Goal: Task Accomplishment & Management: Use online tool/utility

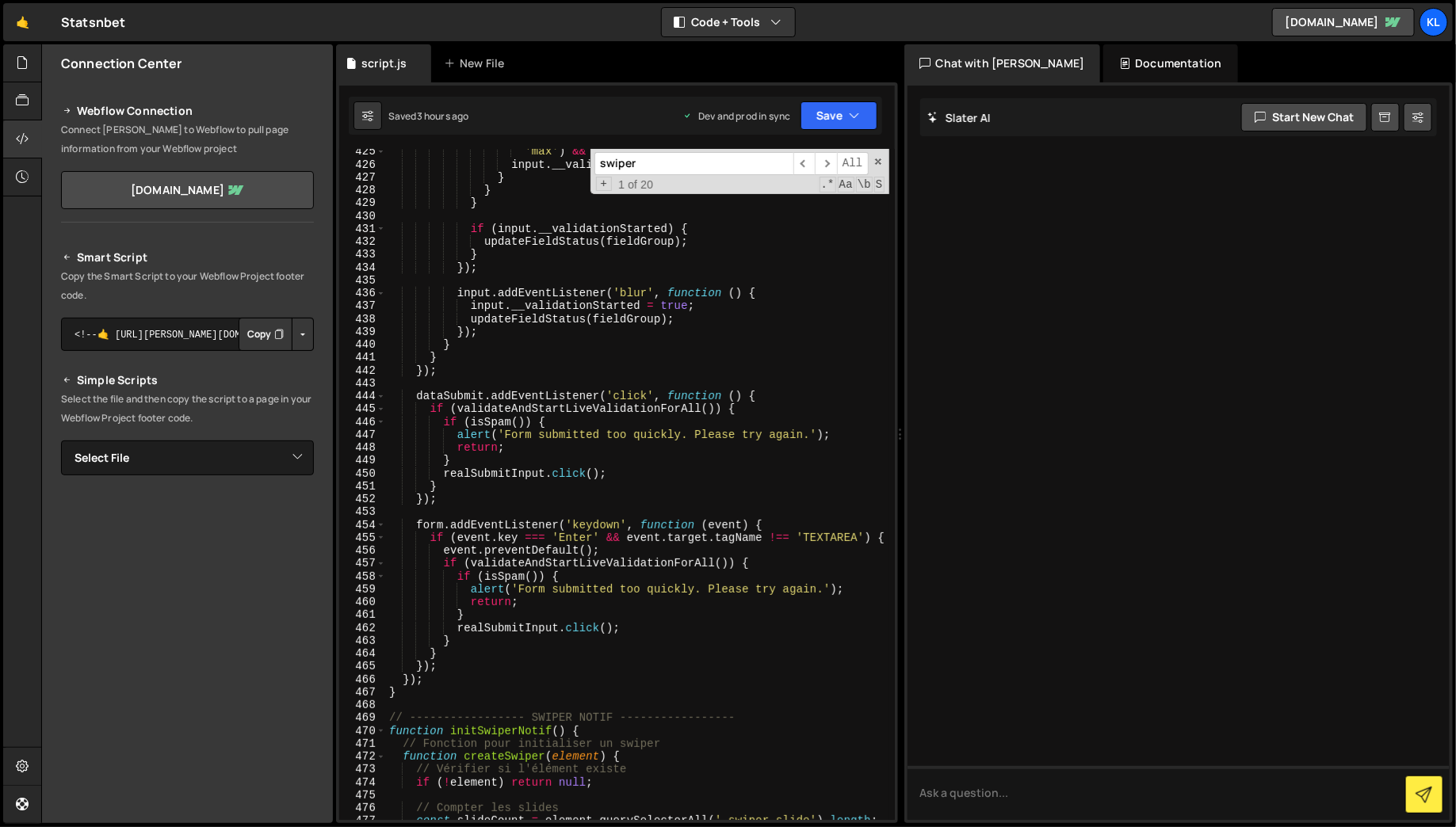
scroll to position [5786, 0]
click at [876, 162] on span at bounding box center [878, 162] width 11 height 11
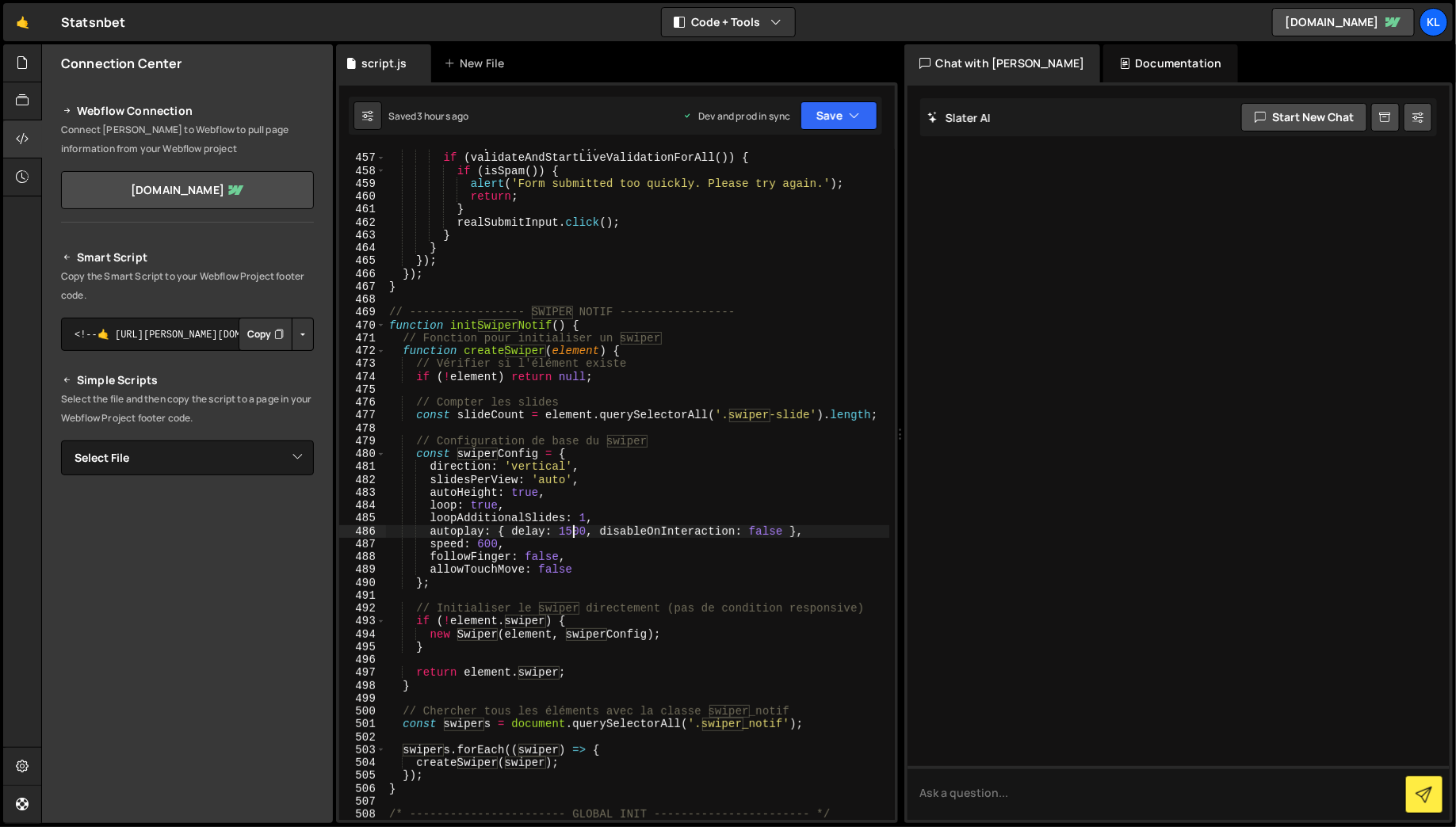
scroll to position [6191, 0]
click at [793, 708] on div "event . preventDefault ( ) ; if ( validateAndStartLiveValidationForAll ( )) { i…" at bounding box center [638, 487] width 503 height 697
type textarea "// Chercher tous les éléments avec la classe swiper_notif"
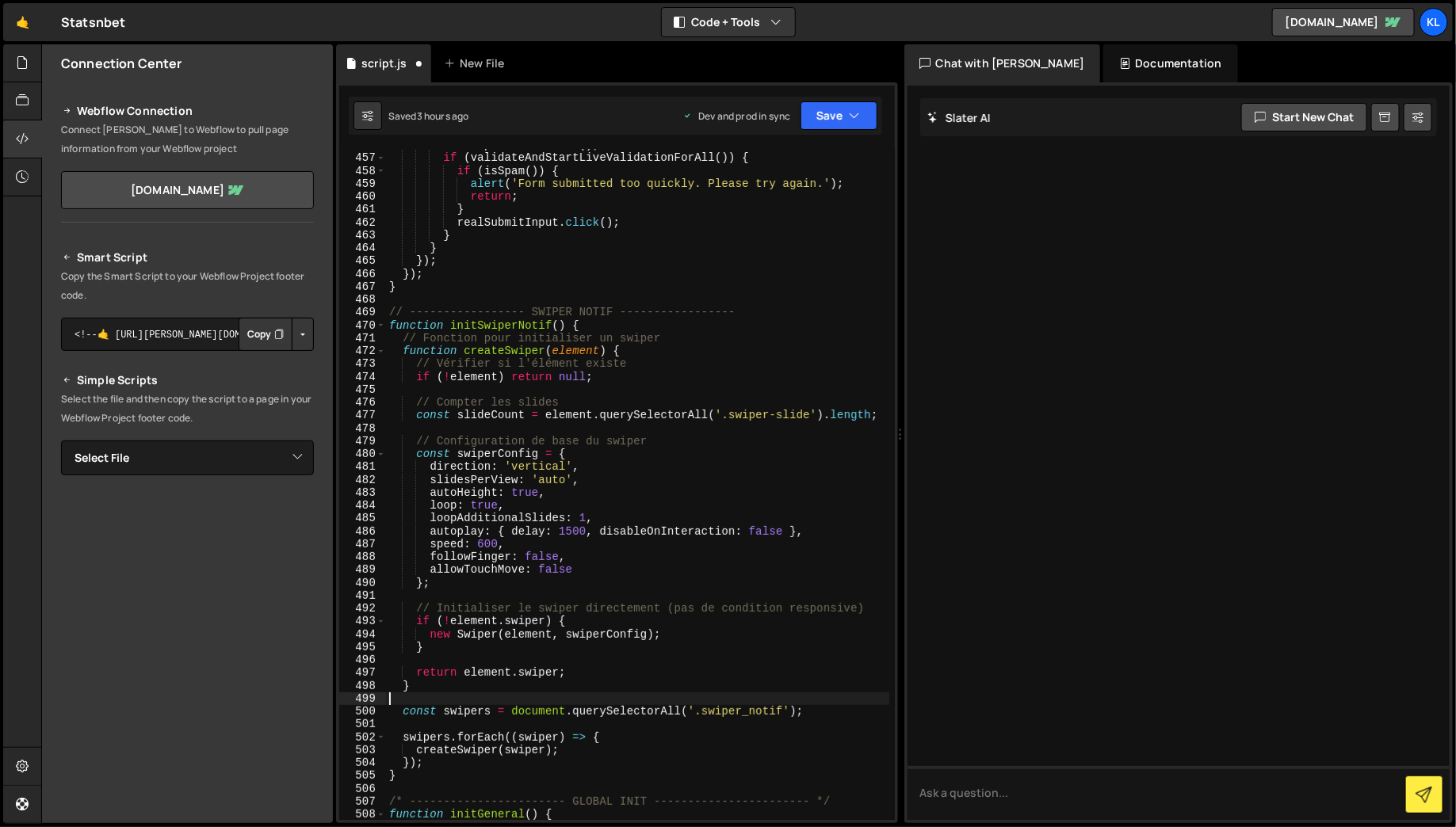
click at [877, 610] on div "event . preventDefault ( ) ; if ( validateAndStartLiveValidationForAll ( )) { i…" at bounding box center [638, 487] width 503 height 697
type textarea "// Initialiser le swiper directement (pas de condition responsive)"
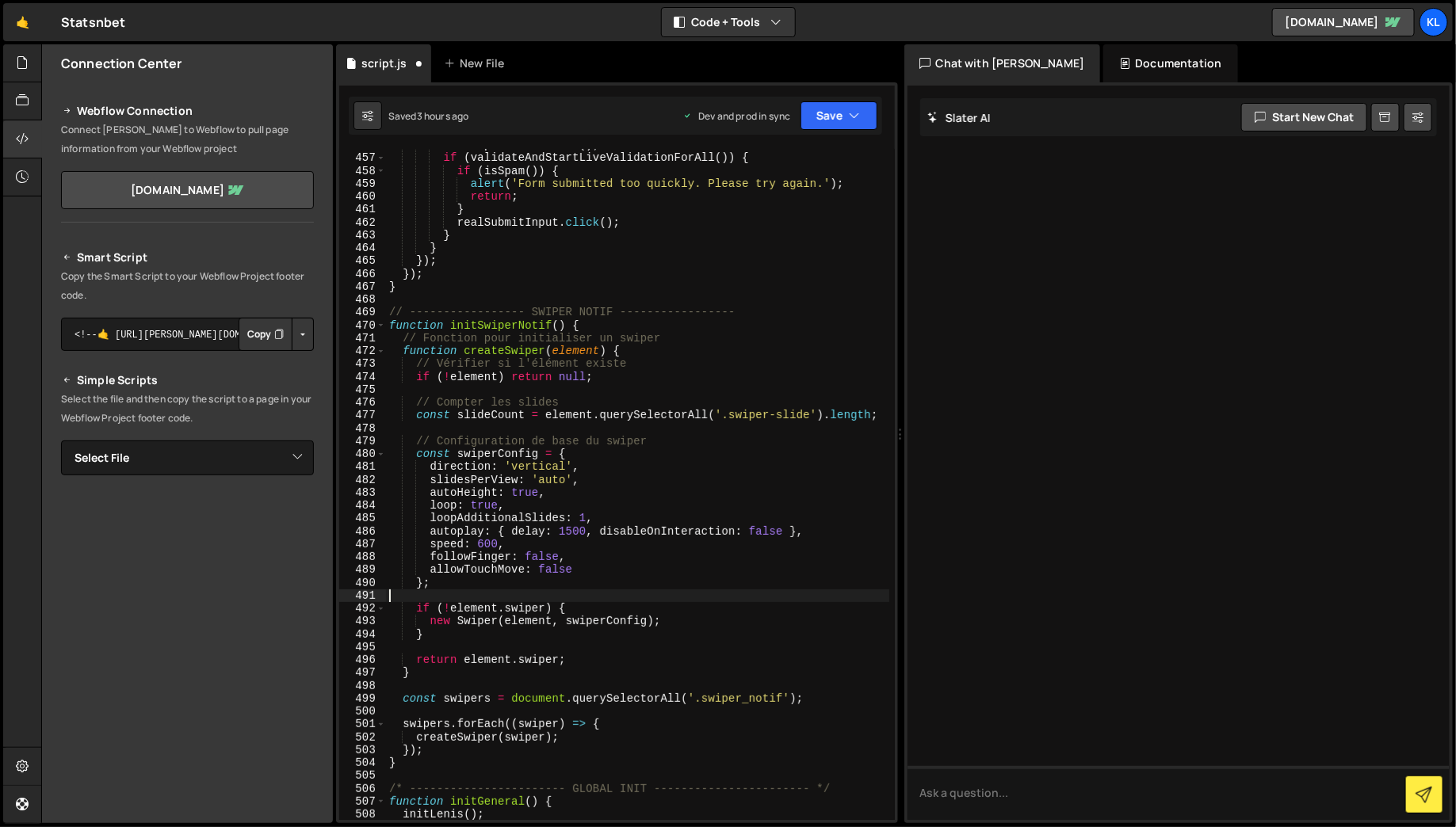
click at [656, 442] on div "event . preventDefault ( ) ; if ( validateAndStartLiveValidationForAll ( )) { i…" at bounding box center [638, 487] width 503 height 697
type textarea "// Configuration de base du swiper"
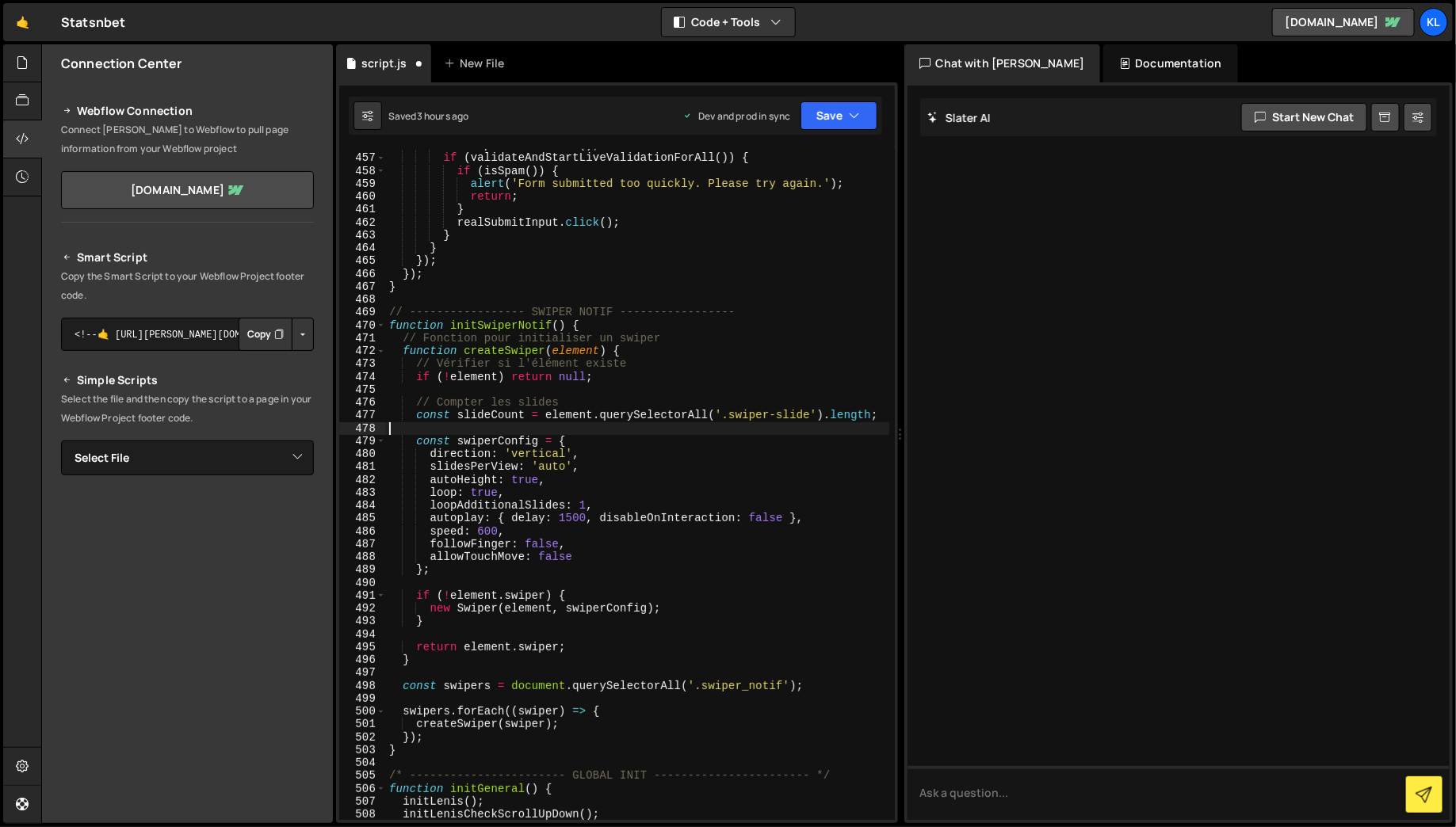
click at [576, 402] on div "event . preventDefault ( ) ; if ( validateAndStartLiveValidationForAll ( )) { i…" at bounding box center [638, 487] width 503 height 697
type textarea "// Compter les slides"
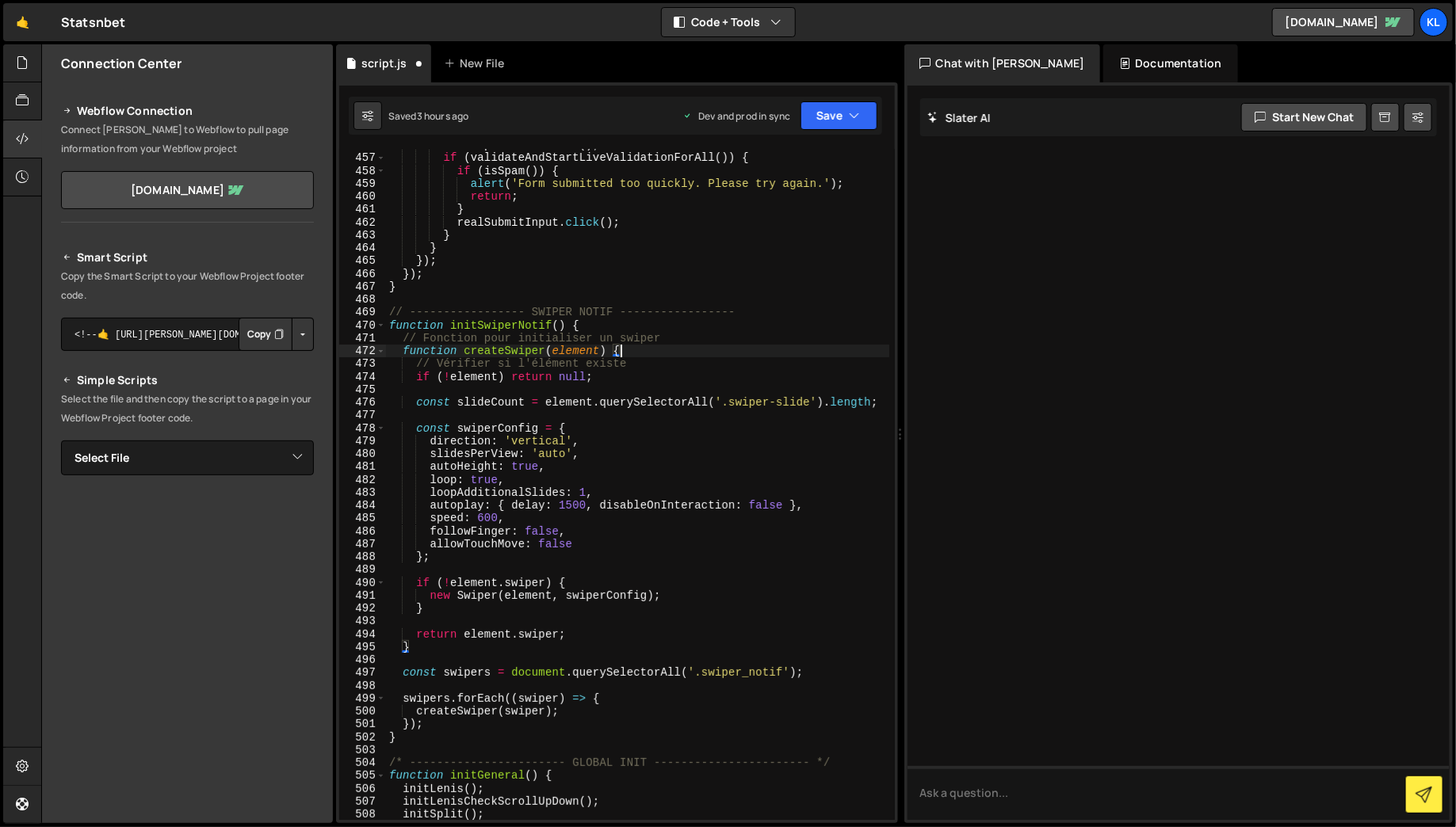
click at [641, 355] on div "event . preventDefault ( ) ; if ( validateAndStartLiveValidationForAll ( )) { i…" at bounding box center [638, 487] width 503 height 697
click at [641, 357] on div "event . preventDefault ( ) ; if ( validateAndStartLiveValidationForAll ( )) { i…" at bounding box center [638, 487] width 503 height 697
click at [645, 365] on div "event . preventDefault ( ) ; if ( validateAndStartLiveValidationForAll ( )) { i…" at bounding box center [638, 487] width 503 height 697
type textarea "// Vérifier si l'élément existe"
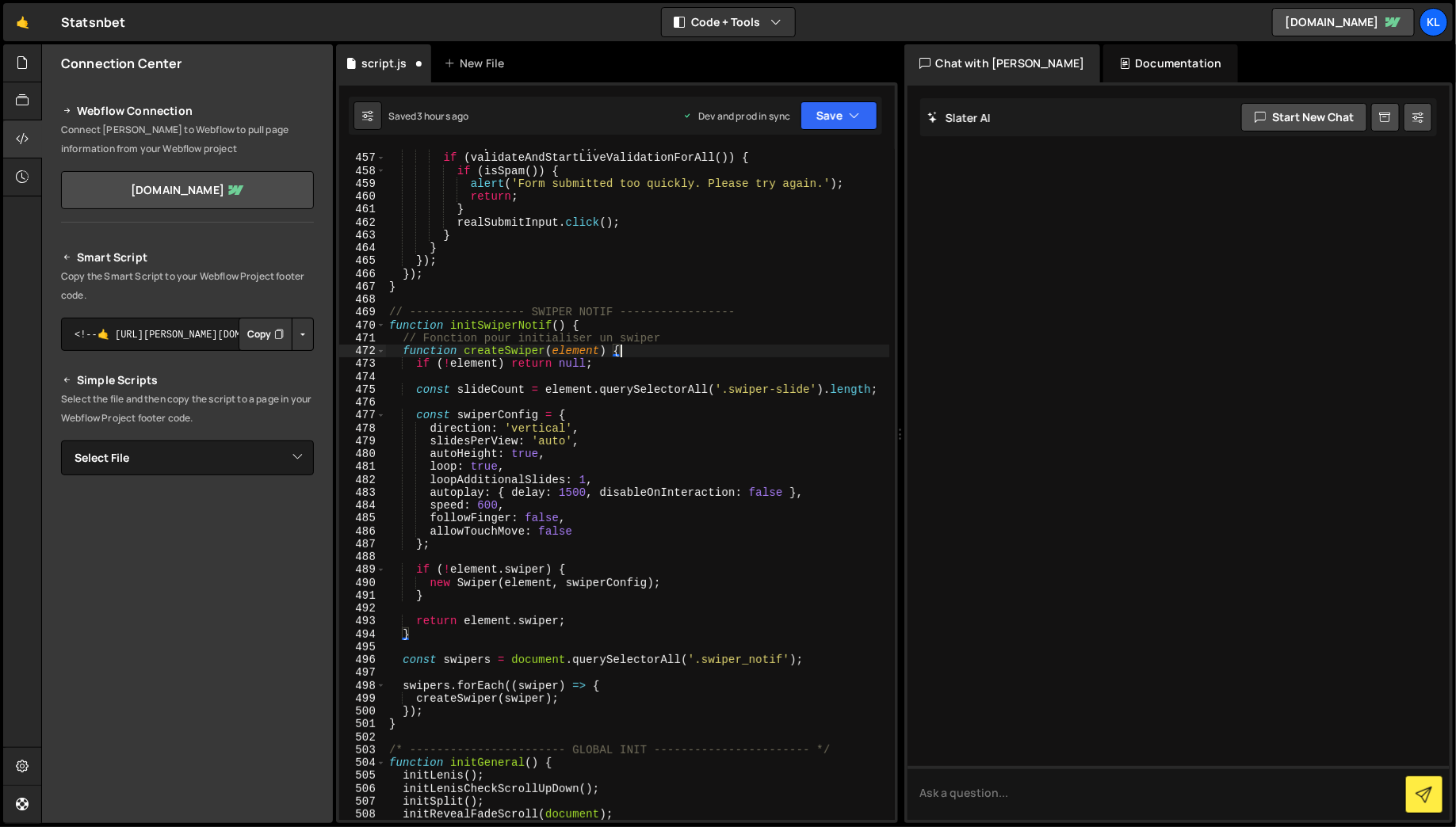
type textarea "// Fonction pour initialiser un swiper"
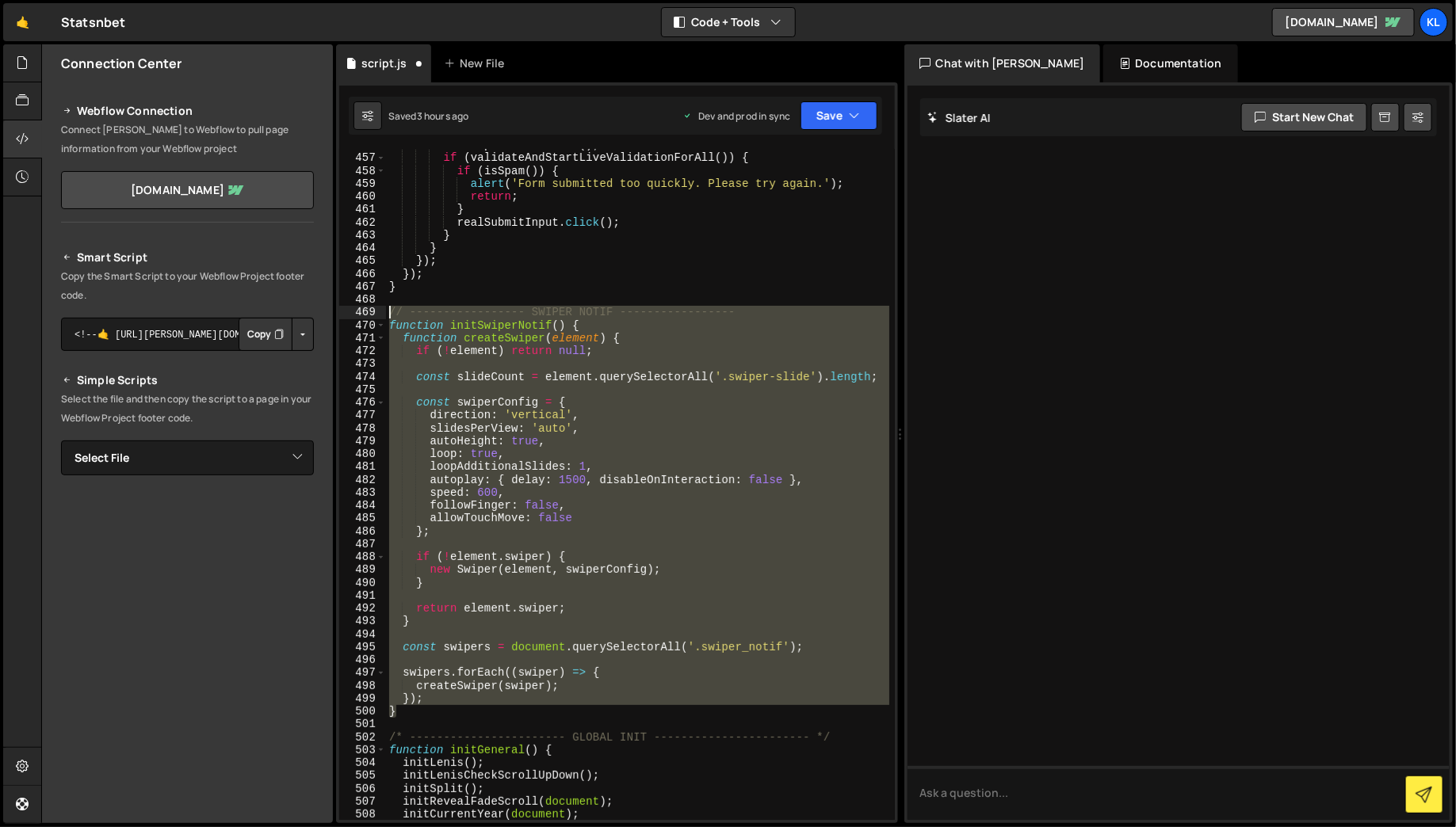
drag, startPoint x: 421, startPoint y: 717, endPoint x: 365, endPoint y: 317, distance: 403.9
click at [365, 317] on div "function initSwiperNotif() { 456 457 458 459 460 461 462 463 464 465 466 467 46…" at bounding box center [617, 484] width 556 height 671
type textarea "}"
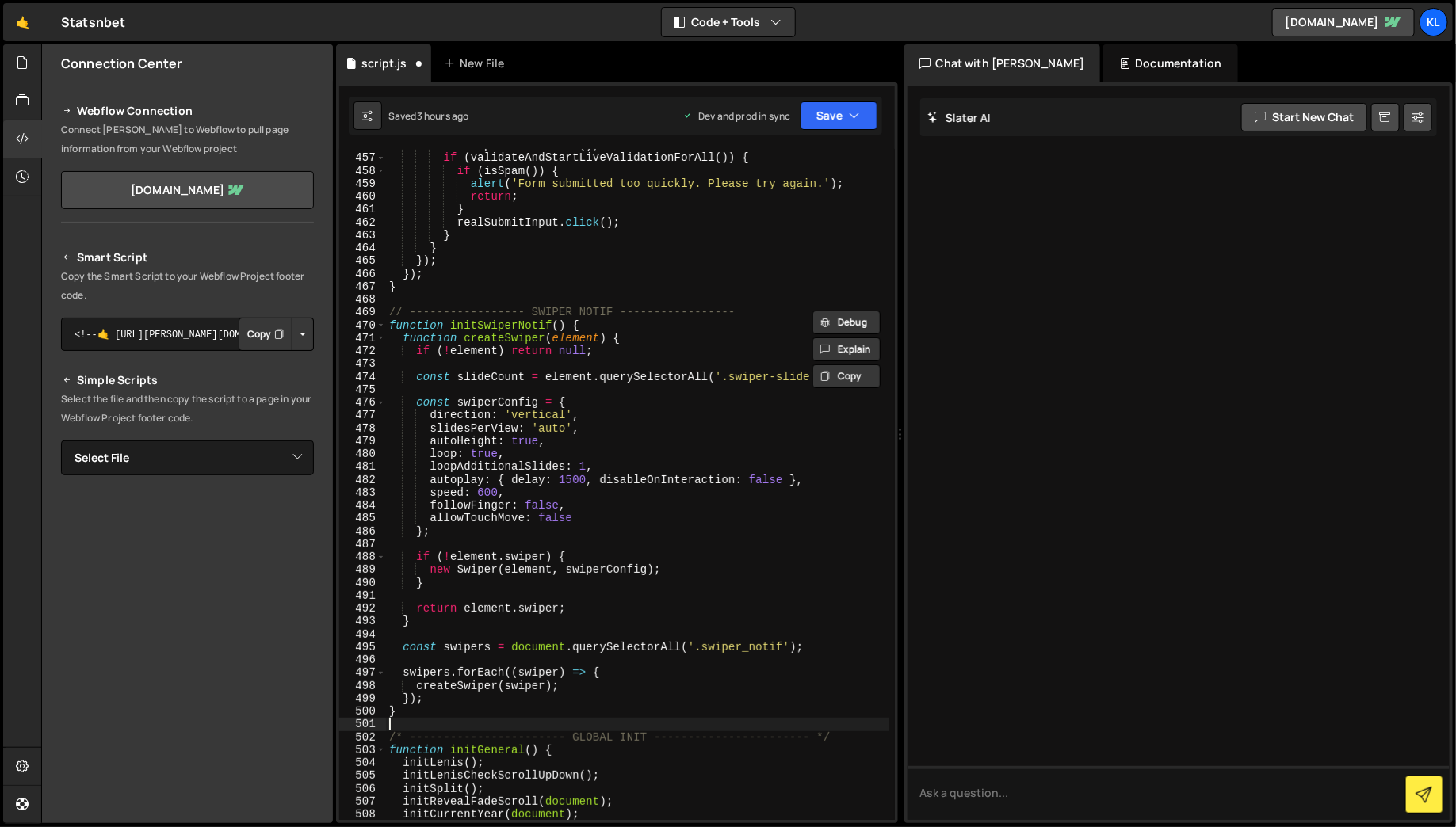
type textarea "/* ----------------------- GLOBAL INIT ----------------------- */"
paste textarea "}"
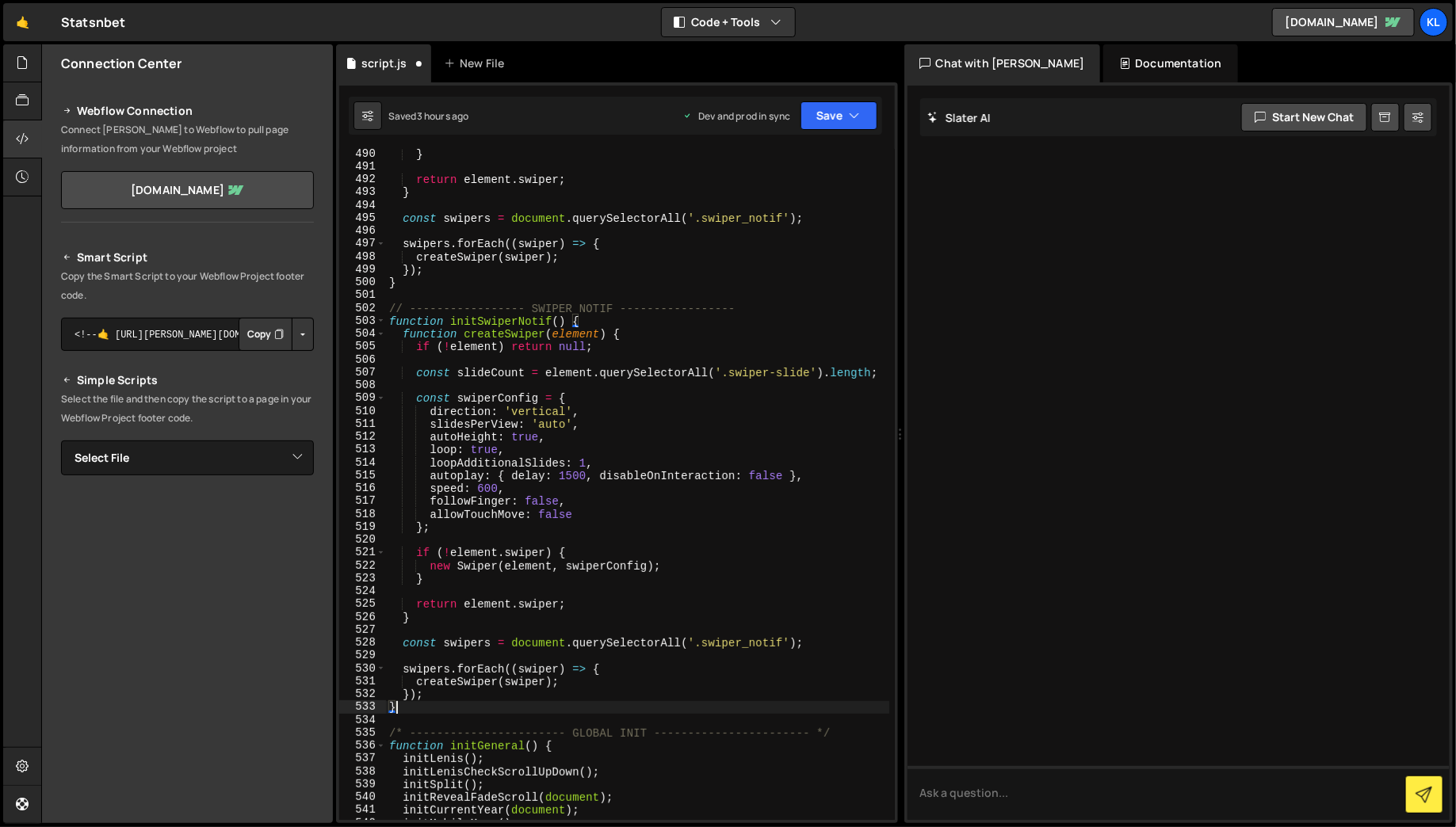
scroll to position [6625, 0]
click at [588, 310] on div "} return element . swiper ; } const swipers = document . querySelectorAll ( '.s…" at bounding box center [638, 492] width 503 height 697
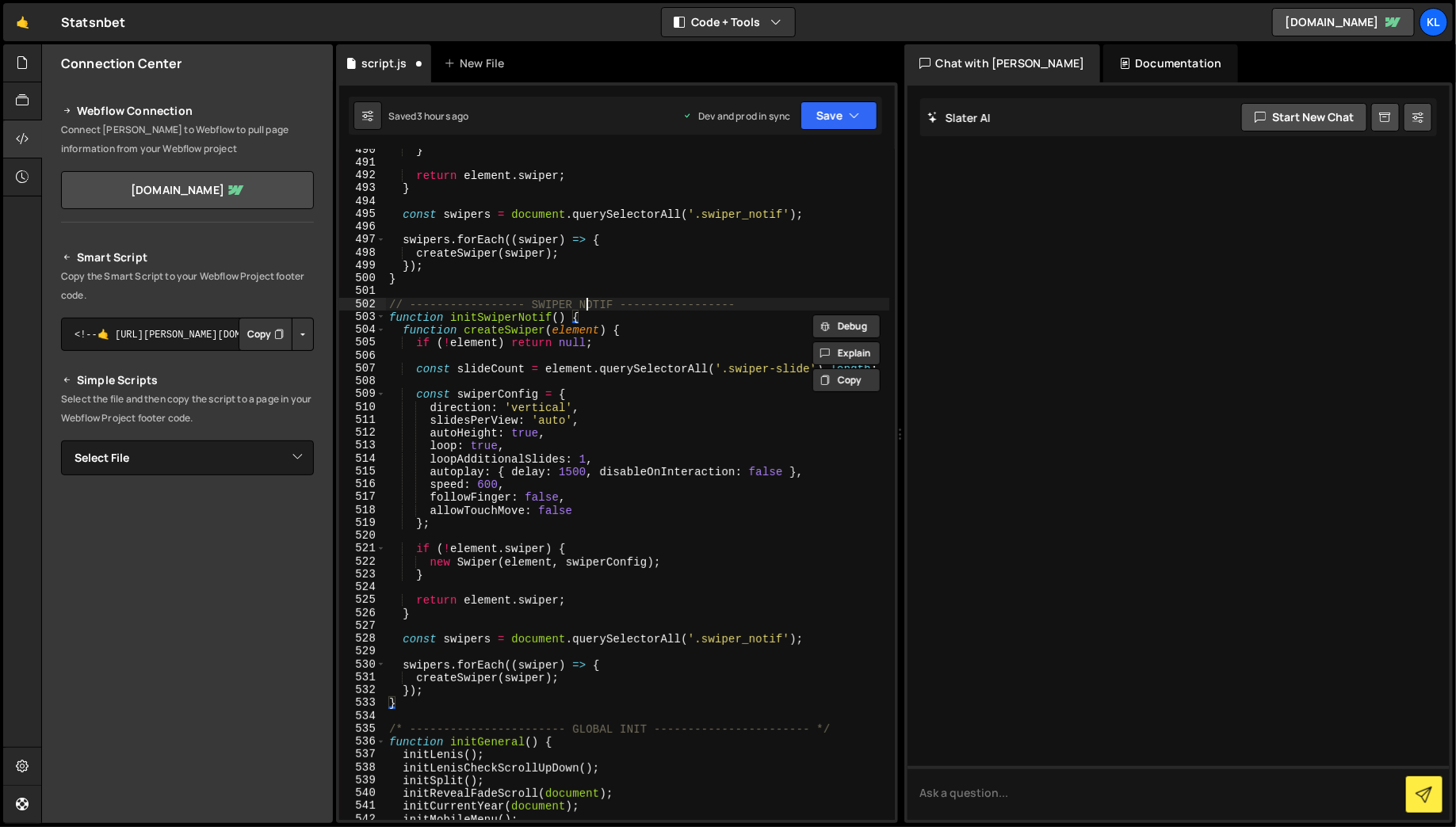
click at [588, 300] on div "} return element . swiper ; } const swipers = document . querySelectorAll ( '.s…" at bounding box center [638, 492] width 503 height 697
click at [654, 306] on div "} return element . swiper ; } const swipers = document . querySelectorAll ( '.s…" at bounding box center [638, 492] width 503 height 697
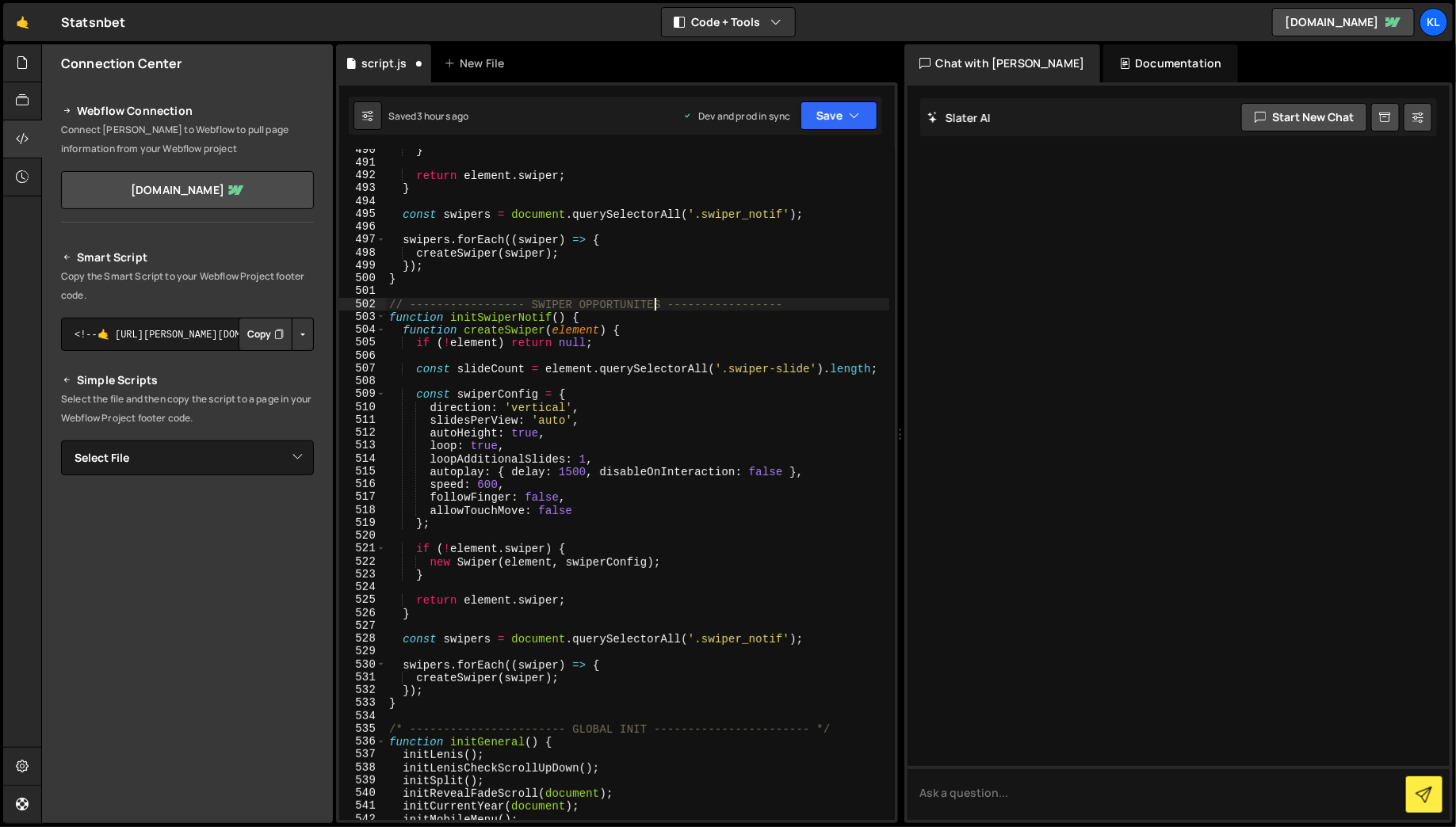
click at [602, 306] on div "} return element . swiper ; } const swipers = document . querySelectorAll ( '.s…" at bounding box center [638, 492] width 503 height 697
type textarea "// ----------------- SWIPER OPPORTUNITES -----------------"
click at [619, 305] on div "} return element . swiper ; } const swipers = document . querySelectorAll ( '.s…" at bounding box center [638, 492] width 503 height 697
click at [790, 357] on div "} return element . swiper ; } const swipers = document . querySelectorAll ( '.s…" at bounding box center [638, 492] width 503 height 697
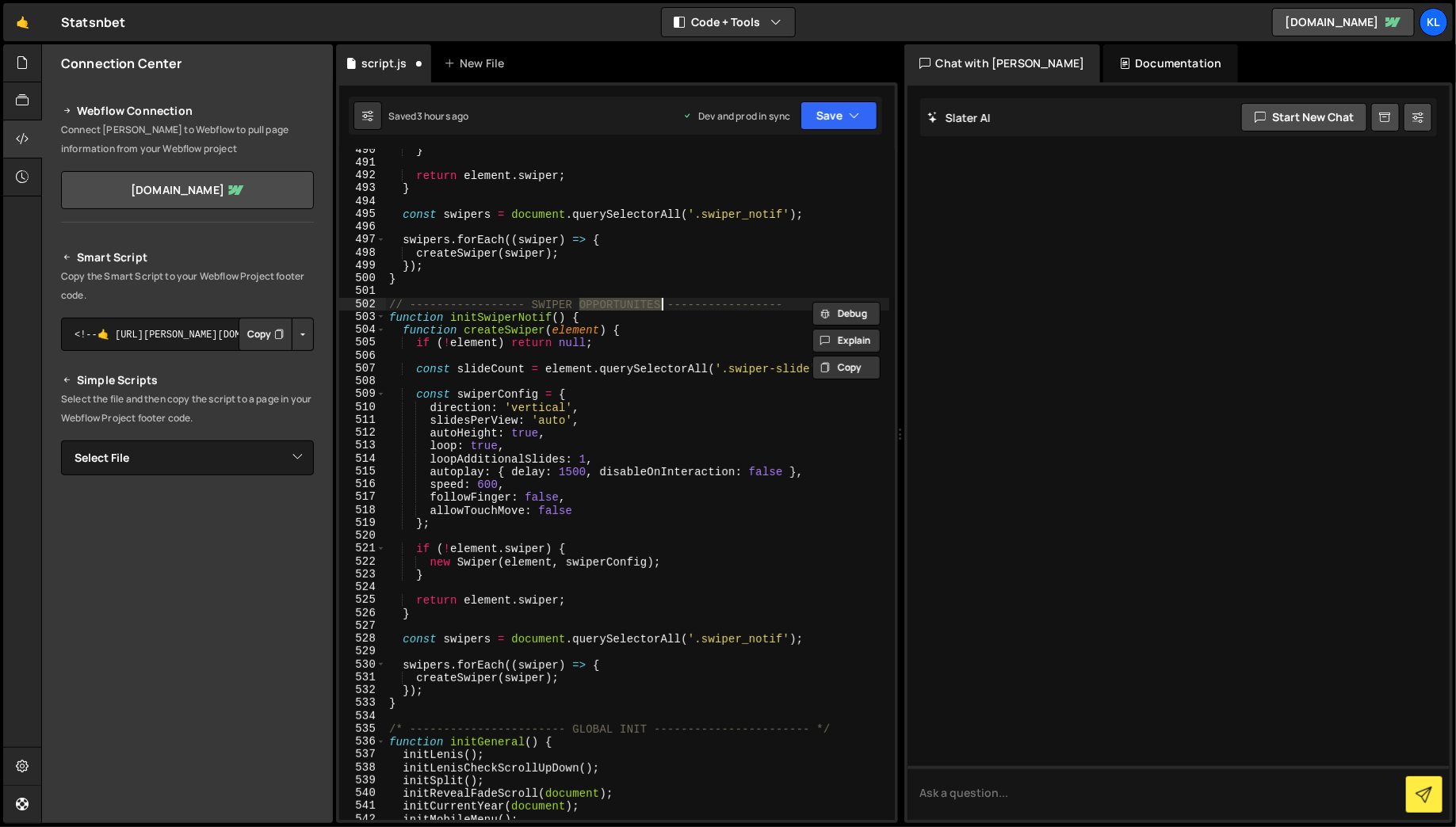
scroll to position [0, 0]
click at [791, 369] on div "} return element . swiper ; } const swipers = document . querySelectorAll ( '.s…" at bounding box center [638, 492] width 503 height 697
click at [779, 635] on div "} return element . swiper ; } const swipers = document . querySelectorAll ( '.s…" at bounding box center [638, 492] width 503 height 697
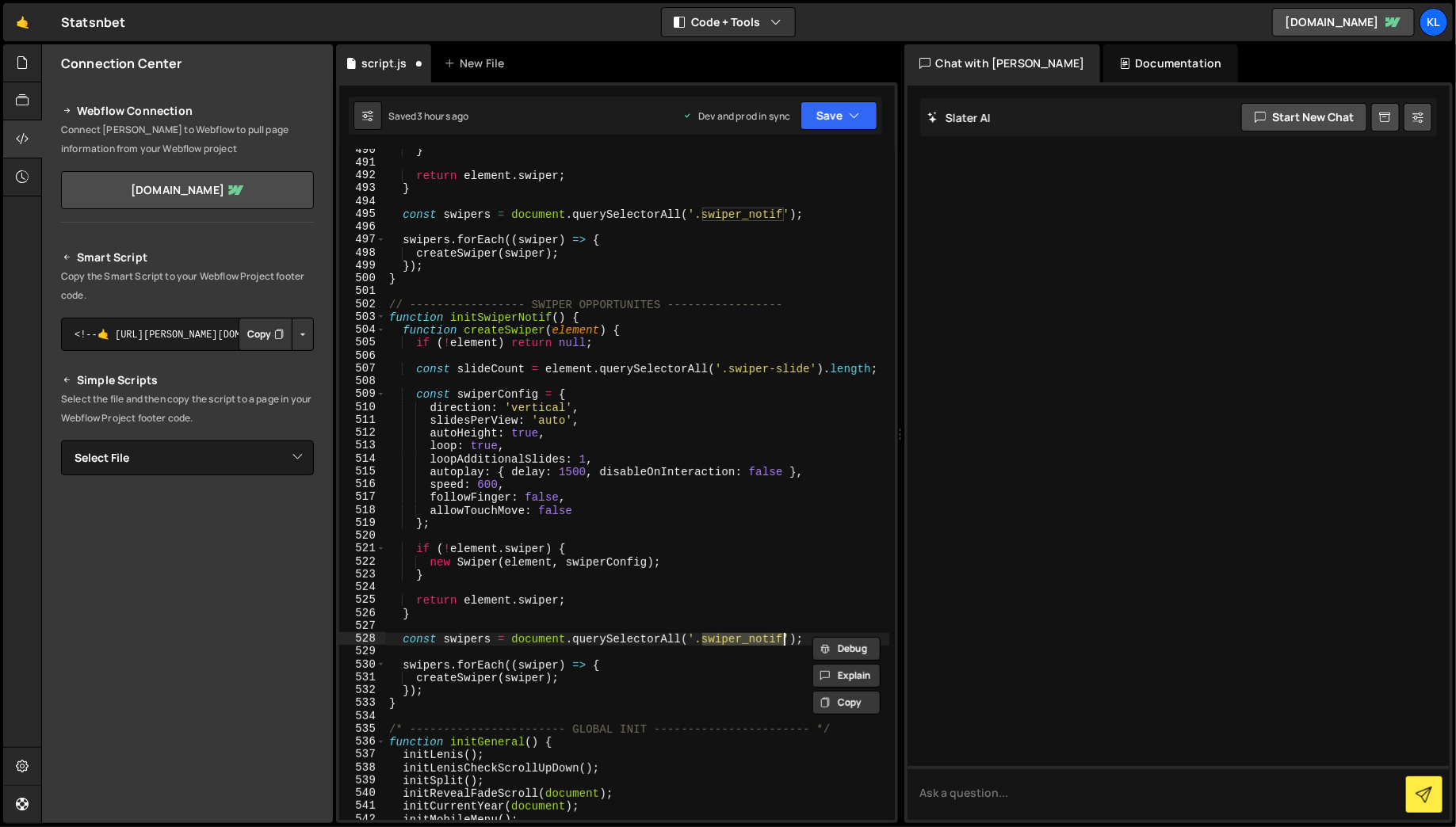
click at [766, 635] on div "} return element . swiper ; } const swipers = document . querySelectorAll ( '.s…" at bounding box center [638, 484] width 503 height 671
paste textarea "opportunites"
drag, startPoint x: 750, startPoint y: 210, endPoint x: 796, endPoint y: 213, distance: 46.1
click at [750, 209] on div "} return element . swiper ; } const swipers = document . querySelectorAll ( '.s…" at bounding box center [638, 492] width 503 height 697
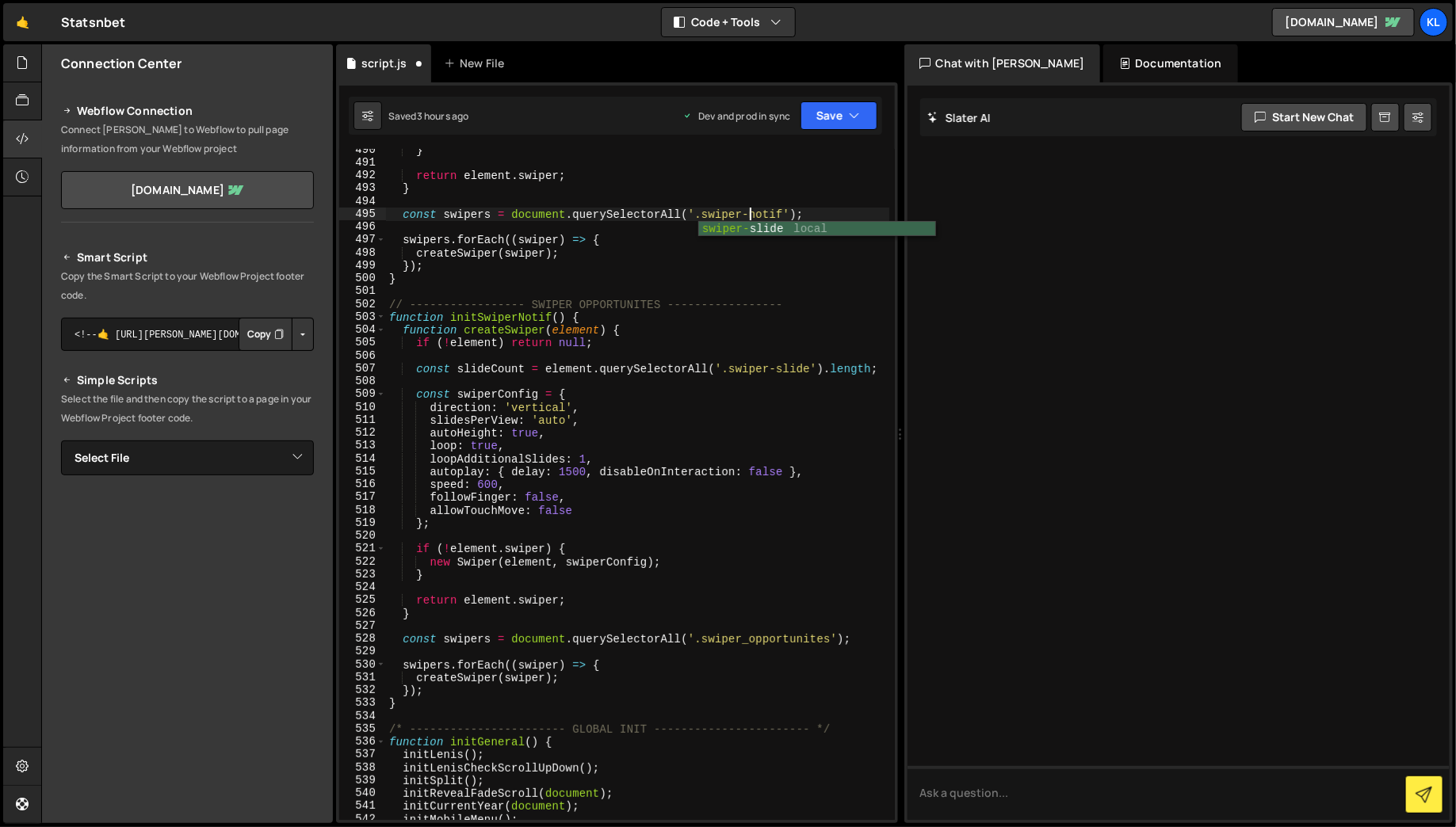
click at [648, 277] on div "} return element . swiper ; } const swipers = document . querySelectorAll ( '.s…" at bounding box center [638, 492] width 503 height 697
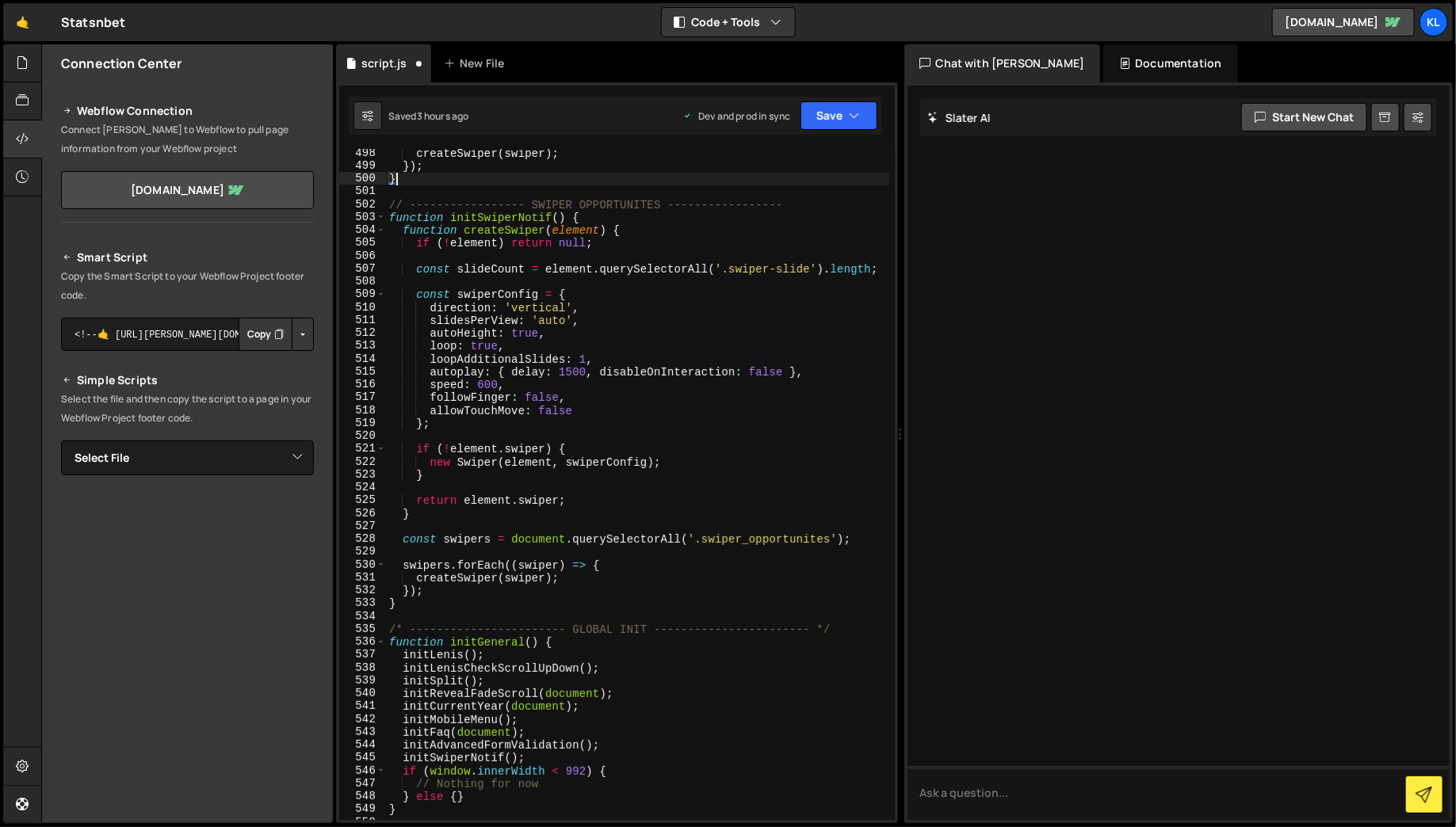
scroll to position [6719, 0]
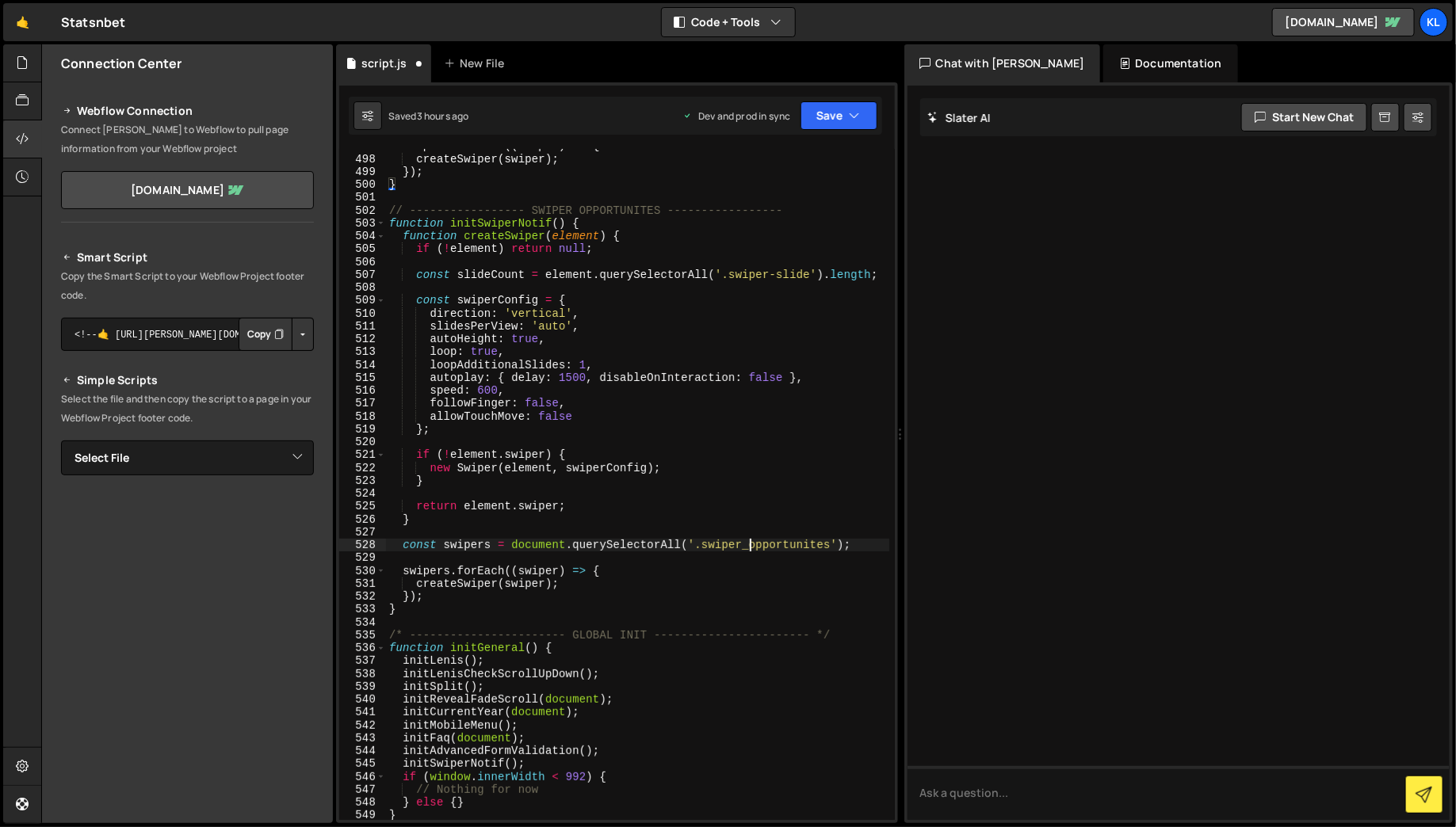
click at [751, 540] on div "swipers . forEach (( swiper ) => { createSwiper ( swiper ) ; }) ; } // --------…" at bounding box center [638, 488] width 503 height 697
click at [739, 460] on div "swipers . forEach (( swiper ) => { createSwiper ( swiper ) ; }) ; } // --------…" at bounding box center [638, 488] width 503 height 697
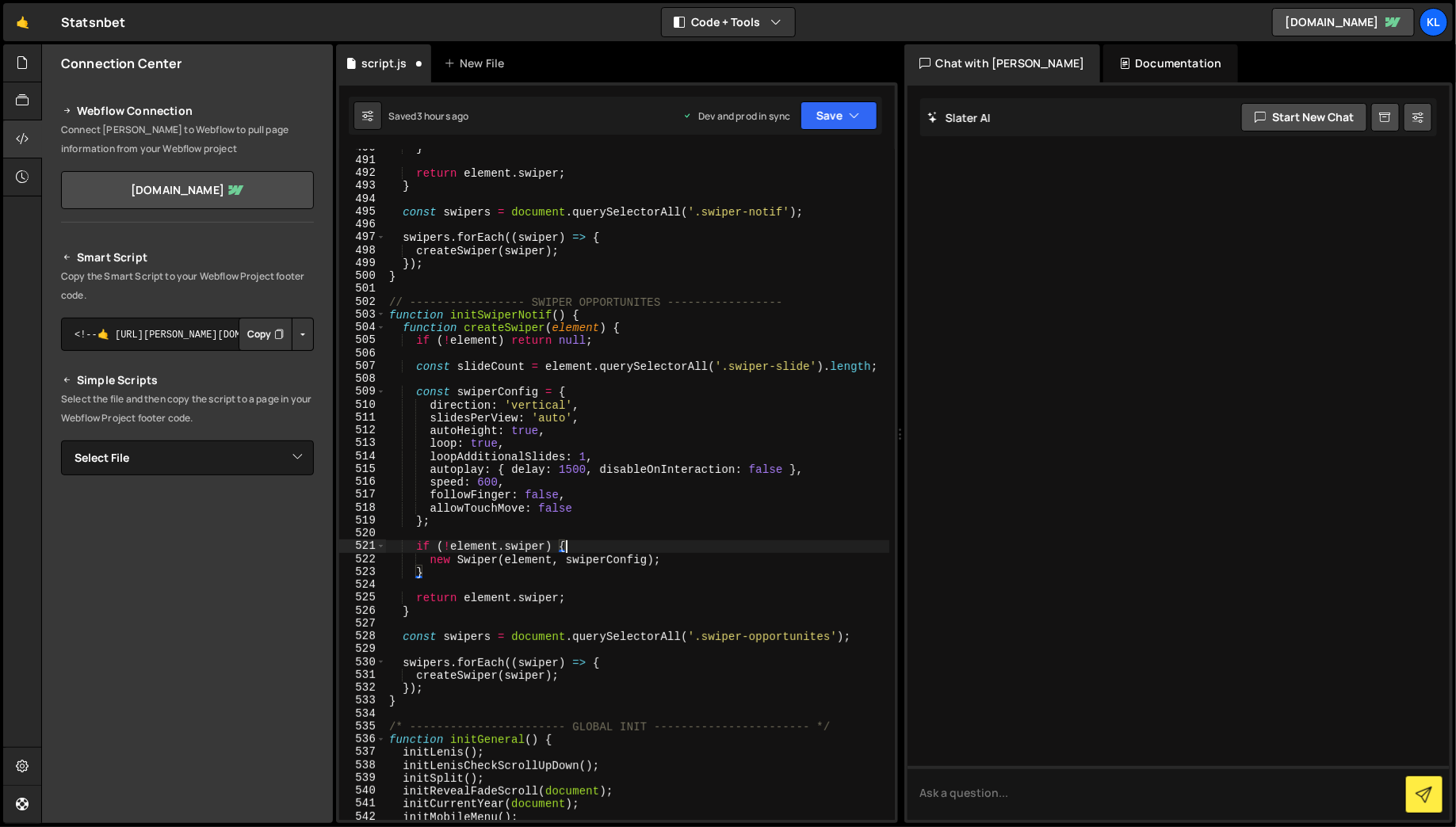
scroll to position [6611, 0]
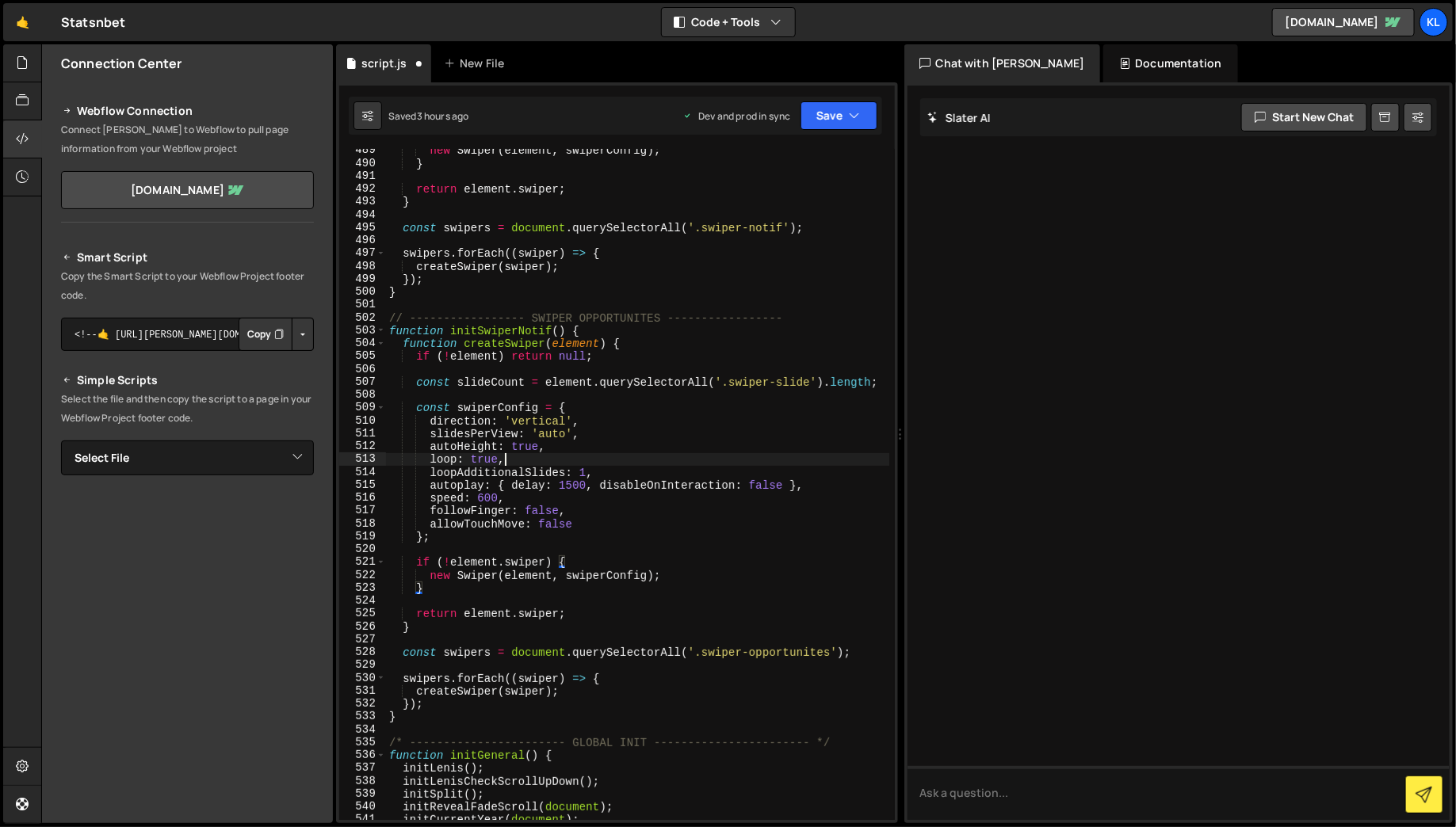
click at [642, 464] on div "new Swiper ( element , swiperConfig ) ; } return element . swiper ; } const swi…" at bounding box center [638, 493] width 503 height 697
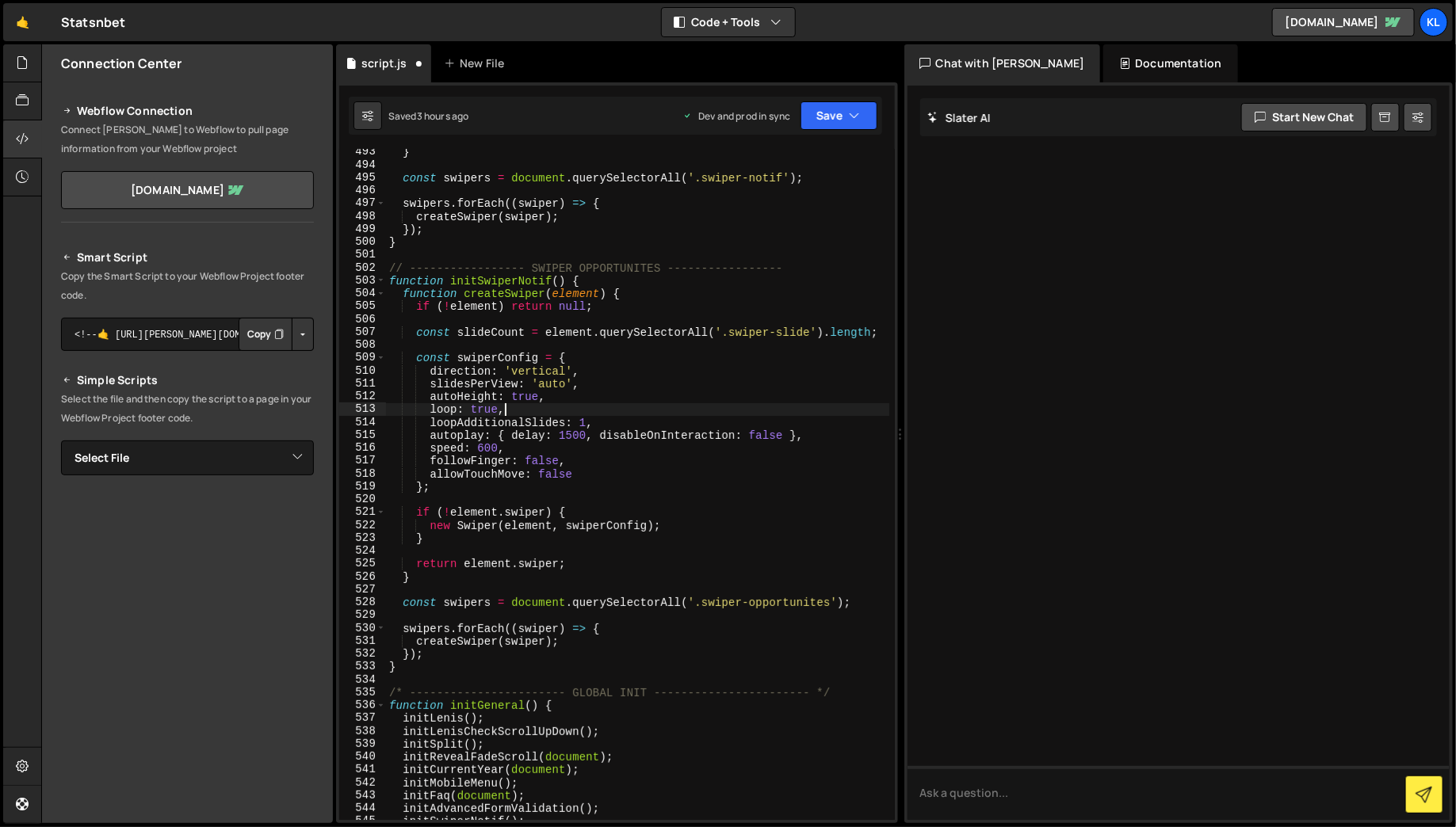
scroll to position [6665, 0]
click at [775, 595] on div "} const swipers = document . querySelectorAll ( '.swiper-notif' ) ; swipers . f…" at bounding box center [638, 490] width 503 height 697
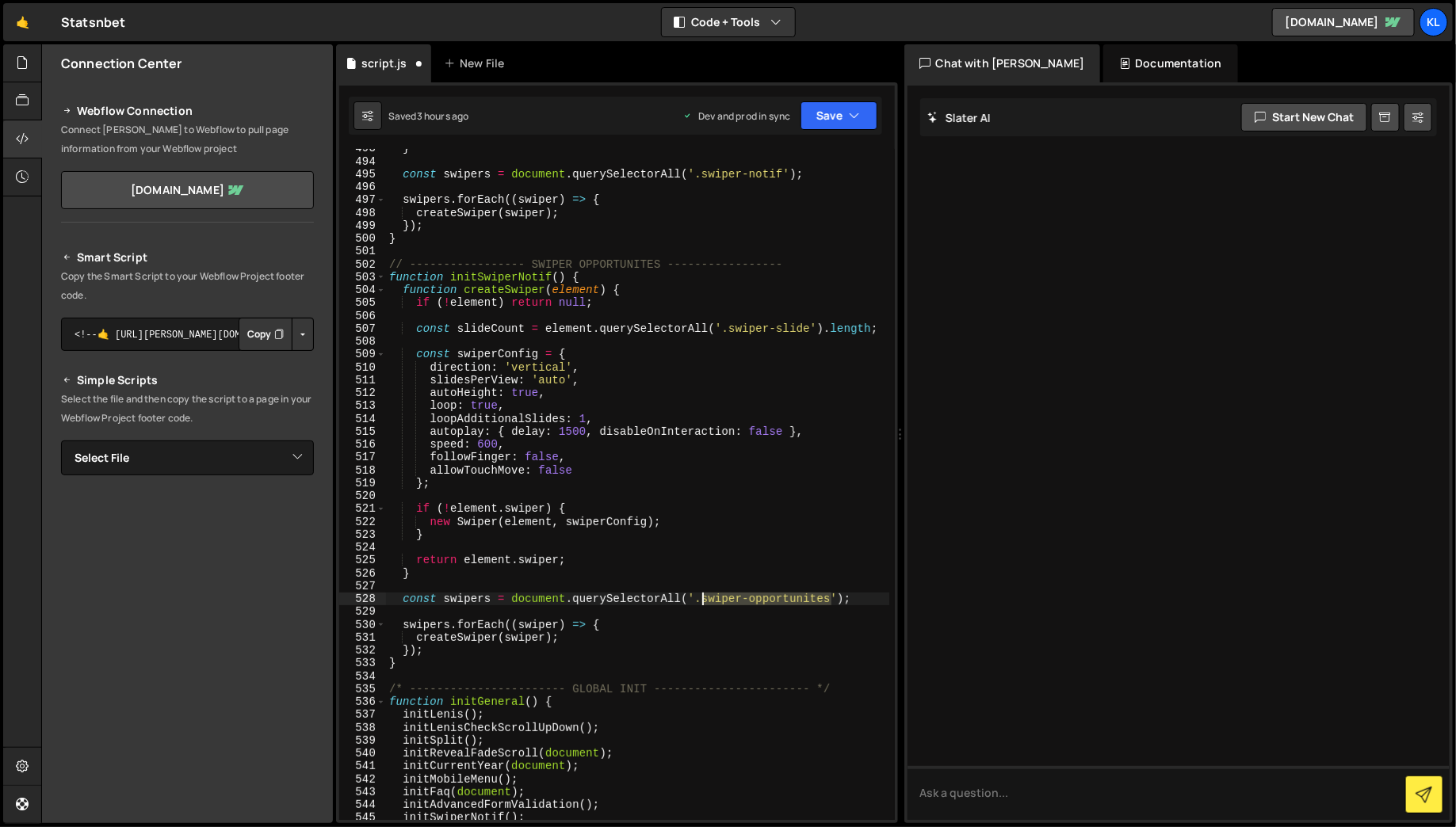
drag, startPoint x: 775, startPoint y: 595, endPoint x: 705, endPoint y: 595, distance: 70.0
click at [705, 595] on div "} const swipers = document . querySelectorAll ( '.swiper-notif' ) ; swipers . f…" at bounding box center [638, 490] width 503 height 697
click at [485, 275] on div "} const swipers = document . querySelectorAll ( '.swiper-notif' ) ; swipers . f…" at bounding box center [638, 490] width 503 height 697
click at [545, 275] on div "} const swipers = document . querySelectorAll ( '.swiper-notif' ) ; swipers . f…" at bounding box center [638, 490] width 503 height 697
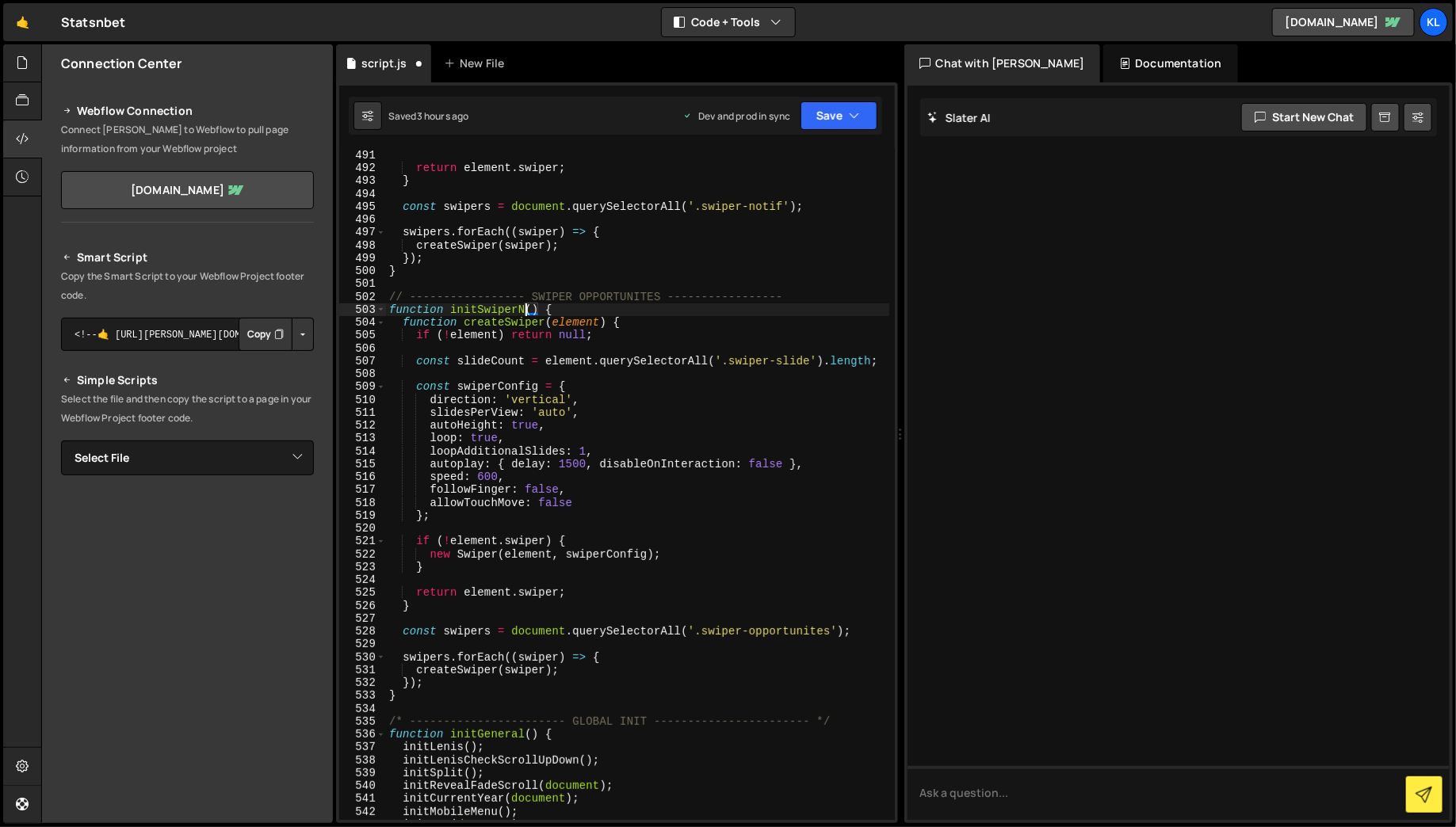
scroll to position [6625, 0]
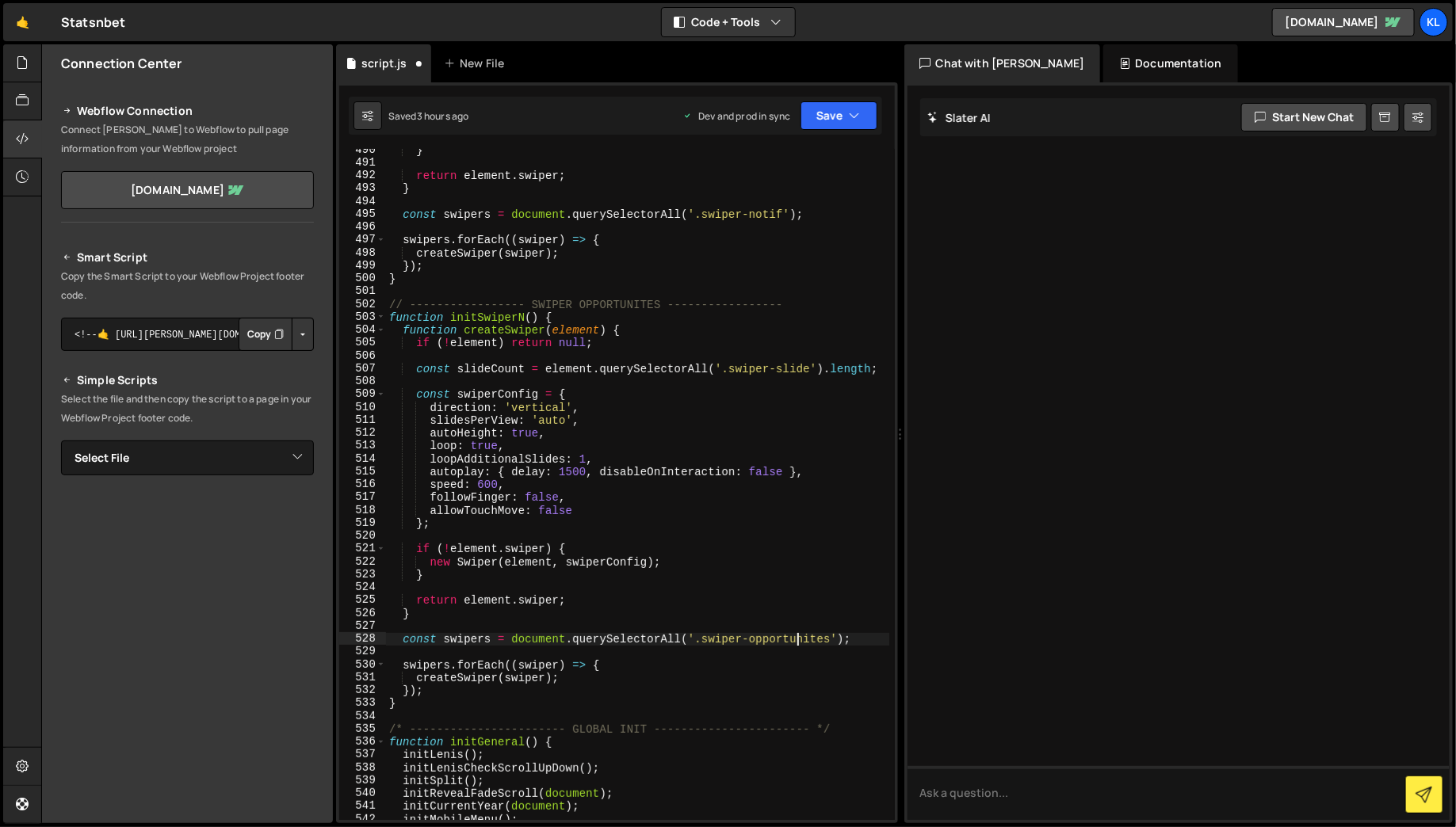
click at [794, 643] on div "} return element . swiper ; } const swipers = document . querySelectorAll ( '.s…" at bounding box center [638, 492] width 503 height 697
click at [525, 310] on div "} return element . swiper ; } const swipers = document . querySelectorAll ( '.s…" at bounding box center [638, 492] width 503 height 697
paste textarea "opportunites"
click at [522, 314] on div "} return element . swiper ; } const swipers = document . querySelectorAll ( '.s…" at bounding box center [638, 492] width 503 height 697
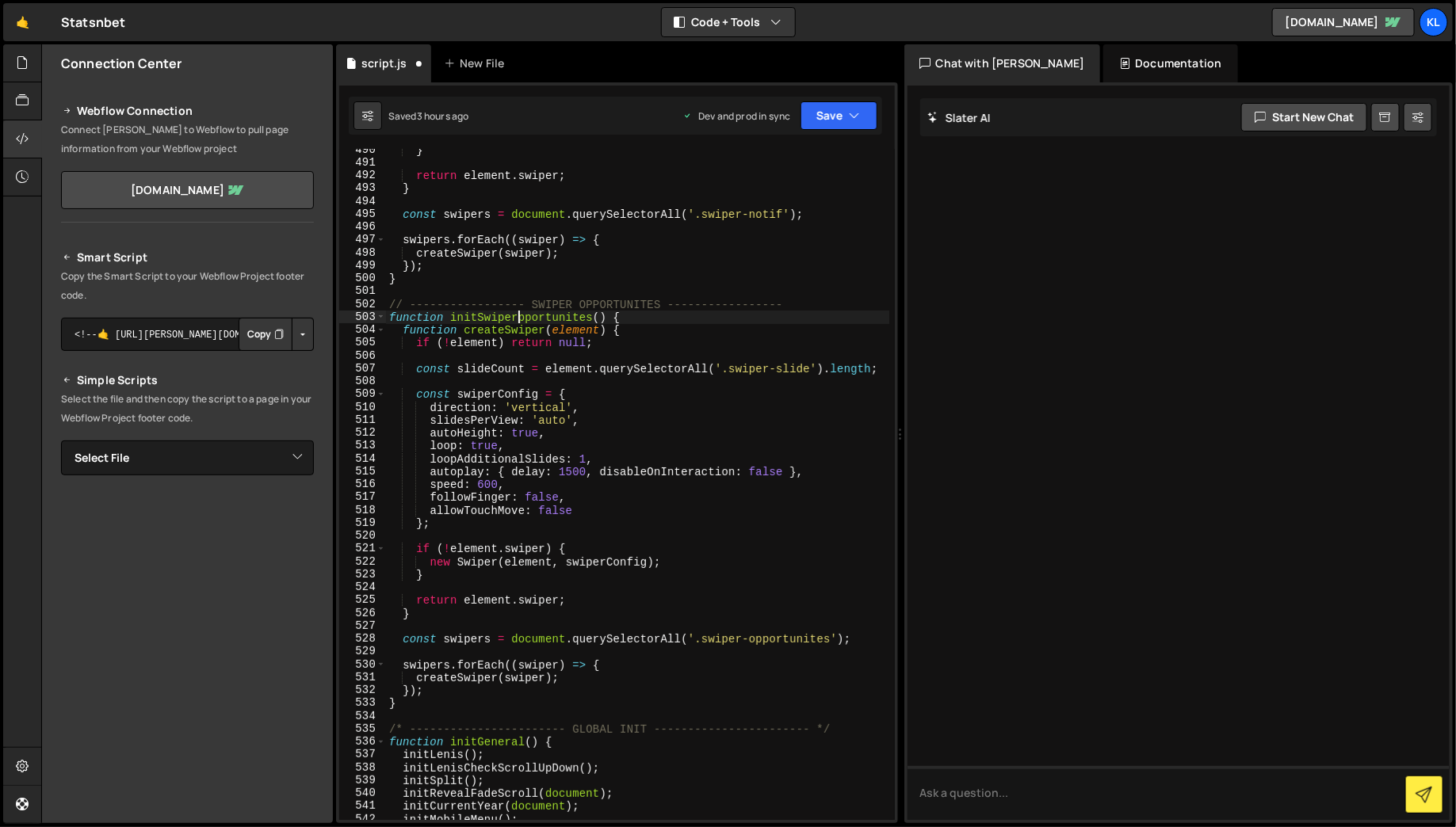
scroll to position [0, 9]
click at [557, 314] on div "} return element . swiper ; } const swipers = document . querySelectorAll ( '.s…" at bounding box center [638, 492] width 503 height 697
drag, startPoint x: 557, startPoint y: 314, endPoint x: 420, endPoint y: 316, distance: 137.0
click at [420, 316] on div "} return element . swiper ; } const swipers = document . querySelectorAll ( '.s…" at bounding box center [638, 492] width 503 height 697
click at [489, 314] on div "} return element . swiper ; } const swipers = document . querySelectorAll ( '.s…" at bounding box center [638, 484] width 503 height 671
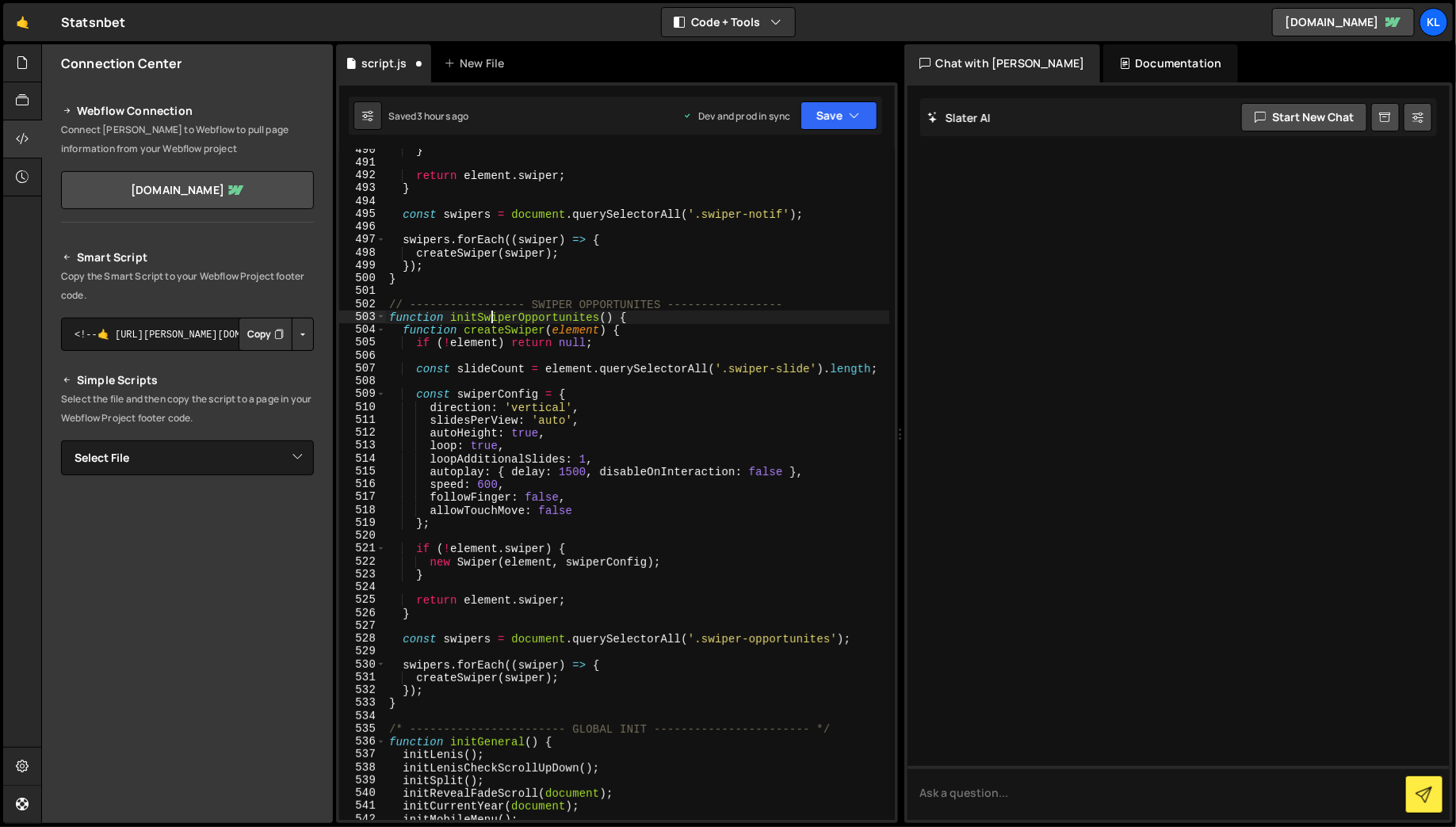
click at [489, 314] on div "} return element . swiper ; } const swipers = document . querySelectorAll ( '.s…" at bounding box center [638, 492] width 503 height 697
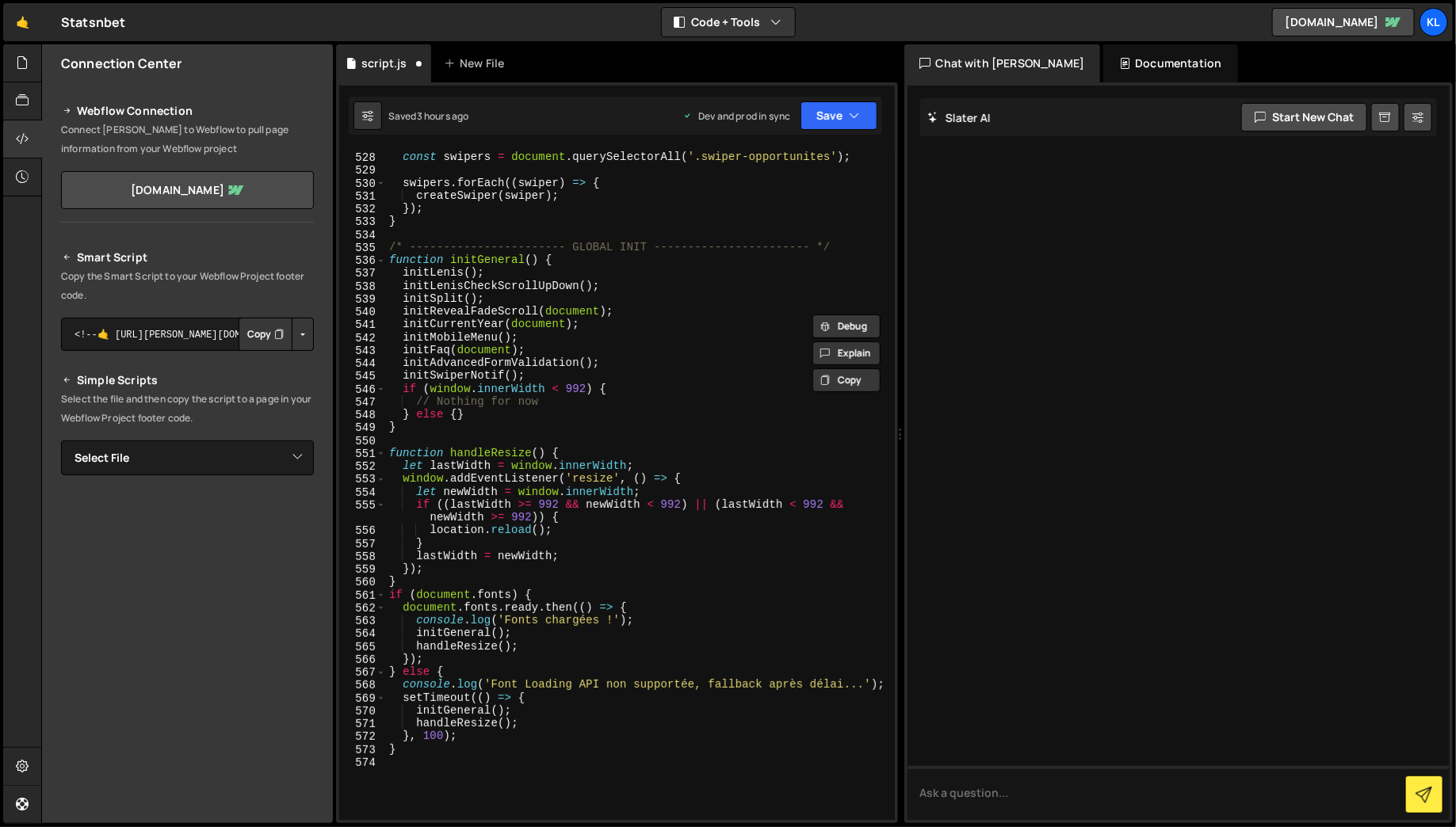
scroll to position [7107, 0]
click at [554, 376] on div "const swipers = document . querySelectorAll ( '.swiper-opportunites' ) ; swiper…" at bounding box center [638, 486] width 503 height 697
type textarea "initSwiperNotif();"
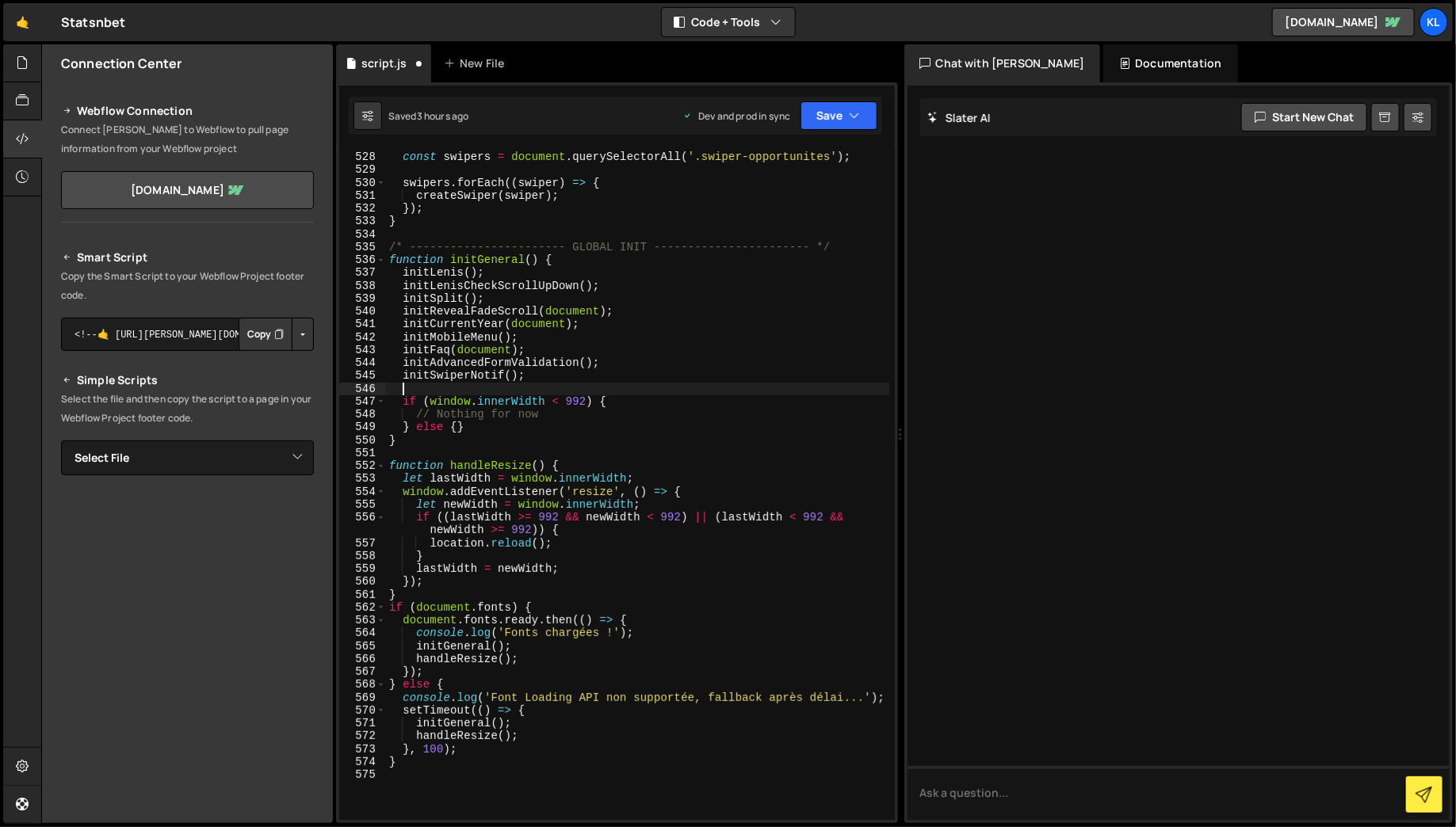
paste textarea "initSwiperOpportunites"
click at [546, 414] on div "const swipers = document . querySelectorAll ( '.swiper-opportunites' ) ; swiper…" at bounding box center [638, 486] width 503 height 697
type textarea "// Nothing for now"
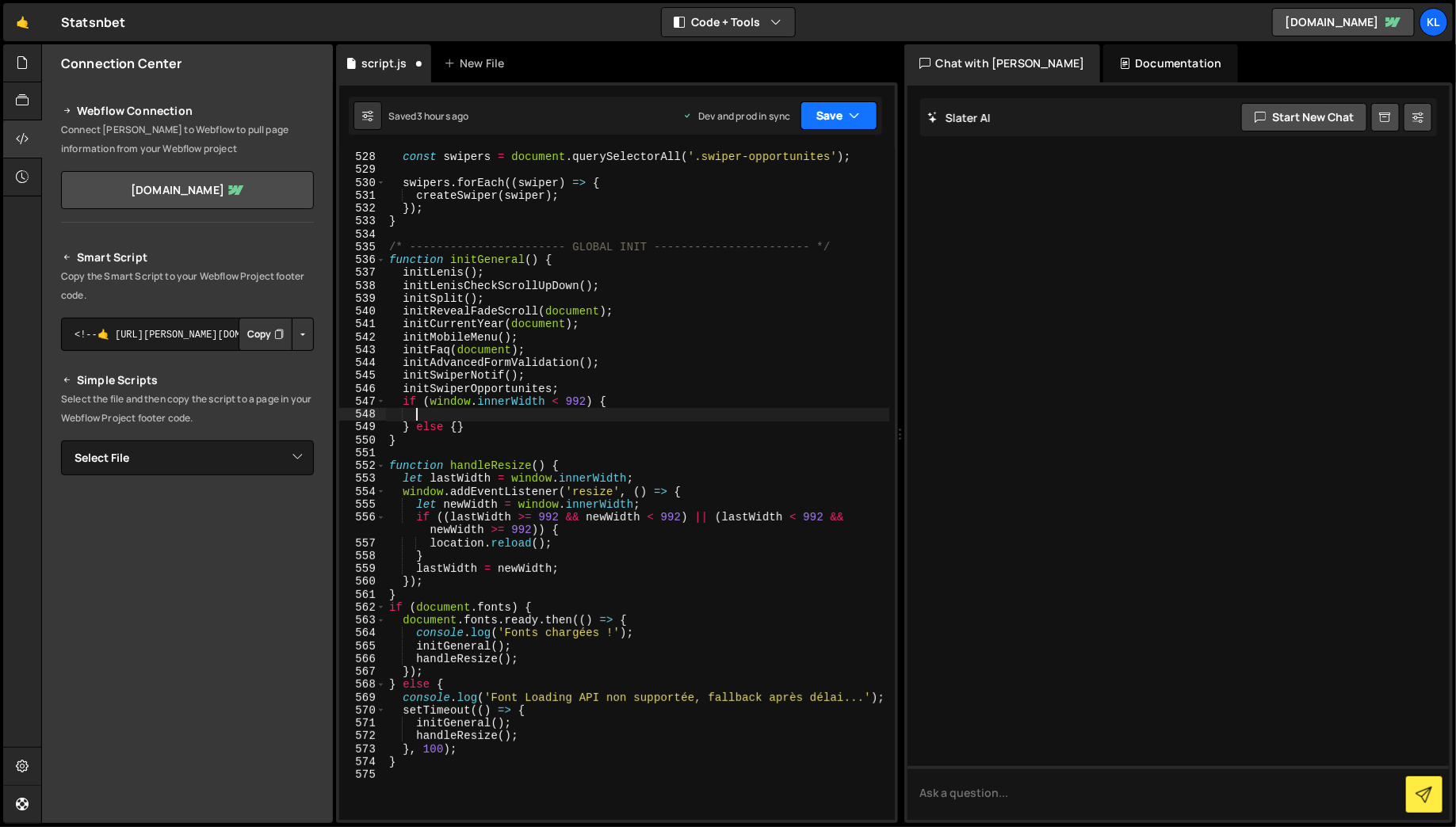
click at [840, 112] on button "Save" at bounding box center [839, 115] width 77 height 29
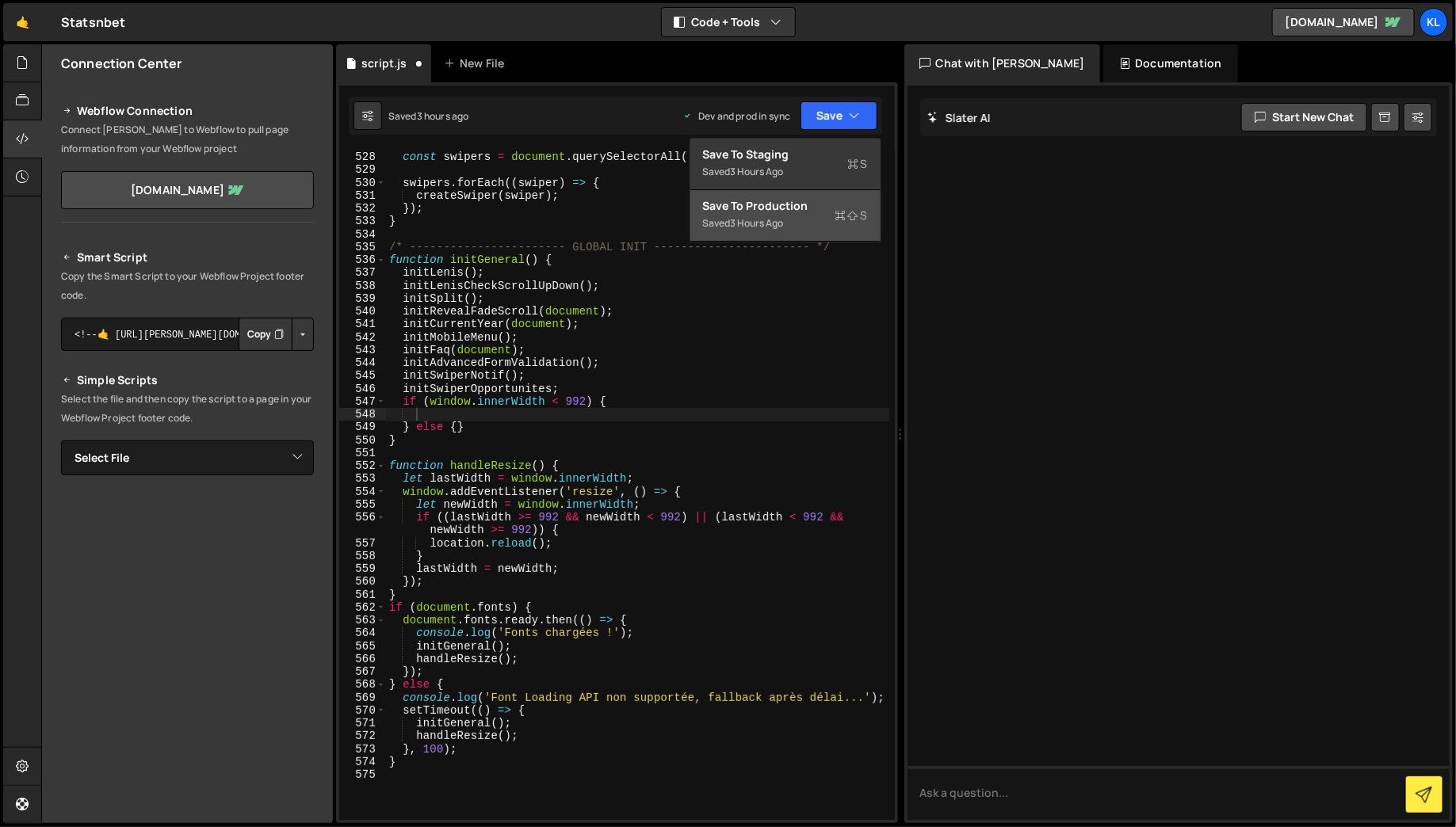
click at [862, 205] on div "Save to Production S" at bounding box center [785, 206] width 165 height 16
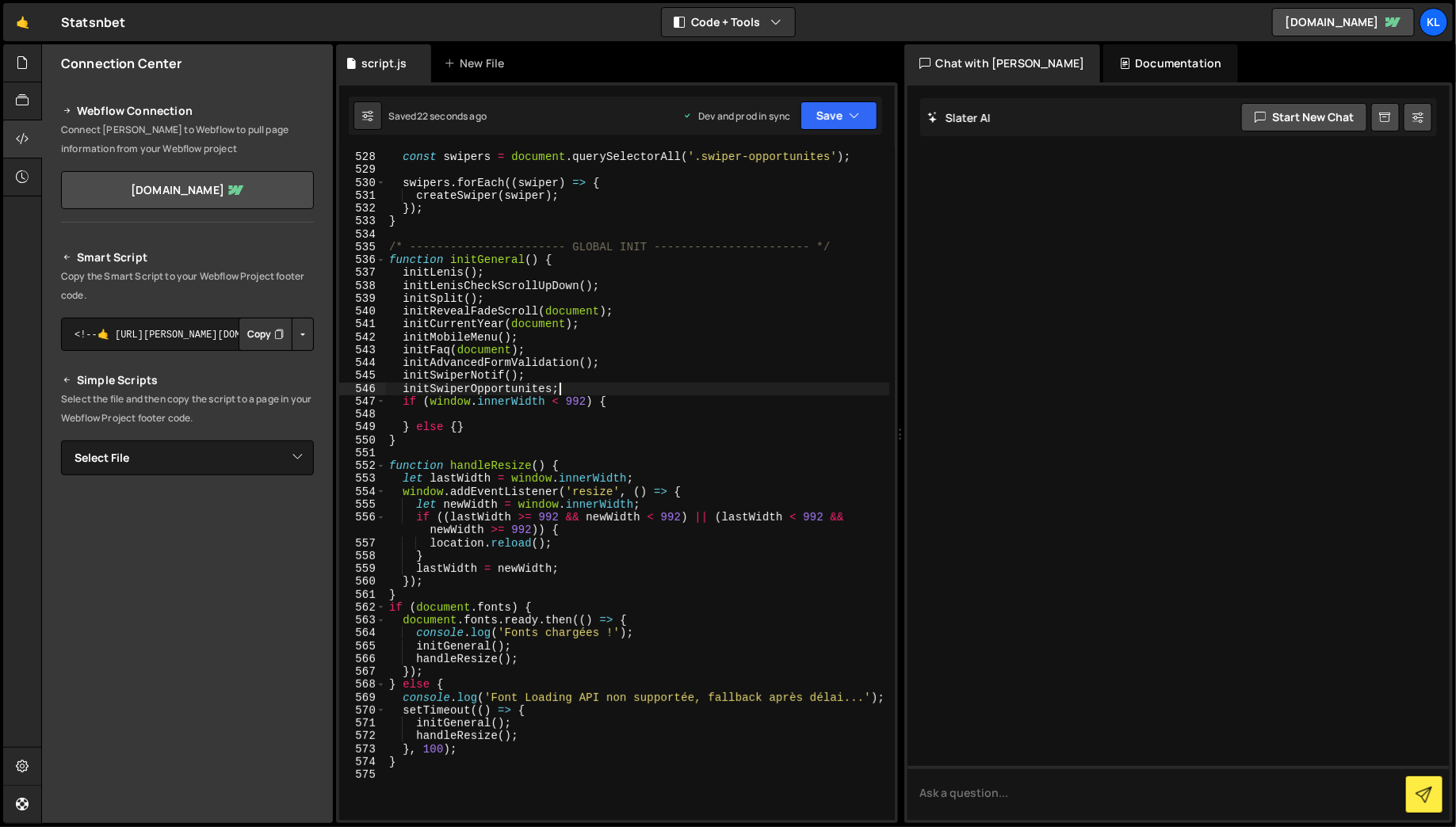
click at [606, 390] on div "const swipers = document . querySelectorAll ( '.swiper-opportunites' ) ; swiper…" at bounding box center [638, 486] width 503 height 697
click at [847, 114] on button "Save" at bounding box center [839, 115] width 77 height 29
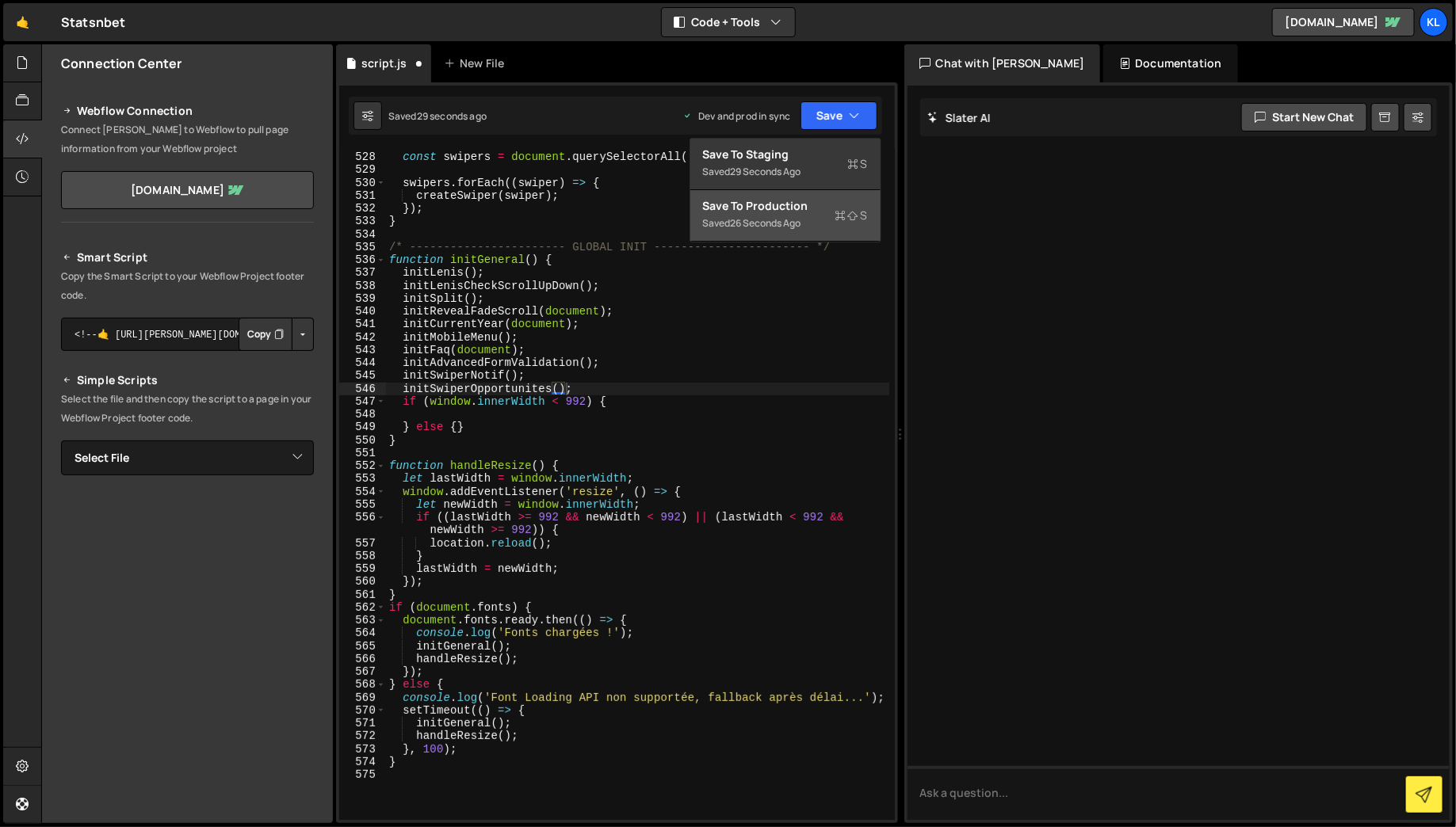
click at [810, 203] on div "Save to Production S" at bounding box center [785, 206] width 165 height 16
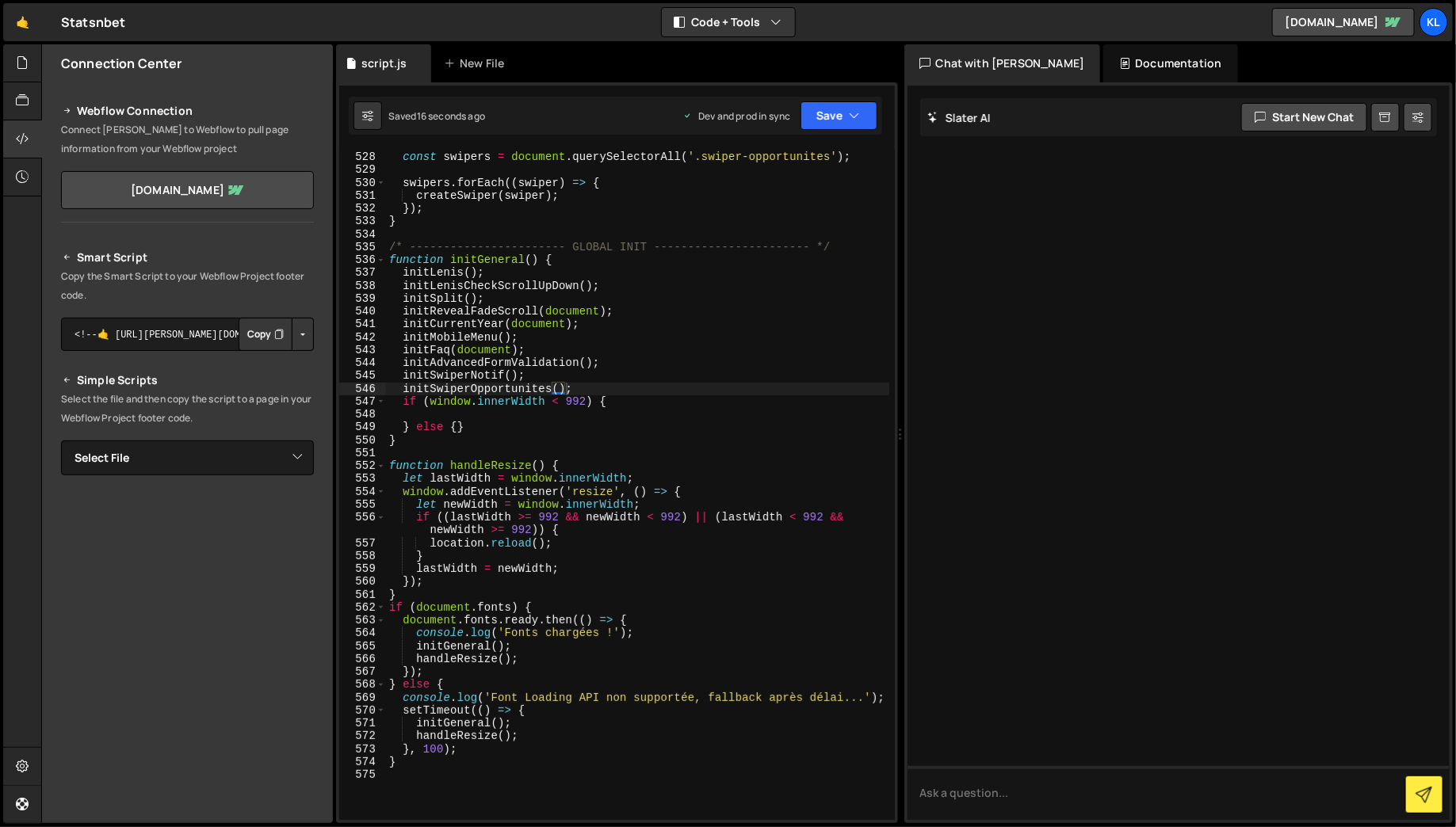
type textarea "if (window.innerWidth < 992) {"
click at [675, 396] on div "const swipers = document . querySelectorAll ( '.swiper-opportunites' ) ; swiper…" at bounding box center [638, 486] width 503 height 697
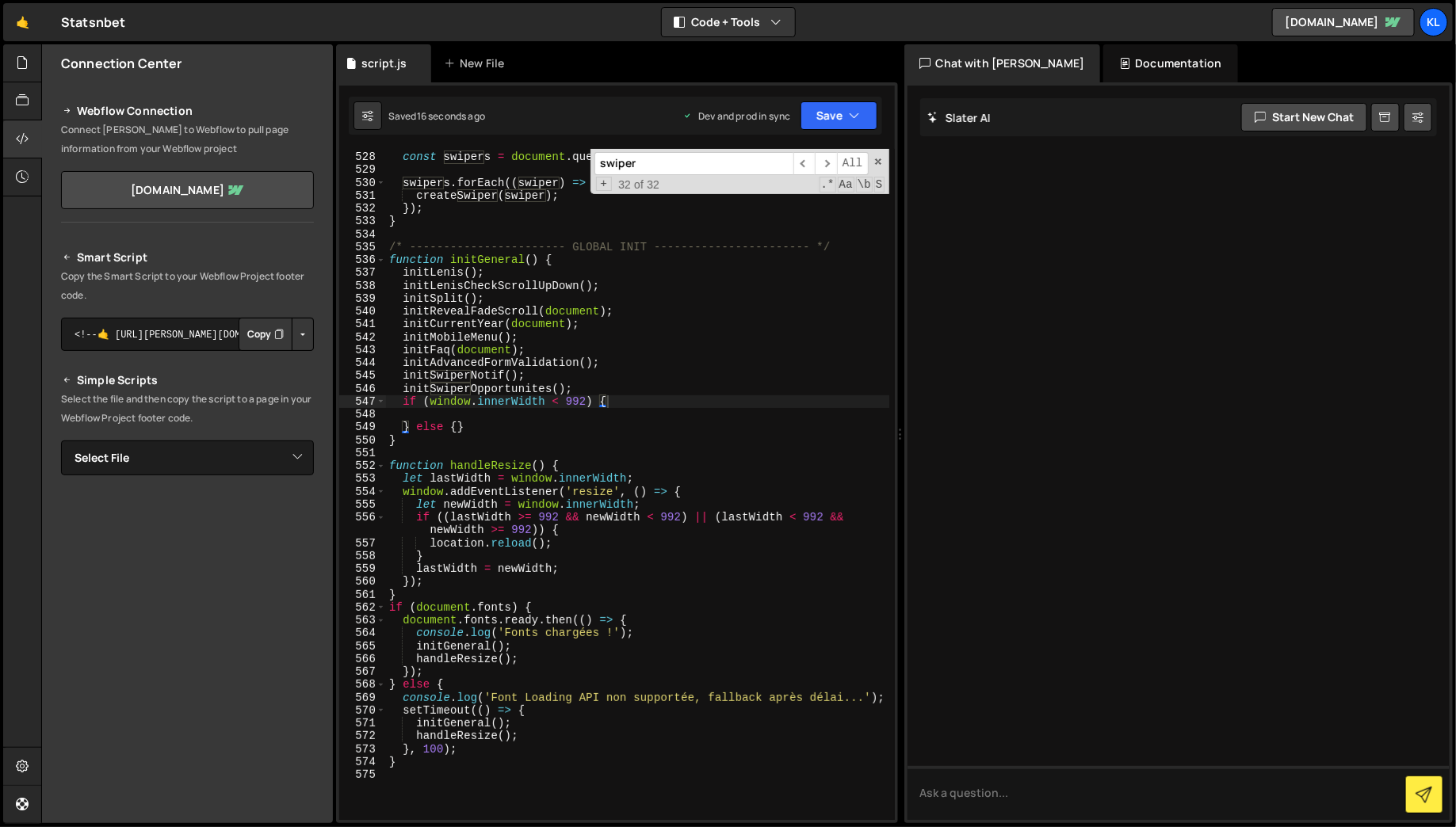
paste input "-opportunites"
click at [831, 162] on span "​" at bounding box center [826, 163] width 22 height 23
click at [647, 159] on input "swiper-opportunites" at bounding box center [694, 163] width 199 height 23
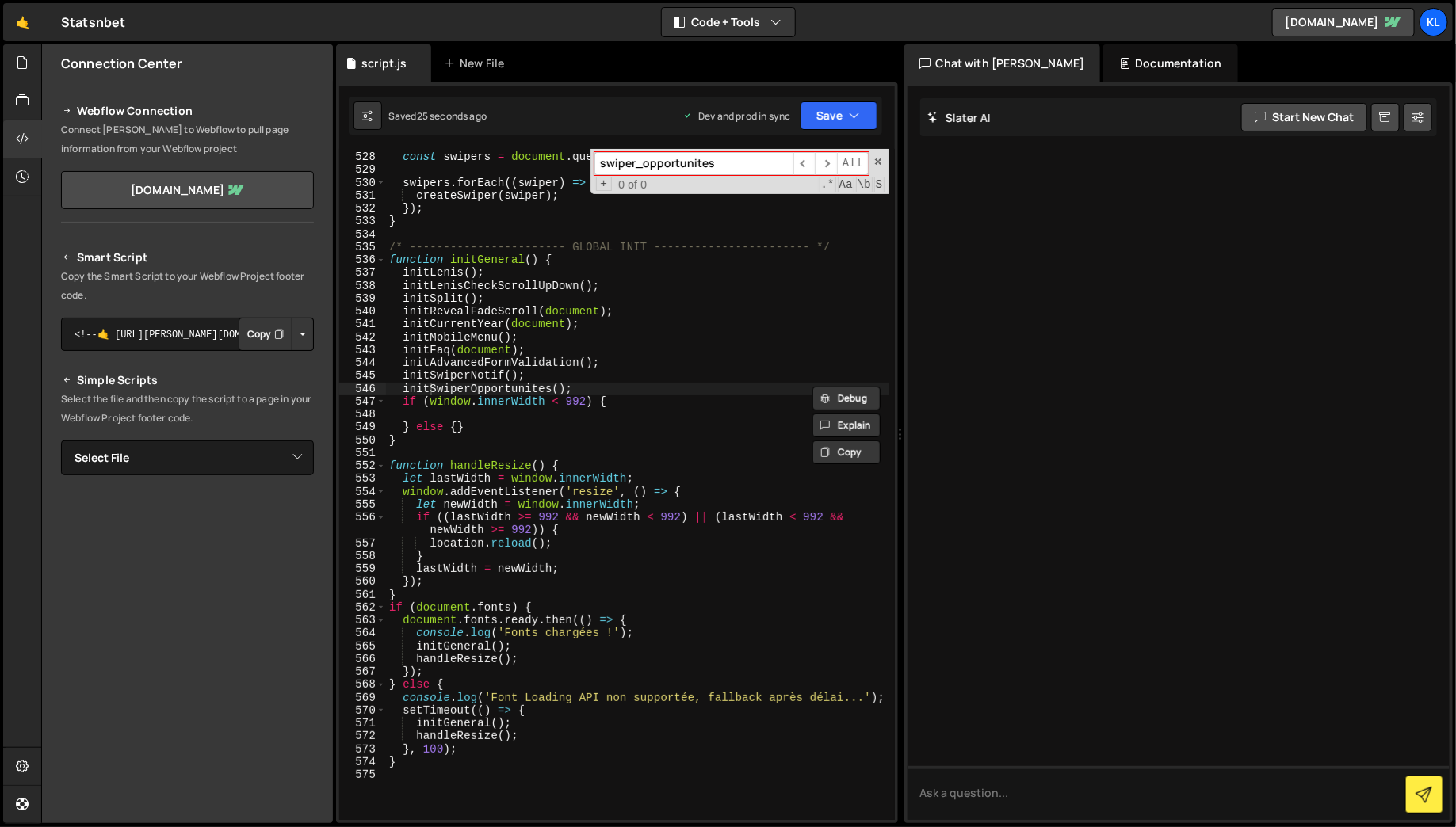
click at [723, 161] on input "swiper_opportunites" at bounding box center [694, 163] width 199 height 23
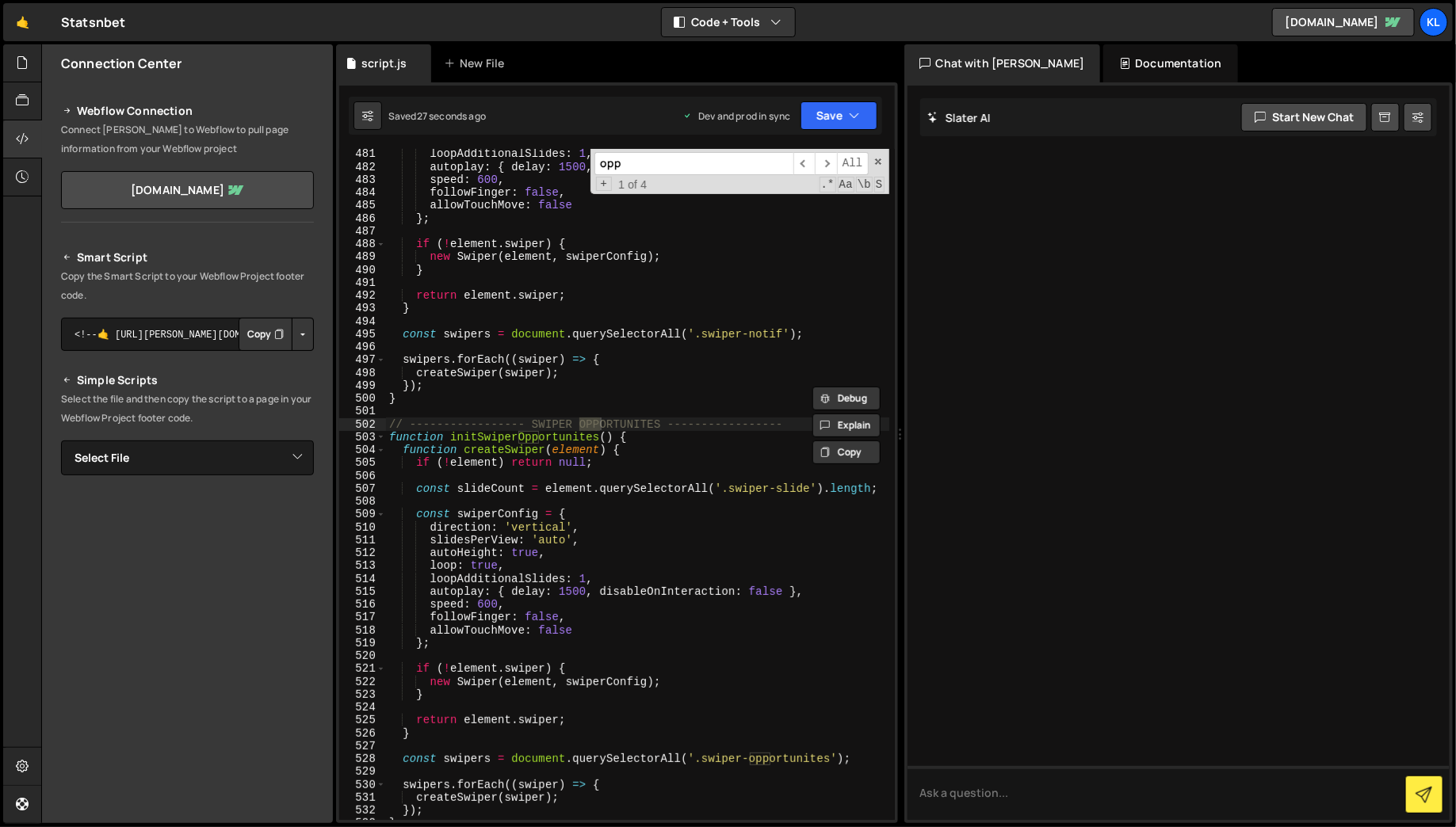
scroll to position [6519, 0]
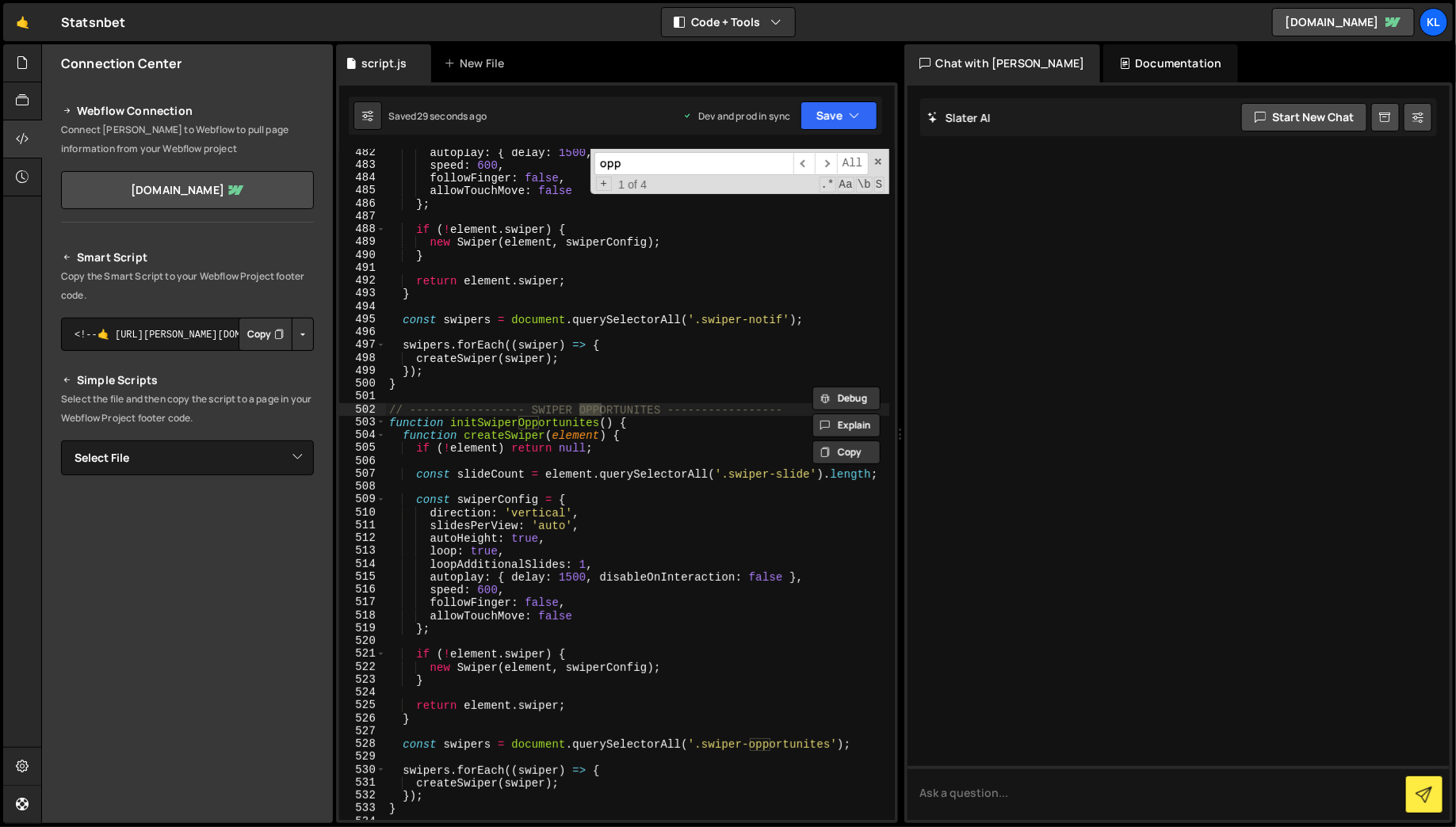
type input "opp"
click at [765, 742] on div "autoplay : { delay : 1500 , disableOnInteraction : false } , speed : 600 , foll…" at bounding box center [638, 494] width 503 height 697
paste textarea "swiper-"
click at [798, 743] on div "autoplay : { delay : 1500 , disableOnInteraction : false } , speed : 600 , foll…" at bounding box center [638, 484] width 503 height 671
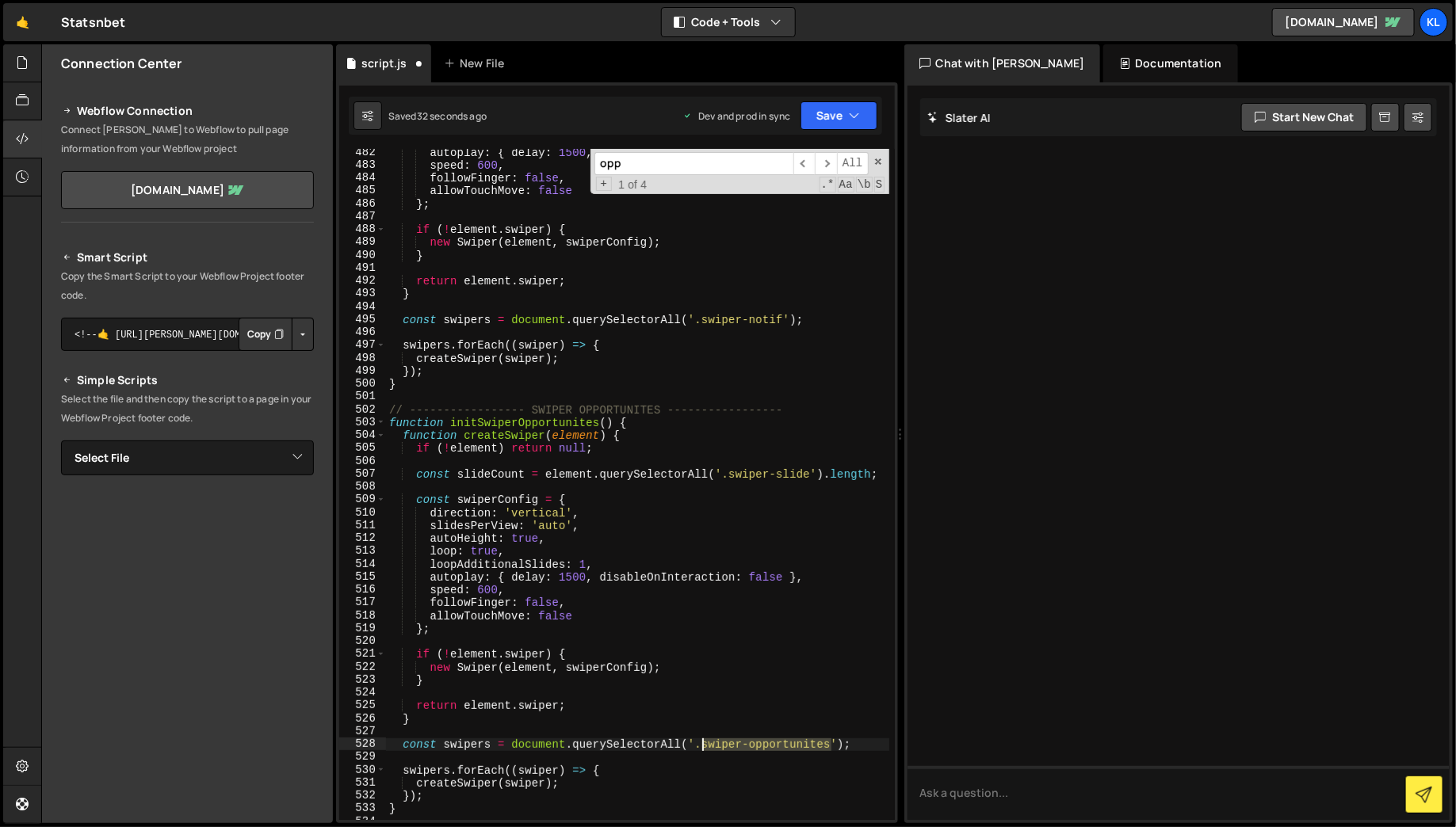
drag, startPoint x: 798, startPoint y: 743, endPoint x: 730, endPoint y: 742, distance: 68.0
click at [730, 742] on div "autoplay : { delay : 1500 , disableOnInteraction : false } , speed : 600 , foll…" at bounding box center [638, 494] width 503 height 697
paste textarea "swipers.forEach((swiper) => {"
click at [708, 764] on div "autoplay : { delay : 1500 , disableOnInteraction : false } , speed : 600 , foll…" at bounding box center [638, 494] width 503 height 697
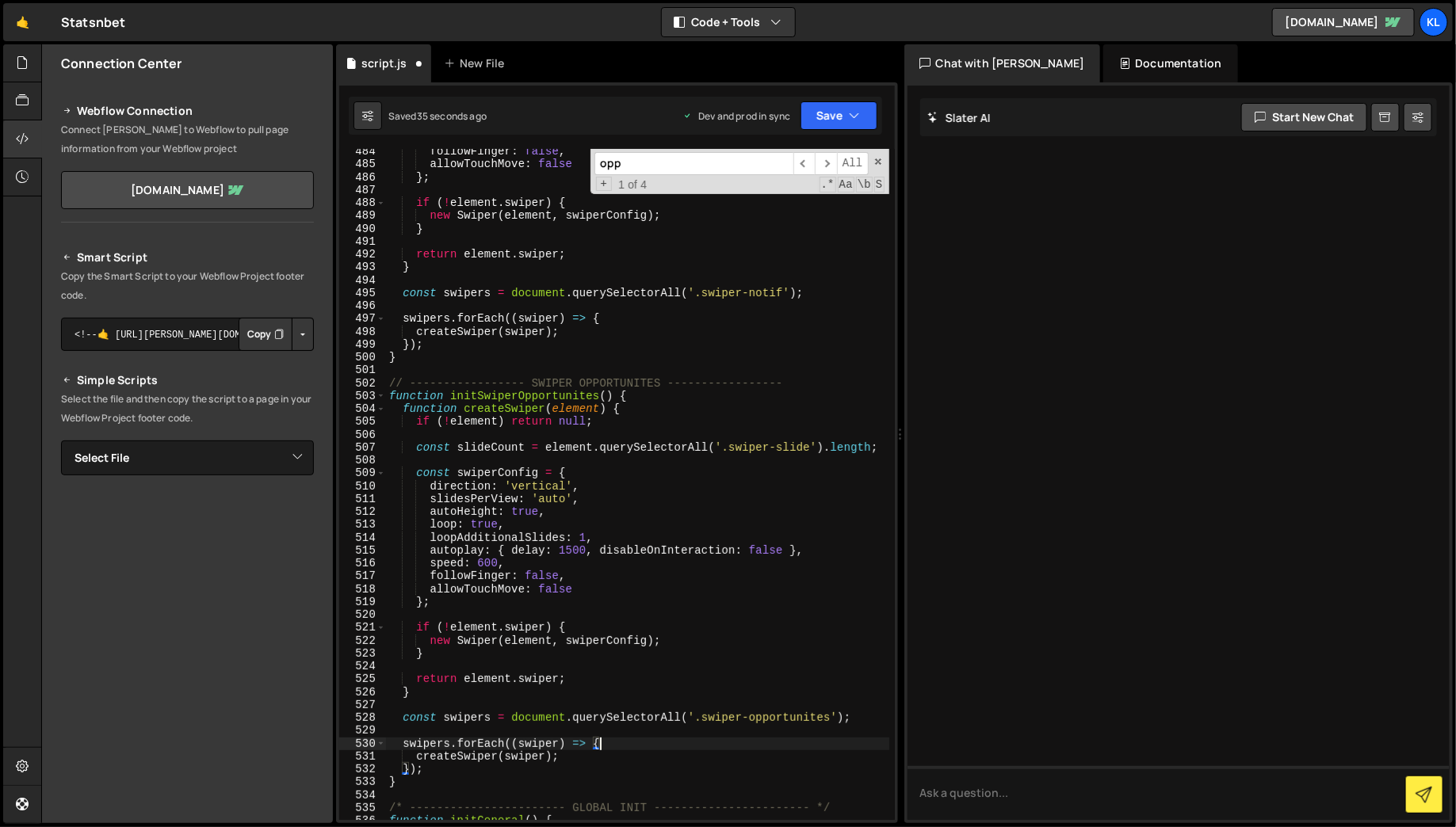
scroll to position [6578, 0]
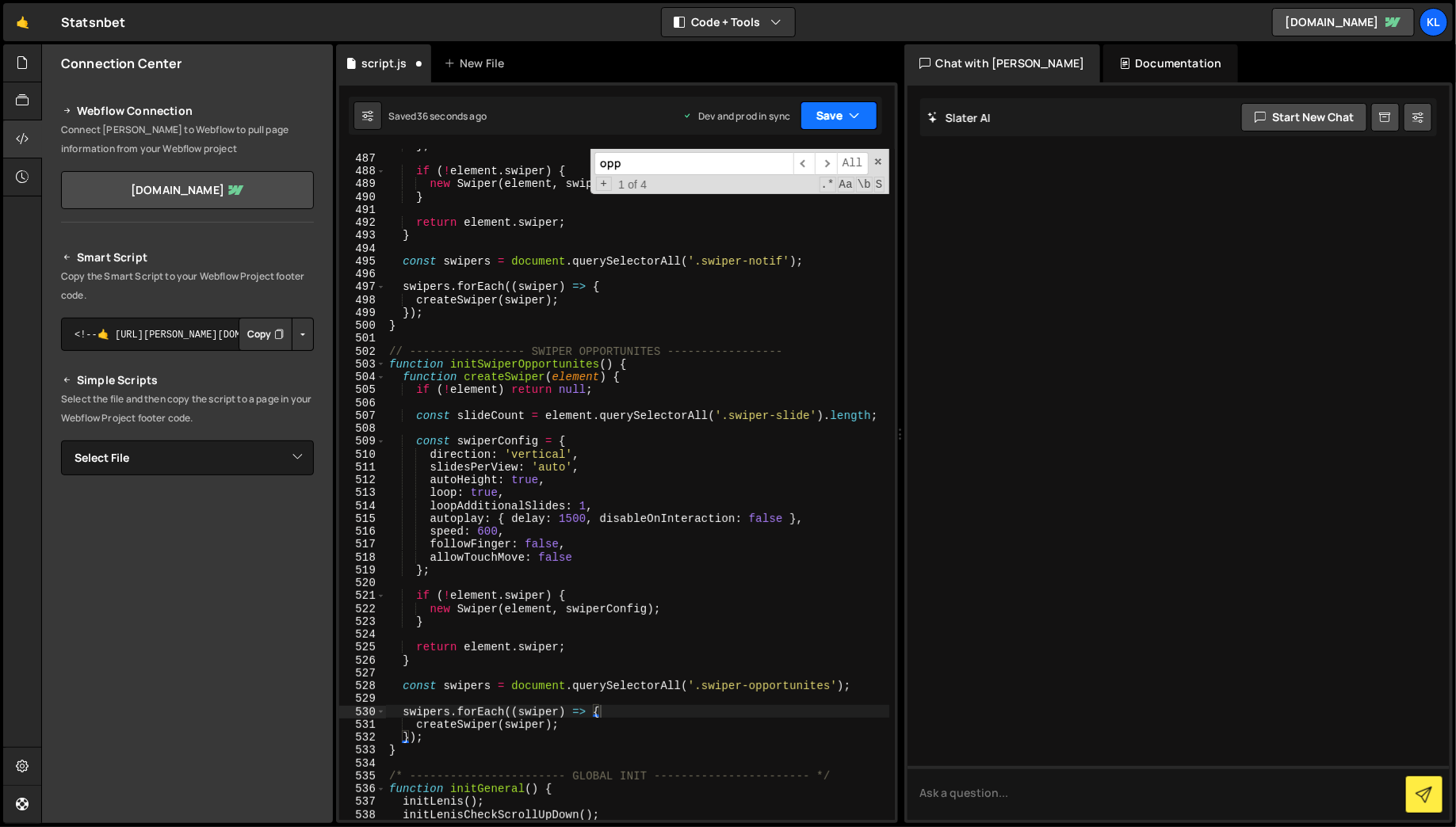
click at [841, 115] on button "Save" at bounding box center [839, 115] width 77 height 29
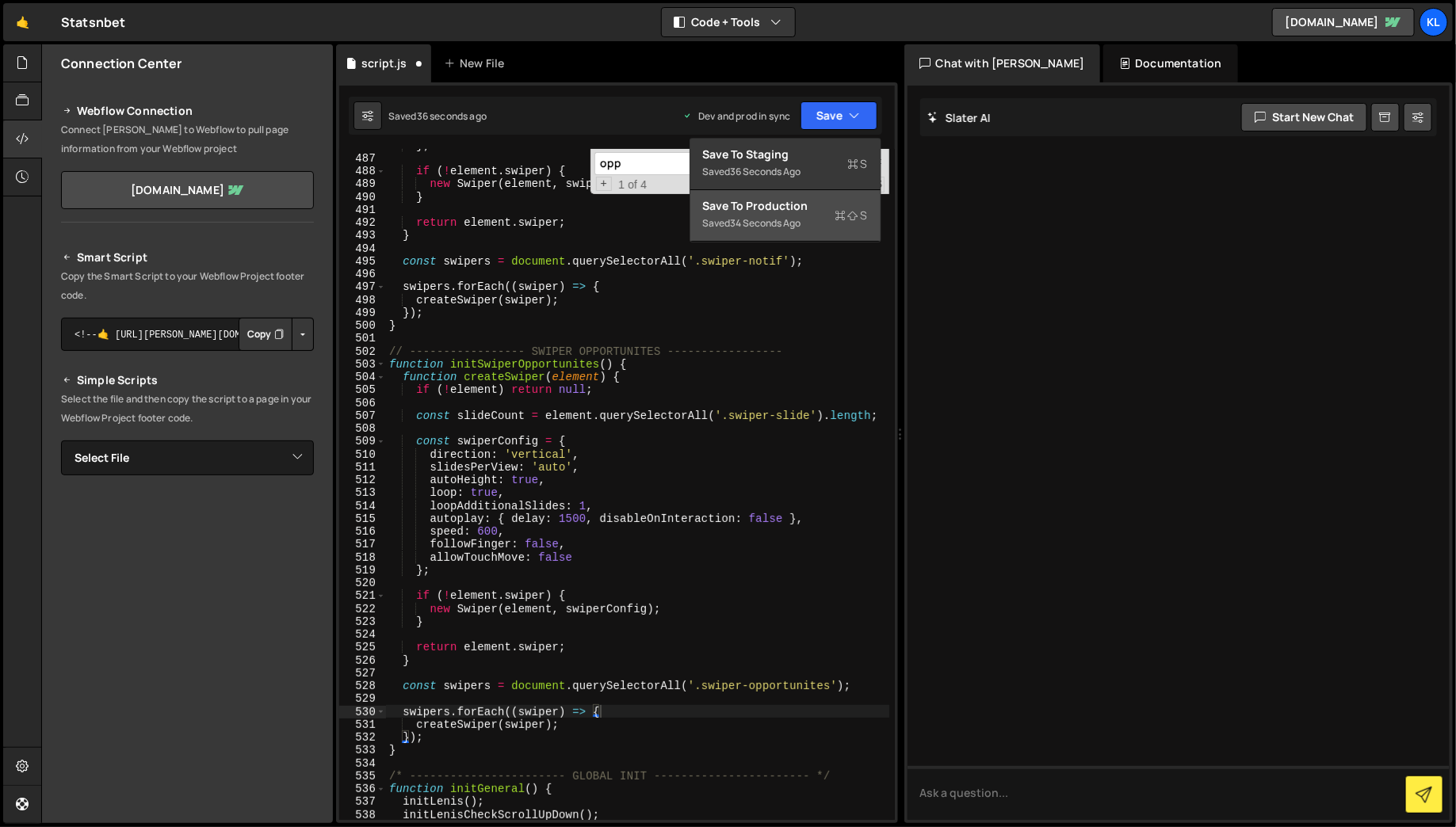
click at [820, 204] on div "Save to Production S" at bounding box center [785, 206] width 165 height 16
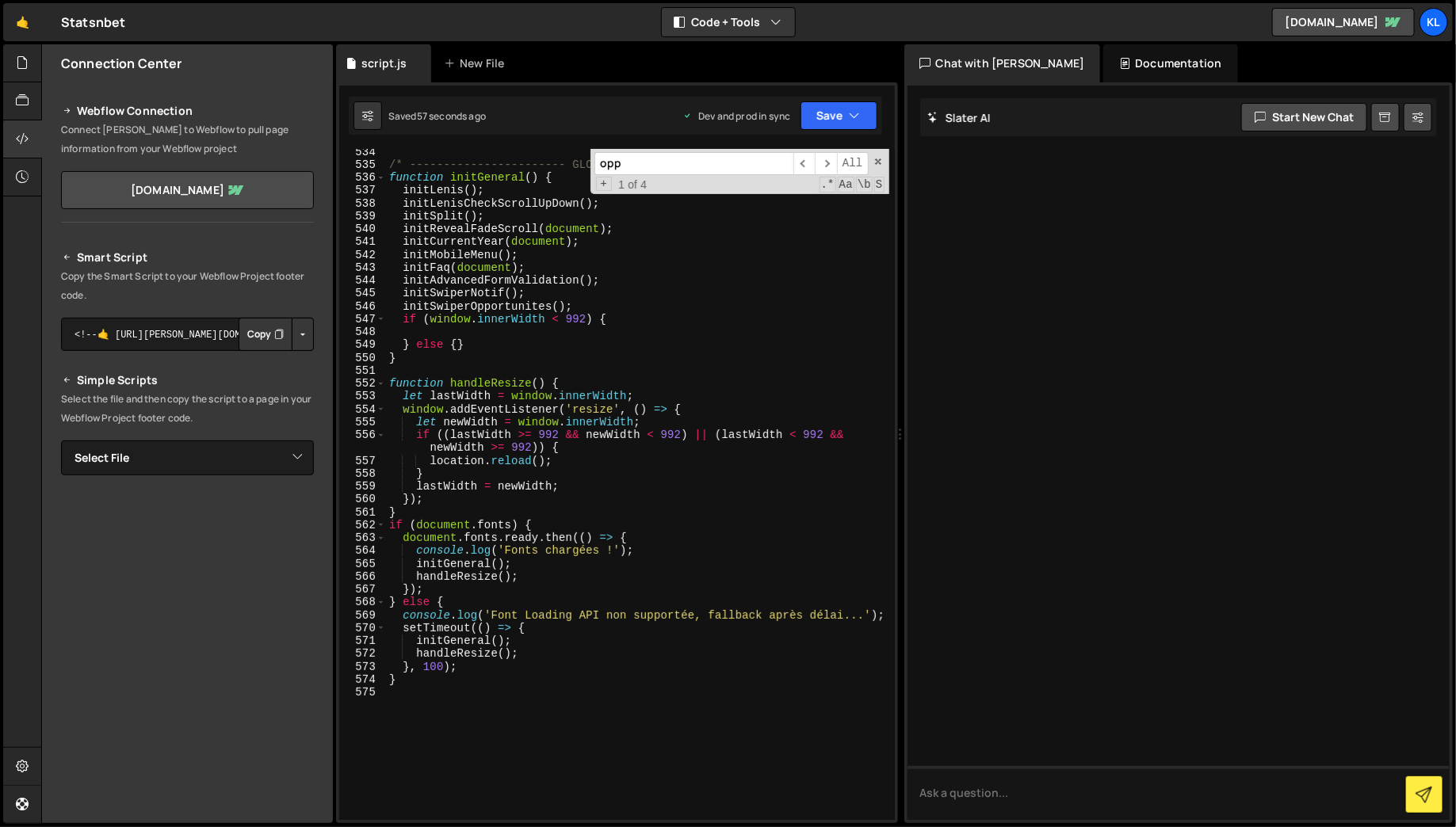
scroll to position [7188, 0]
type textarea "initSwiperOpportunites();"
click at [596, 308] on div "/* ----------------------- GLOBAL INIT ----------------------- */ function init…" at bounding box center [638, 493] width 503 height 697
type textarea "initSwiperOpportunites();"
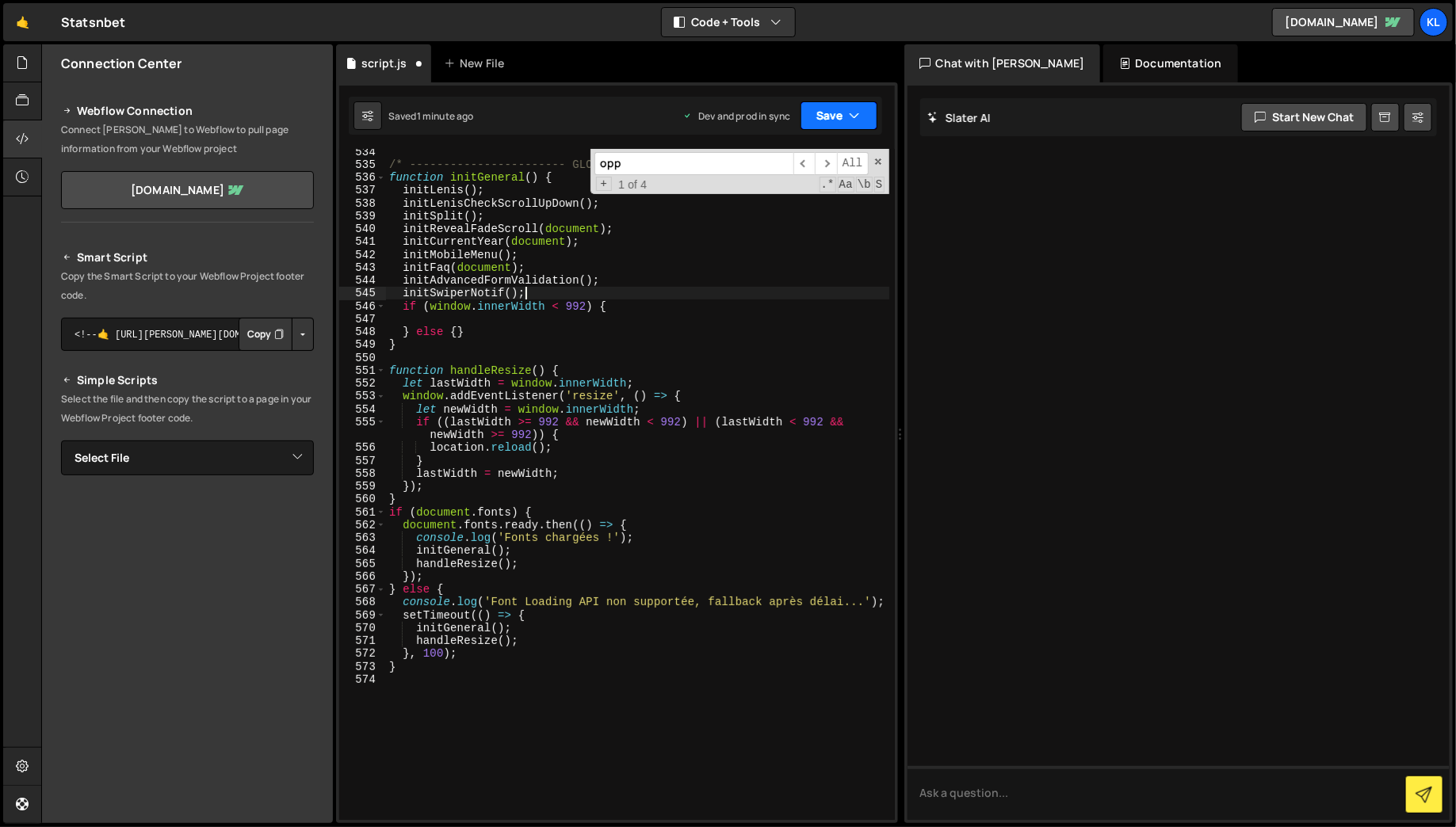
click at [845, 103] on button "Save" at bounding box center [839, 115] width 77 height 29
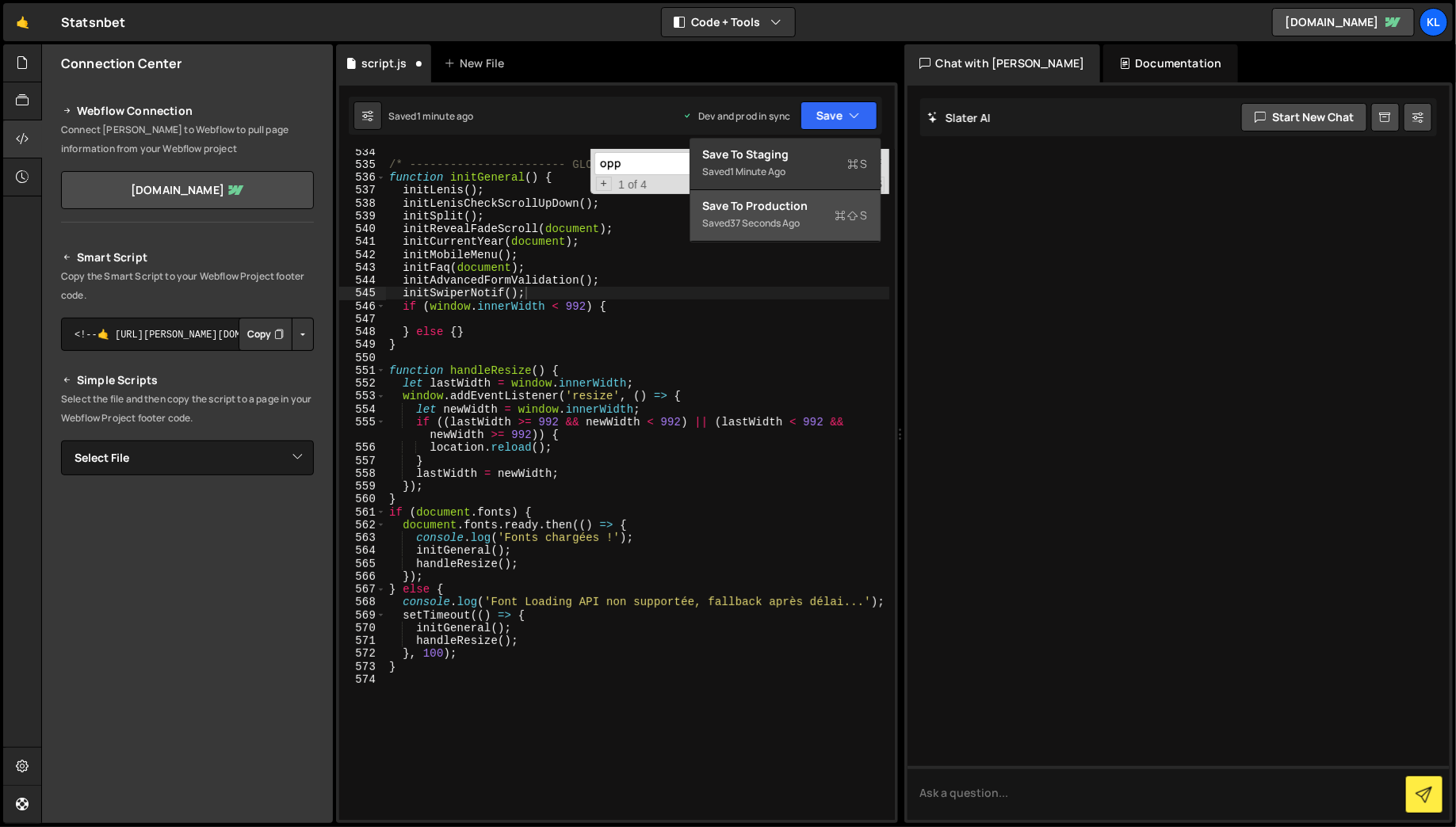
click at [783, 220] on div "37 seconds ago" at bounding box center [766, 223] width 70 height 14
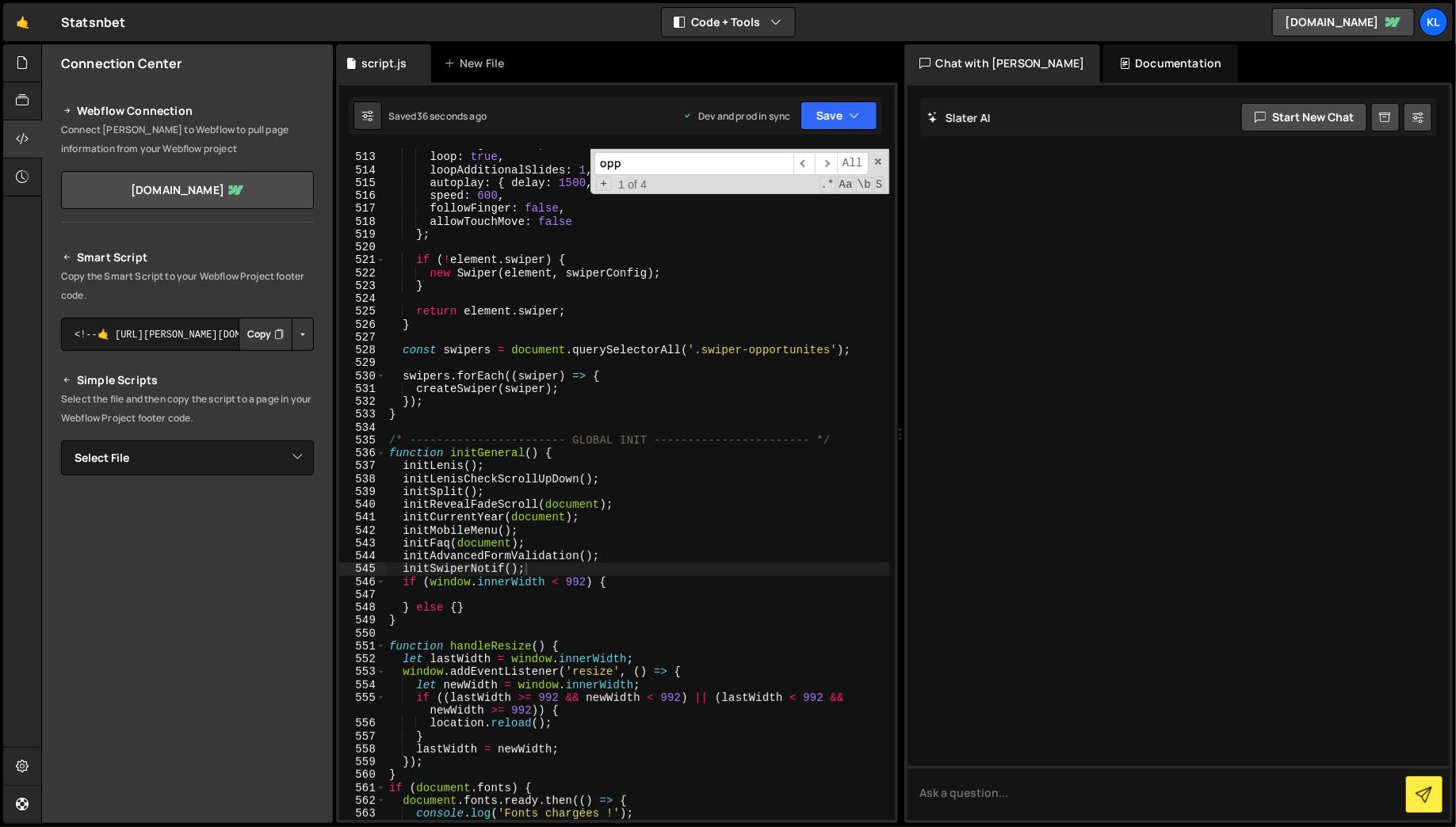
scroll to position [7143, 0]
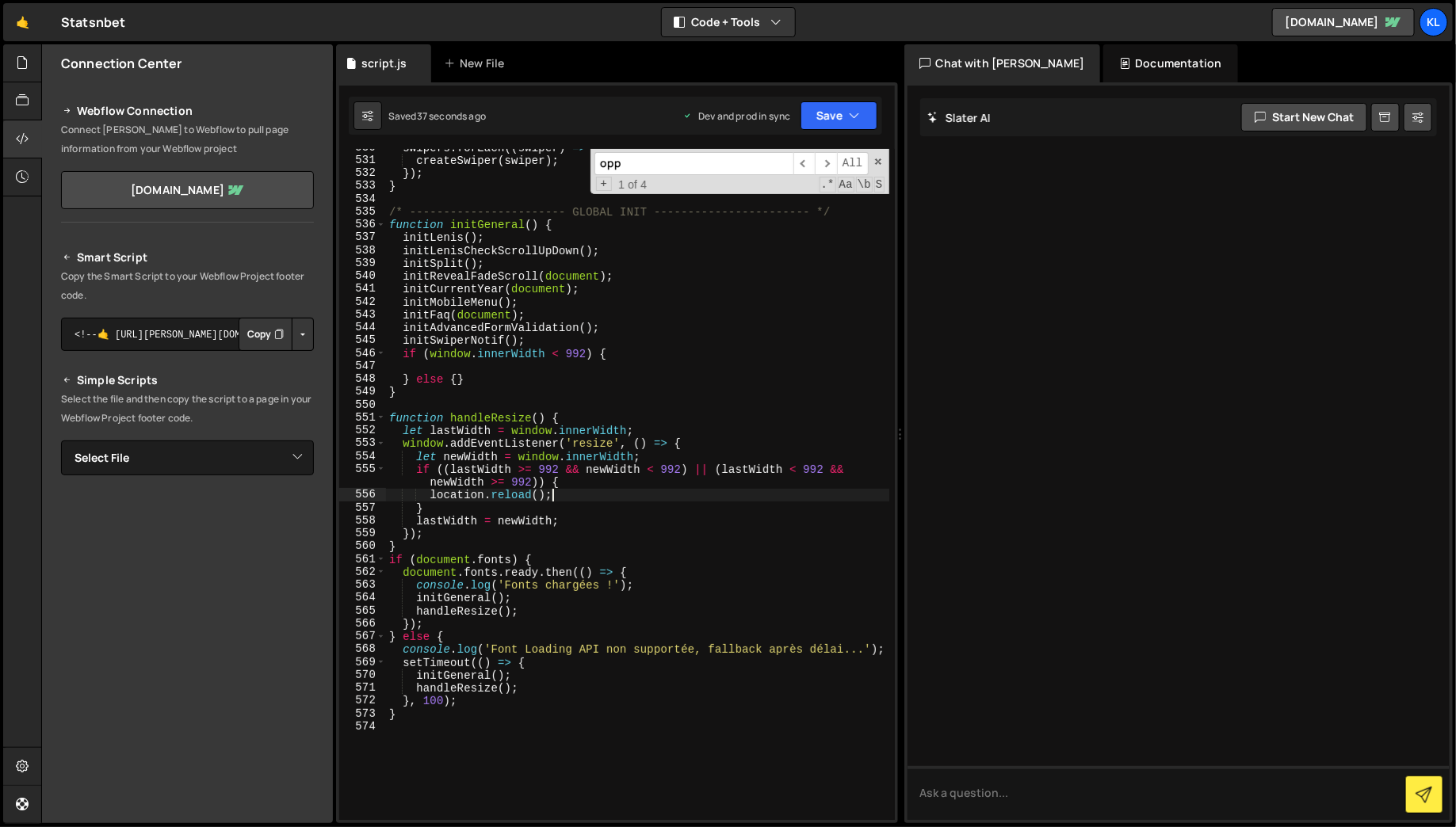
click at [722, 490] on div "swipers . forEach (( swiper ) => { createSwiper ( swiper ) ; }) ; } /* --------…" at bounding box center [638, 490] width 503 height 697
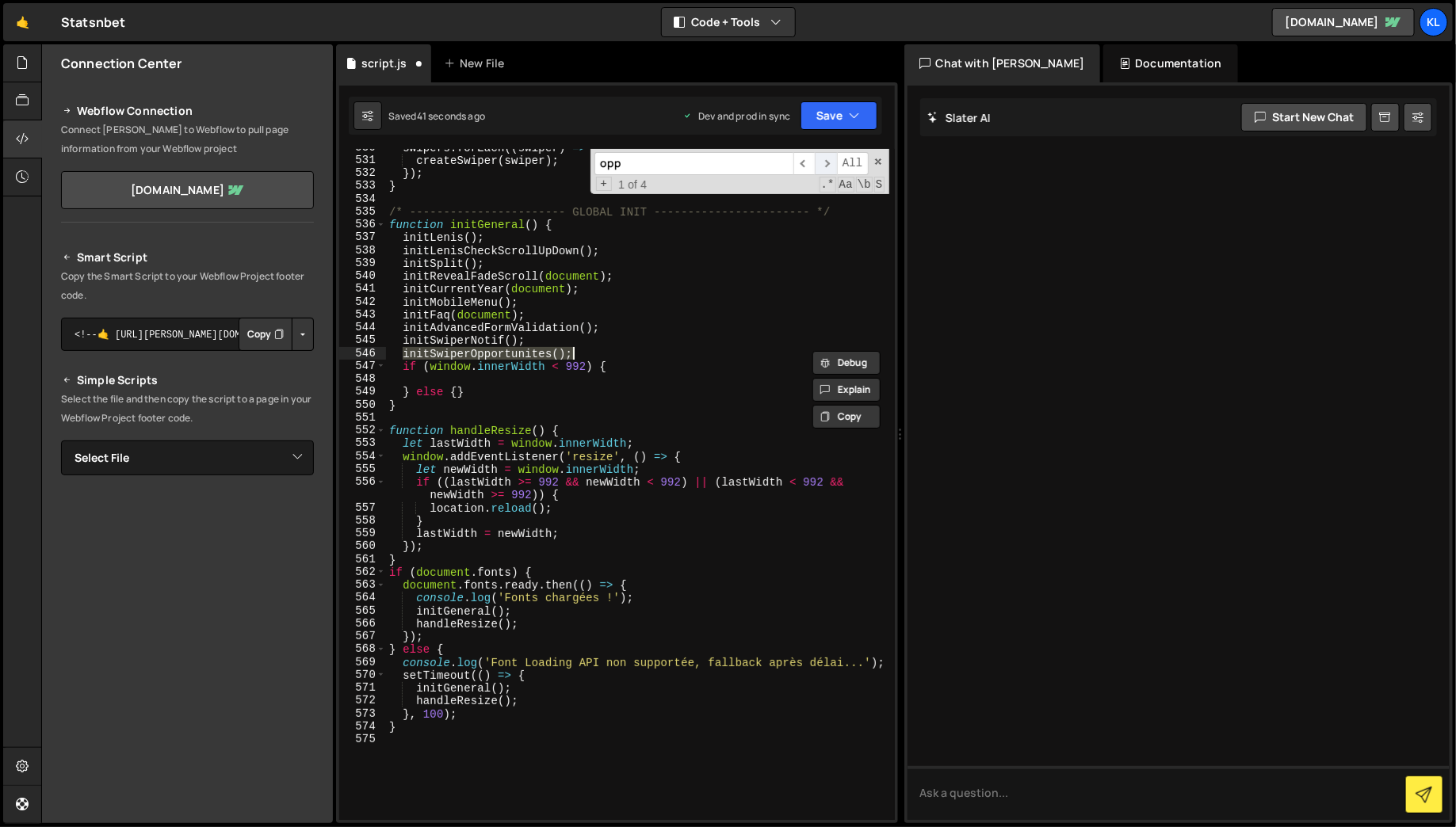
click at [826, 157] on span "​" at bounding box center [826, 163] width 22 height 23
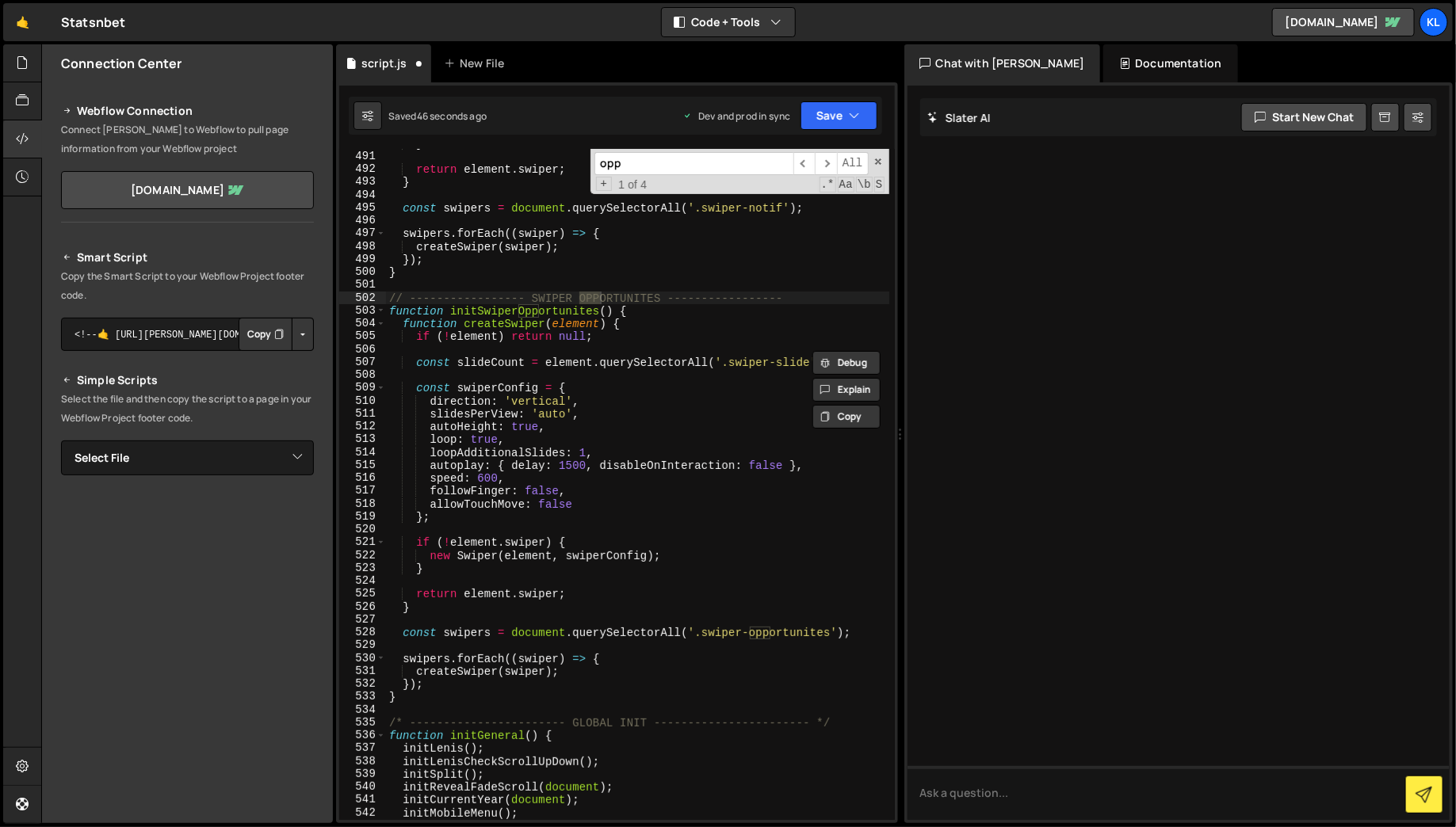
scroll to position [6637, 0]
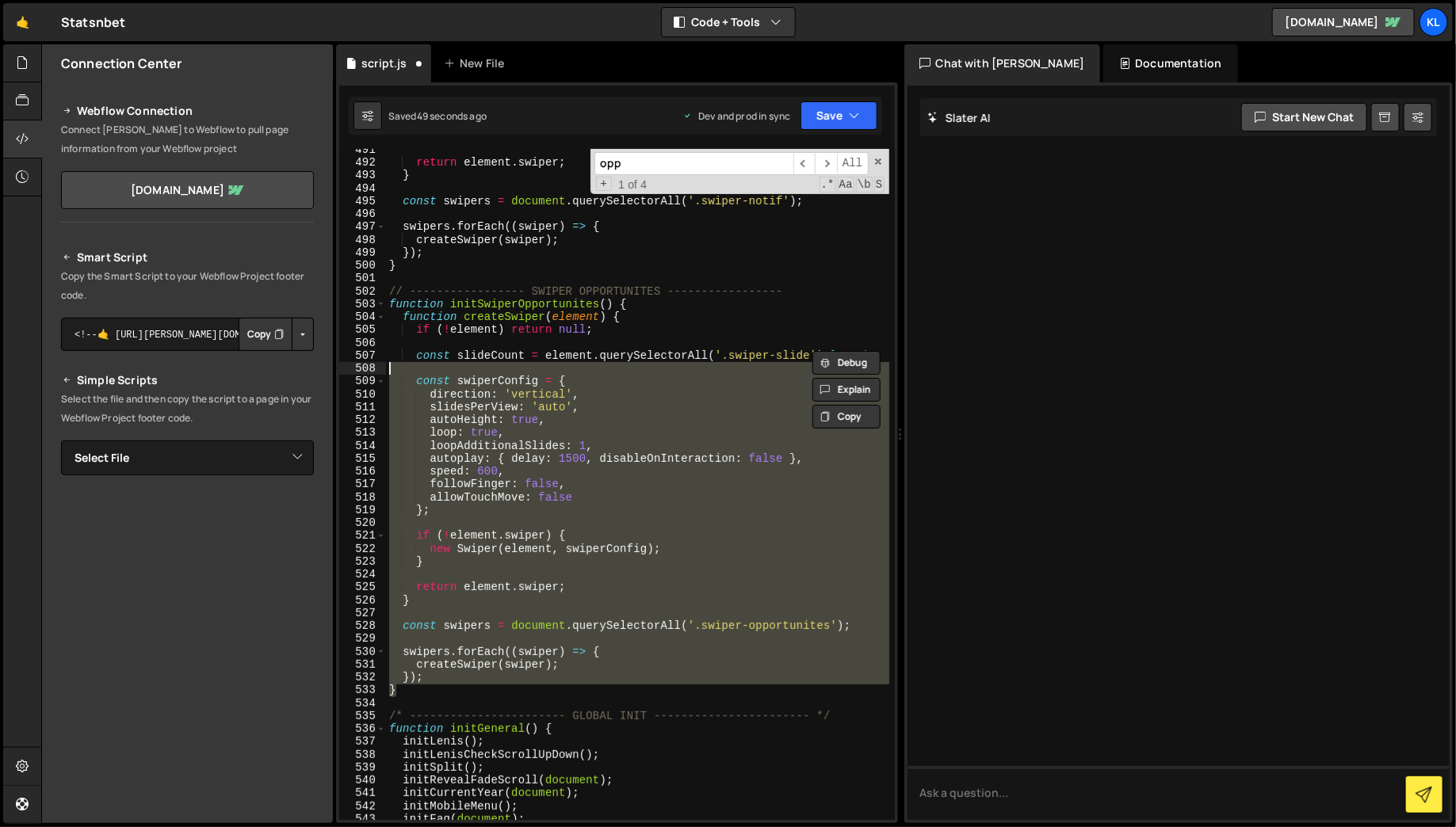
drag, startPoint x: 402, startPoint y: 695, endPoint x: 408, endPoint y: 364, distance: 331.1
click at [408, 364] on div "return element . swiper ; } const swipers = document . querySelectorAll ( '.swi…" at bounding box center [638, 492] width 503 height 697
type textarea "swipers.forEach((swiper) => {"
type textarea "const swipers = document.querySelectorAll('.swiper-opportunites');"
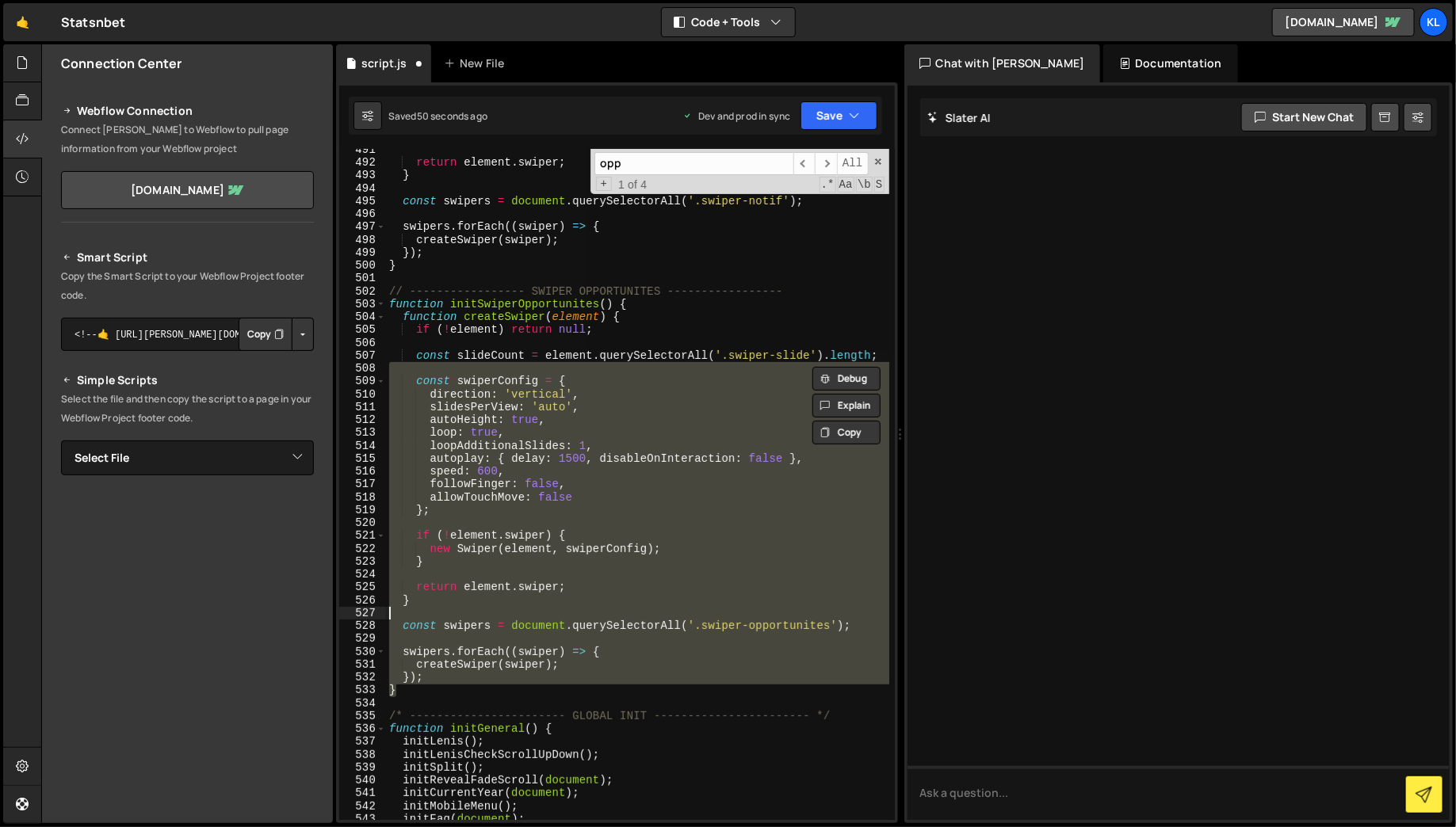
type textarea "swipers.forEach((swiper) => {"
drag, startPoint x: 406, startPoint y: 692, endPoint x: 413, endPoint y: 650, distance: 42.6
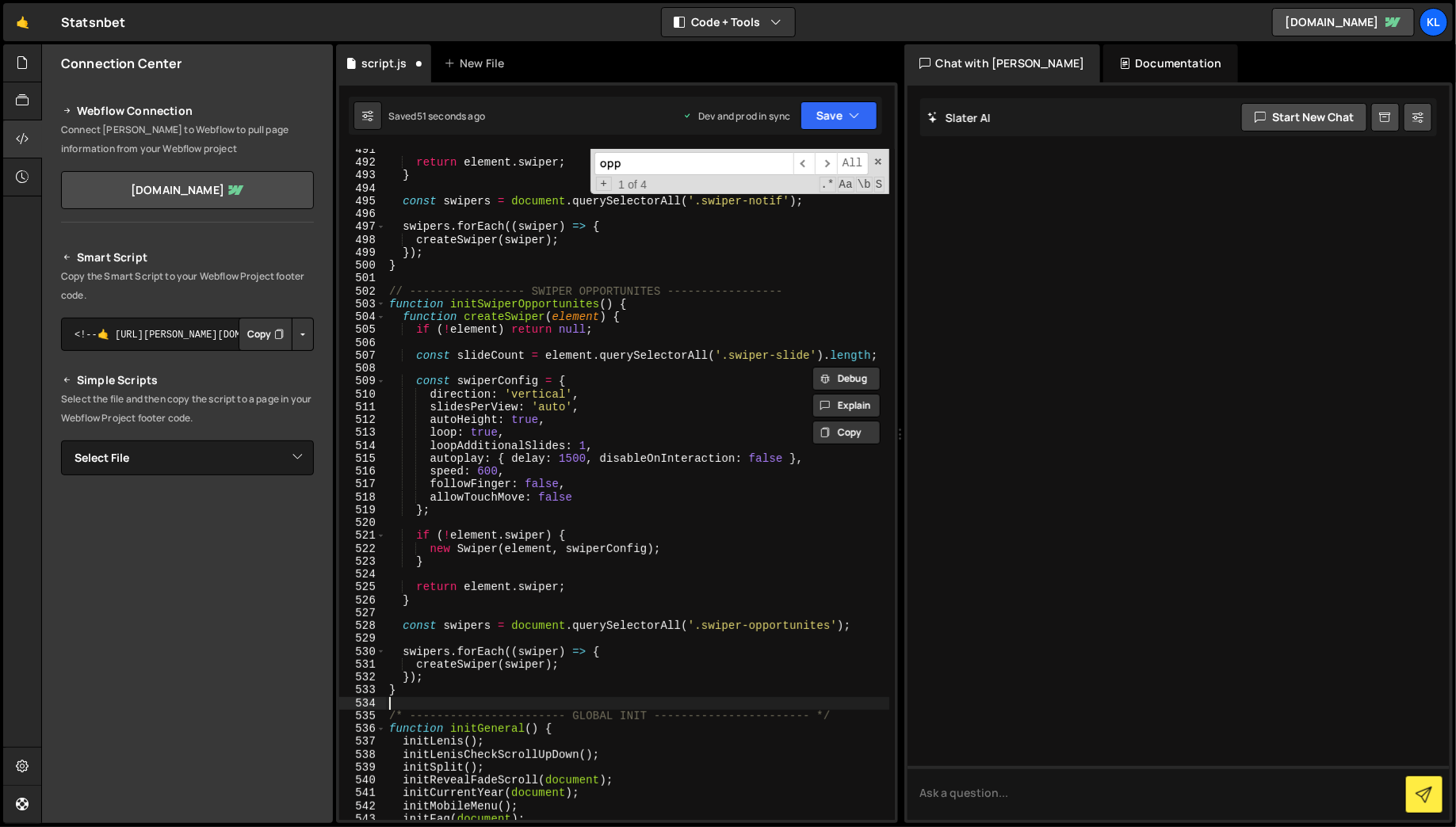
click at [425, 704] on div "return element . swiper ; } const swipers = document . querySelectorAll ( '.swi…" at bounding box center [638, 492] width 503 height 697
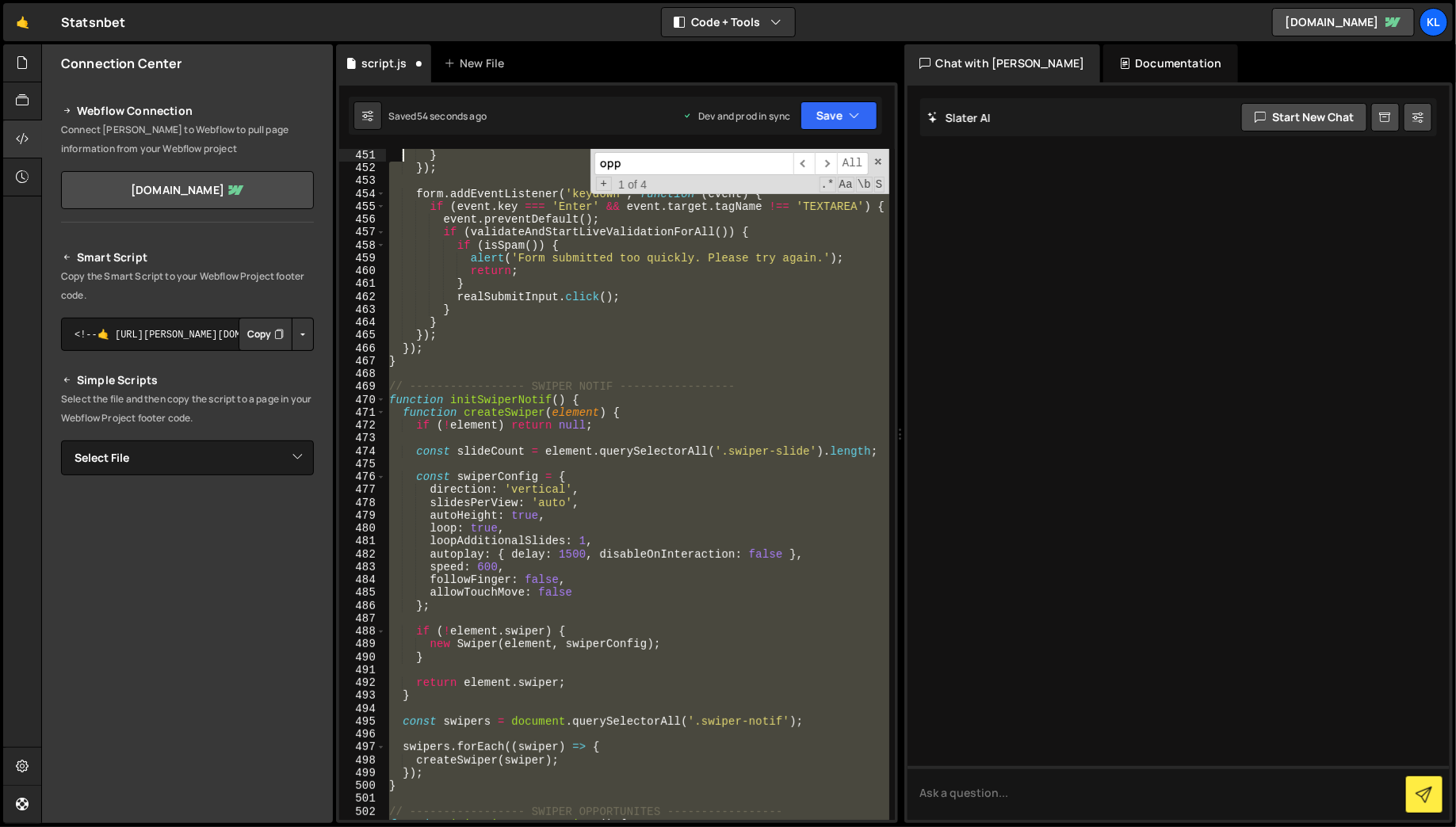
scroll to position [6116, 0]
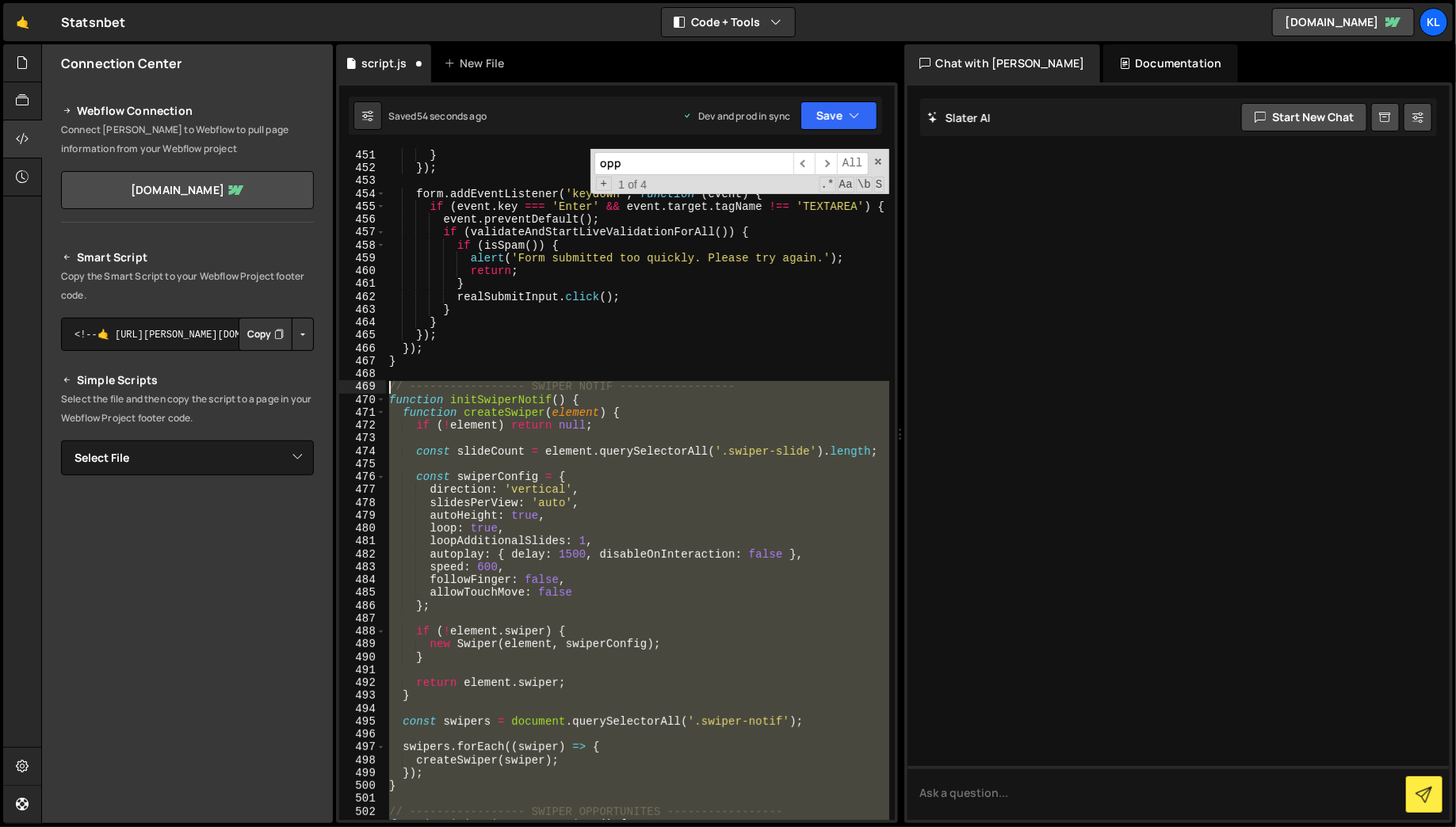
drag, startPoint x: 425, startPoint y: 693, endPoint x: 373, endPoint y: 391, distance: 306.4
click at [373, 391] on div "451 452 453 454 455 456 457 458 459 460 461 462 463 464 465 466 467 468 469 470…" at bounding box center [617, 484] width 556 height 671
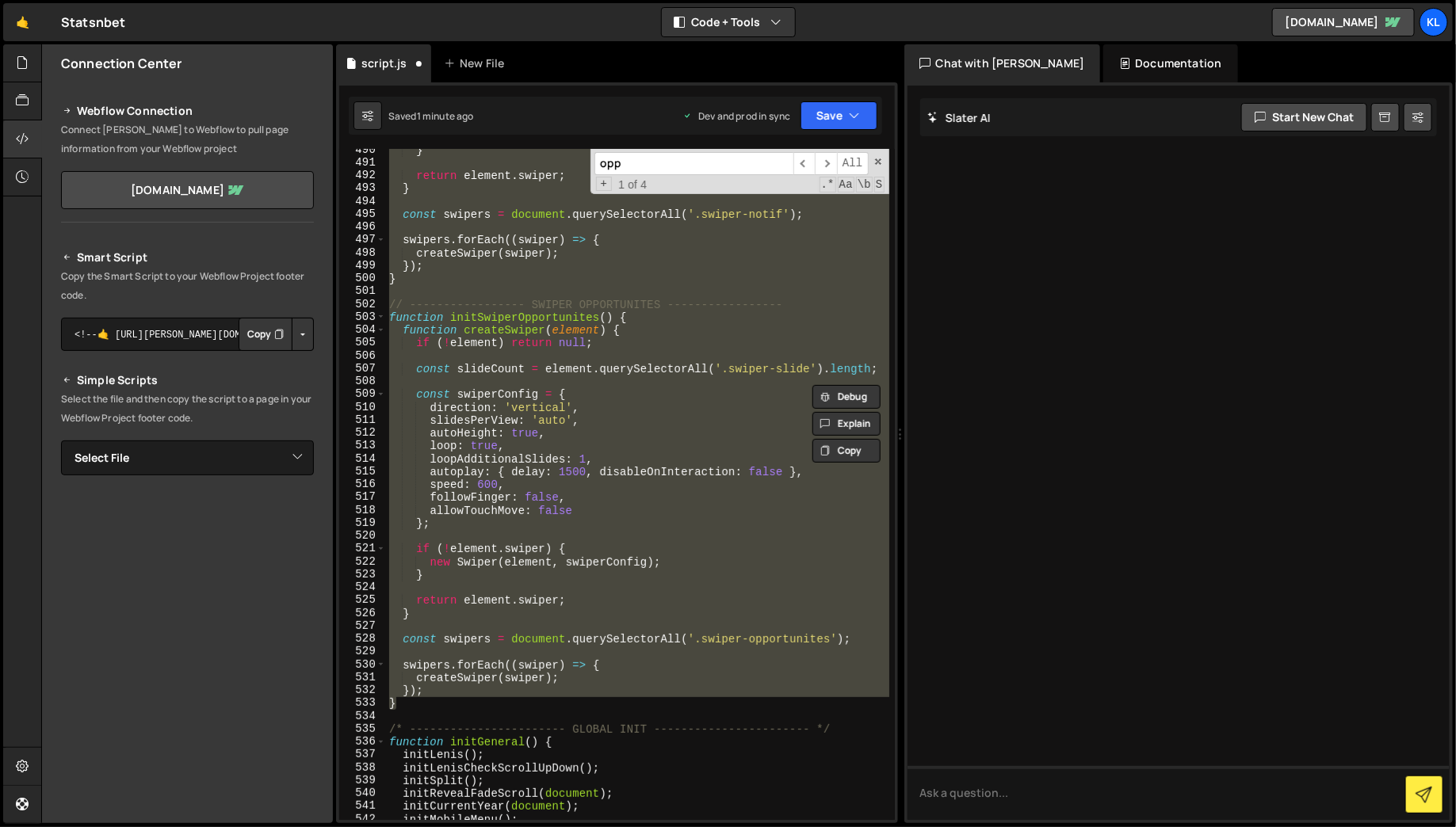
scroll to position [6625, 0]
click at [505, 603] on div "} return element . swiper ; } const swipers = document . querySelectorAll ( '.s…" at bounding box center [638, 484] width 503 height 671
type textarea "return element.swiper;"
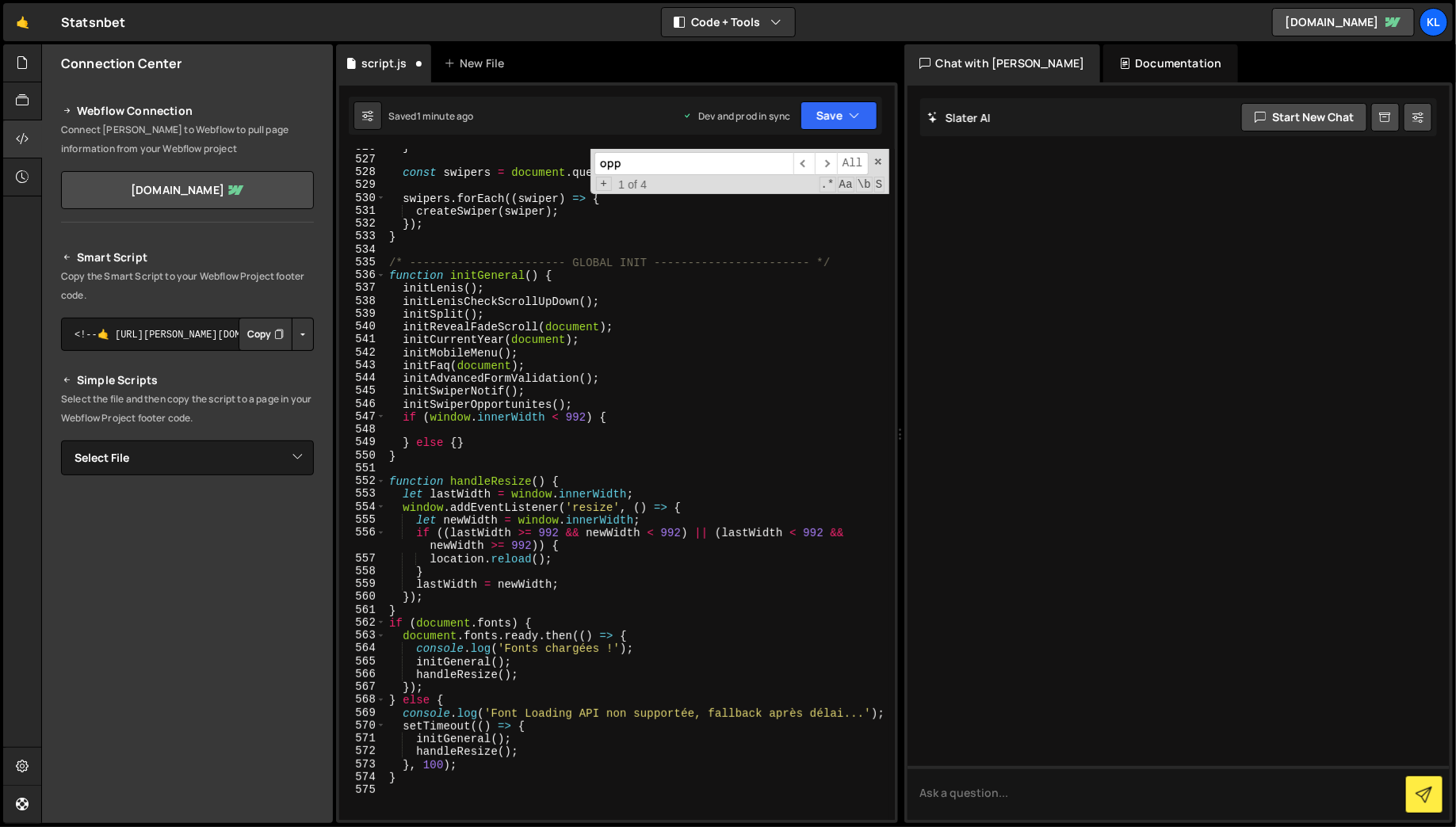
scroll to position [7200, 0]
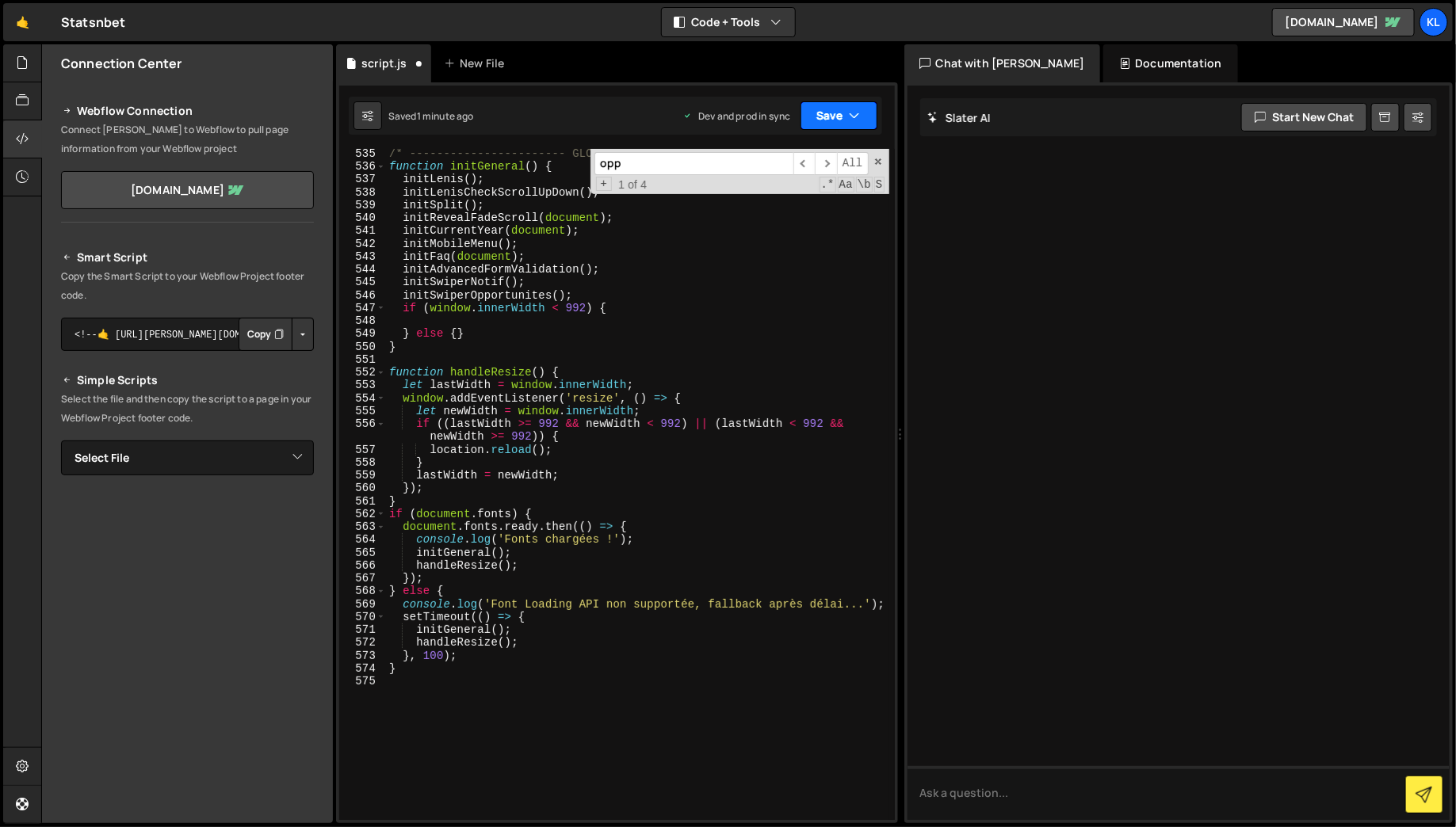
click at [829, 119] on button "Save" at bounding box center [839, 115] width 77 height 29
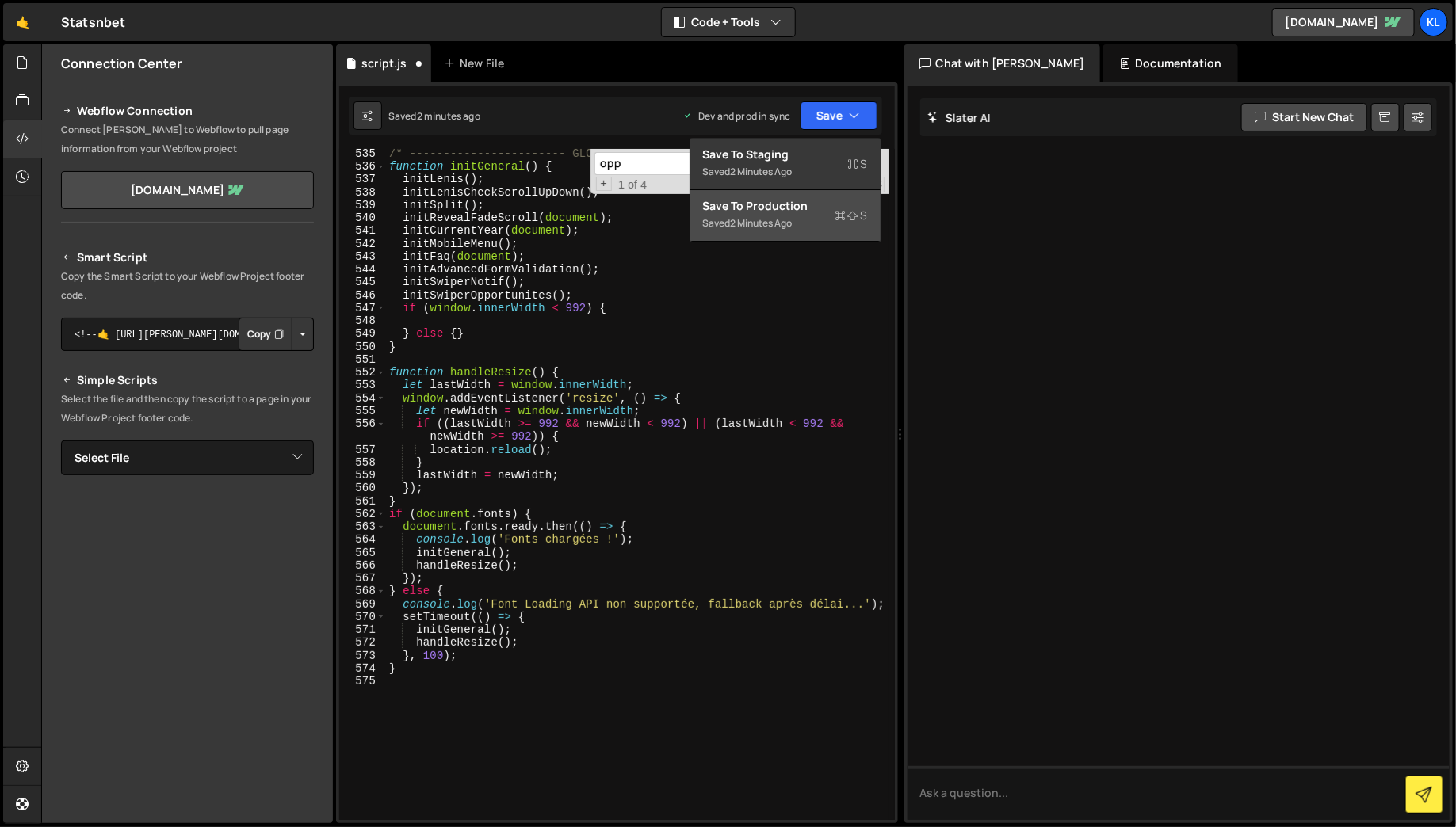
click at [635, 360] on div "/* ----------------------- GLOBAL INIT ----------------------- */ function init…" at bounding box center [638, 496] width 503 height 697
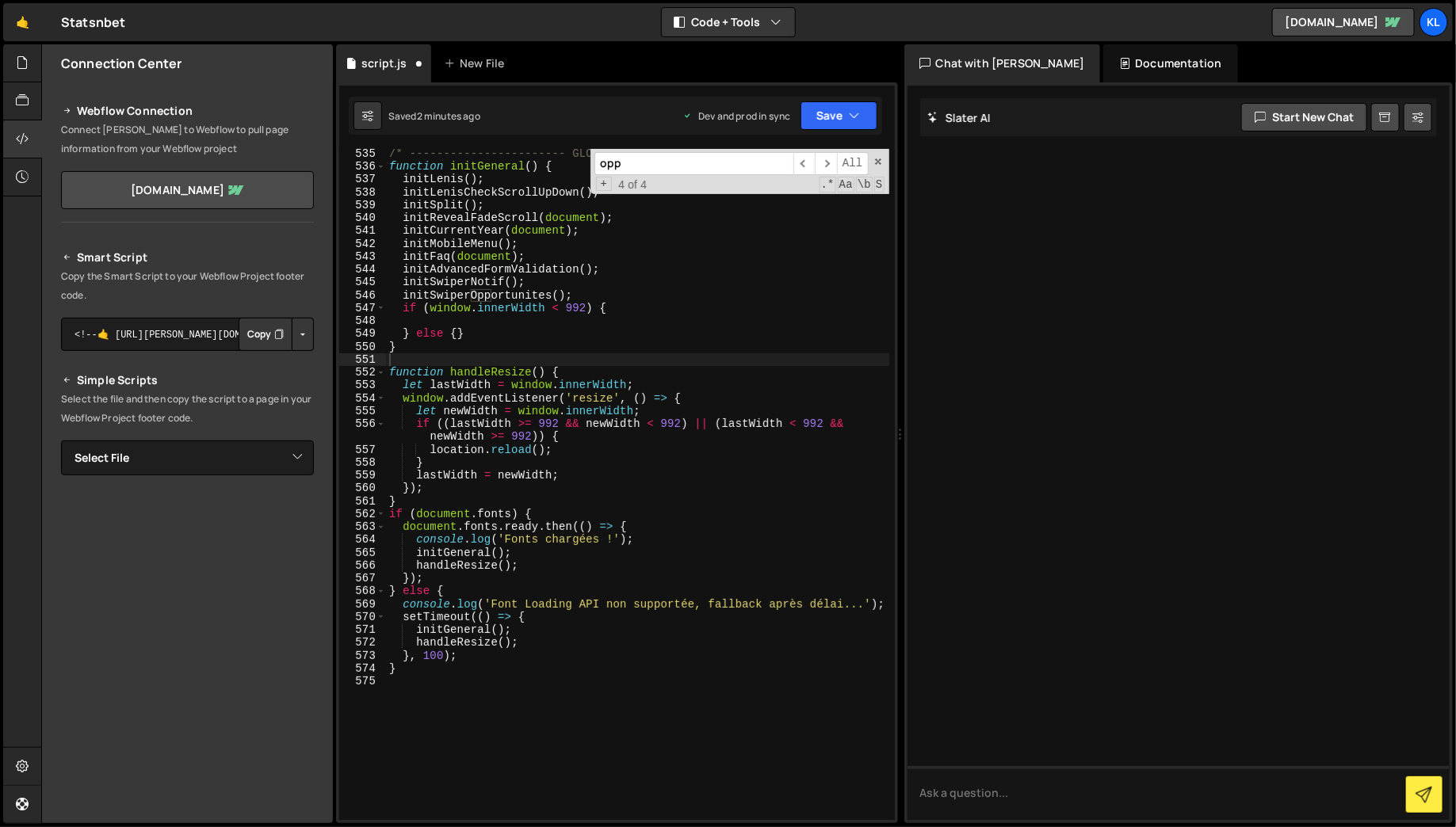
paste input "swiper-opportunites"
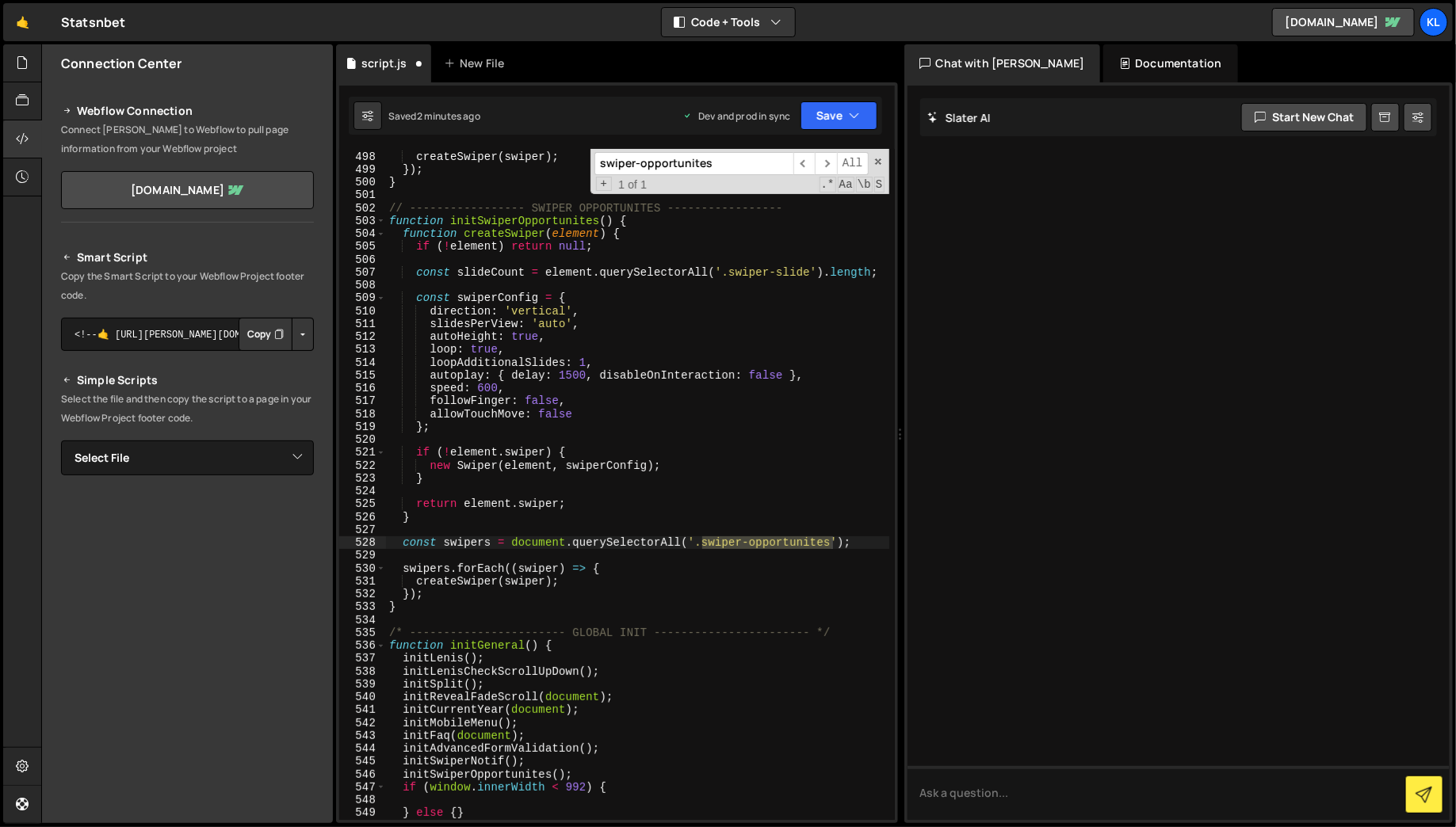
scroll to position [6721, 0]
type input "swiper-opportunites"
click at [529, 222] on div "swipers . forEach (( swiper ) => { createSwiper ( swiper ) ; }) ; } // --------…" at bounding box center [638, 486] width 503 height 697
click at [685, 408] on div "swipers . forEach (( swiper ) => { createSwiper ( swiper ) ; }) ; } // --------…" at bounding box center [638, 486] width 503 height 697
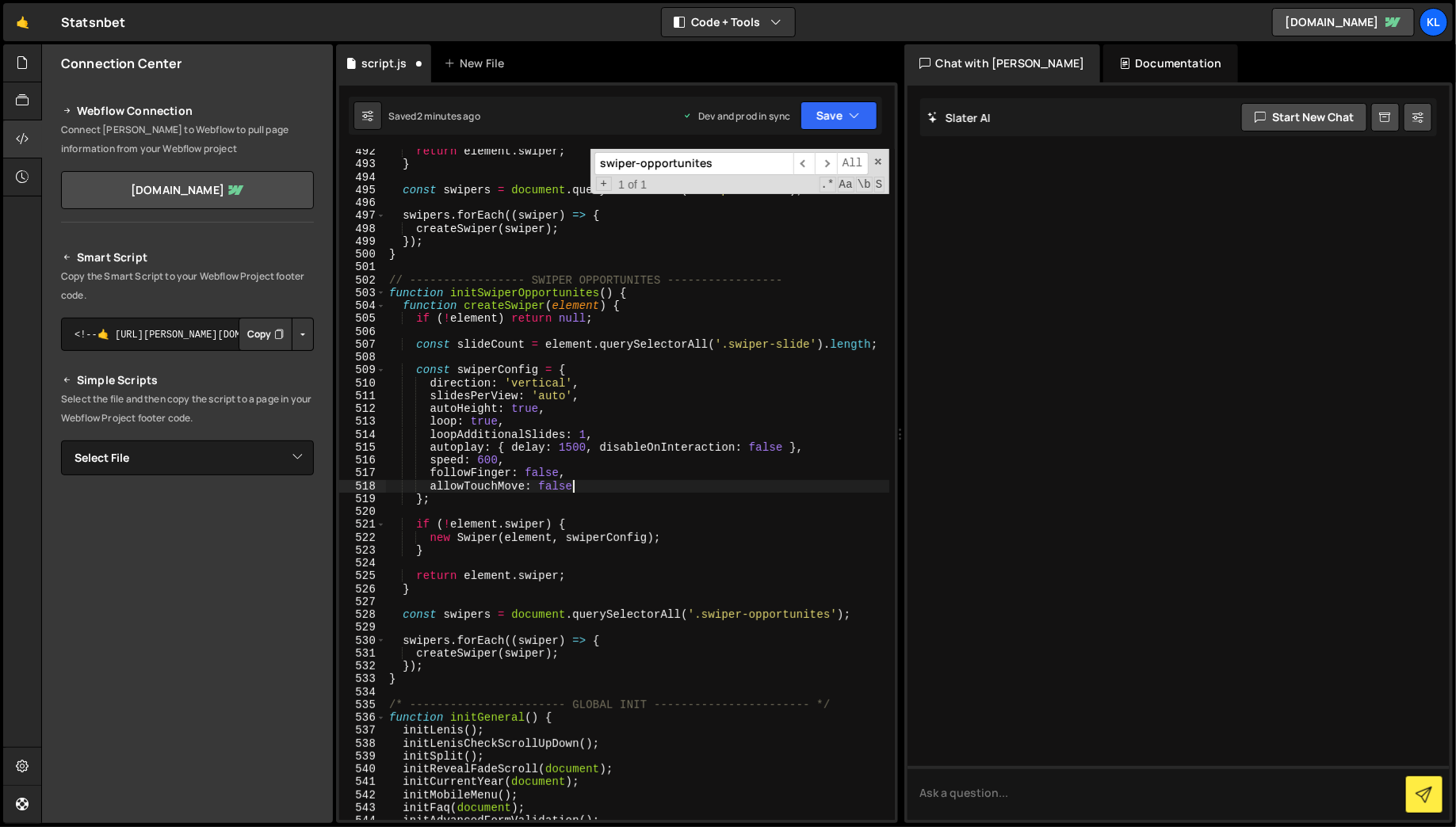
scroll to position [6696, 0]
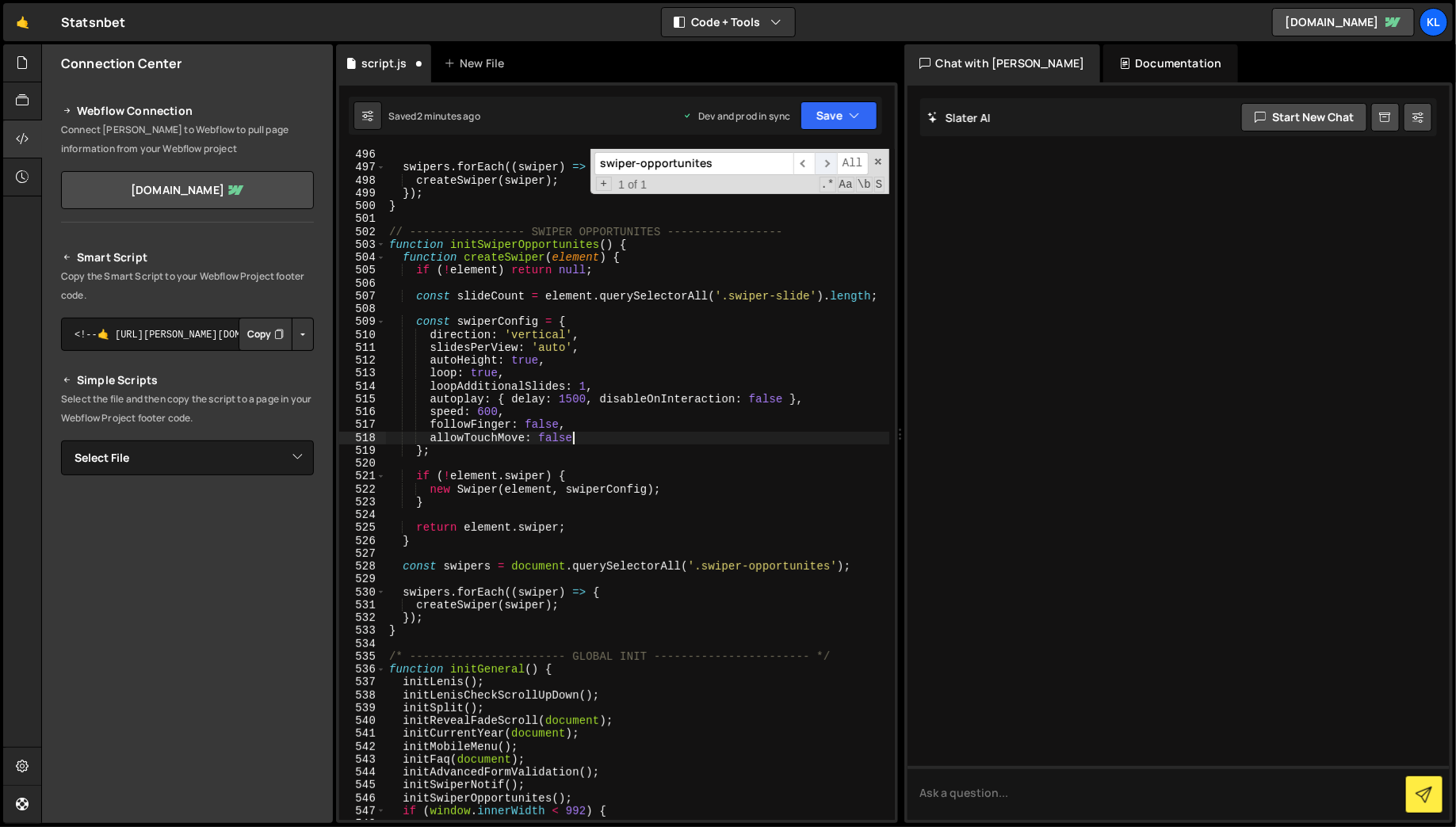
click at [829, 156] on span "​" at bounding box center [826, 163] width 22 height 23
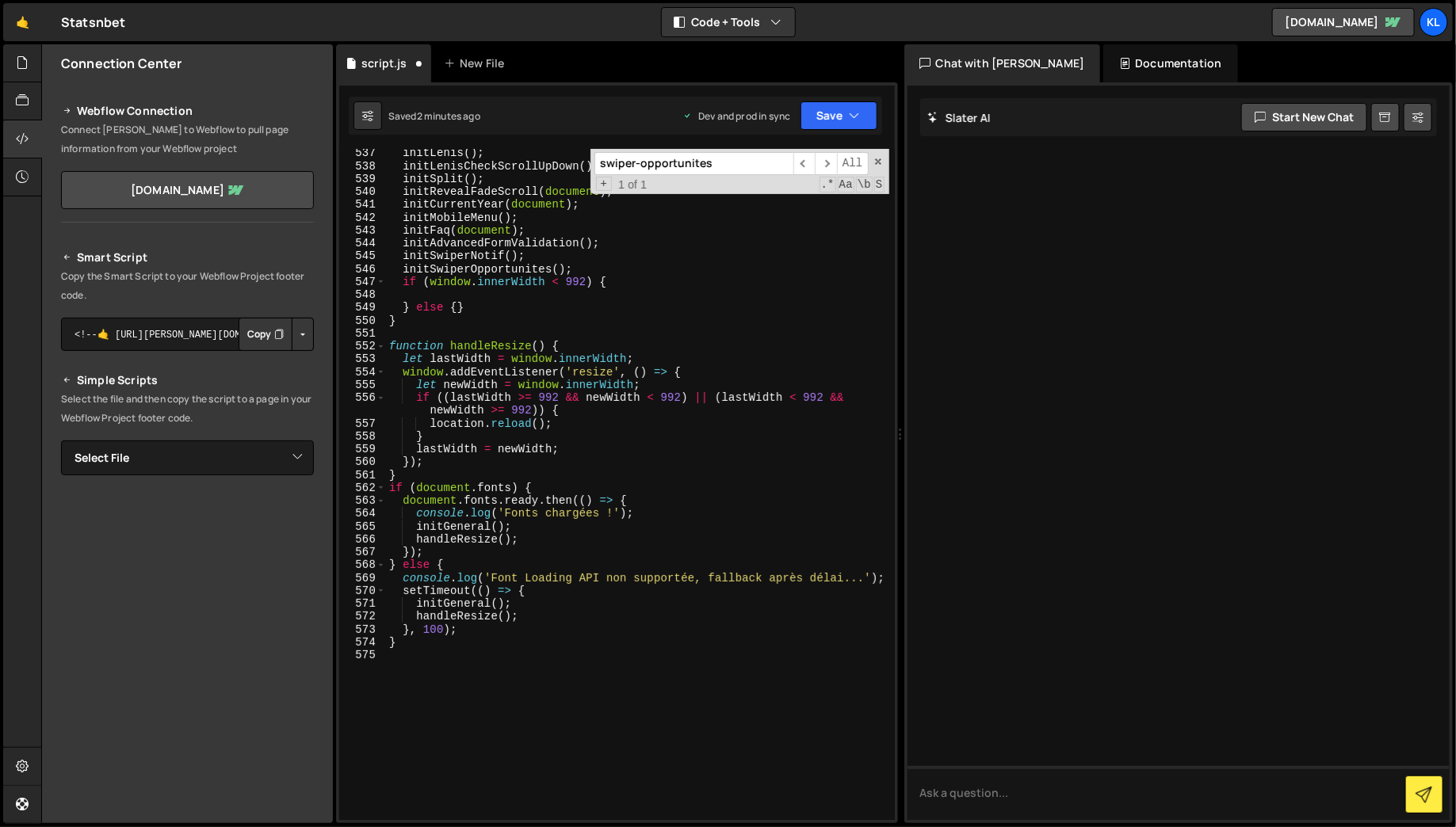
scroll to position [7226, 0]
click at [587, 271] on div "initLenis ( ) ; initLenisCheckScrollUpDown ( ) ; initSplit ( ) ; initRevealFade…" at bounding box center [638, 496] width 503 height 697
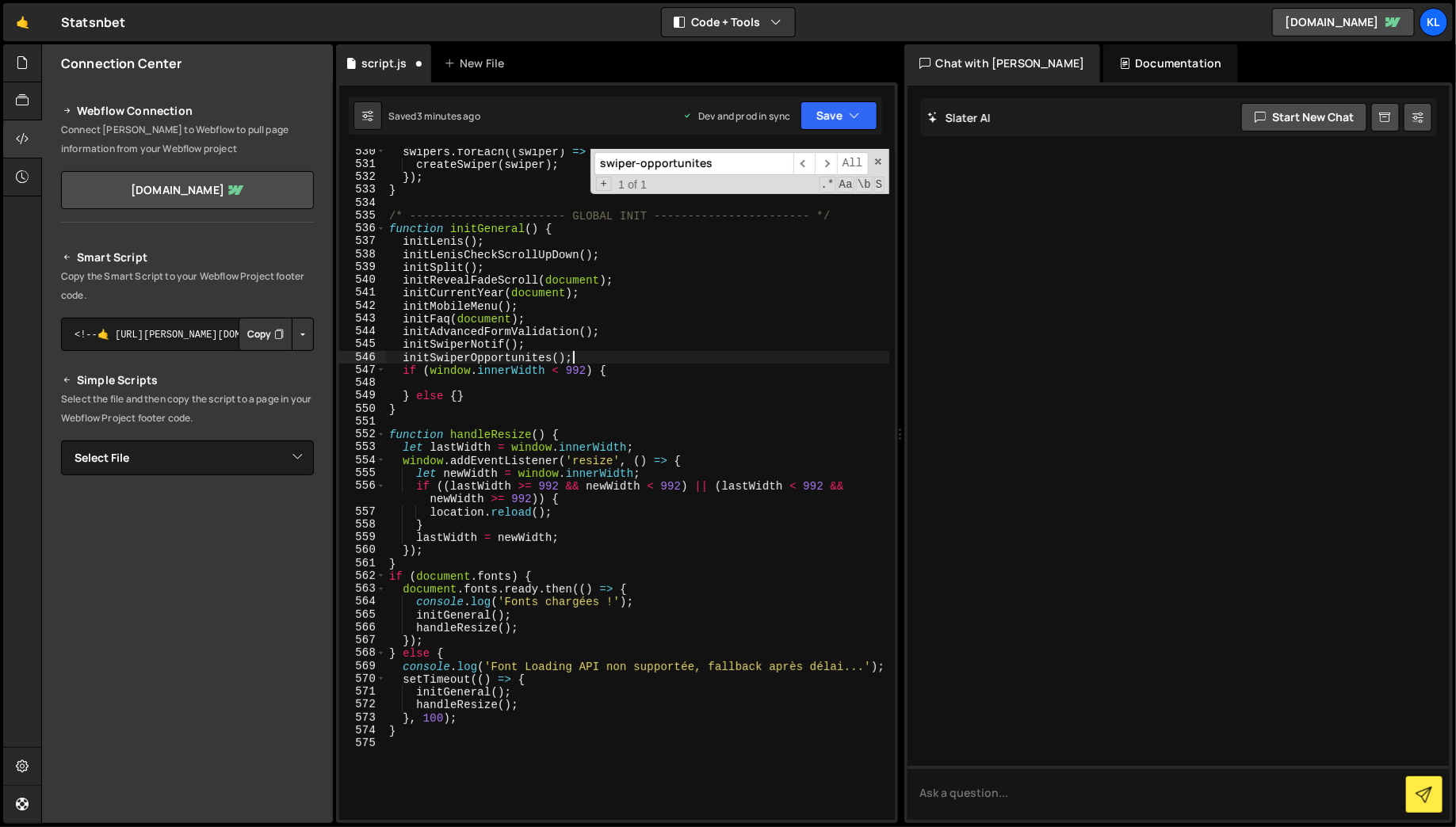
scroll to position [7138, 0]
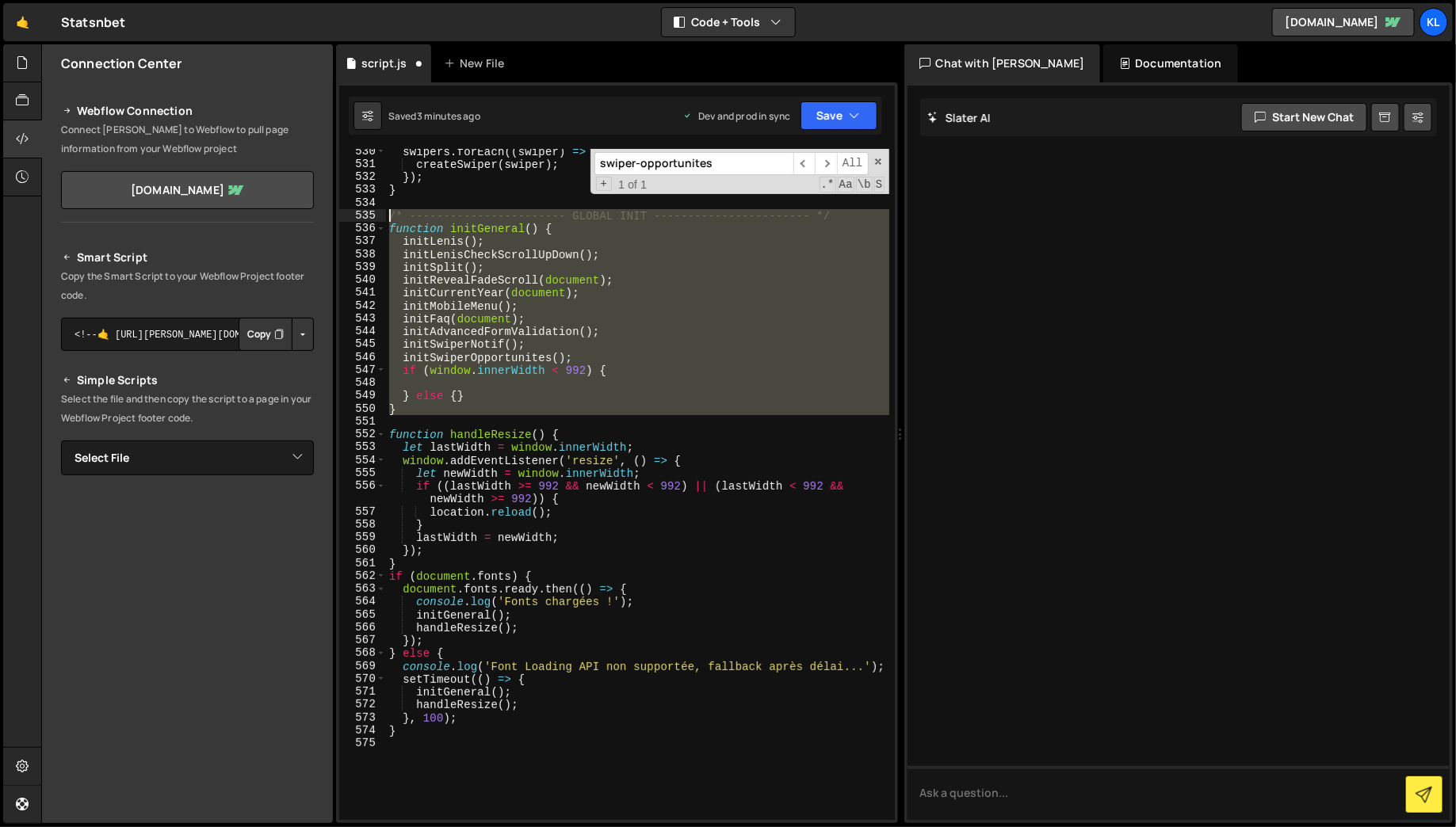
drag, startPoint x: 406, startPoint y: 421, endPoint x: 381, endPoint y: 220, distance: 202.5
click at [381, 220] on div "initSwiperOpportunites(); 530 531 532 533 534 535 536 537 538 539 540 541 542 5…" at bounding box center [617, 484] width 556 height 671
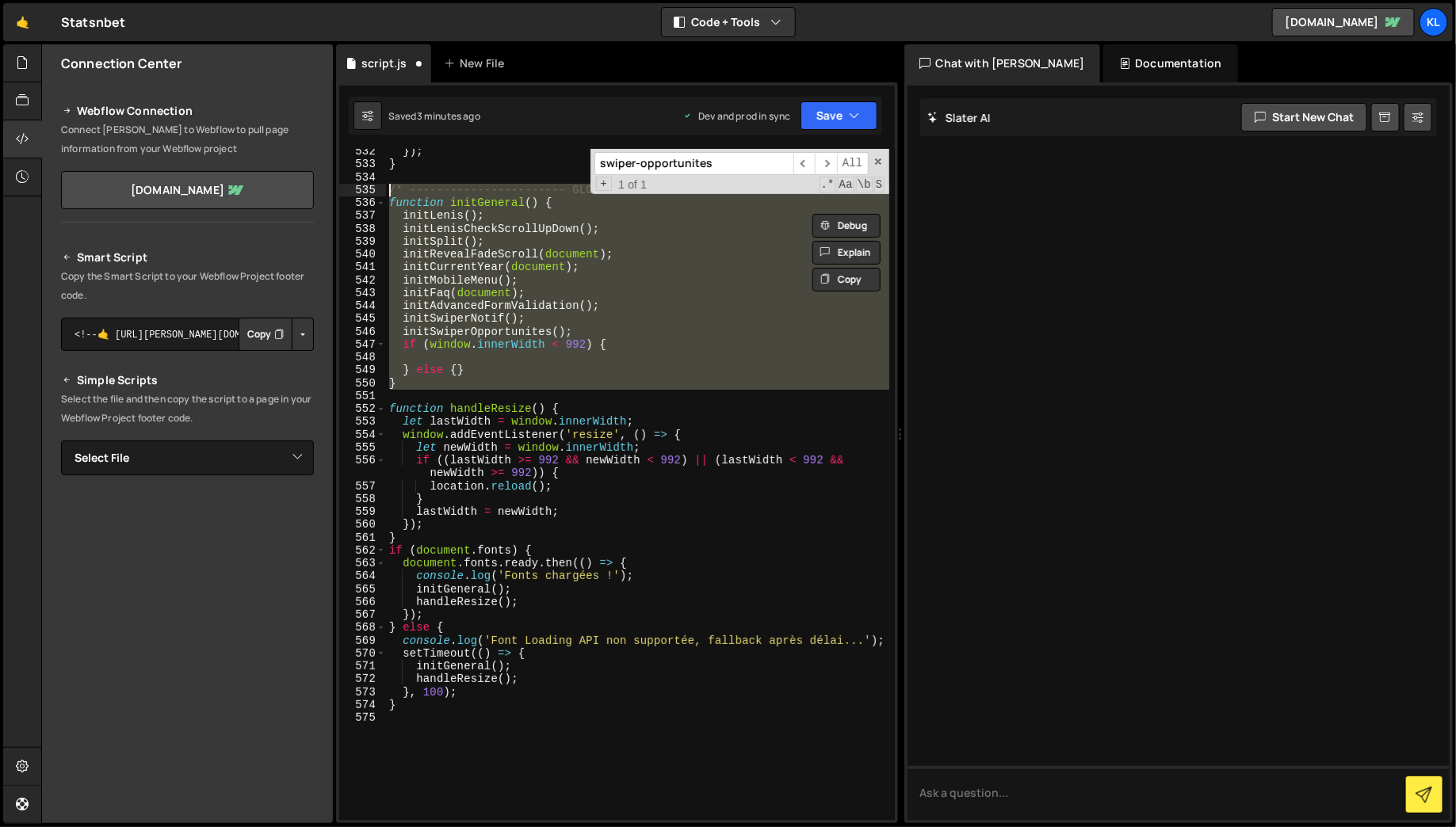
scroll to position [7170, 0]
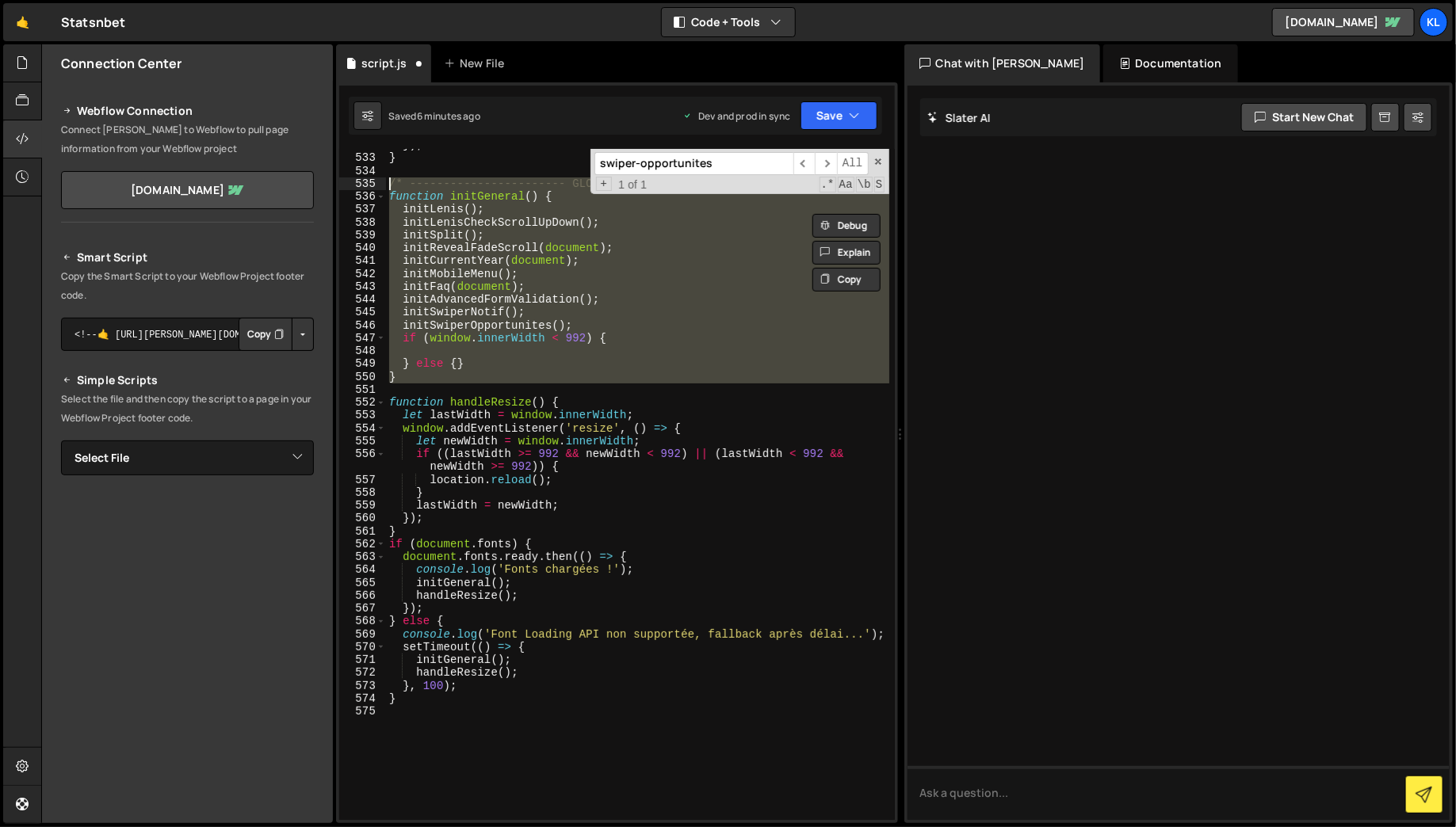
click at [555, 361] on div "}) ; } /* ----------------------- GLOBAL INIT ----------------------- */ functi…" at bounding box center [638, 484] width 503 height 671
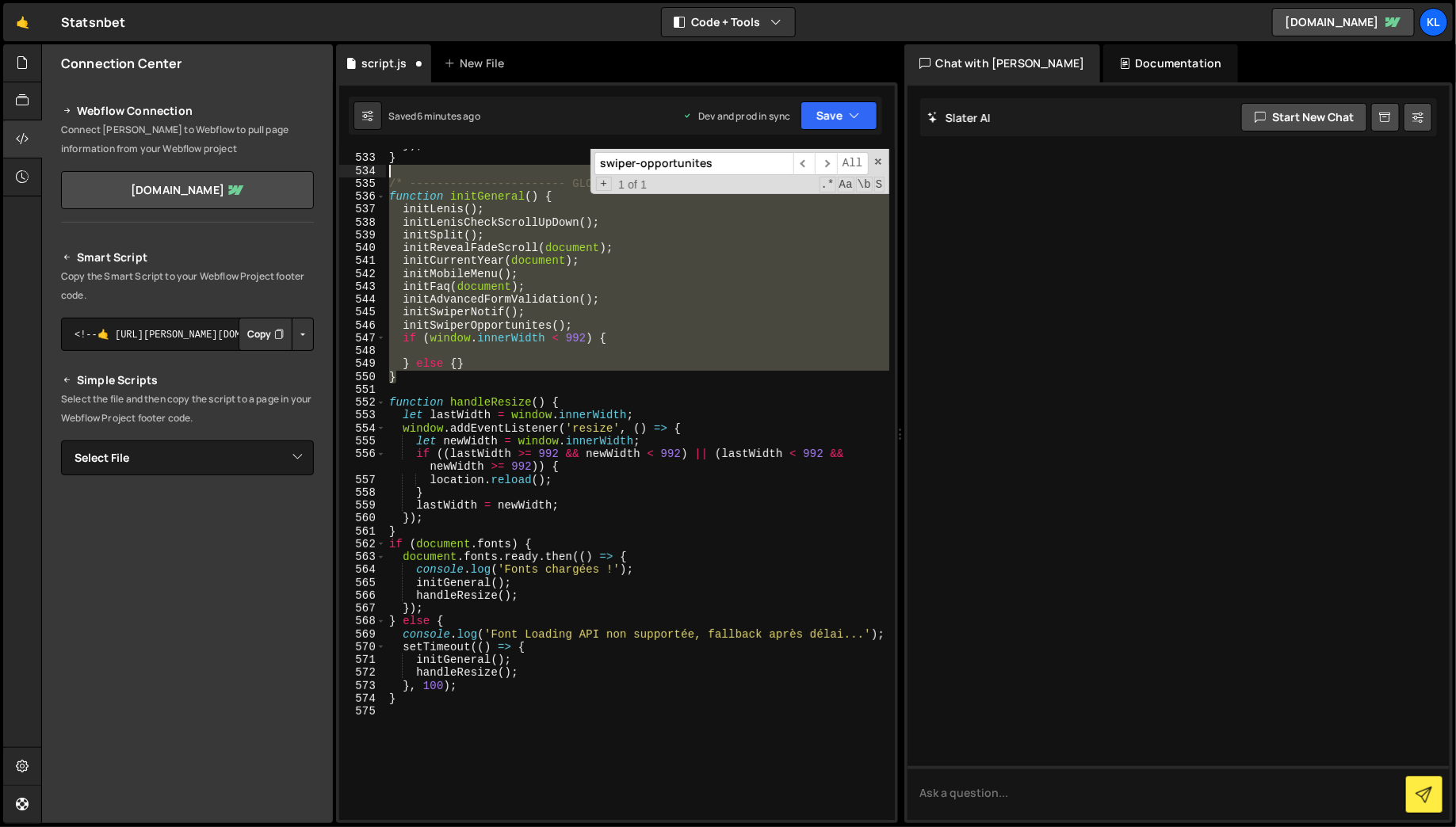
drag, startPoint x: 419, startPoint y: 379, endPoint x: 379, endPoint y: 177, distance: 205.9
click at [379, 177] on div "} else {} 532 533 534 535 536 537 538 539 540 541 542 543 544 545 546 547 548 5…" at bounding box center [617, 484] width 556 height 671
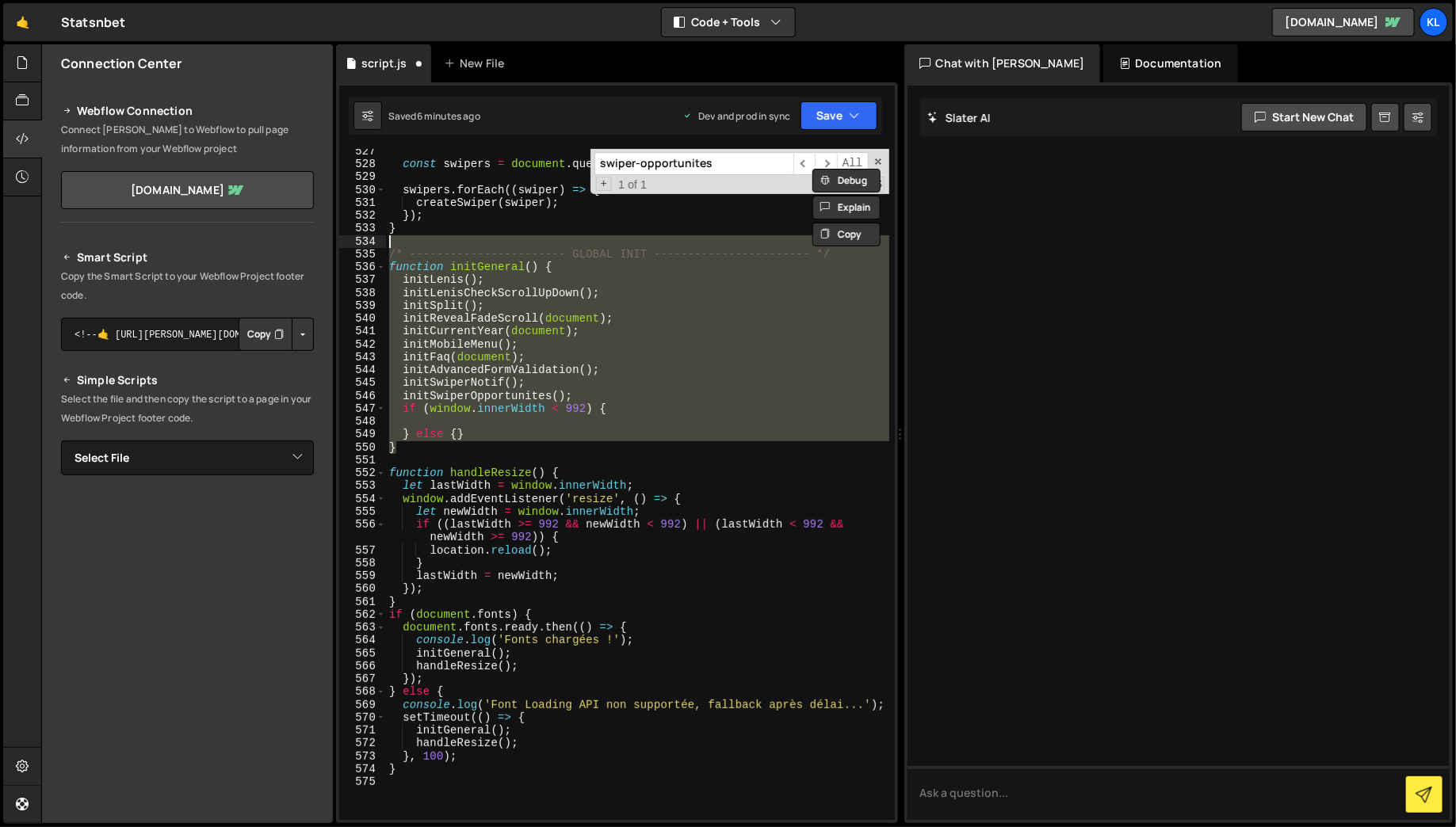
scroll to position [6477, 0]
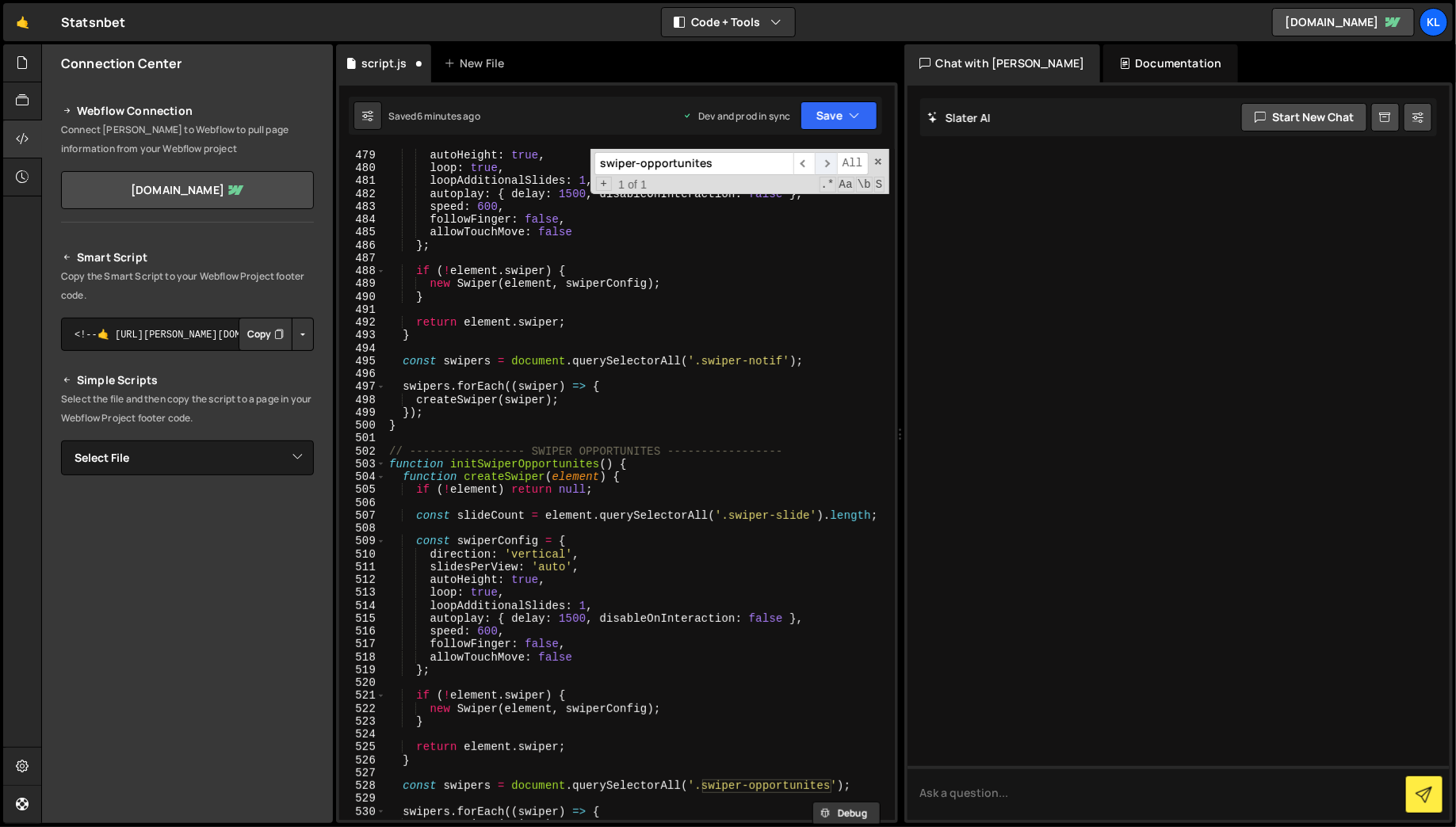
click at [828, 158] on span "​" at bounding box center [826, 163] width 22 height 23
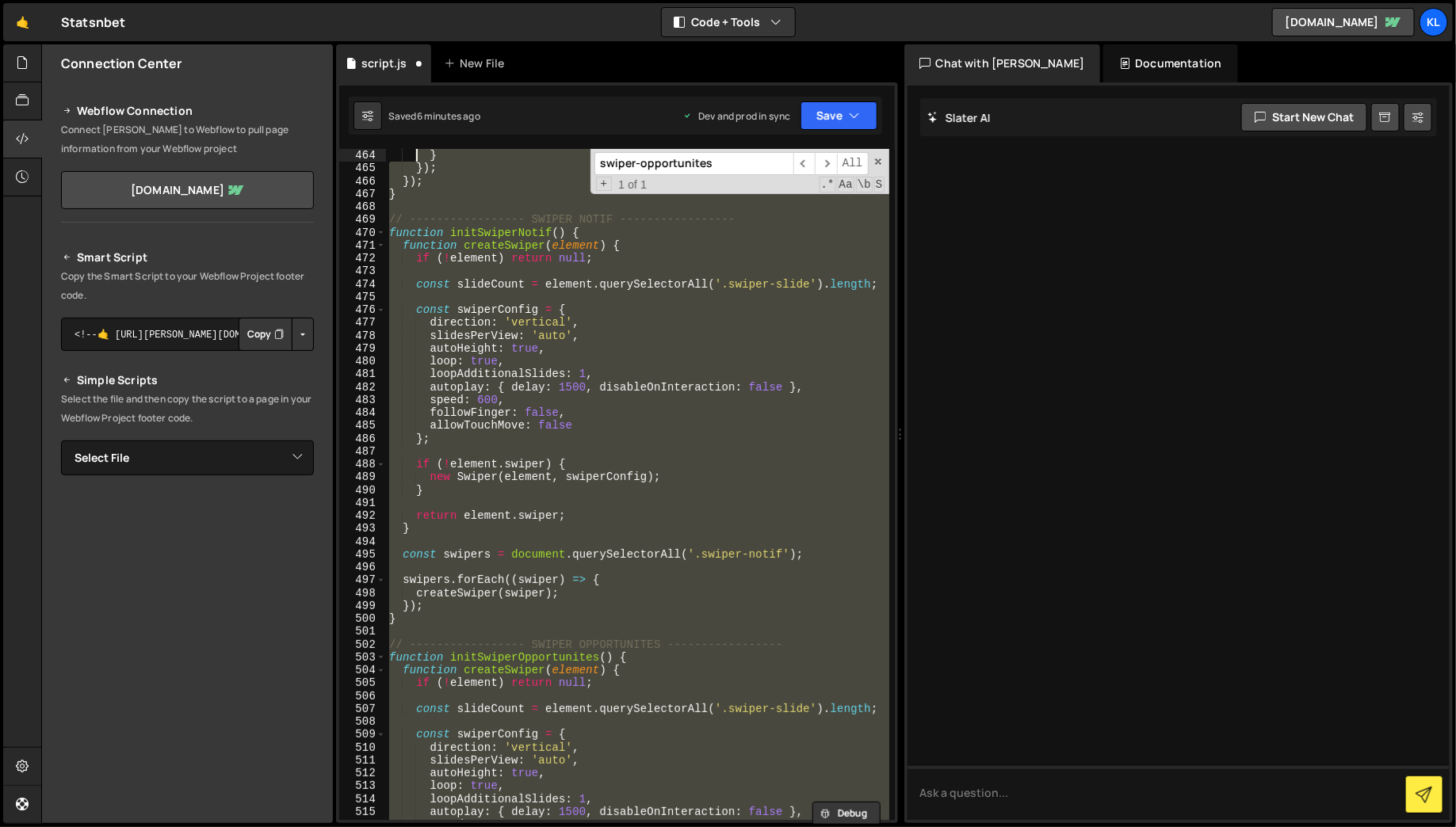
scroll to position [6271, 0]
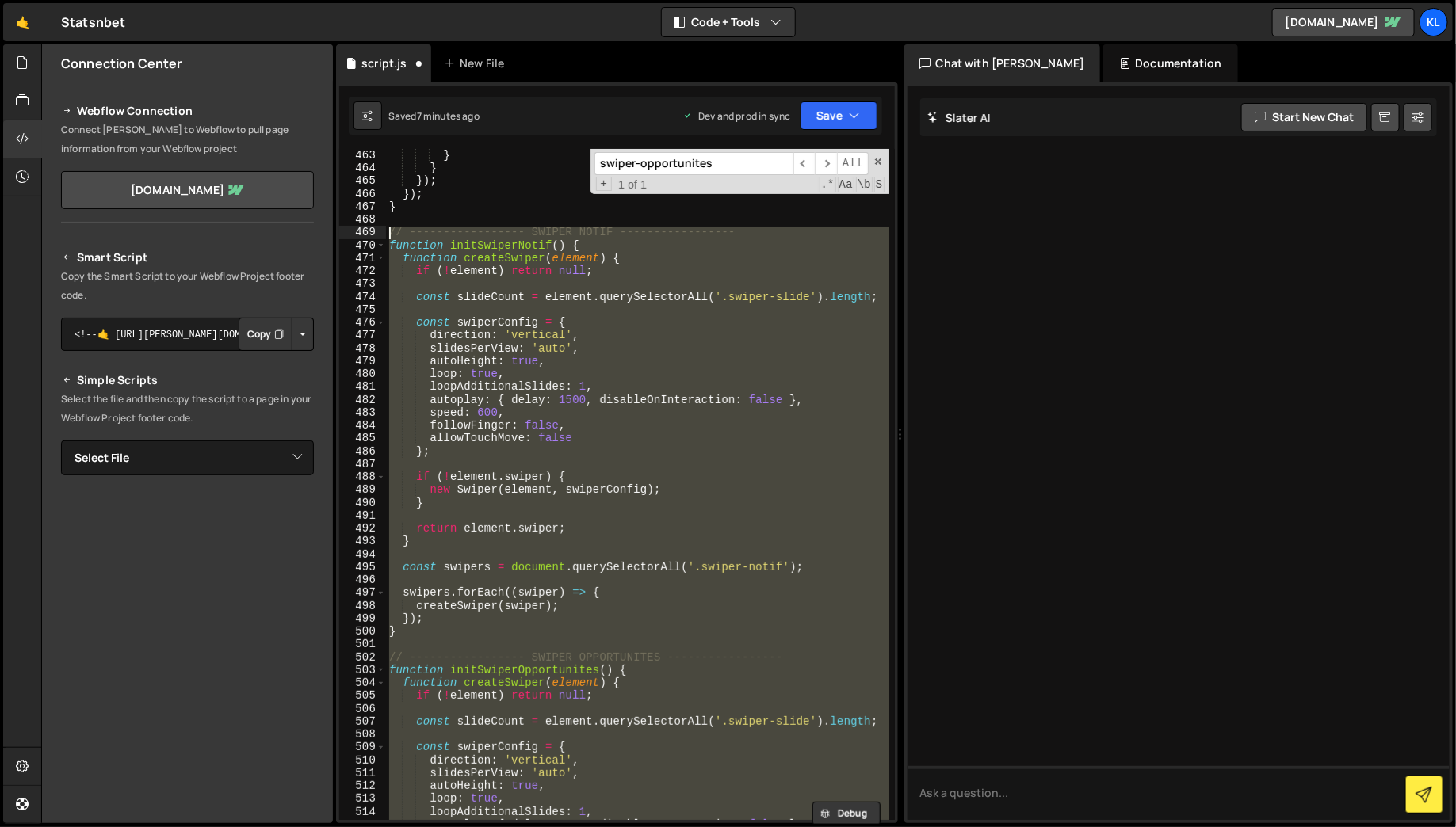
drag, startPoint x: 413, startPoint y: 780, endPoint x: 384, endPoint y: 233, distance: 547.8
click at [384, 233] on div "} 463 464 465 466 467 468 469 470 471 472 473 474 475 476 477 478 479 480 481 4…" at bounding box center [617, 484] width 556 height 671
type textarea "// ----------------- SWIPER NOTIF ----------------- function initSwiperNotif() {"
click at [640, 519] on div "} } }) ; }) ; } // ----------------- SWIPER NOTIF ----------------- function in…" at bounding box center [638, 484] width 503 height 671
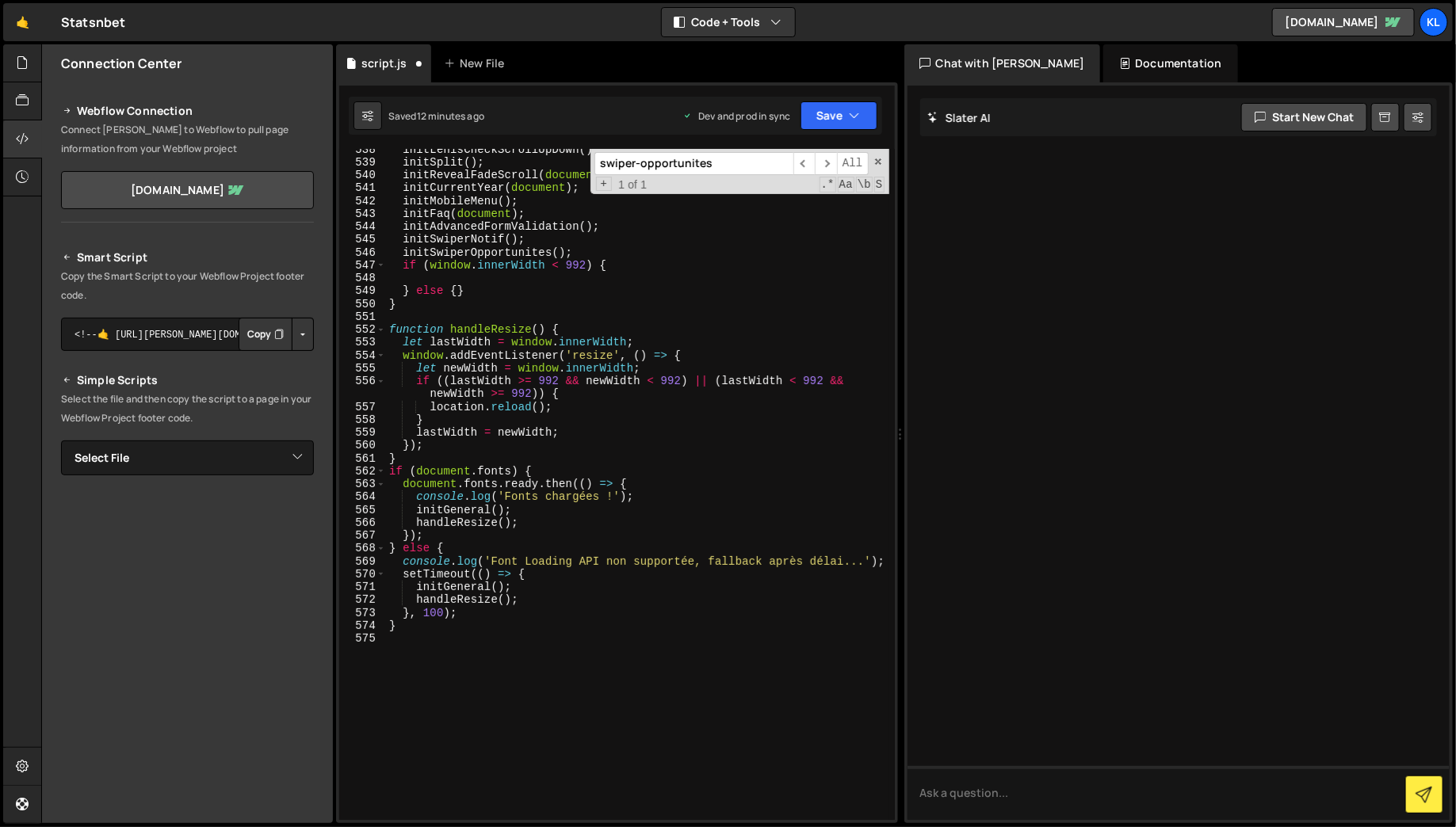
scroll to position [7243, 0]
click at [612, 246] on div "initLenisCheckScrollUpDown ( ) ; initSplit ( ) ; initRevealFadeScroll ( documen…" at bounding box center [638, 491] width 503 height 697
type textarea "initSwiperNotif();"
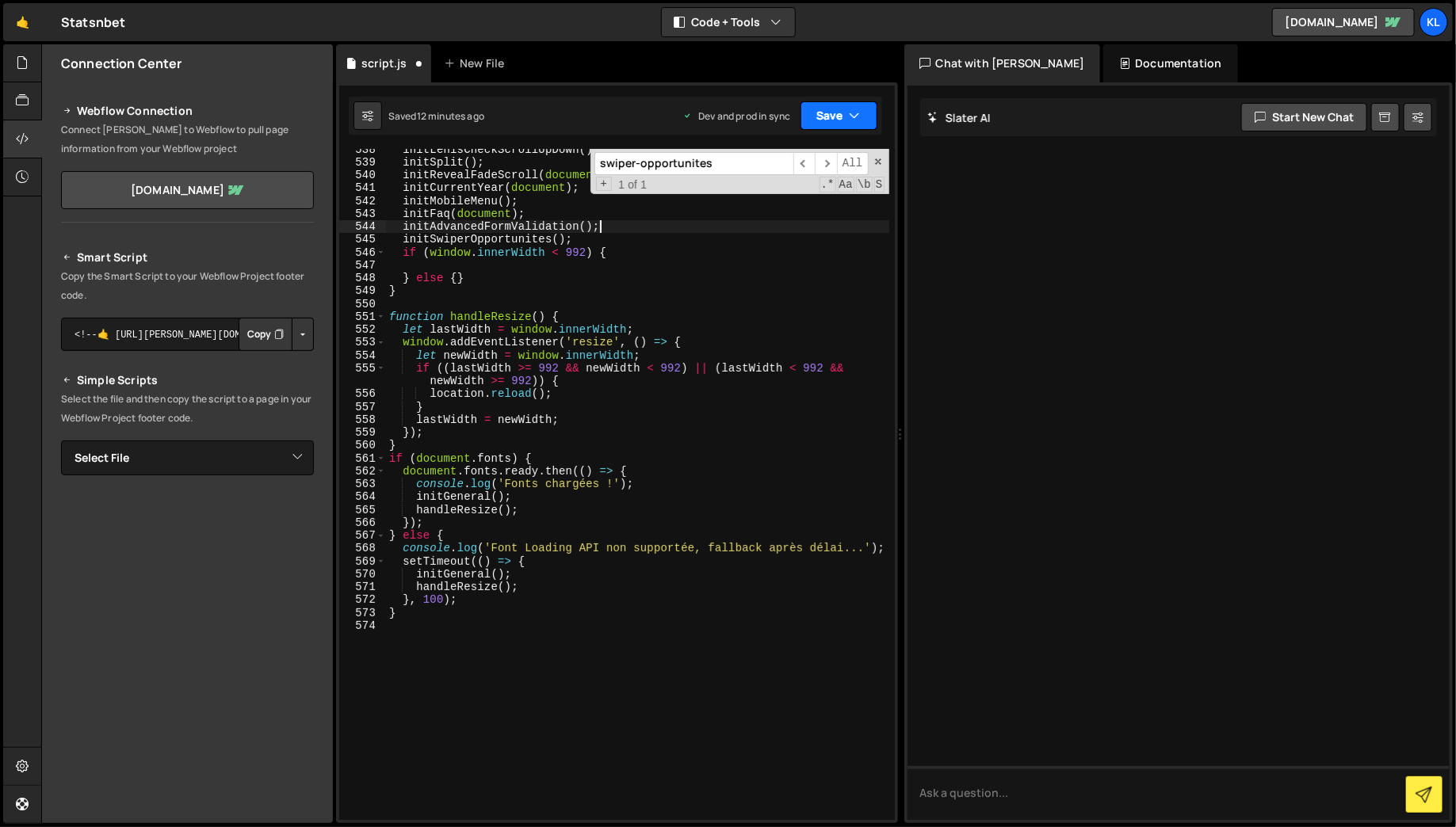
click at [840, 117] on button "Save" at bounding box center [839, 115] width 77 height 29
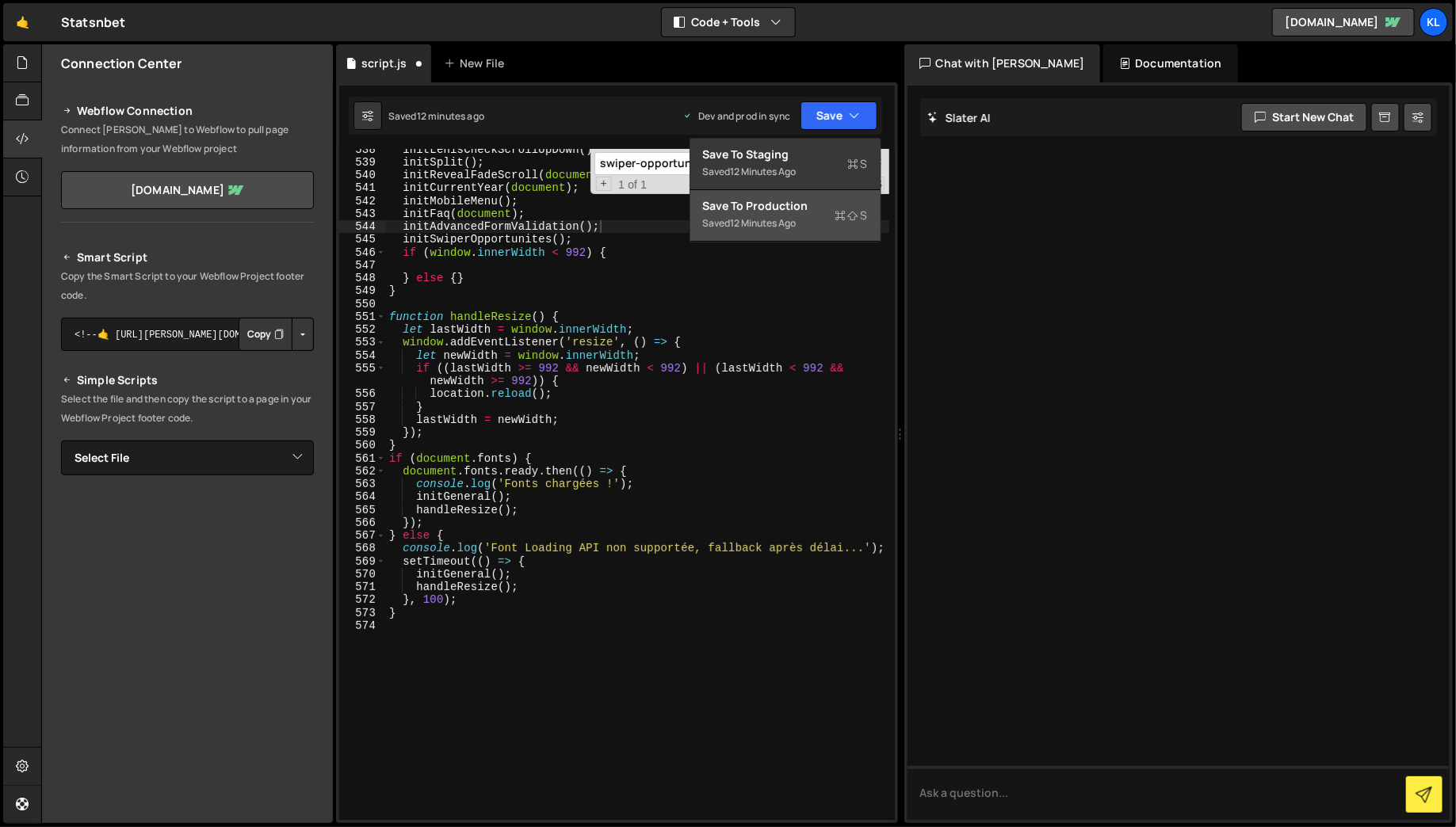
click at [826, 236] on button "Save to Production S Saved 12 minutes ago" at bounding box center [785, 216] width 190 height 52
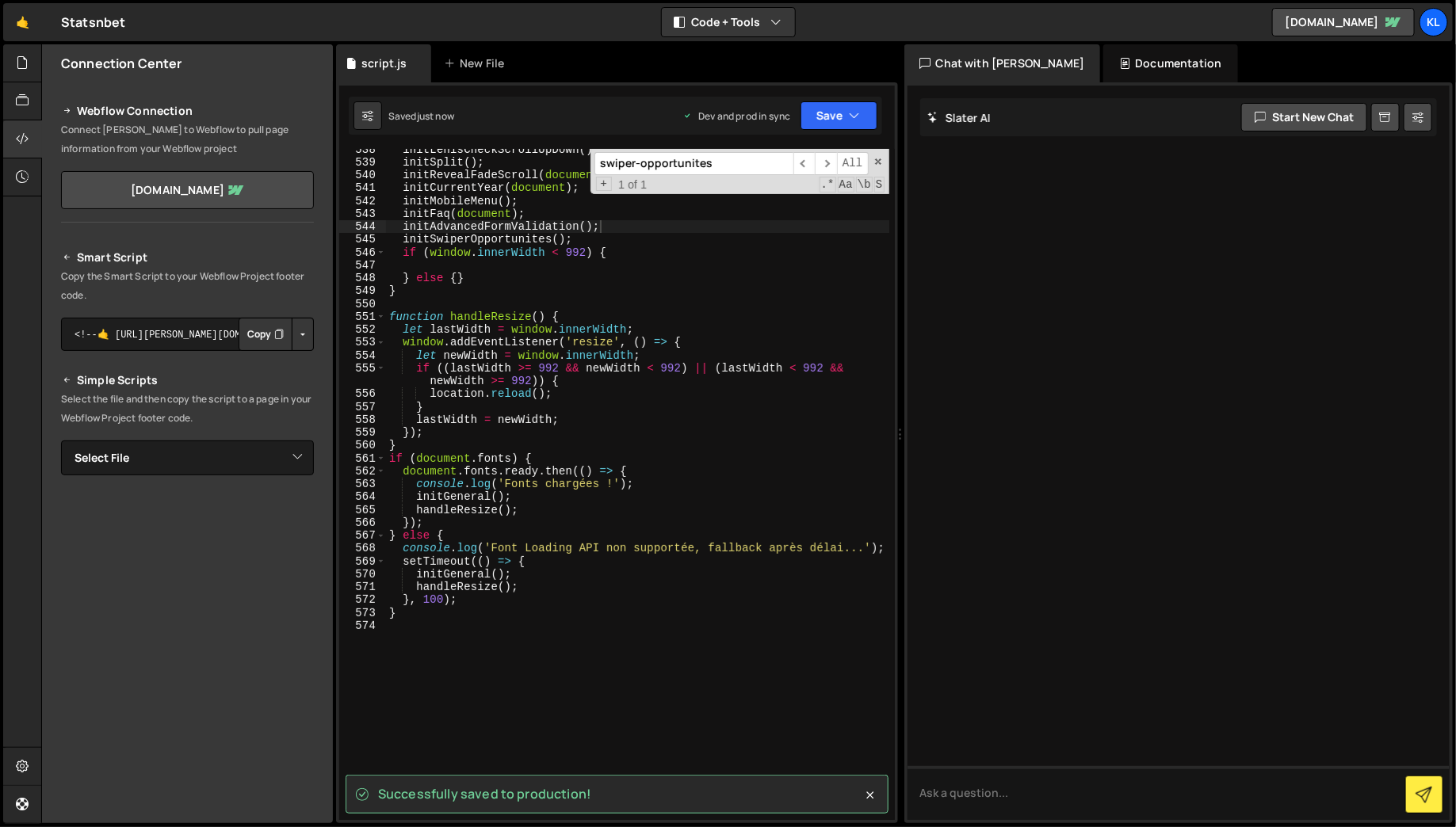
click at [568, 255] on div "initLenisCheckScrollUpDown ( ) ; initSplit ( ) ; initRevealFadeScroll ( documen…" at bounding box center [638, 491] width 503 height 697
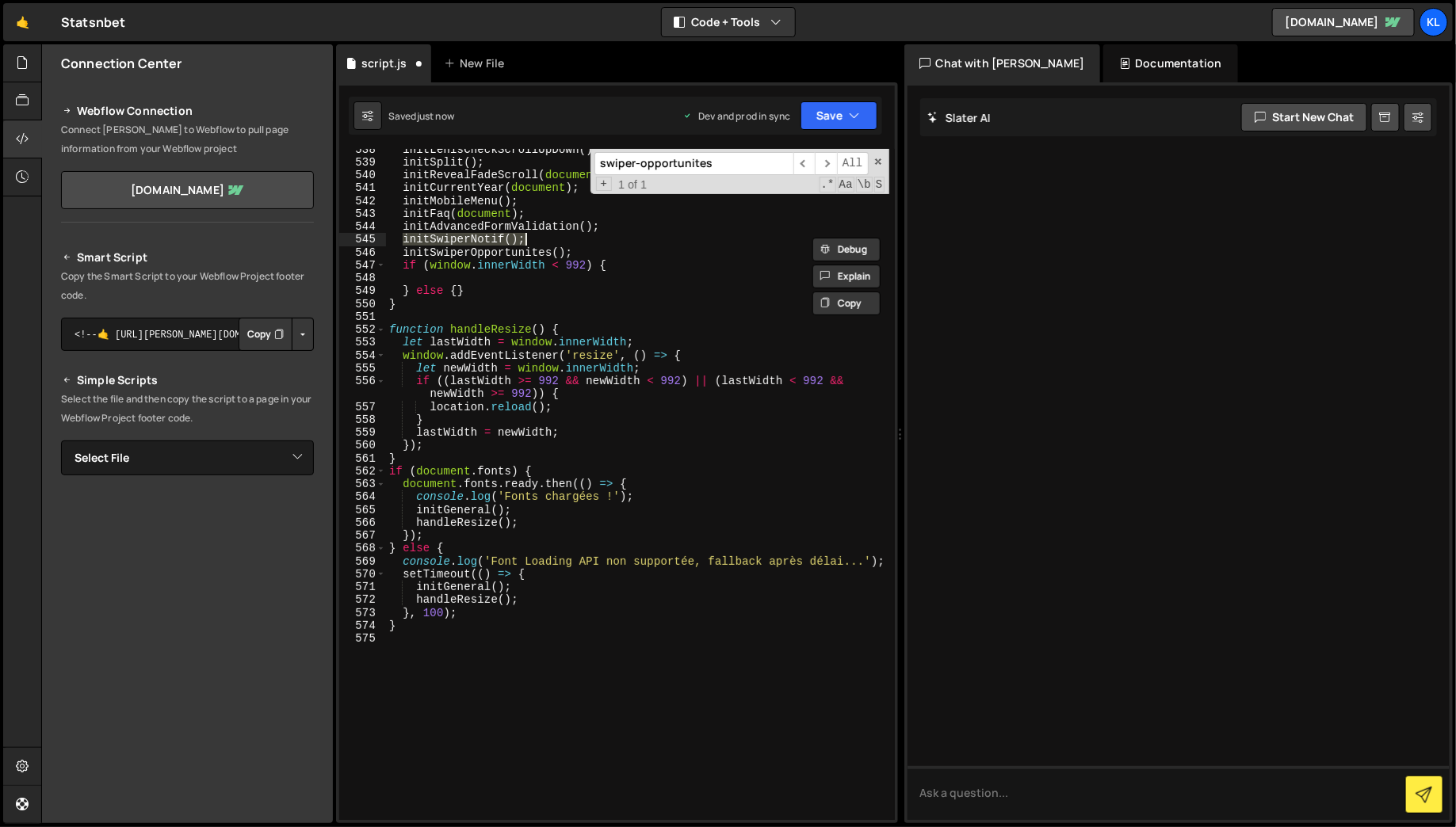
click at [595, 238] on div "initLenisCheckScrollUpDown ( ) ; initSplit ( ) ; initRevealFadeScroll ( documen…" at bounding box center [638, 484] width 503 height 671
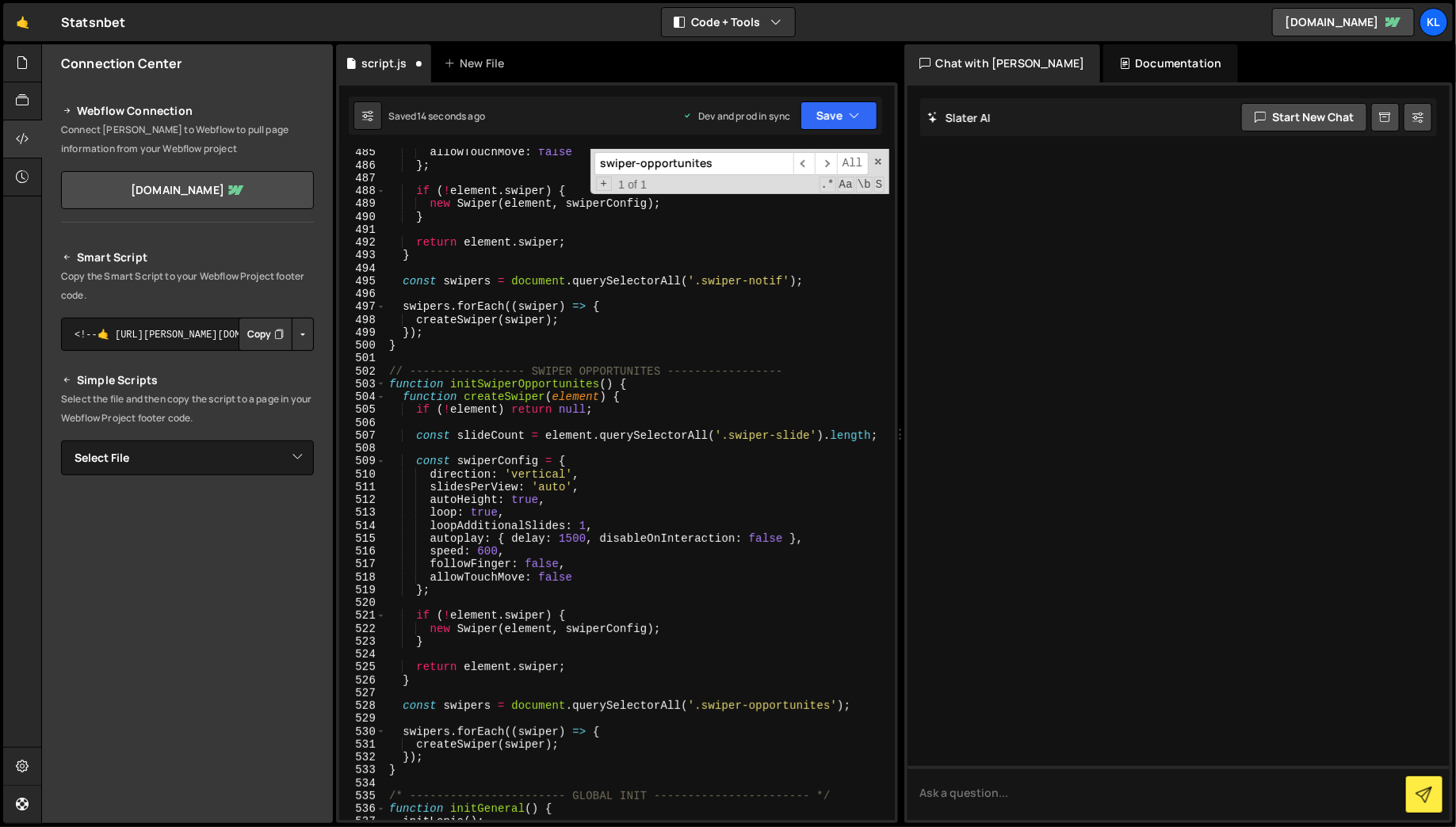
scroll to position [6226, 0]
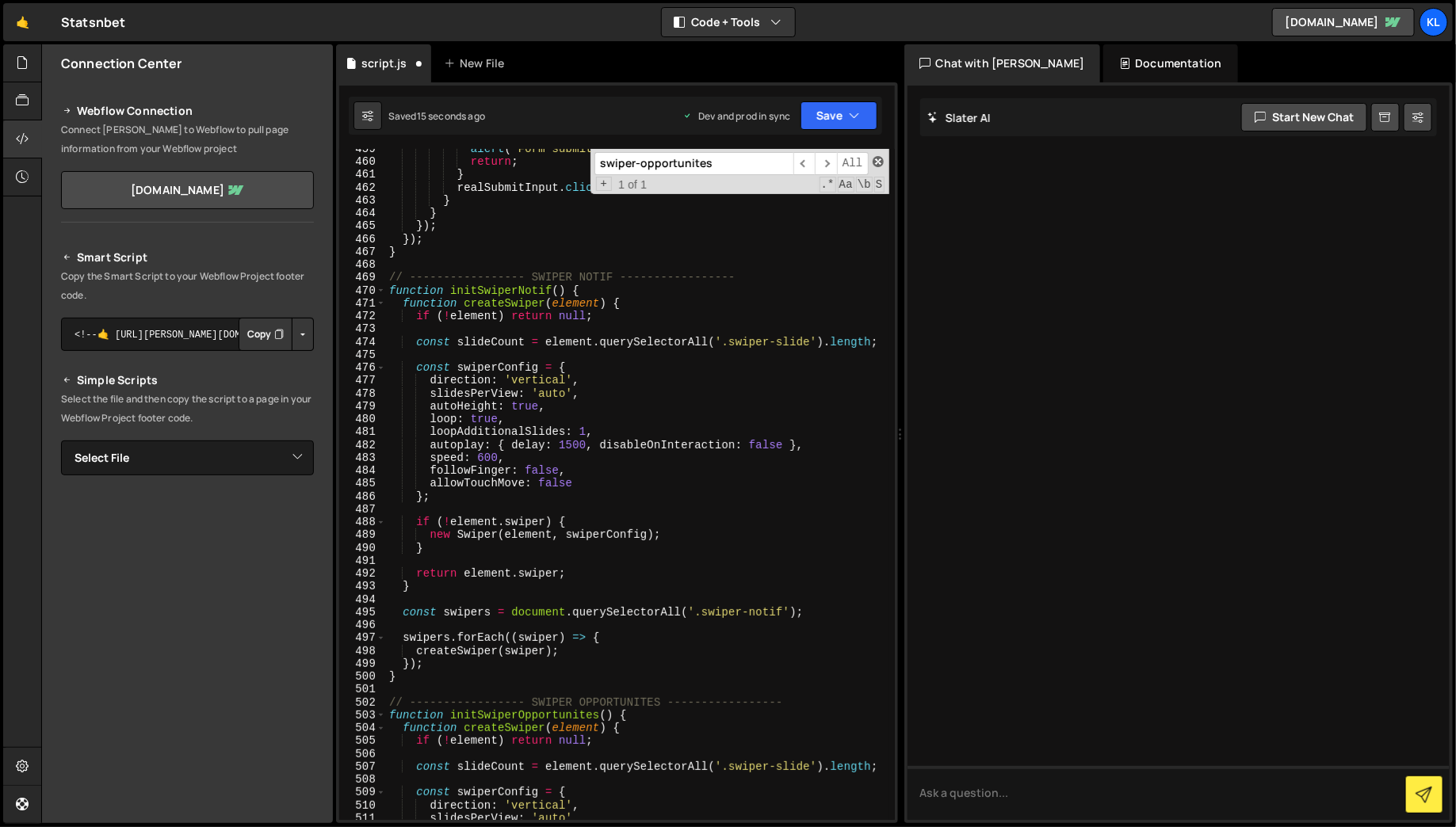
click at [876, 160] on span at bounding box center [878, 162] width 11 height 11
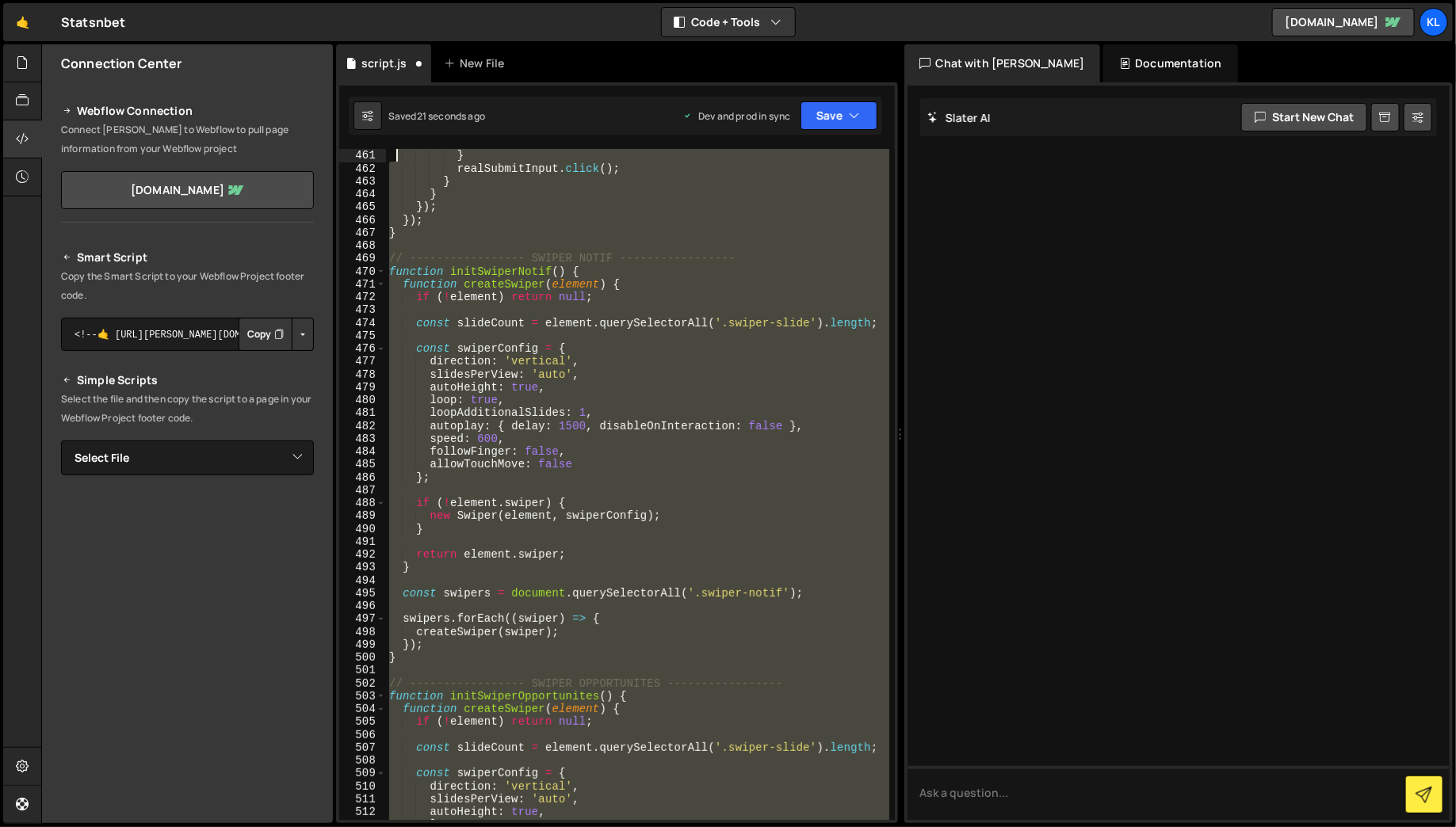
scroll to position [6155, 0]
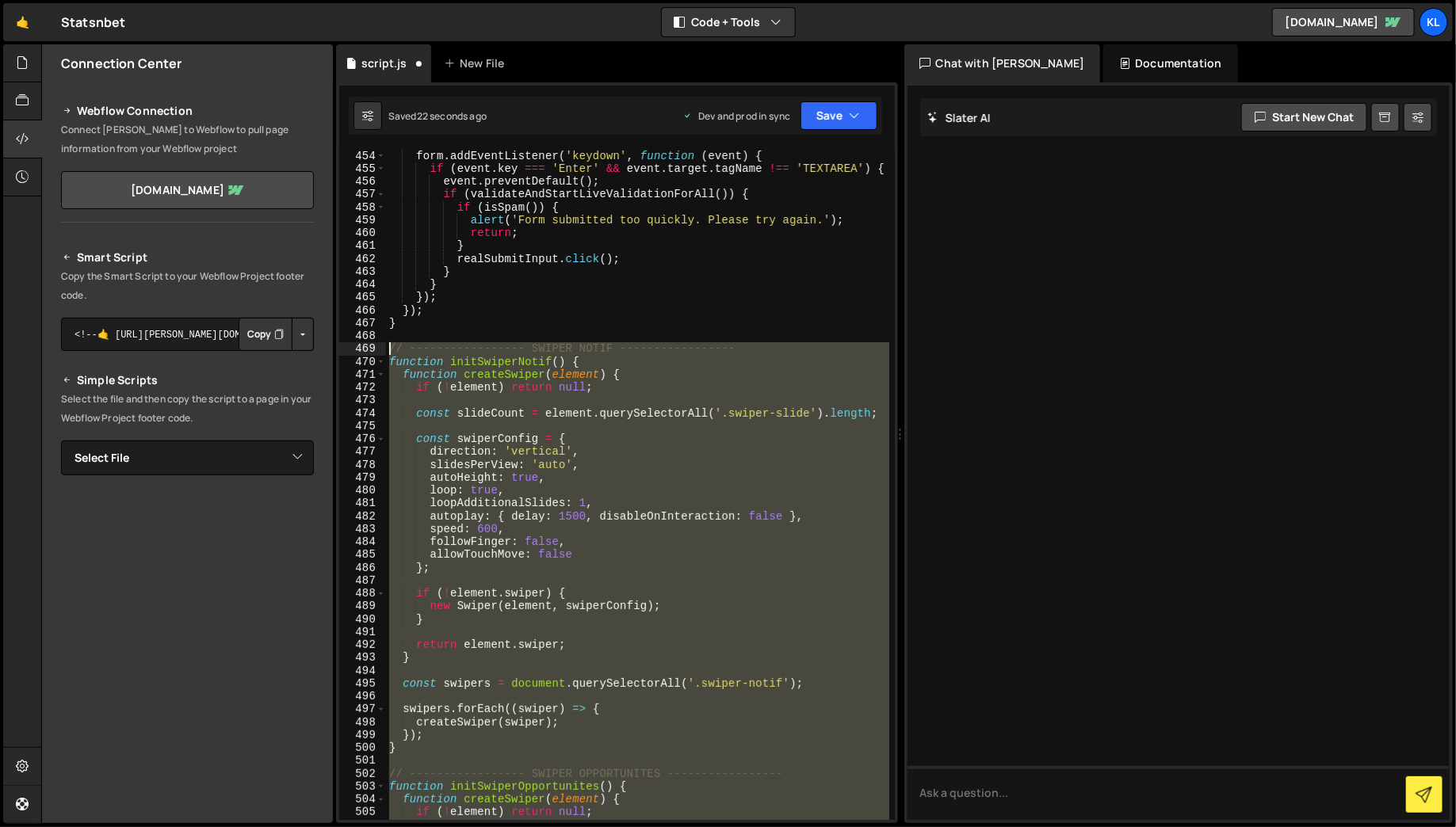
drag, startPoint x: 426, startPoint y: 764, endPoint x: 389, endPoint y: 349, distance: 416.6
click at [389, 350] on div "form . addEventListener ( 'keydown' , function ( event ) { if ( event . key ===…" at bounding box center [638, 497] width 503 height 697
type textarea "// ----------------- SWIPER NOTIF ----------------- function initSwiperNotif() {"
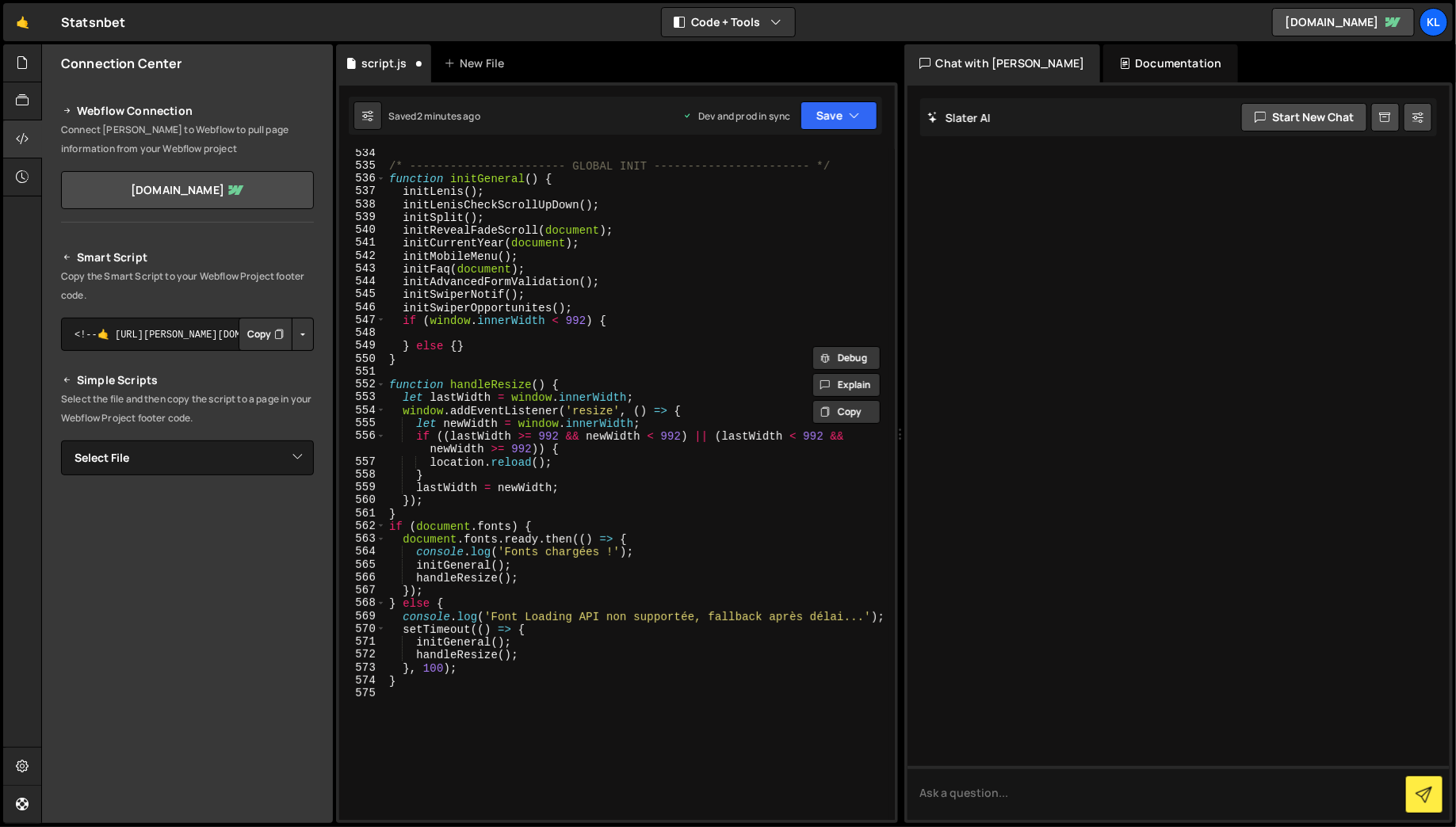
scroll to position [7075, 0]
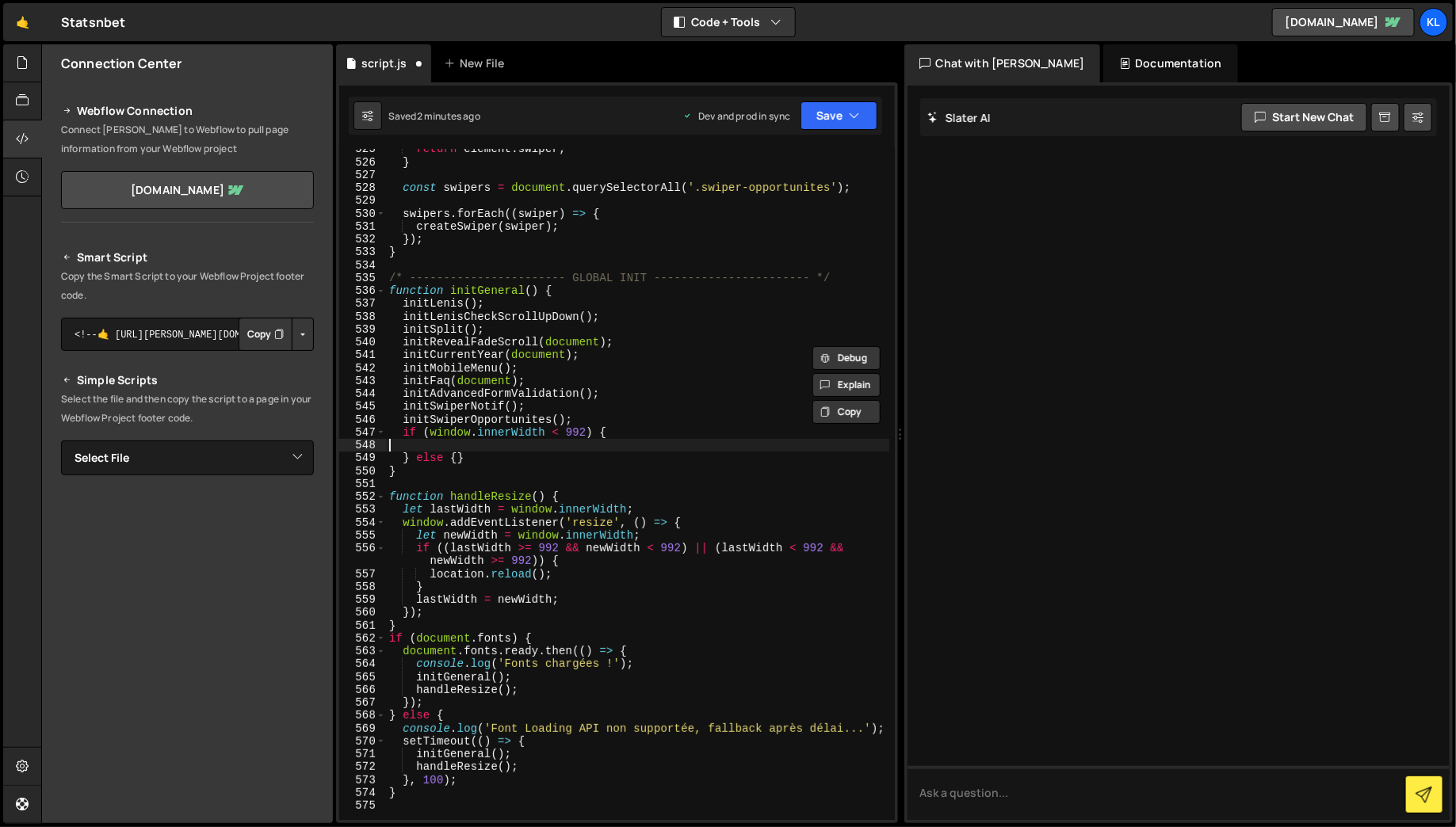
click at [692, 448] on div "return element . swiper ; } const swipers = document . querySelectorAll ( '.swi…" at bounding box center [638, 491] width 503 height 697
click at [650, 408] on div "return element . swiper ; } const swipers = document . querySelectorAll ( '.swi…" at bounding box center [638, 491] width 503 height 697
click at [856, 92] on div "initSwiperNotif(); 525 526 527 528 529 530 531 532 533 534 535 536 537 538 539 …" at bounding box center [617, 453] width 562 height 741
click at [851, 105] on button "Save" at bounding box center [839, 115] width 77 height 29
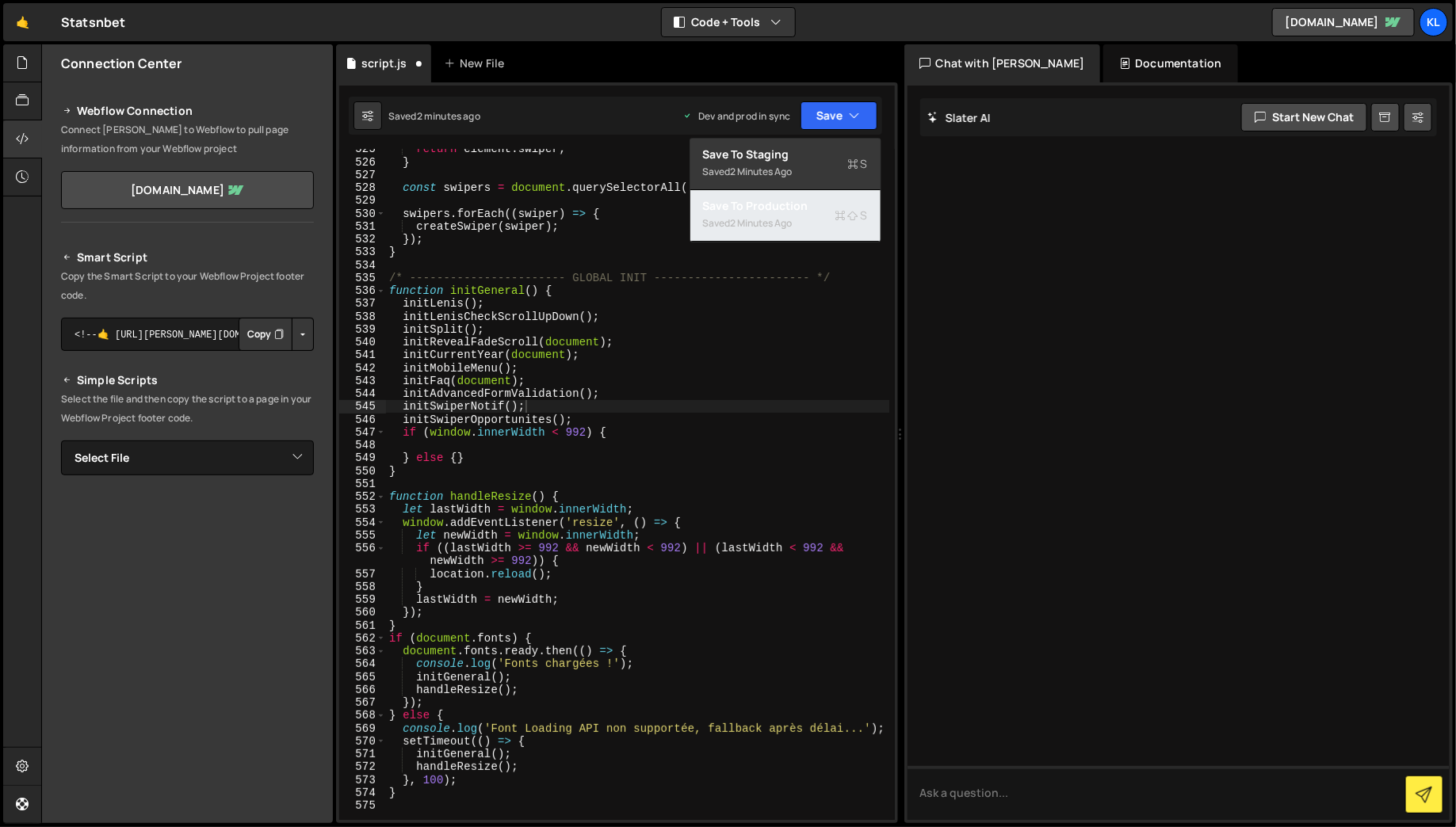
click at [832, 222] on div "Saved 2 minutes ago" at bounding box center [785, 224] width 165 height 19
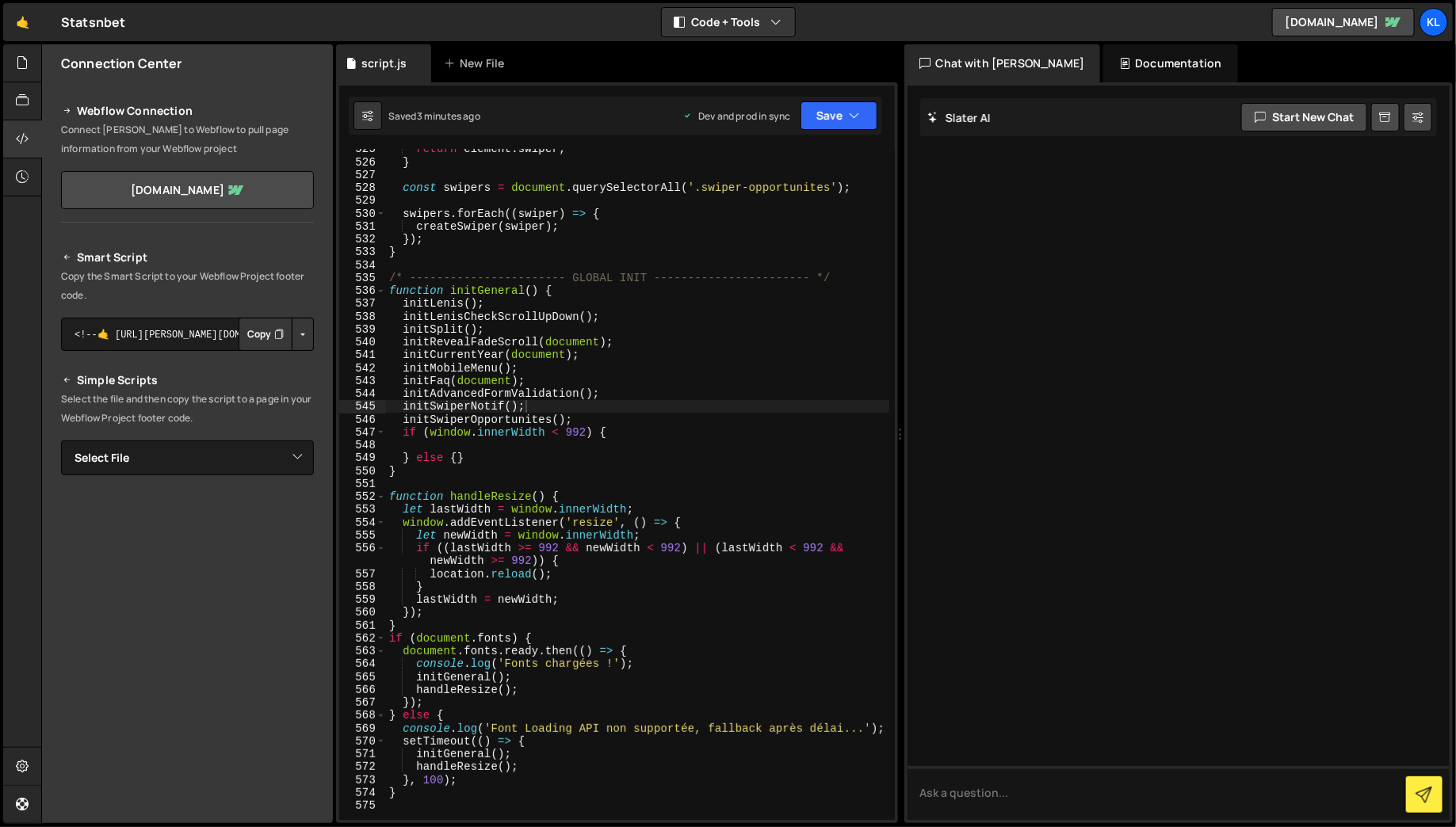
type textarea "initLenisCheckScrollUpDown();"
click at [607, 318] on div "return element . swiper ; } const swipers = document . querySelectorAll ( '.swi…" at bounding box center [638, 491] width 503 height 697
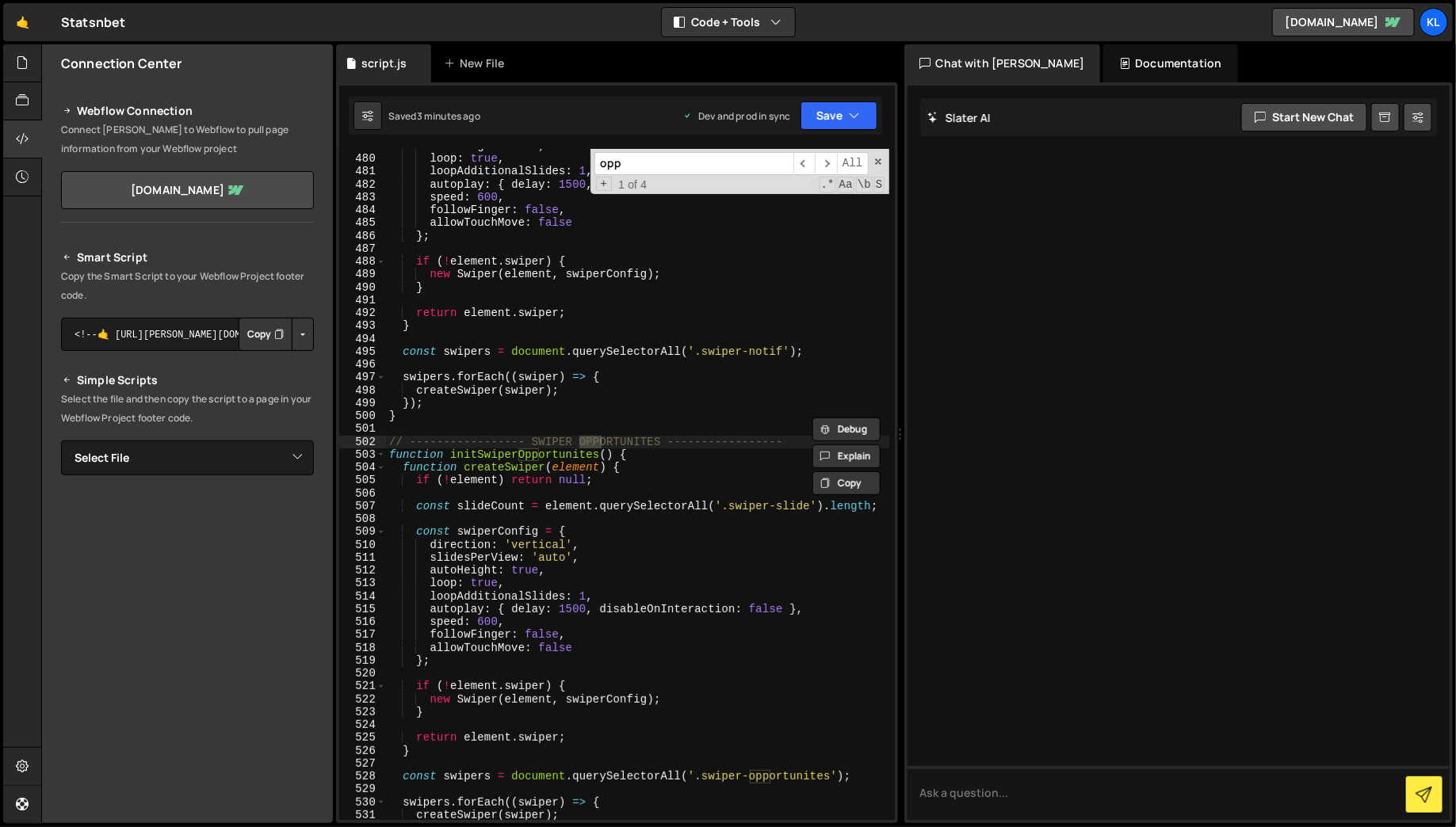
scroll to position [6490, 0]
type input "opp"
click at [612, 482] on div "autoHeight : true , loop : true , loopAdditionalSlides : 1 , autoplay : { delay…" at bounding box center [638, 485] width 503 height 697
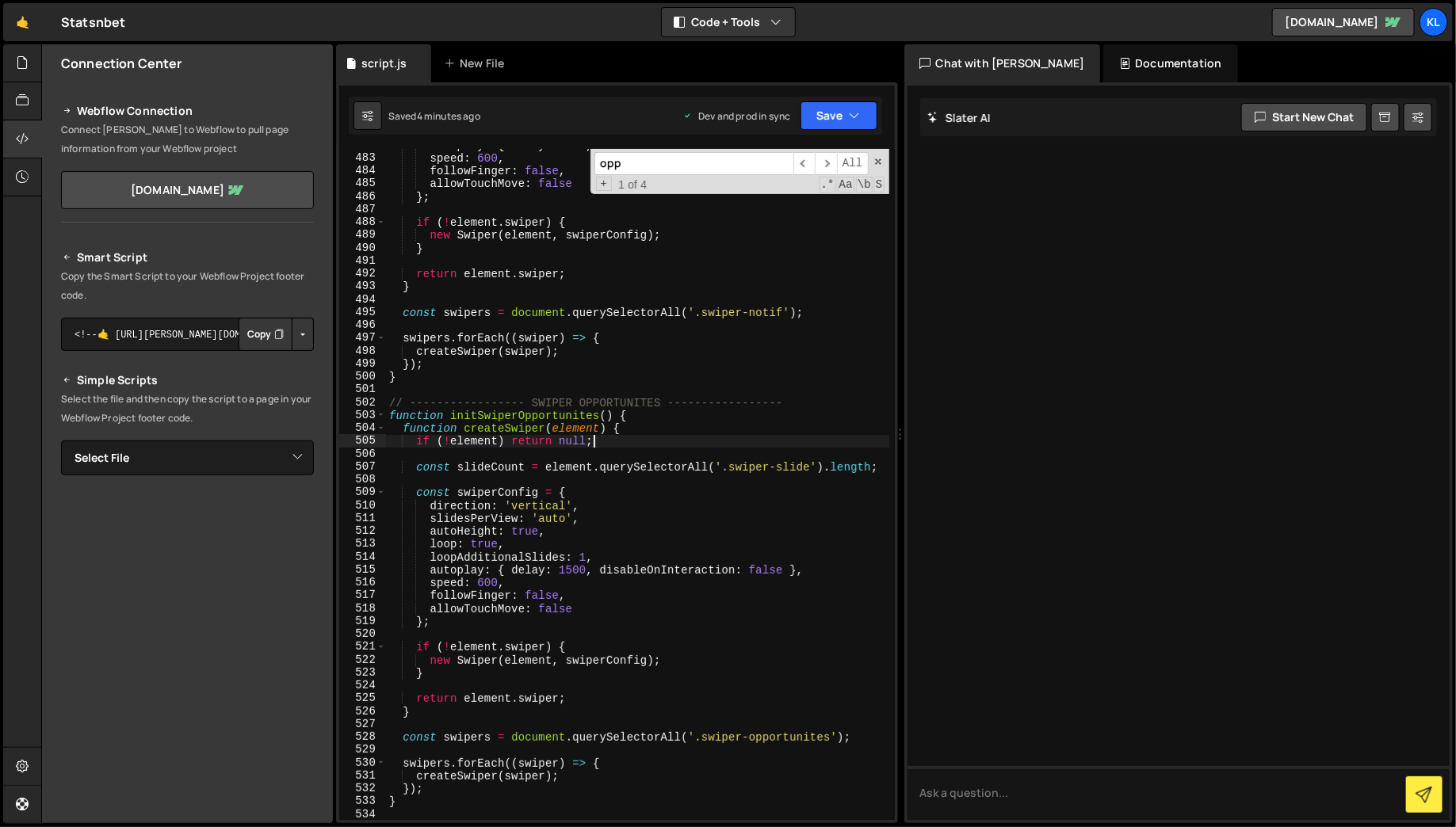
scroll to position [6526, 0]
click at [591, 607] on div "autoplay : { delay : 1500 , disableOnInteraction : false } , speed : 600 , foll…" at bounding box center [638, 487] width 503 height 697
type textarea "allowTouchMove: false,"
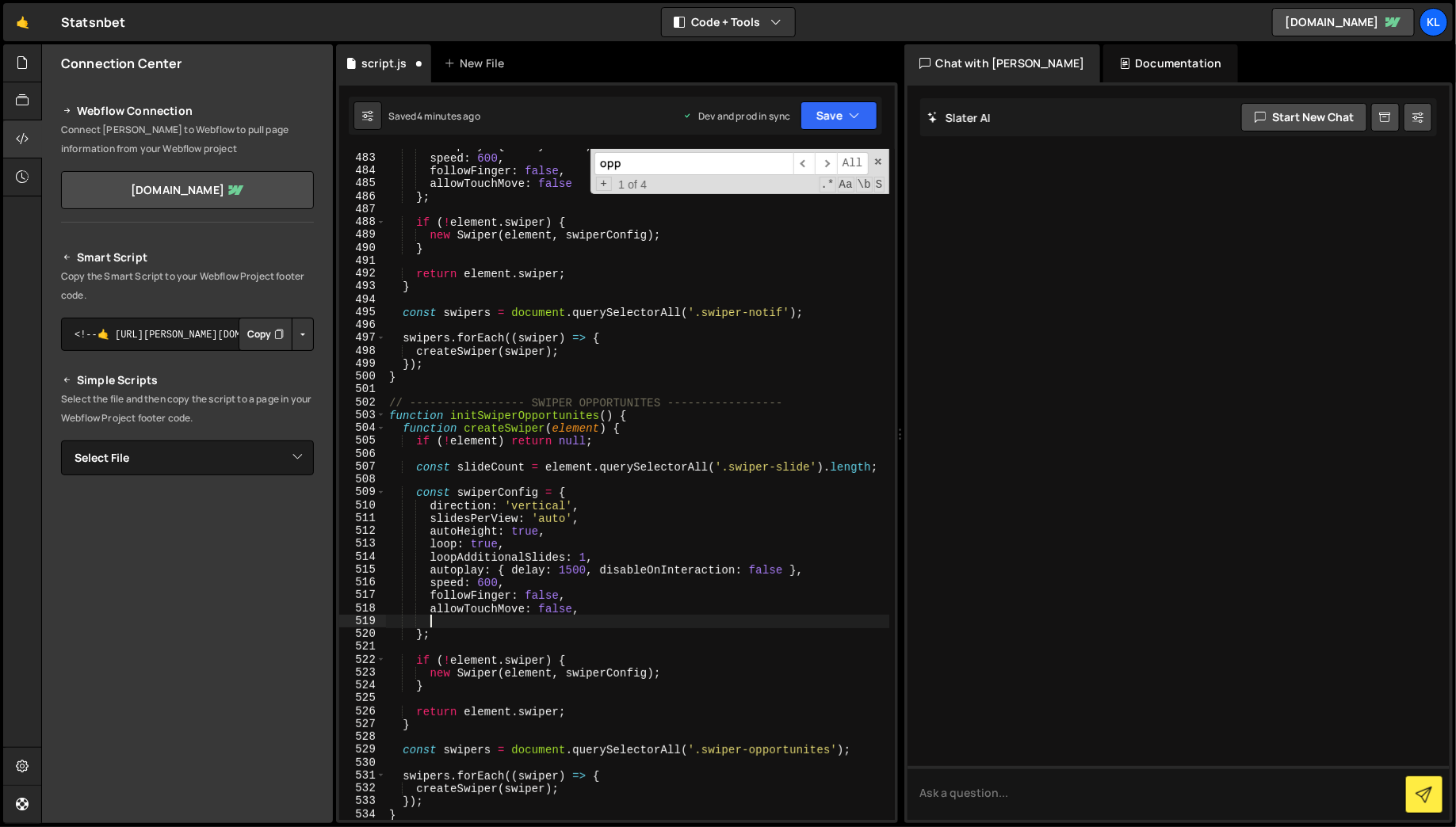
paste textarea
click at [839, 132] on div "Saved 4 minutes ago Dev and prod in sync Upgrade to Edit Save Save to Staging S…" at bounding box center [615, 115] width 533 height 38
click at [839, 115] on button "Save" at bounding box center [839, 115] width 77 height 29
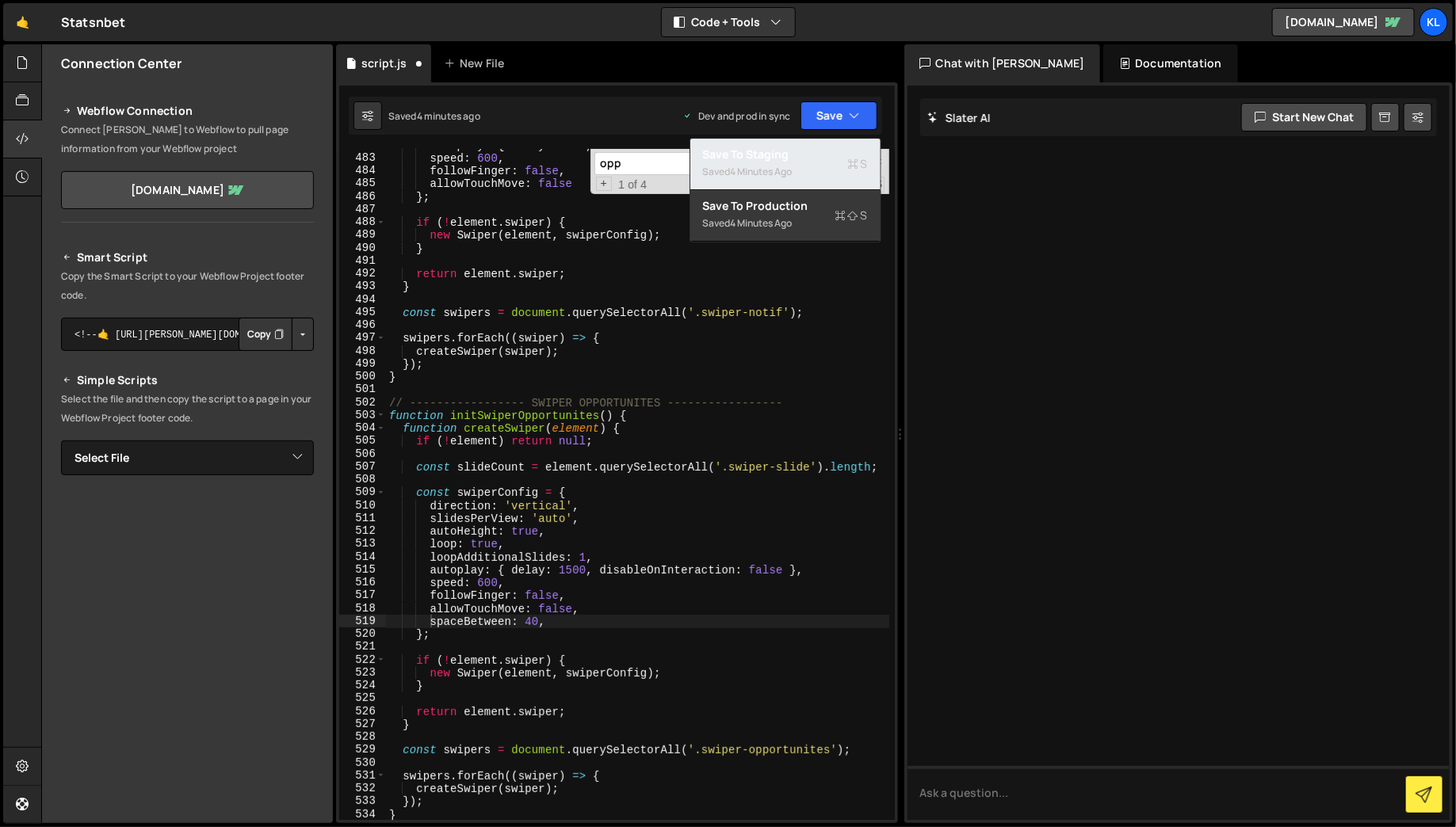
drag, startPoint x: 802, startPoint y: 185, endPoint x: 802, endPoint y: 213, distance: 28.0
click at [802, 213] on div "Save to Staging S Saved 4 minutes ago Save to Production S Saved 4 minutes ago …" at bounding box center [785, 189] width 192 height 104
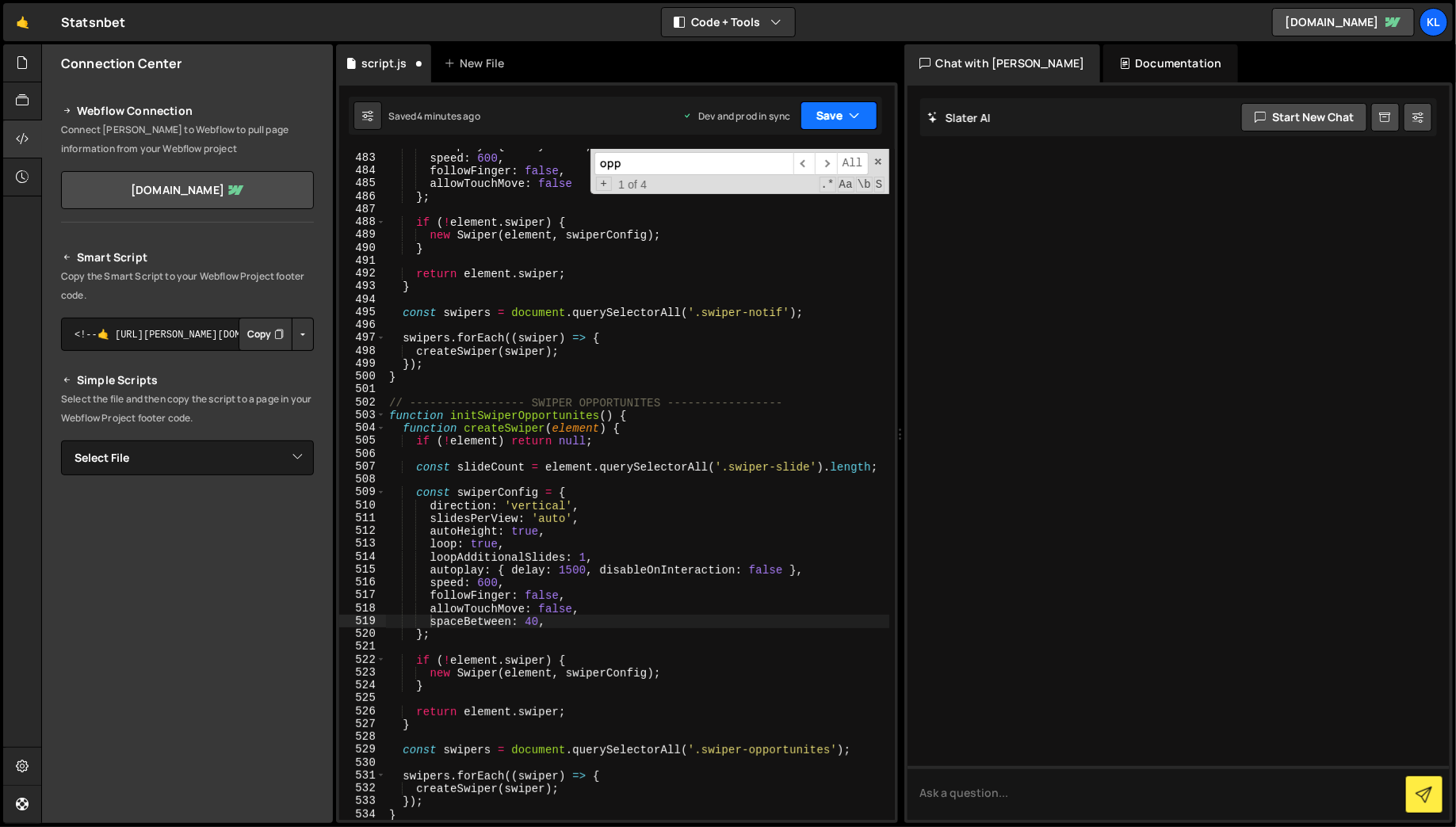
click at [834, 110] on button "Save" at bounding box center [839, 115] width 77 height 29
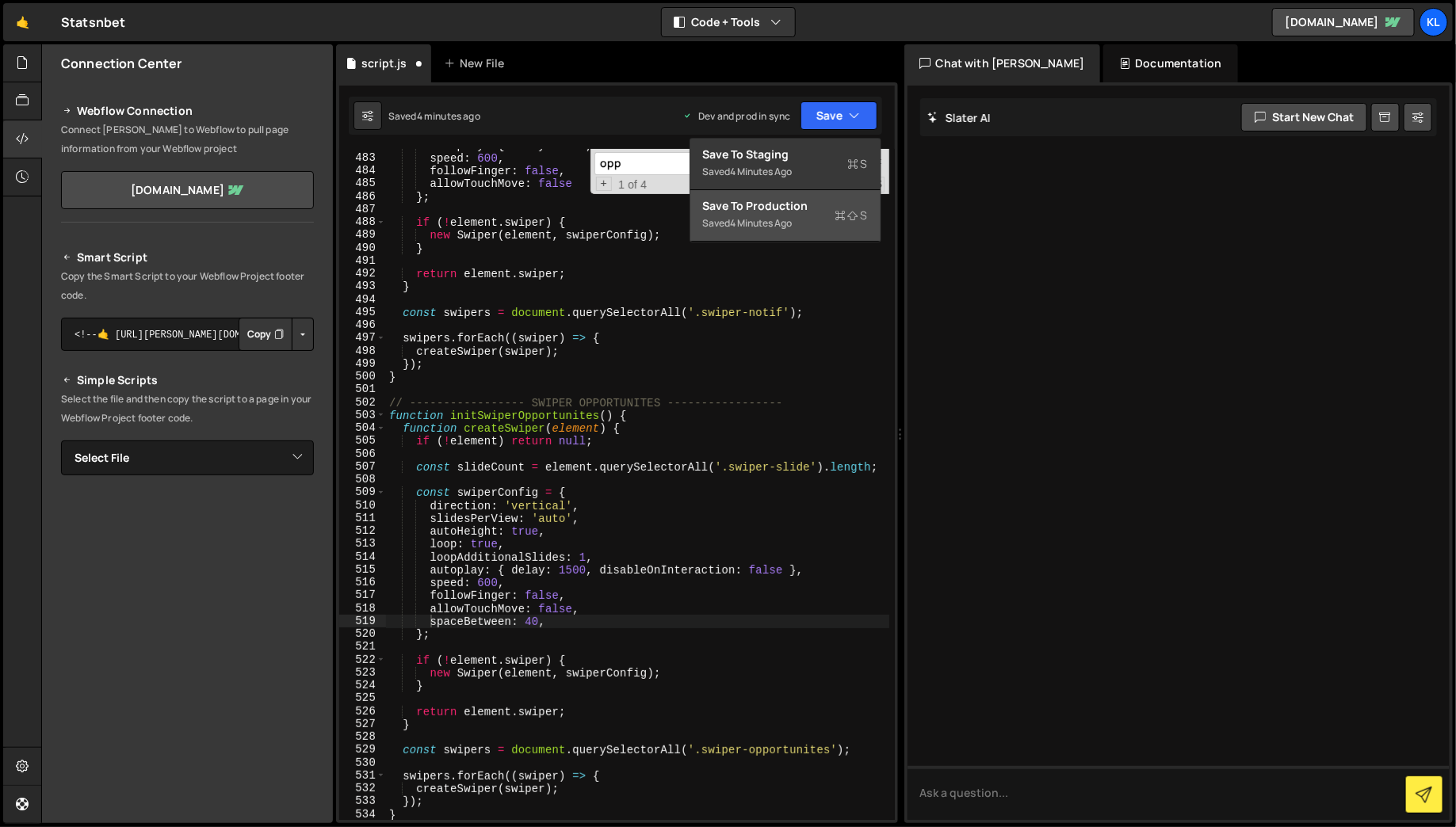
click at [818, 198] on div "Save to Production S" at bounding box center [785, 206] width 165 height 16
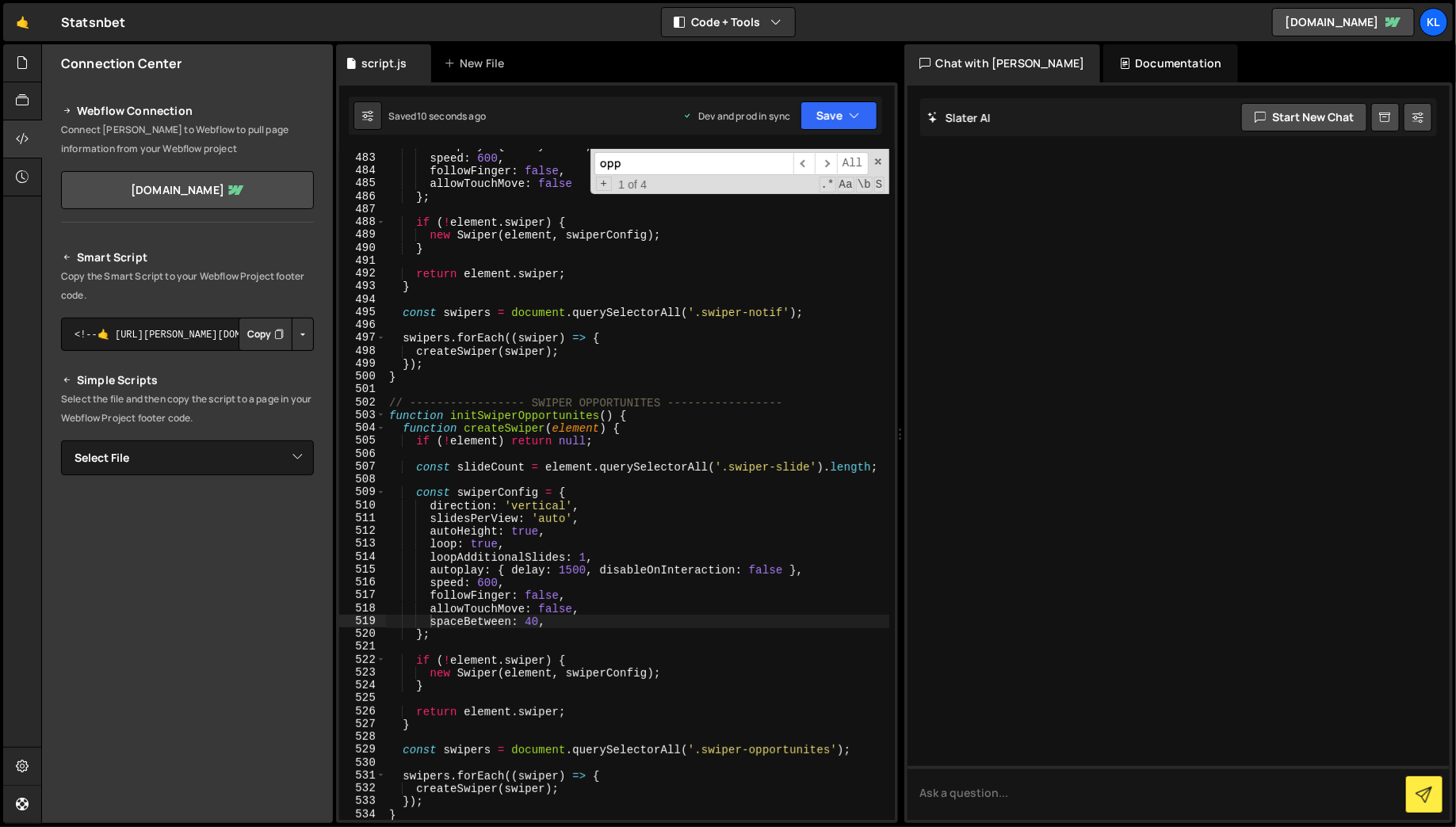
click at [535, 617] on div "autoplay : { delay : 1500 , disableOnInteraction : false } , speed : 600 , foll…" at bounding box center [638, 487] width 503 height 697
click at [839, 112] on button "Save" at bounding box center [839, 115] width 77 height 29
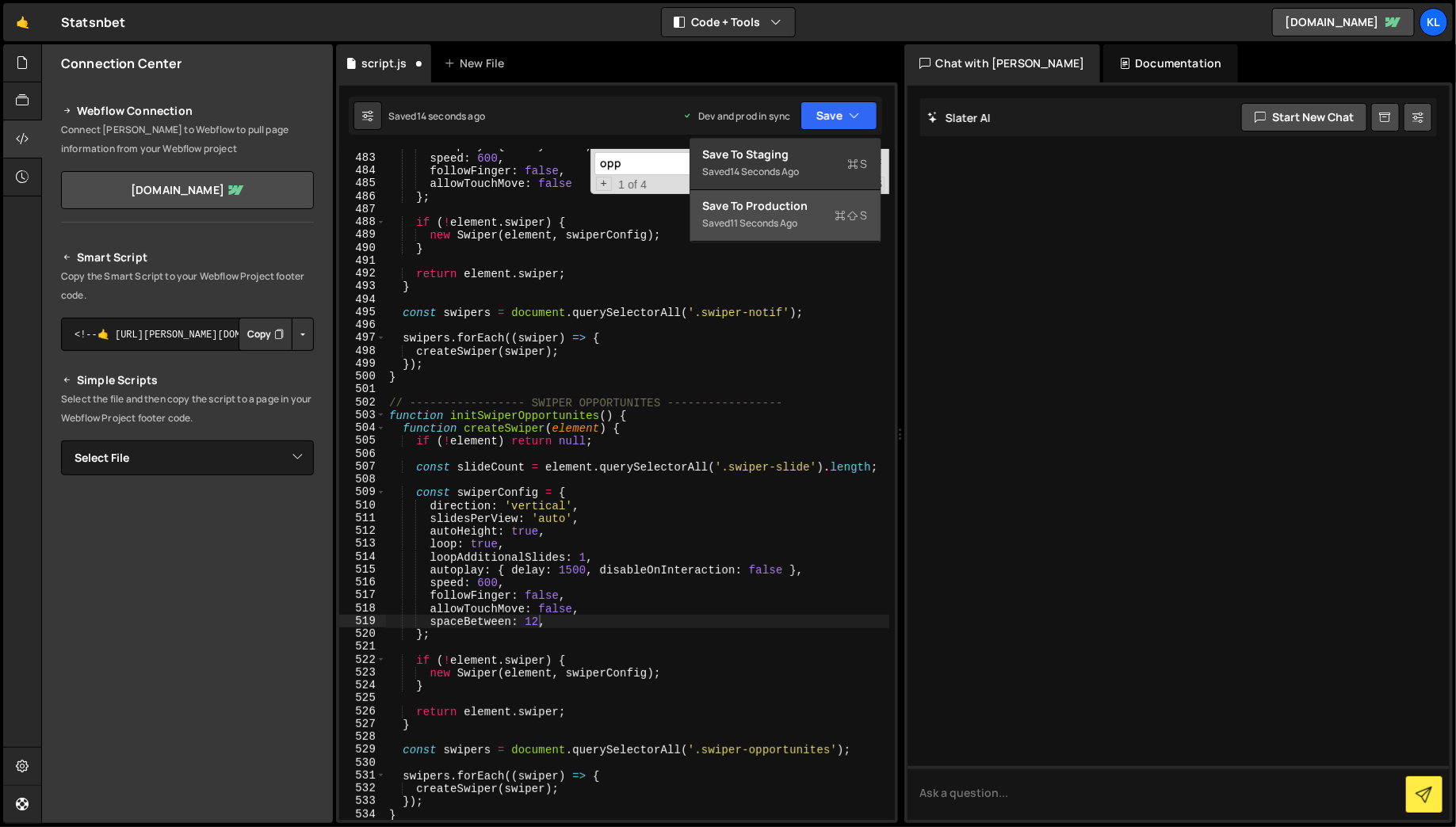
click at [815, 199] on div "Save to Production S" at bounding box center [785, 206] width 165 height 16
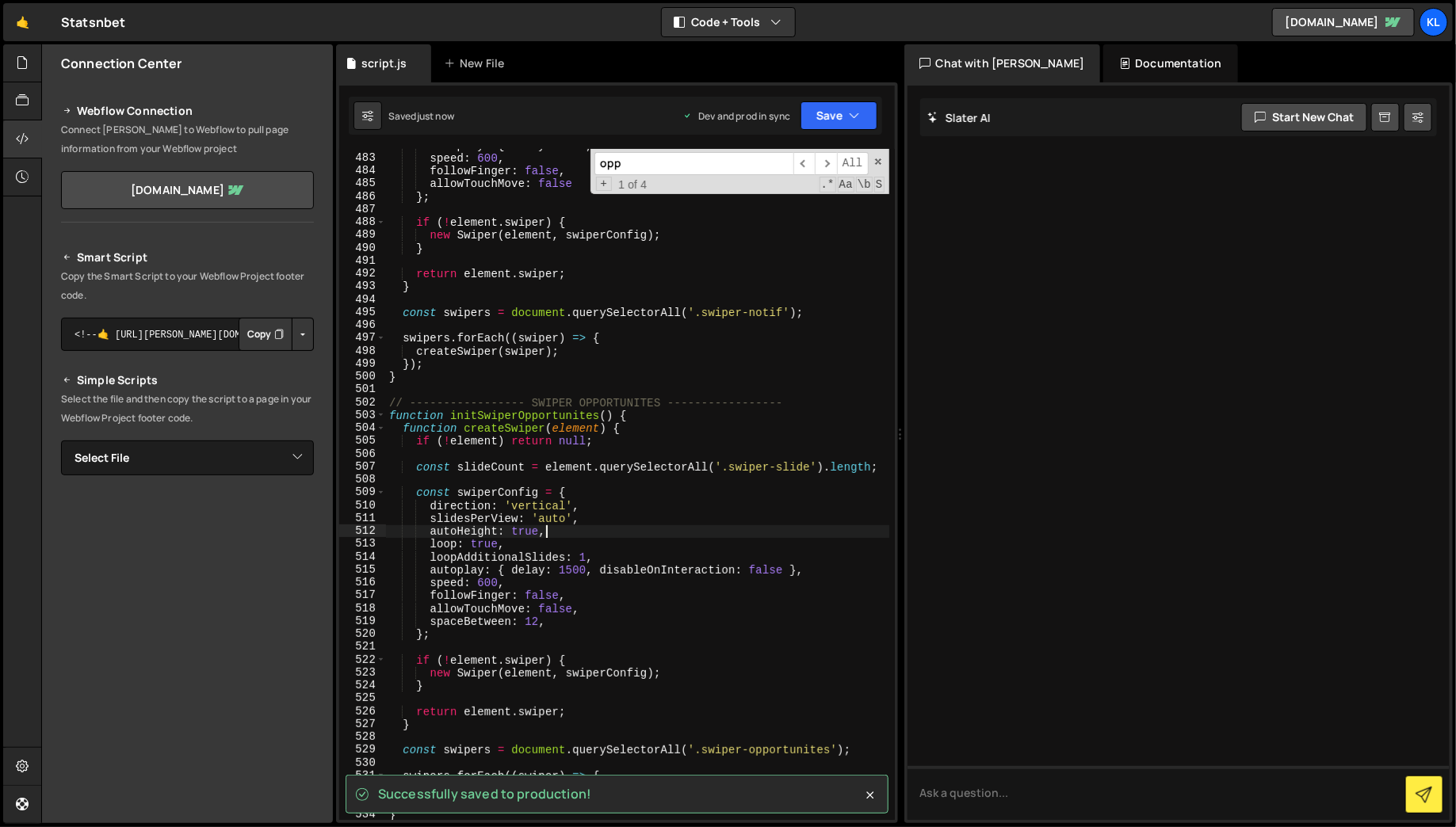
click at [567, 532] on div "autoplay : { delay : 1500 , disableOnInteraction : false } , speed : 600 , foll…" at bounding box center [638, 487] width 503 height 697
click at [563, 540] on div "autoplay : { delay : 1500 , disableOnInteraction : false } , speed : 600 , foll…" at bounding box center [638, 487] width 503 height 697
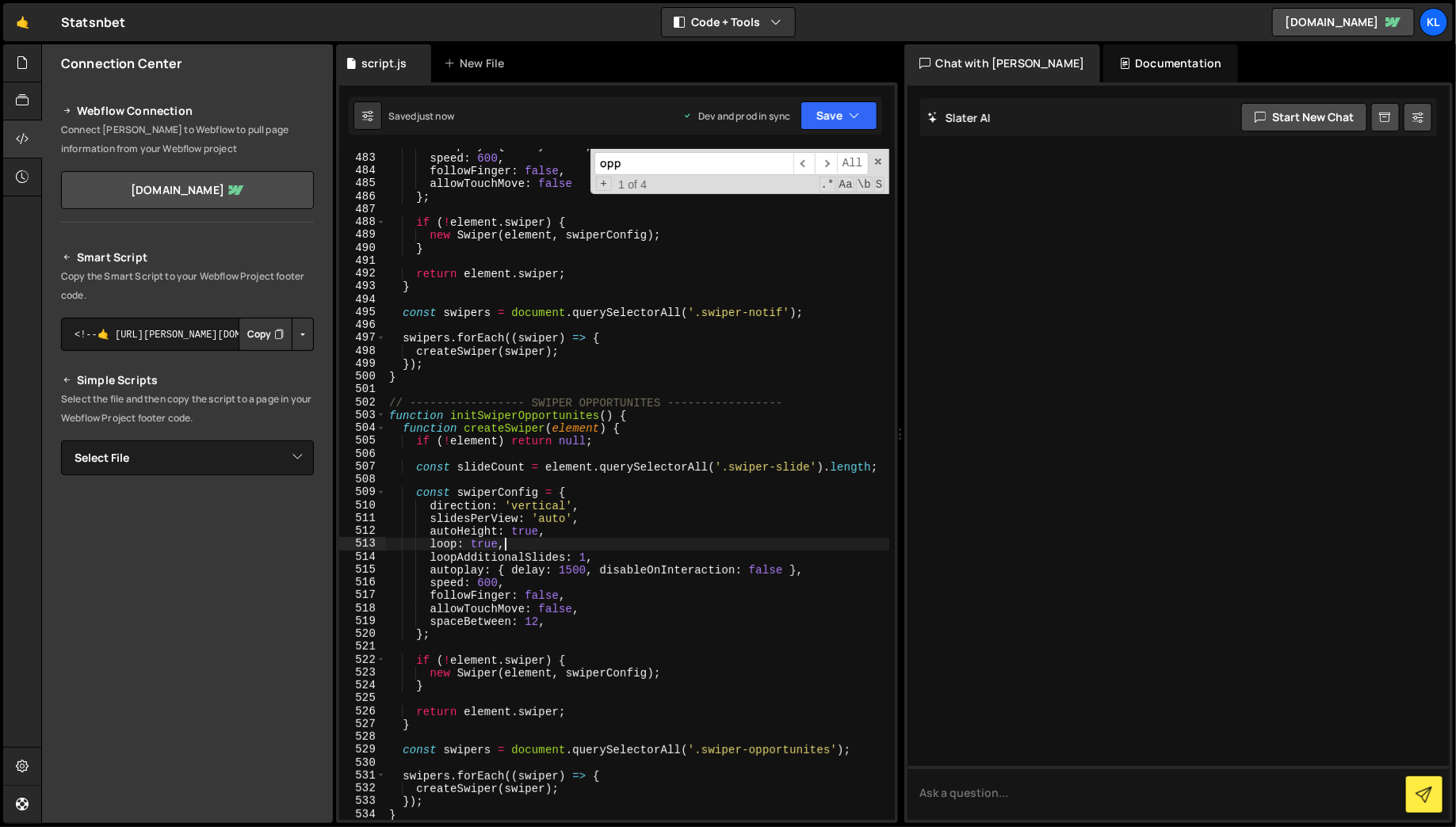
click at [645, 553] on div "autoplay : { delay : 1500 , disableOnInteraction : false } , speed : 600 , foll…" at bounding box center [638, 487] width 503 height 697
click at [532, 574] on div "autoplay : { delay : 1500 , disableOnInteraction : false } , speed : 600 , foll…" at bounding box center [638, 487] width 503 height 697
click at [529, 588] on div "autoplay : { delay : 1500 , disableOnInteraction : false } , speed : 600 , foll…" at bounding box center [638, 487] width 503 height 697
click at [611, 600] on div "autoplay : { delay : 1500 , disableOnInteraction : false } , speed : 600 , foll…" at bounding box center [638, 487] width 503 height 697
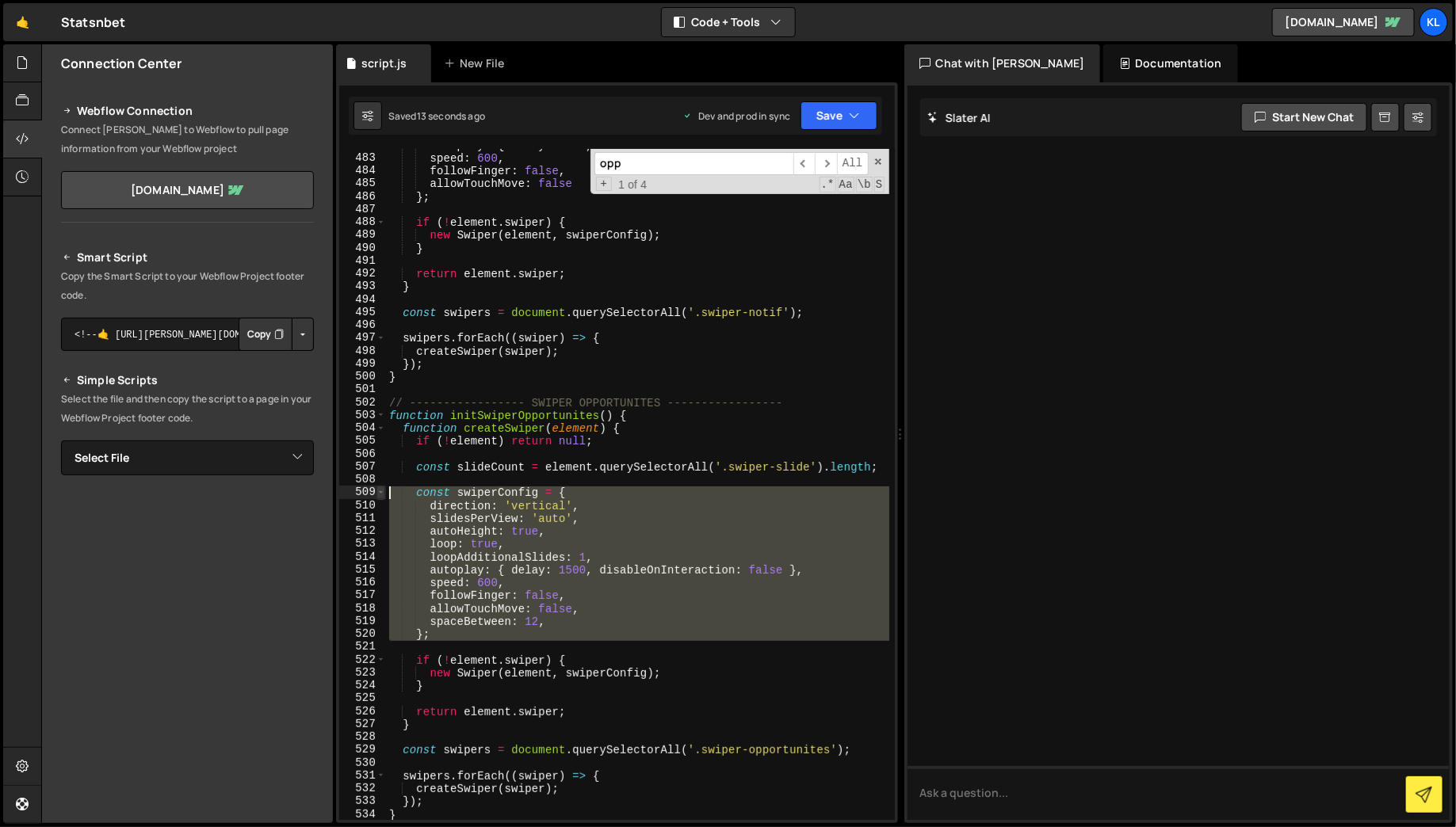
drag, startPoint x: 500, startPoint y: 641, endPoint x: 380, endPoint y: 486, distance: 196.0
click at [380, 486] on div "followFinger: false, 482 483 484 485 486 487 488 489 490 491 492 493 494 495 49…" at bounding box center [617, 484] width 556 height 671
click at [583, 618] on div "autoplay : { delay : 1500 , disableOnInteraction : false } , speed : 600 , foll…" at bounding box center [638, 484] width 503 height 671
type textarea "spaceBetween: 12,"
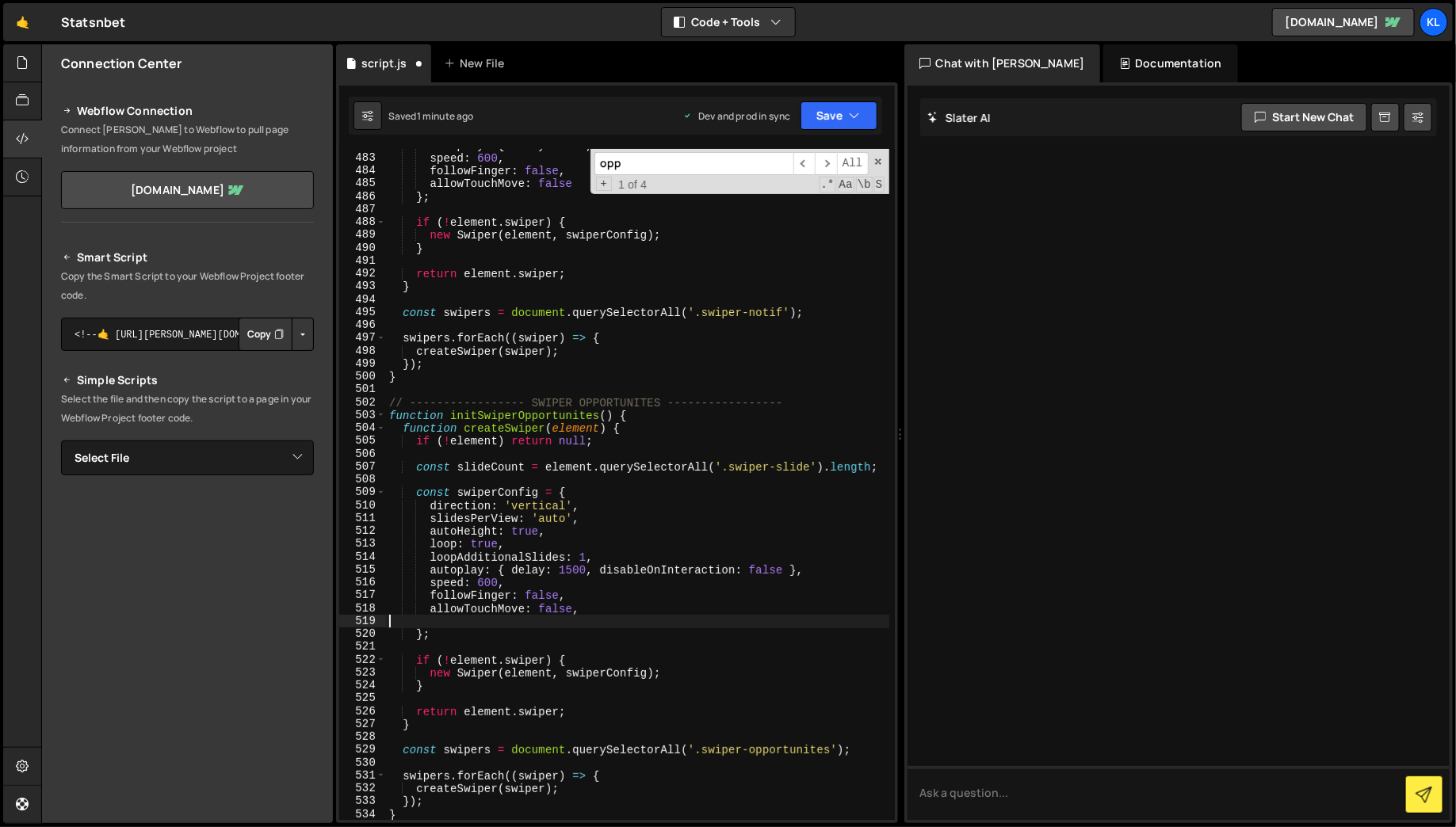
scroll to position [0, 0]
type textarea "allowTouchMove: false,"
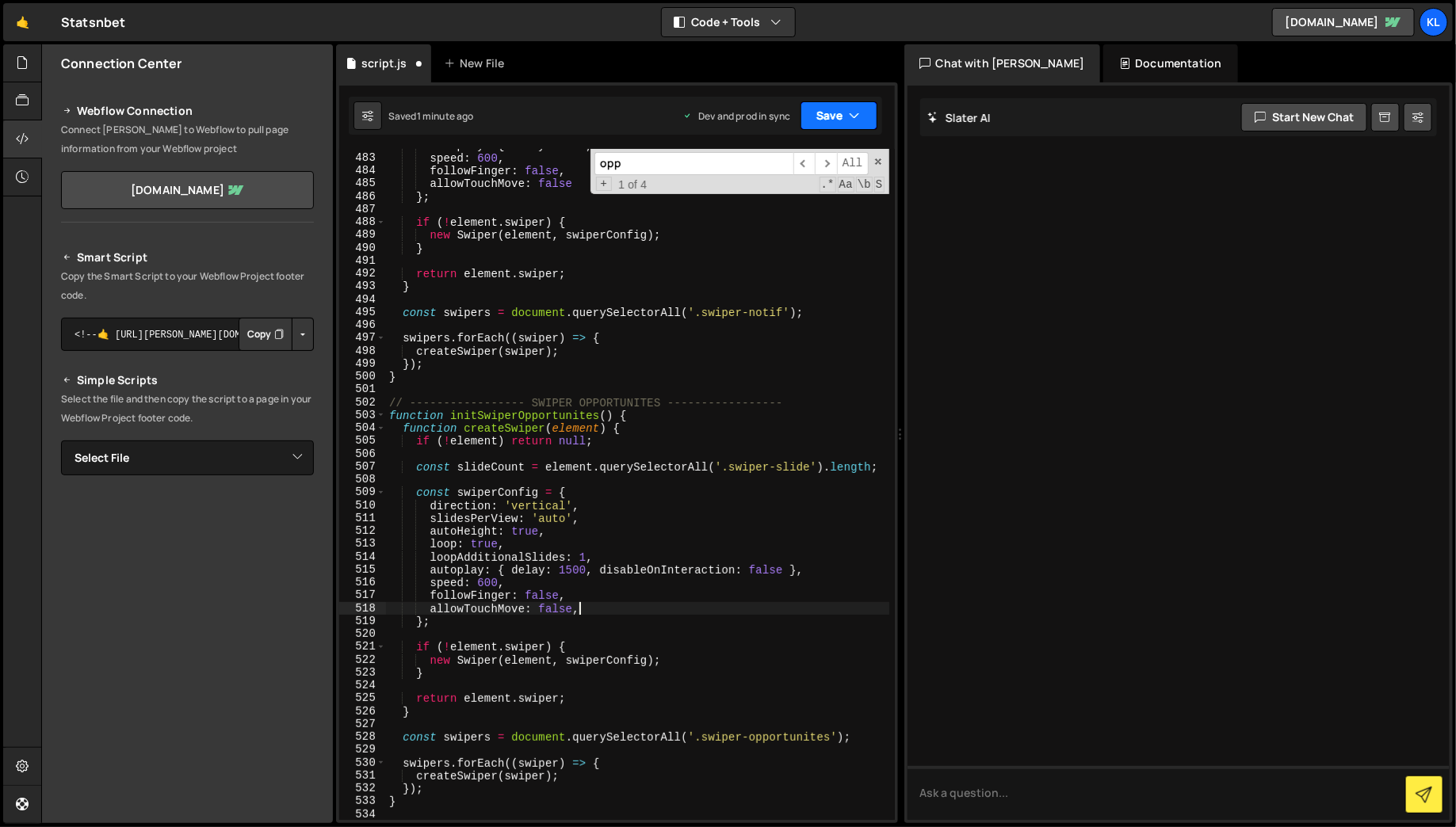
click at [848, 124] on button "Save" at bounding box center [839, 115] width 77 height 29
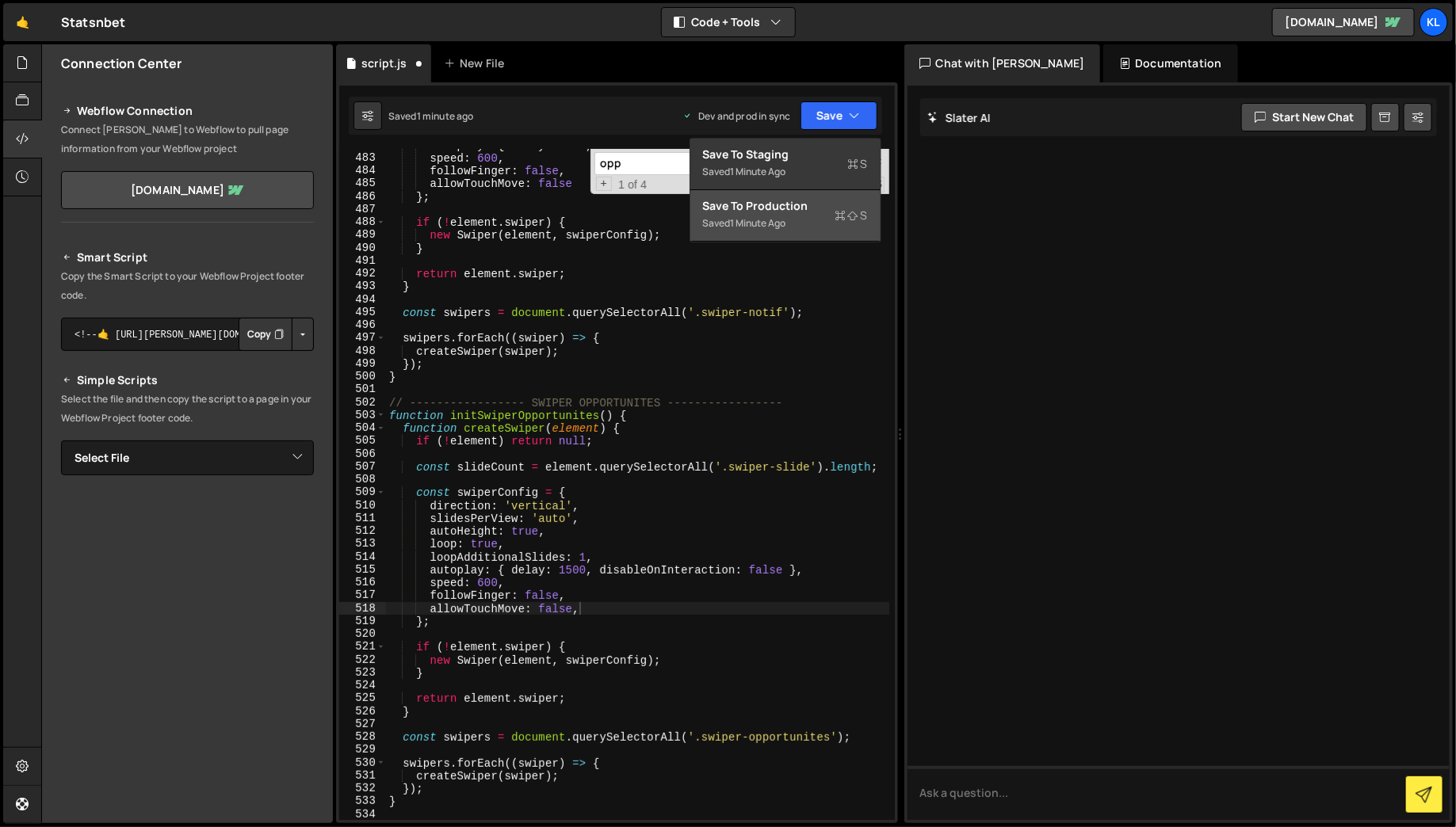
click at [829, 205] on div "Save to Production S" at bounding box center [785, 206] width 165 height 16
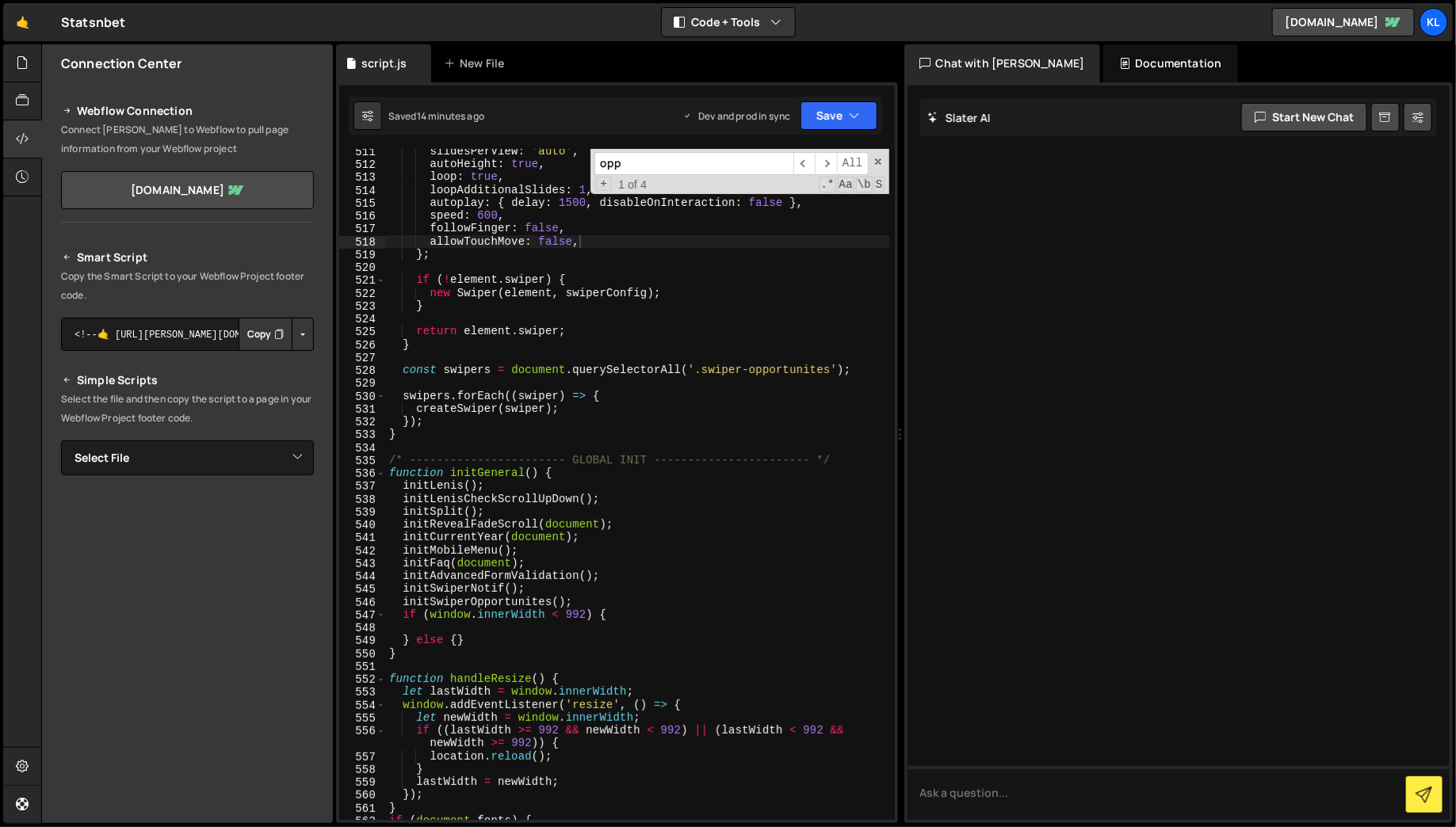
scroll to position [6873, 0]
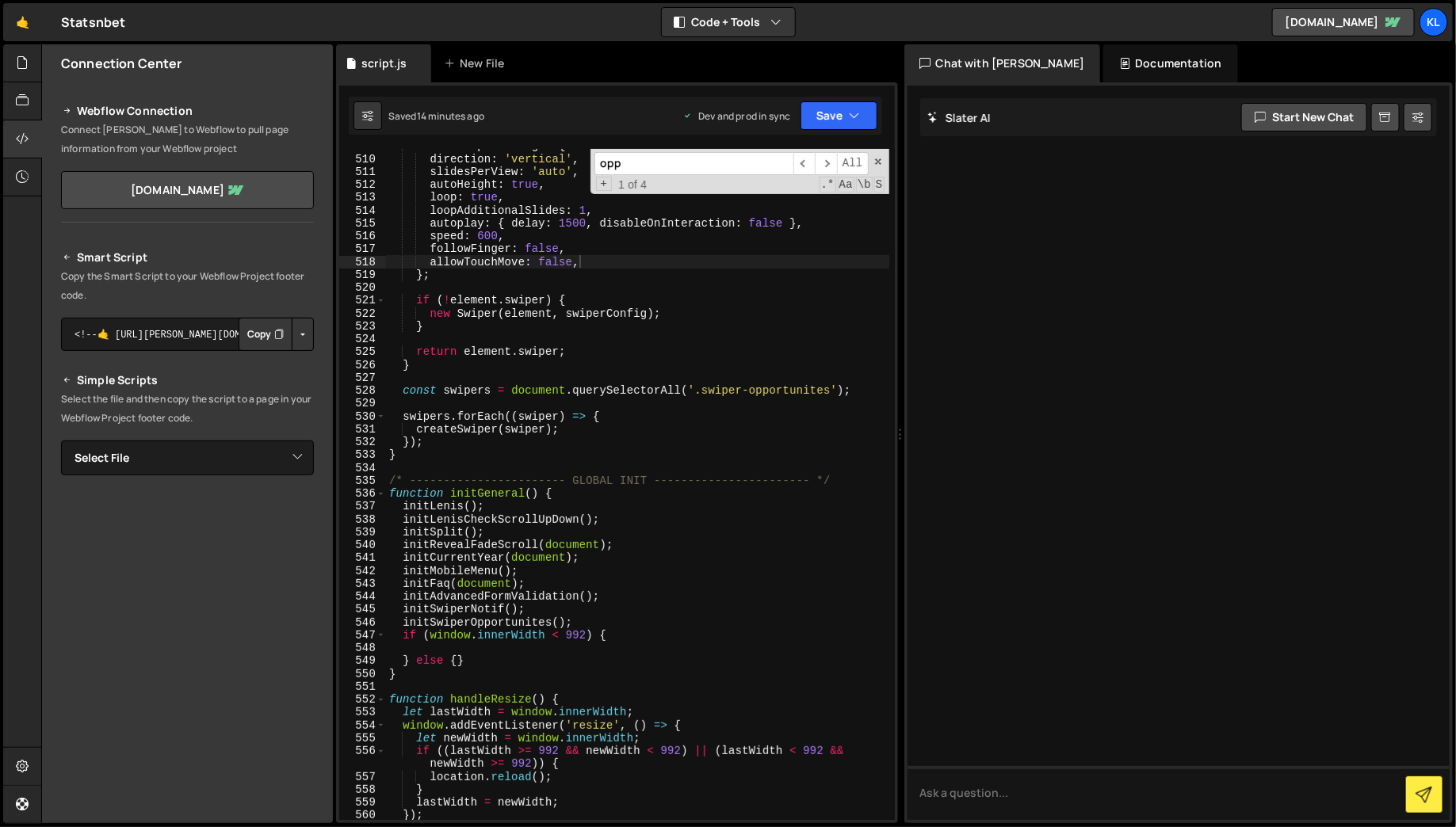
click at [431, 466] on div "const swiperConfig = { direction : 'vertical' , slidesPerView : 'auto' , autoHe…" at bounding box center [638, 488] width 503 height 697
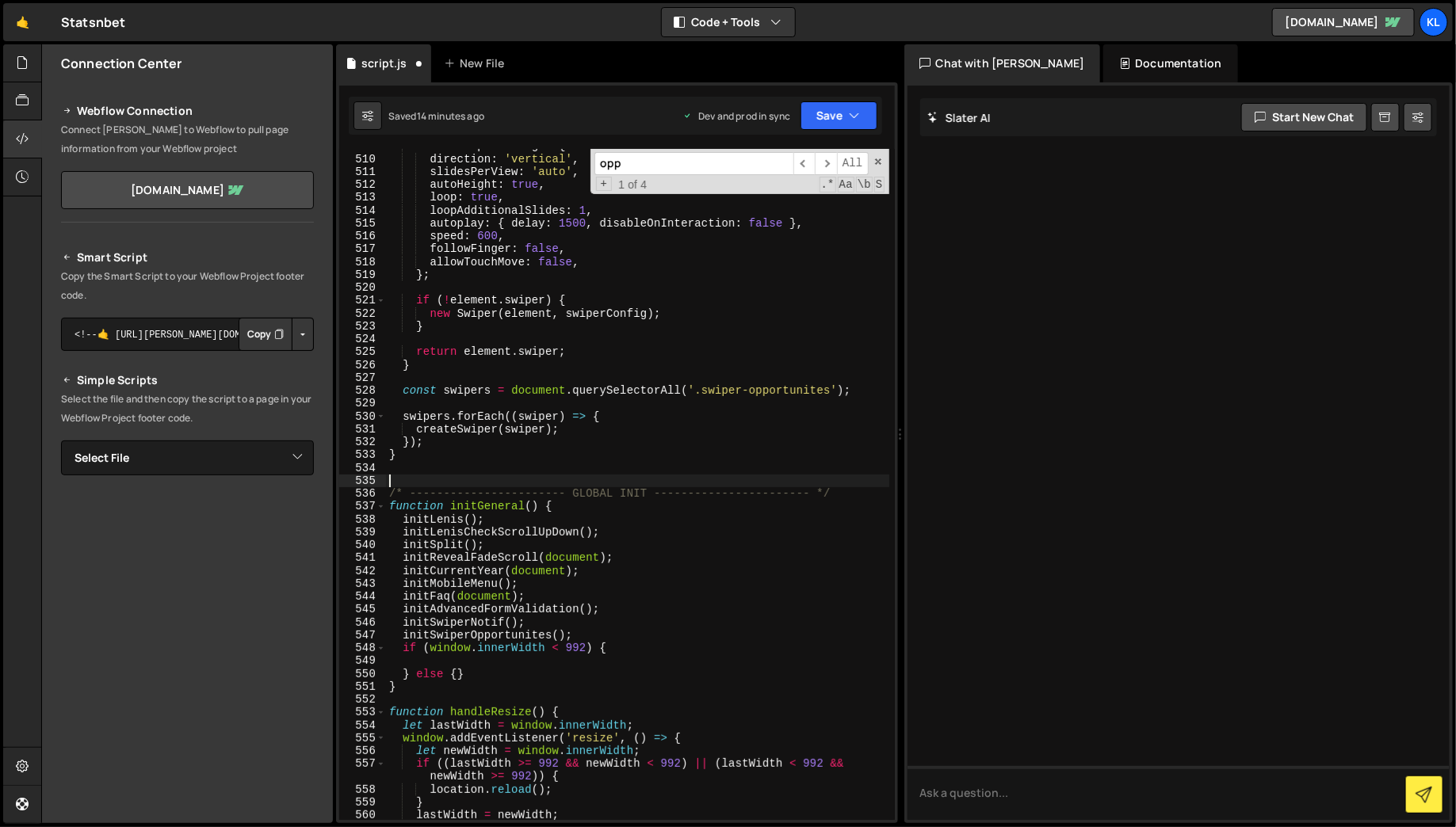
paste textarea "}"
type textarea "}"
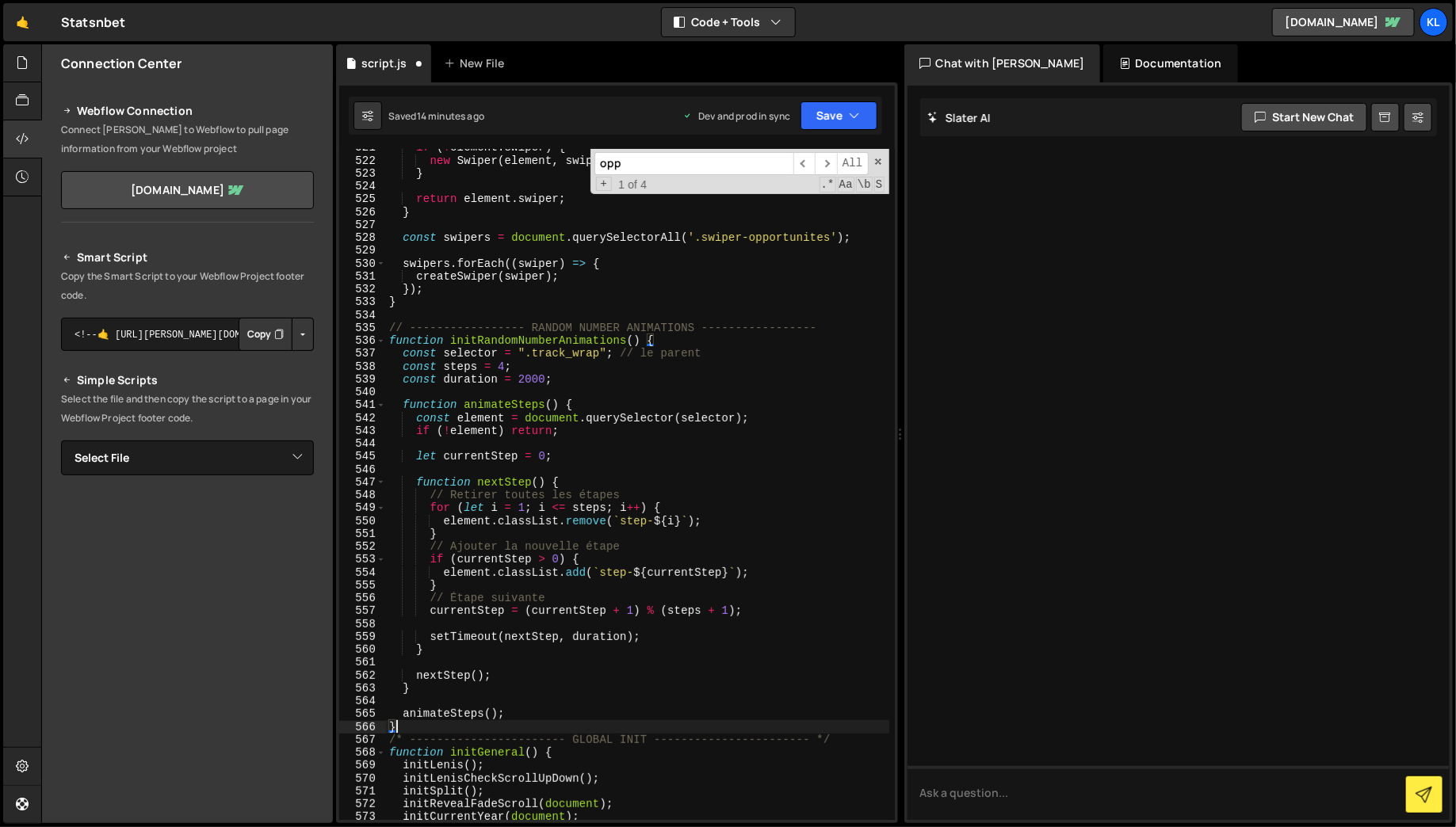
scroll to position [7027, 0]
click at [878, 158] on span at bounding box center [878, 162] width 11 height 11
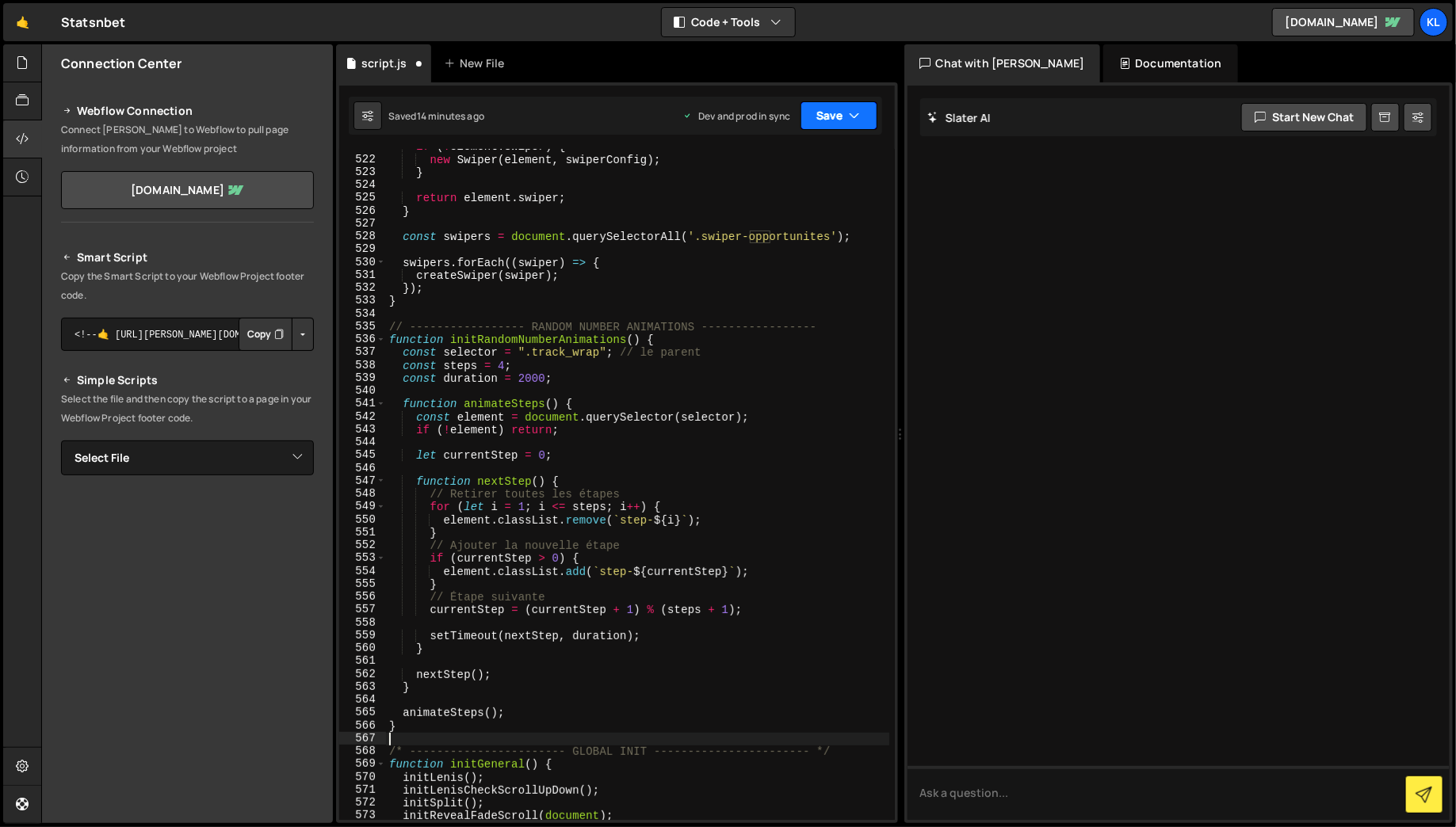
click at [850, 121] on icon "button" at bounding box center [855, 115] width 11 height 16
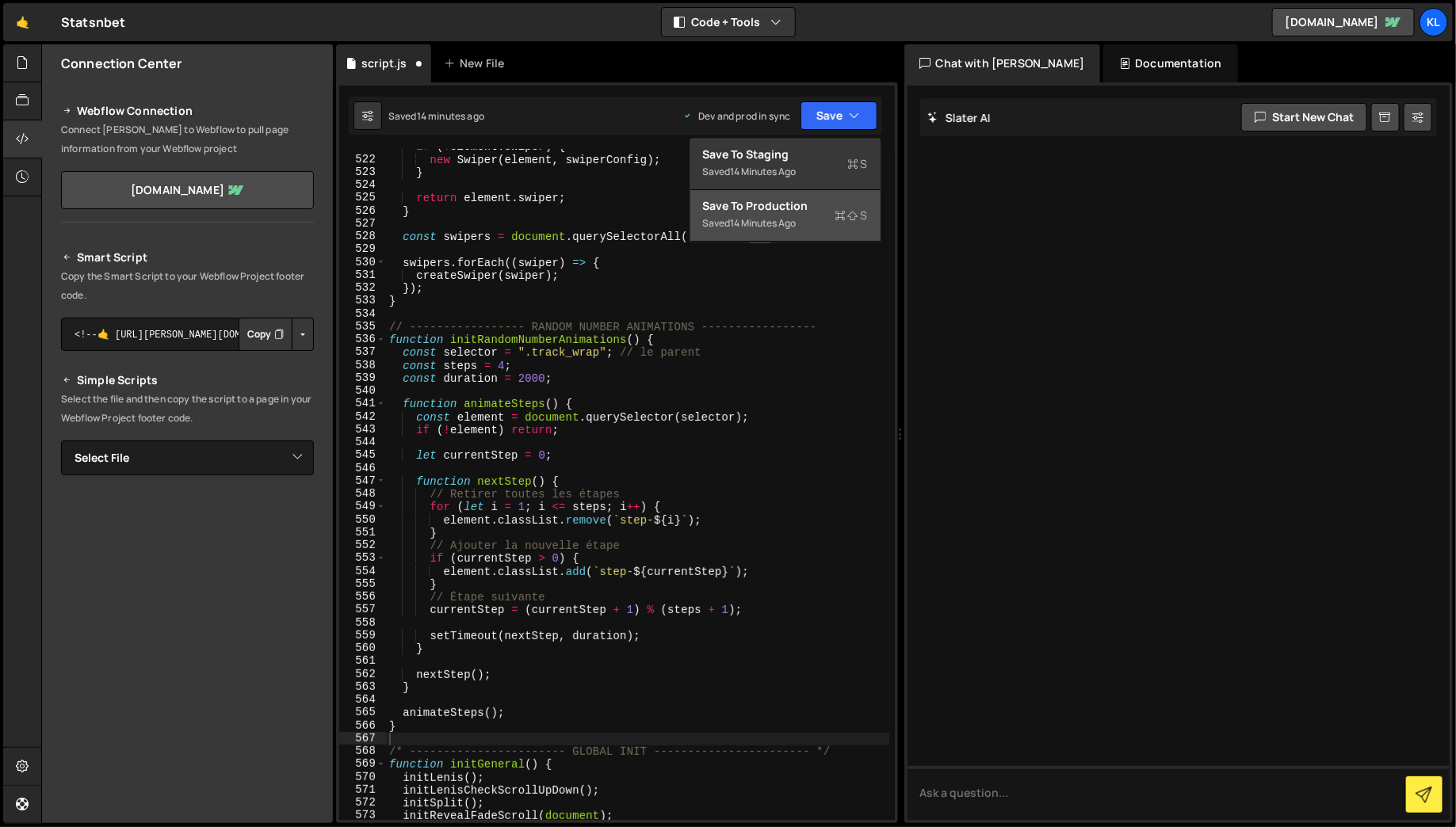
click at [816, 229] on div "Saved 14 minutes ago" at bounding box center [785, 224] width 165 height 19
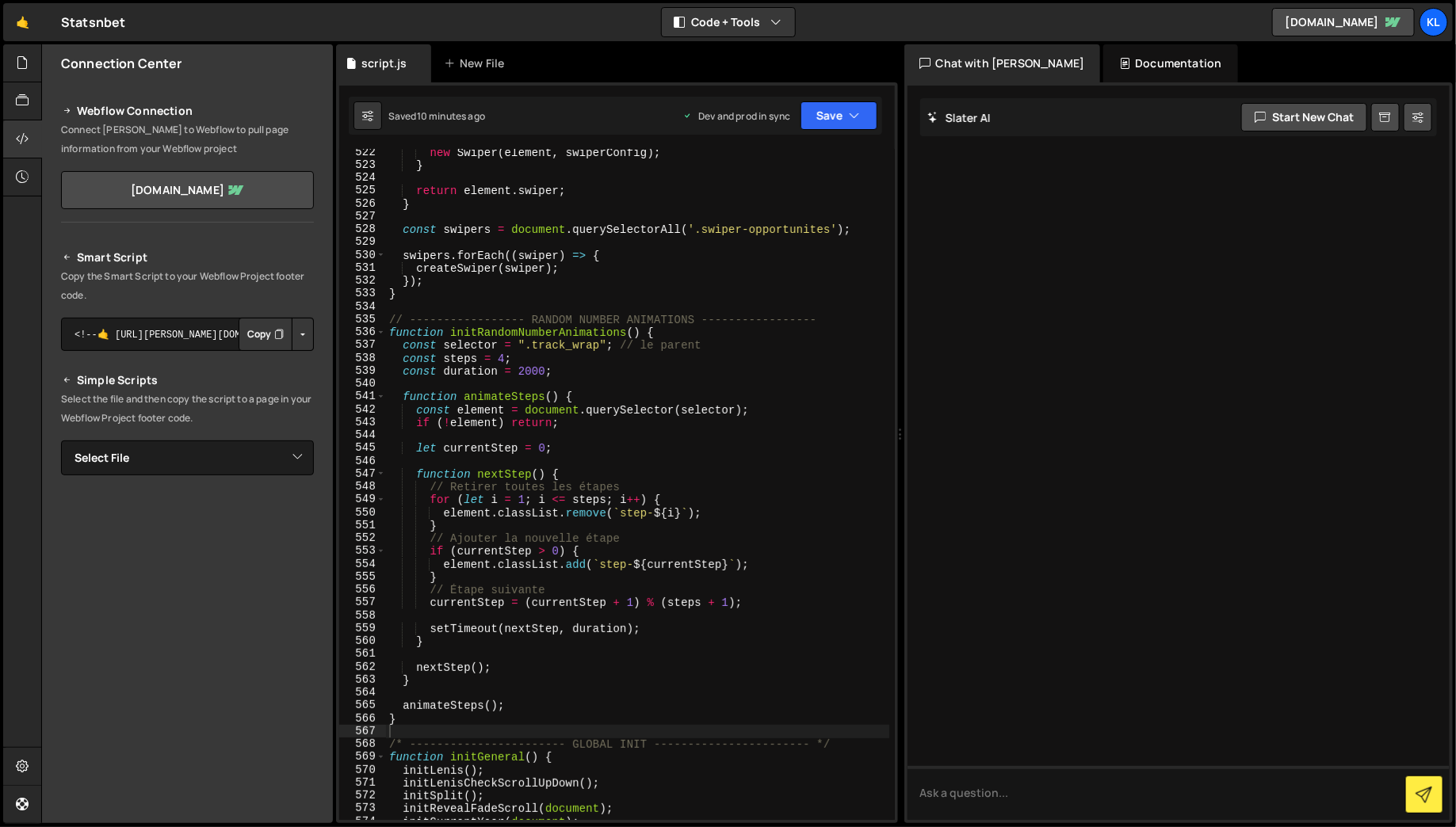
scroll to position [7039, 0]
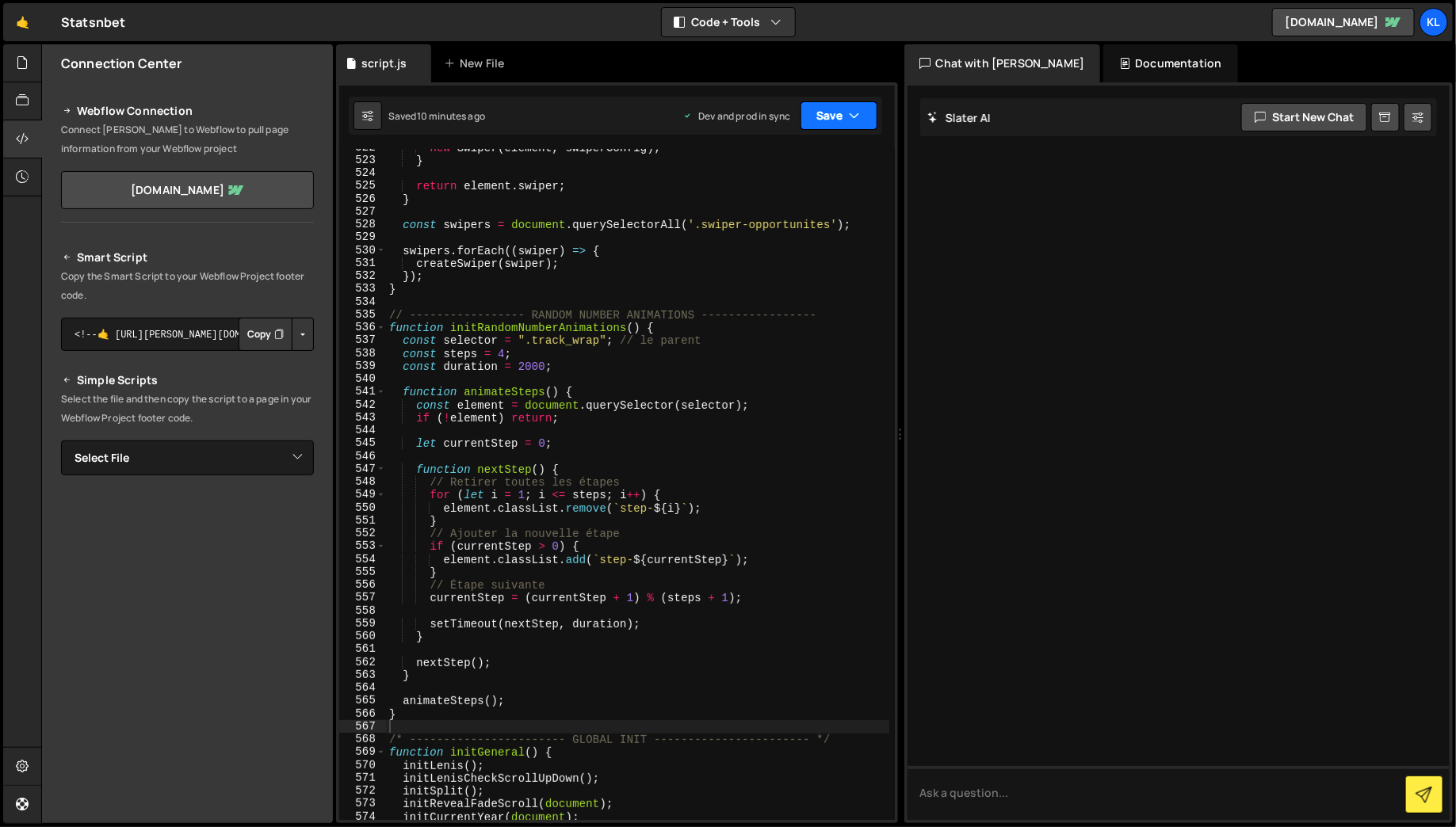
click at [845, 122] on button "Save" at bounding box center [839, 115] width 77 height 29
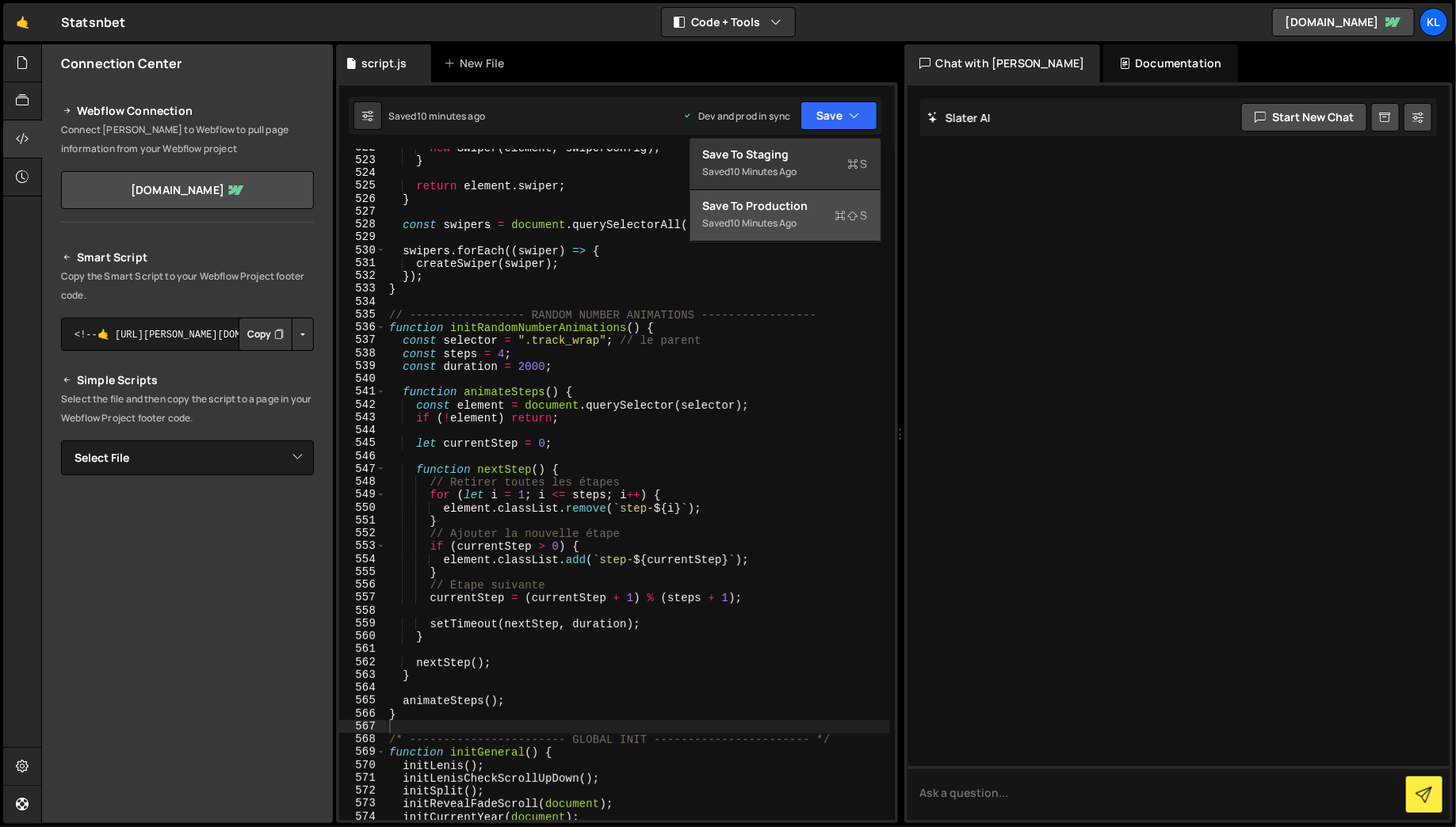
click at [819, 200] on div "Save to Production S" at bounding box center [785, 206] width 165 height 16
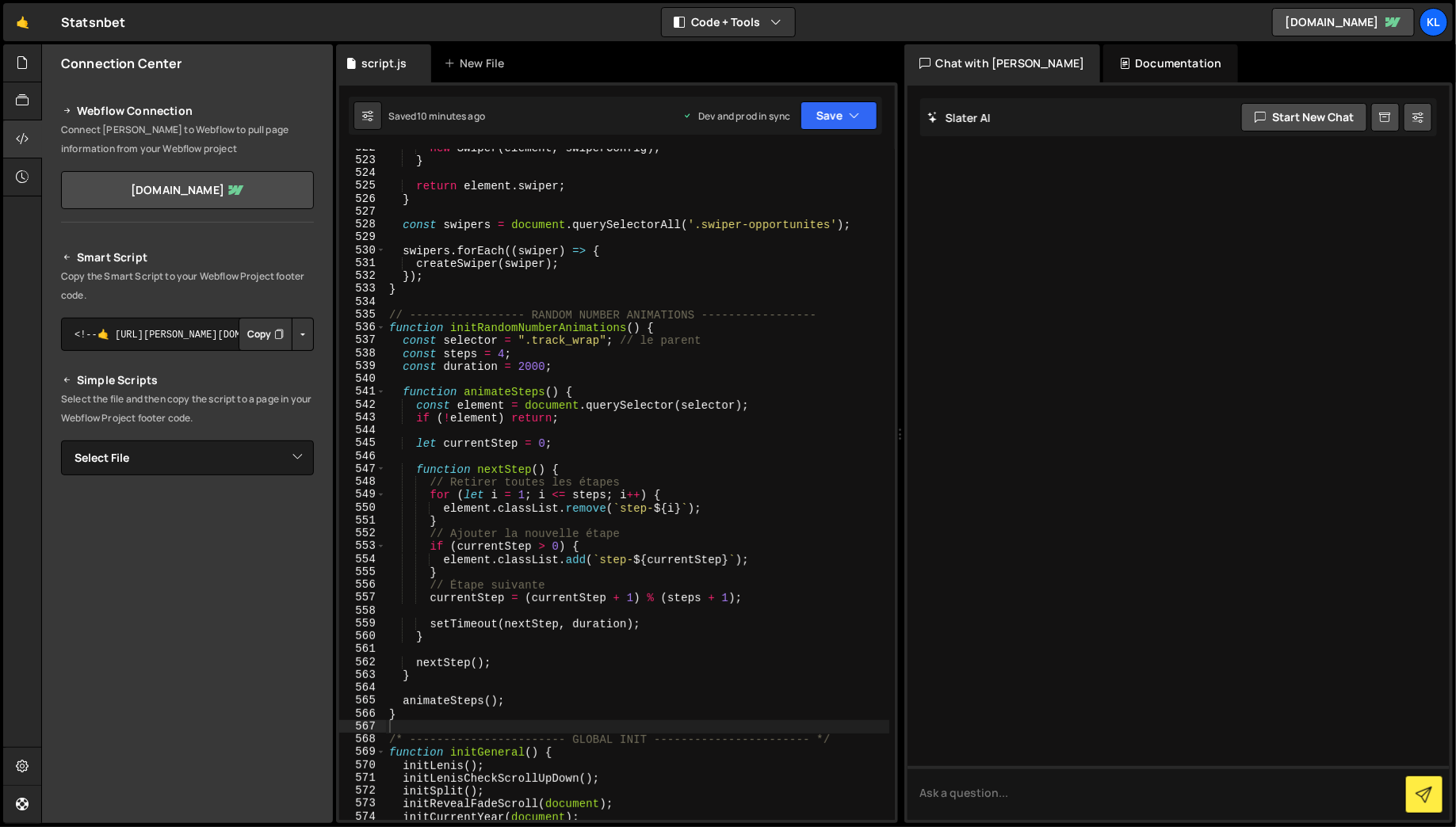
click at [525, 324] on div "new Swiper ( element , swiperConfig ) ; } return element . swiper ; } const swi…" at bounding box center [638, 490] width 503 height 697
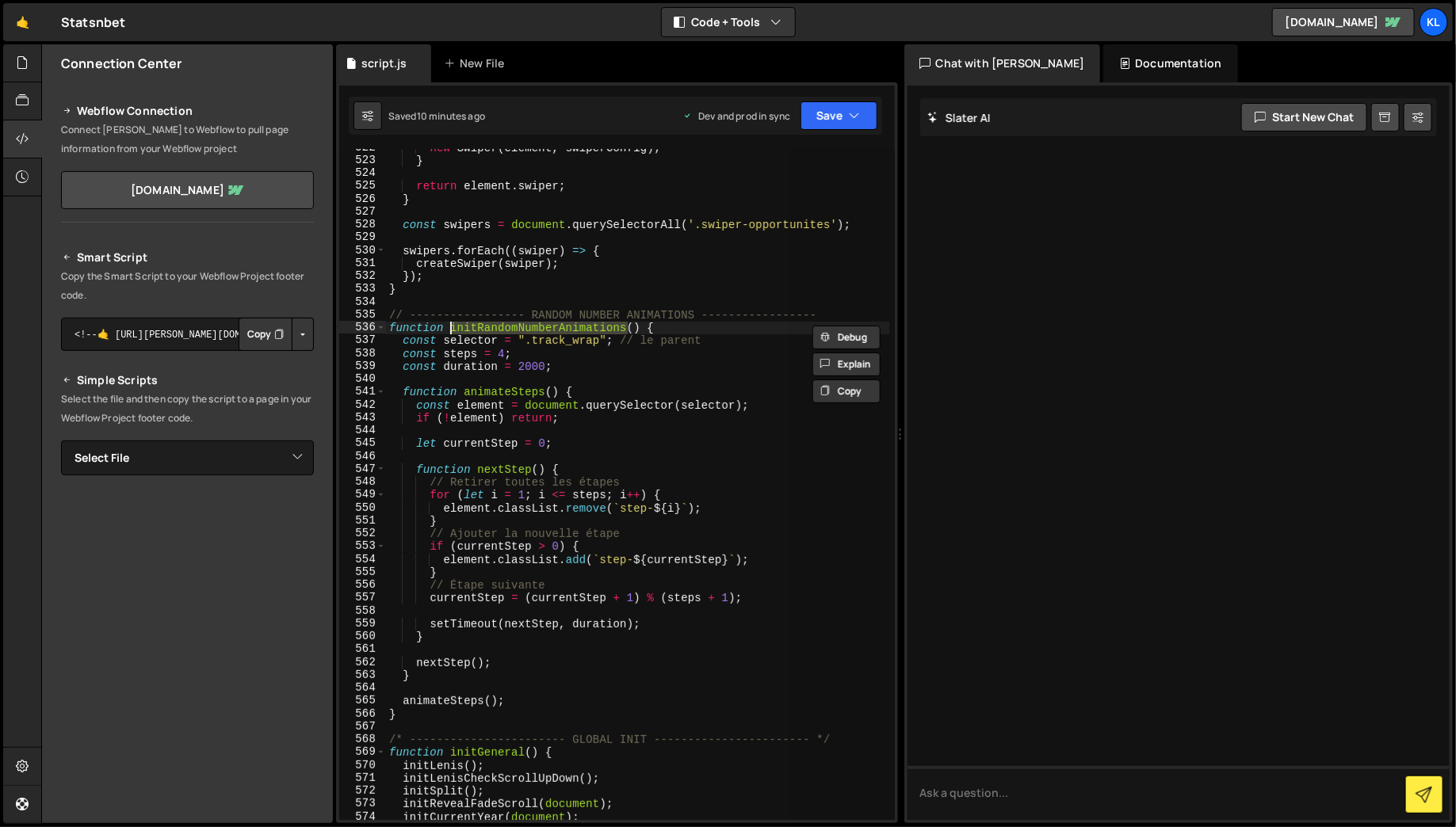
click at [527, 323] on div "new Swiper ( element , swiperConfig ) ; } return element . swiper ; } const swi…" at bounding box center [638, 484] width 503 height 671
drag, startPoint x: 527, startPoint y: 323, endPoint x: 630, endPoint y: 322, distance: 103.0
click at [630, 322] on div "new Swiper ( element , swiperConfig ) ; } return element . swiper ; } const swi…" at bounding box center [638, 490] width 503 height 697
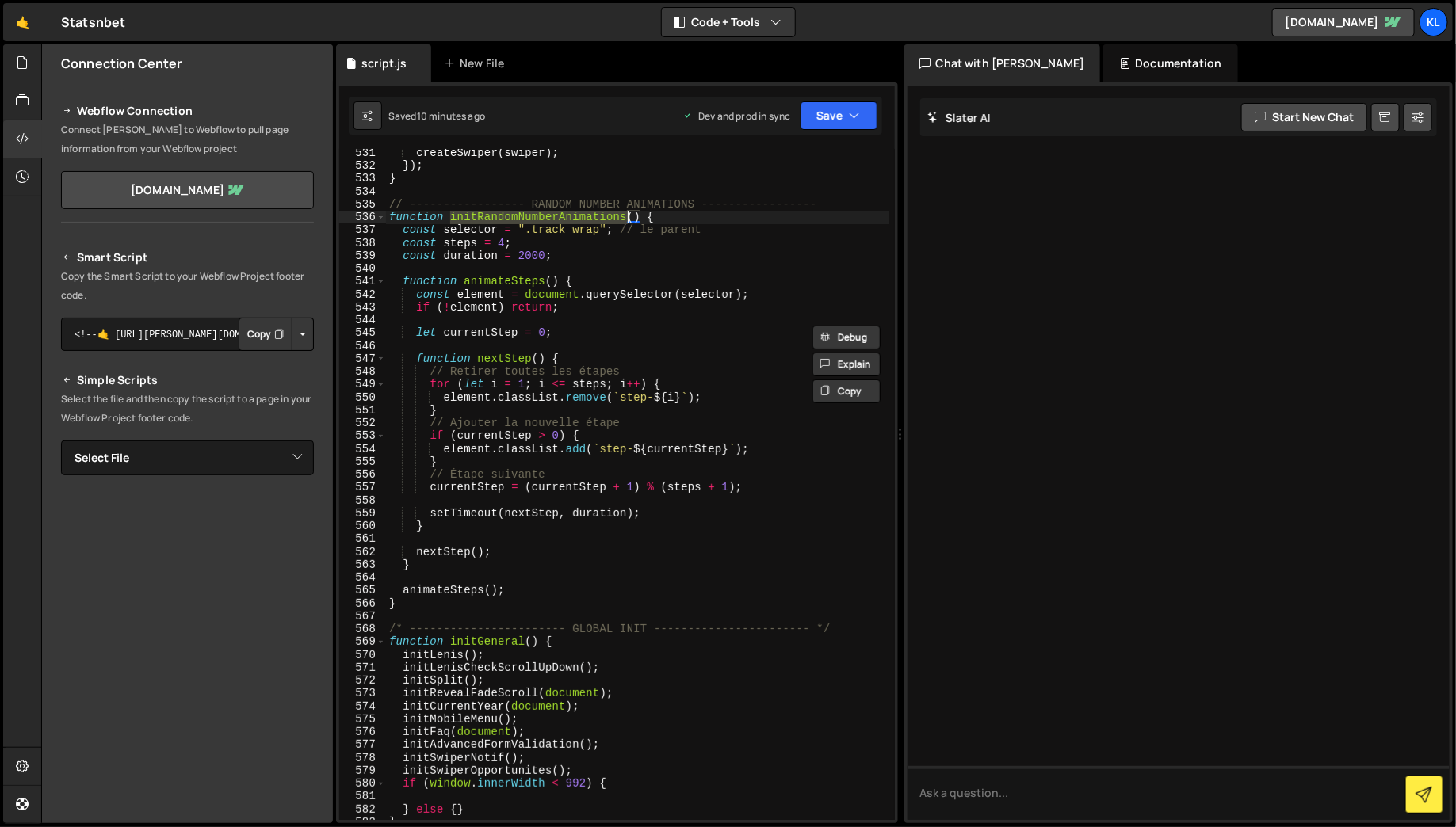
scroll to position [7204, 0]
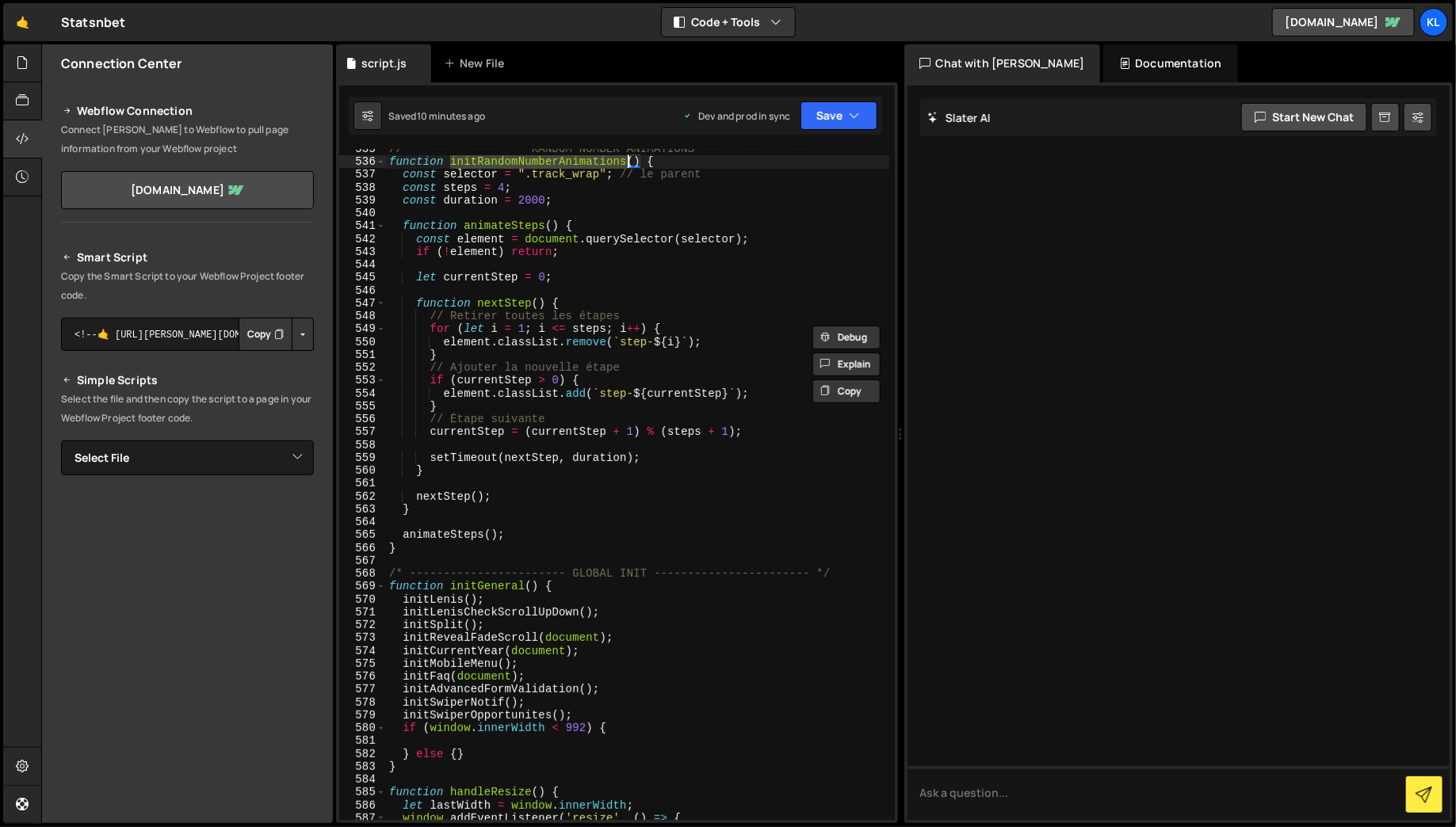
click at [619, 702] on div "// ----------------- RANDOM NUMBER ANIMATIONS ----------------- function initRa…" at bounding box center [638, 491] width 503 height 697
click at [599, 714] on div "// ----------------- RANDOM NUMBER ANIMATIONS ----------------- function initRa…" at bounding box center [638, 491] width 503 height 697
type textarea "initSwiperOpportunites();"
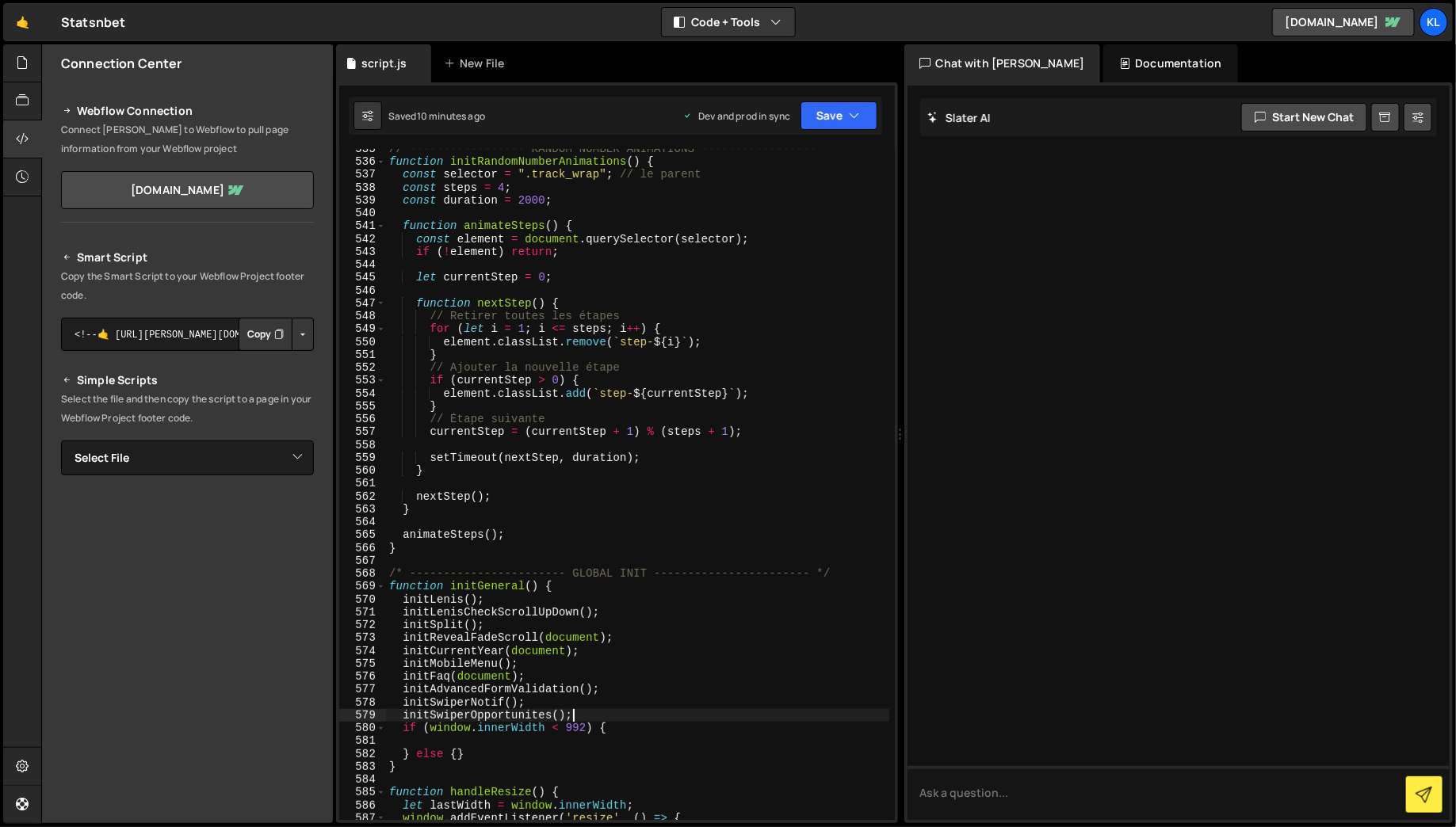
paste textarea "initRandomNumberAnimations"
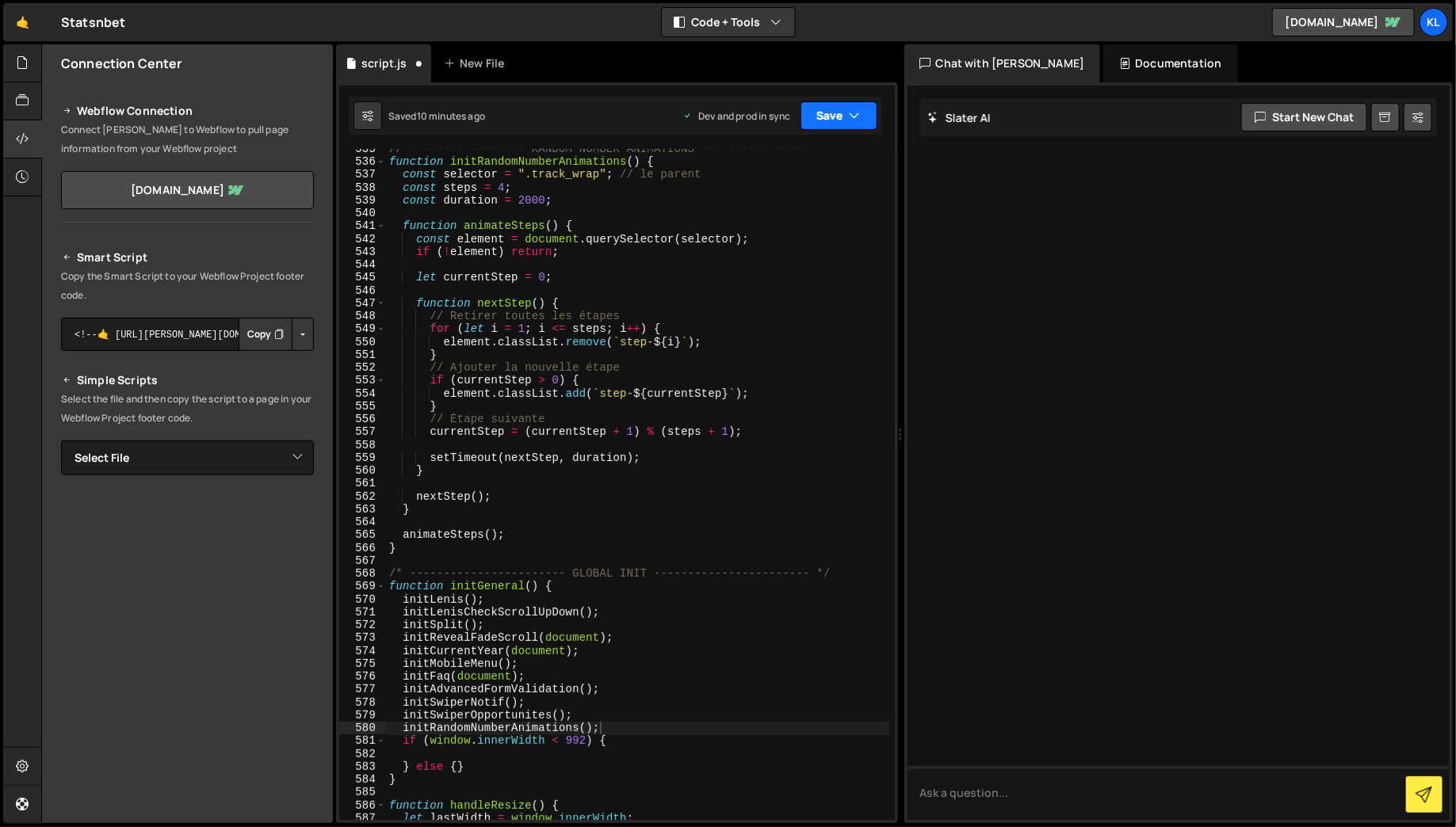
click at [814, 121] on button "Save" at bounding box center [839, 115] width 77 height 29
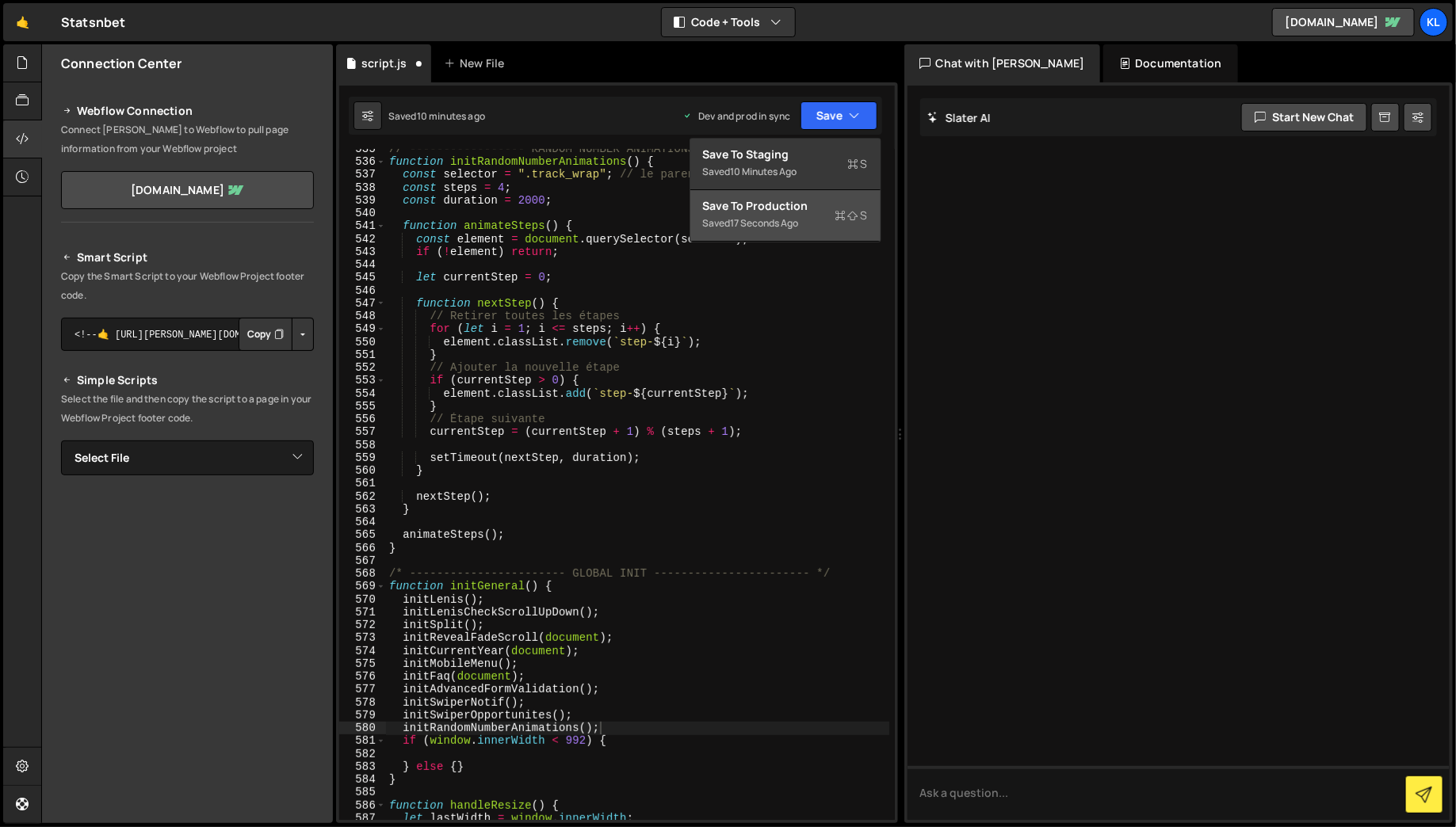
click at [807, 225] on div "Saved 17 seconds ago" at bounding box center [785, 224] width 165 height 19
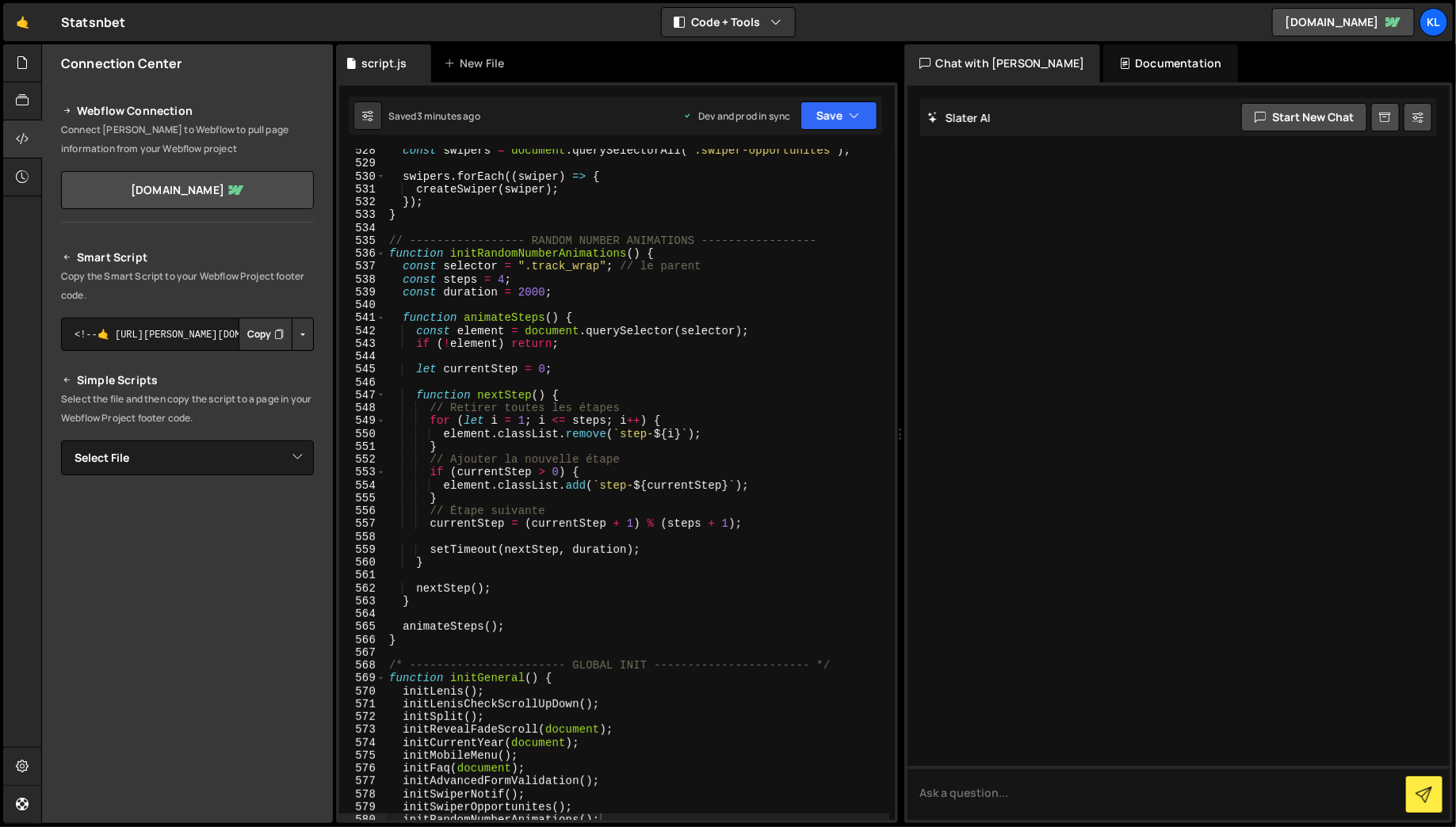
scroll to position [0, 0]
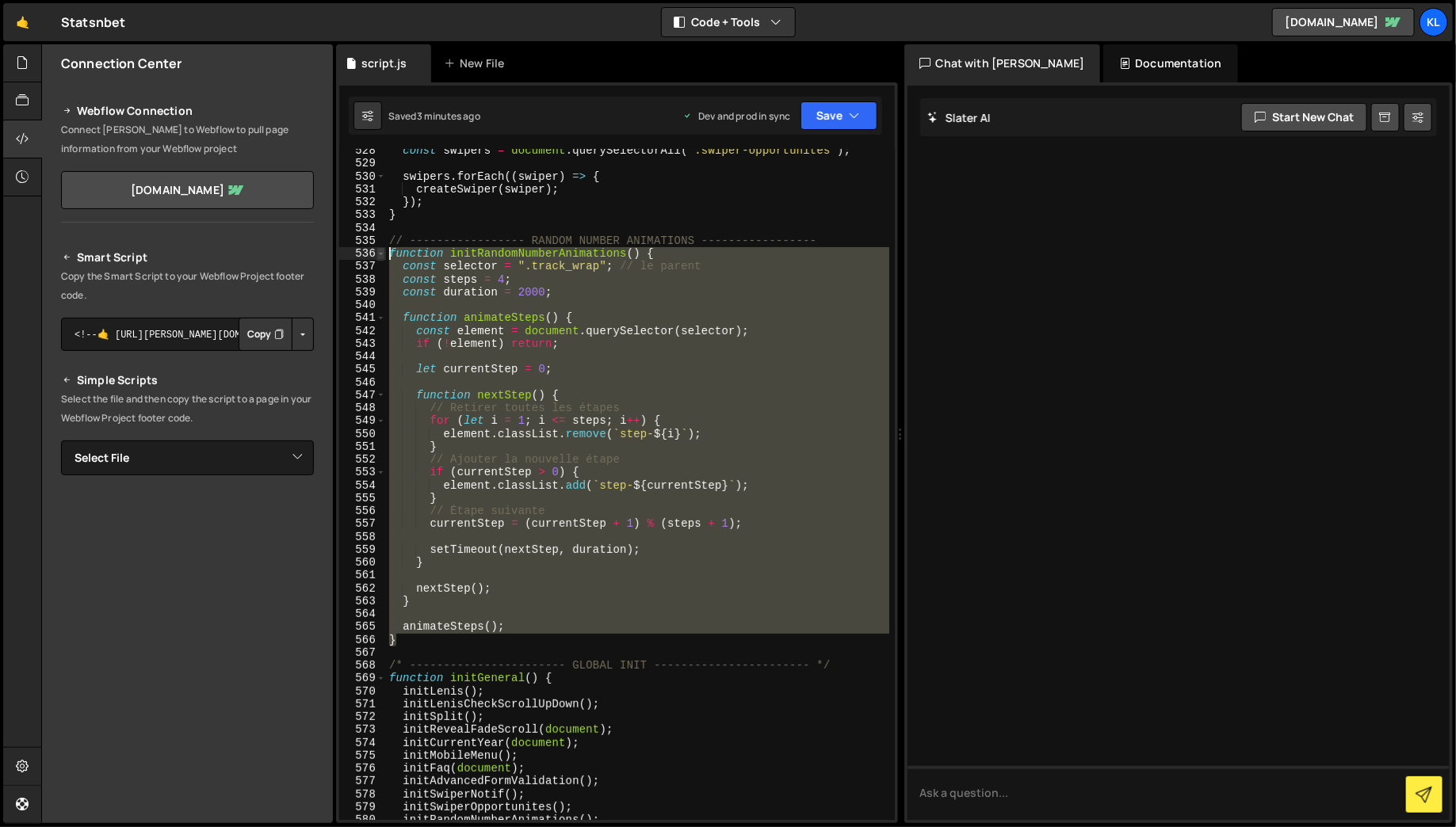
drag, startPoint x: 400, startPoint y: 639, endPoint x: 376, endPoint y: 254, distance: 385.7
click at [376, 253] on div "} 528 529 530 531 532 533 534 535 536 537 538 539 540 541 542 543 544 545 546 5…" at bounding box center [617, 484] width 556 height 671
paste textarea "}"
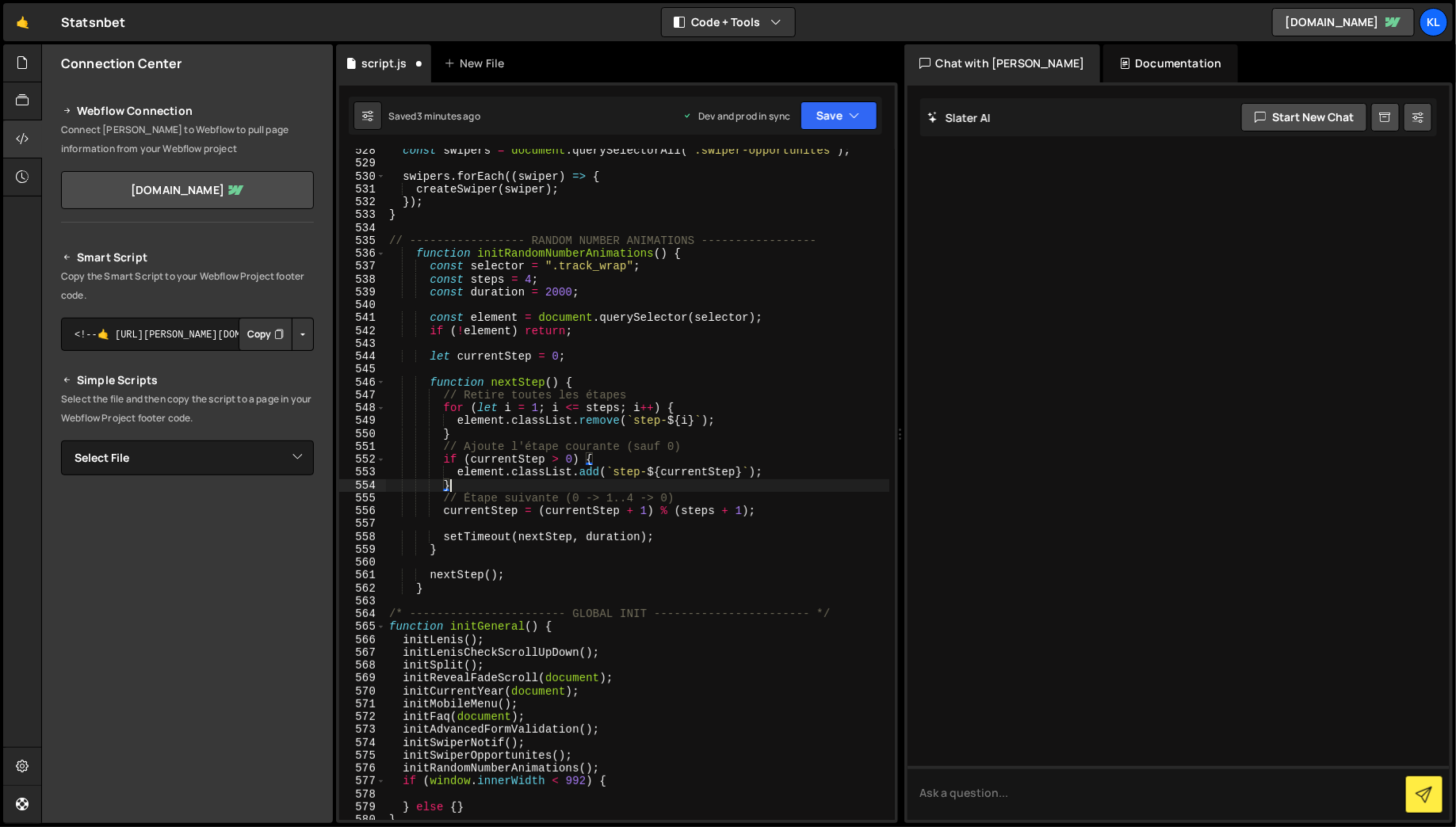
click at [604, 484] on div "const swipers = document . querySelectorAll ( '.swiper-opportunites' ) ; swiper…" at bounding box center [638, 493] width 503 height 697
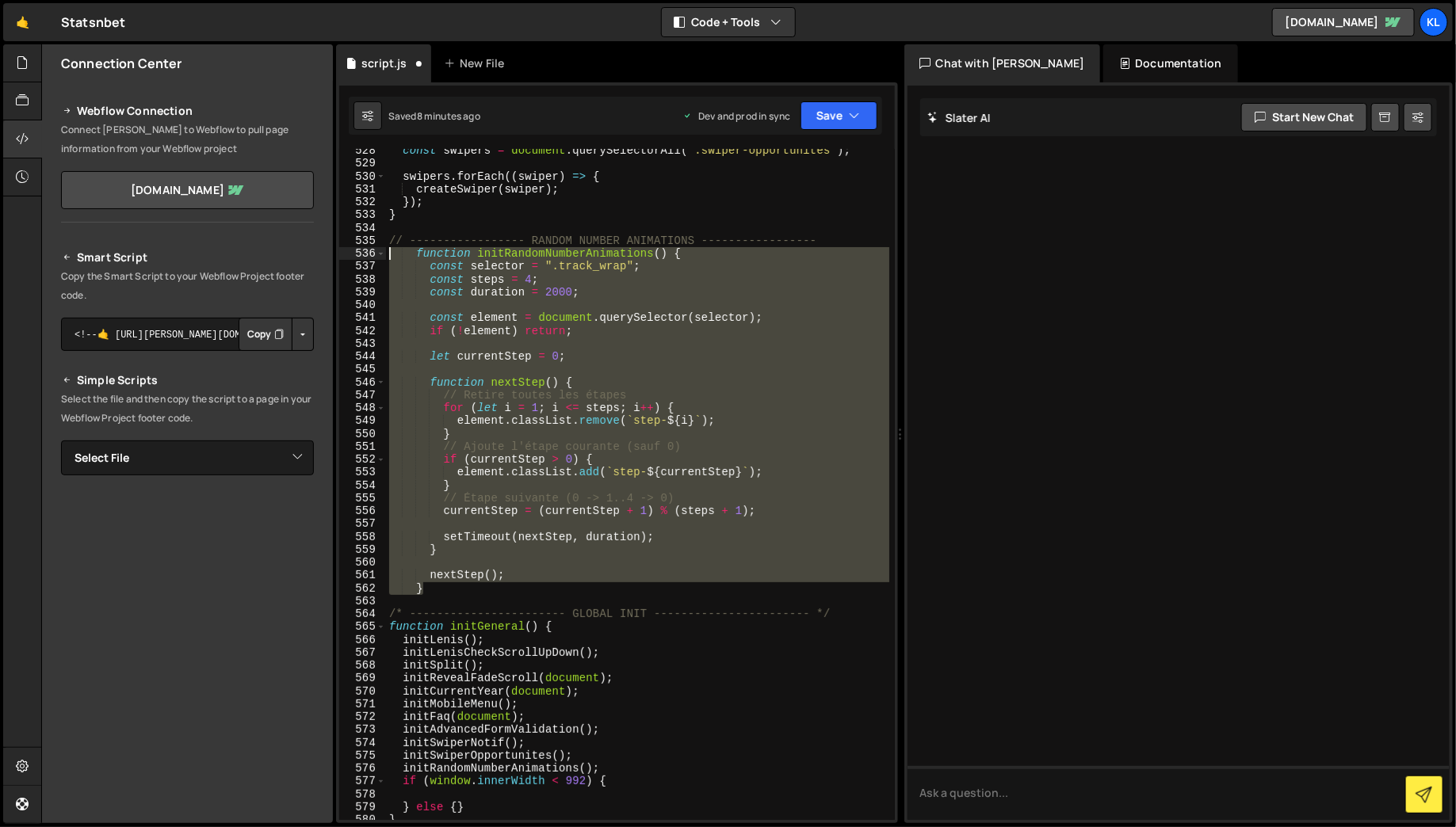
drag, startPoint x: 443, startPoint y: 588, endPoint x: 365, endPoint y: 250, distance: 346.9
click at [365, 250] on div "} 528 529 530 531 532 533 534 535 536 537 538 539 540 541 542 543 544 545 546 5…" at bounding box center [617, 484] width 556 height 671
type textarea "function initRandomNumberAnimations() { const selector = ".track_wrap";"
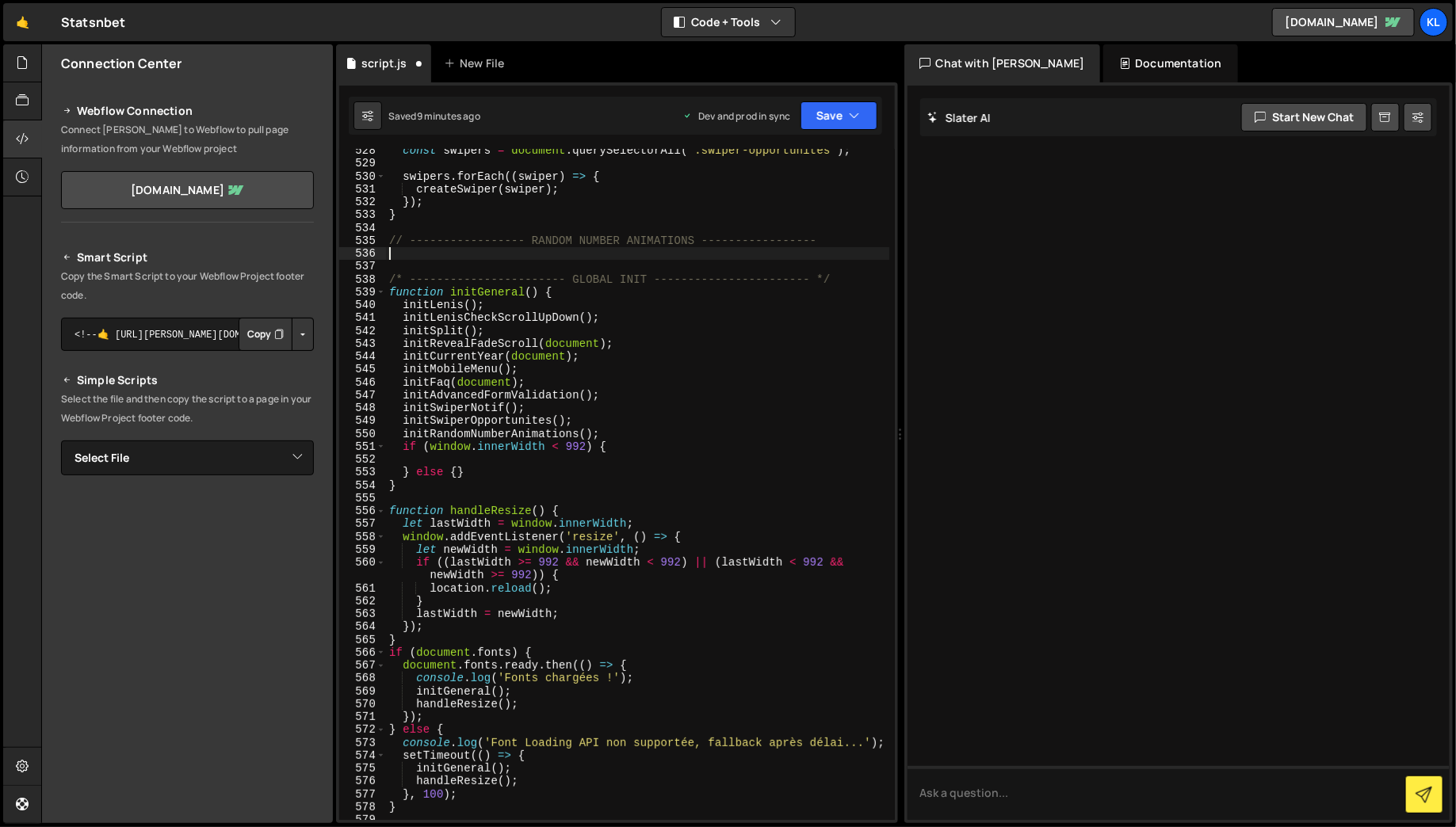
type textarea "// ----------------- RANDOM NUMBER ANIMATIONS -----------------"
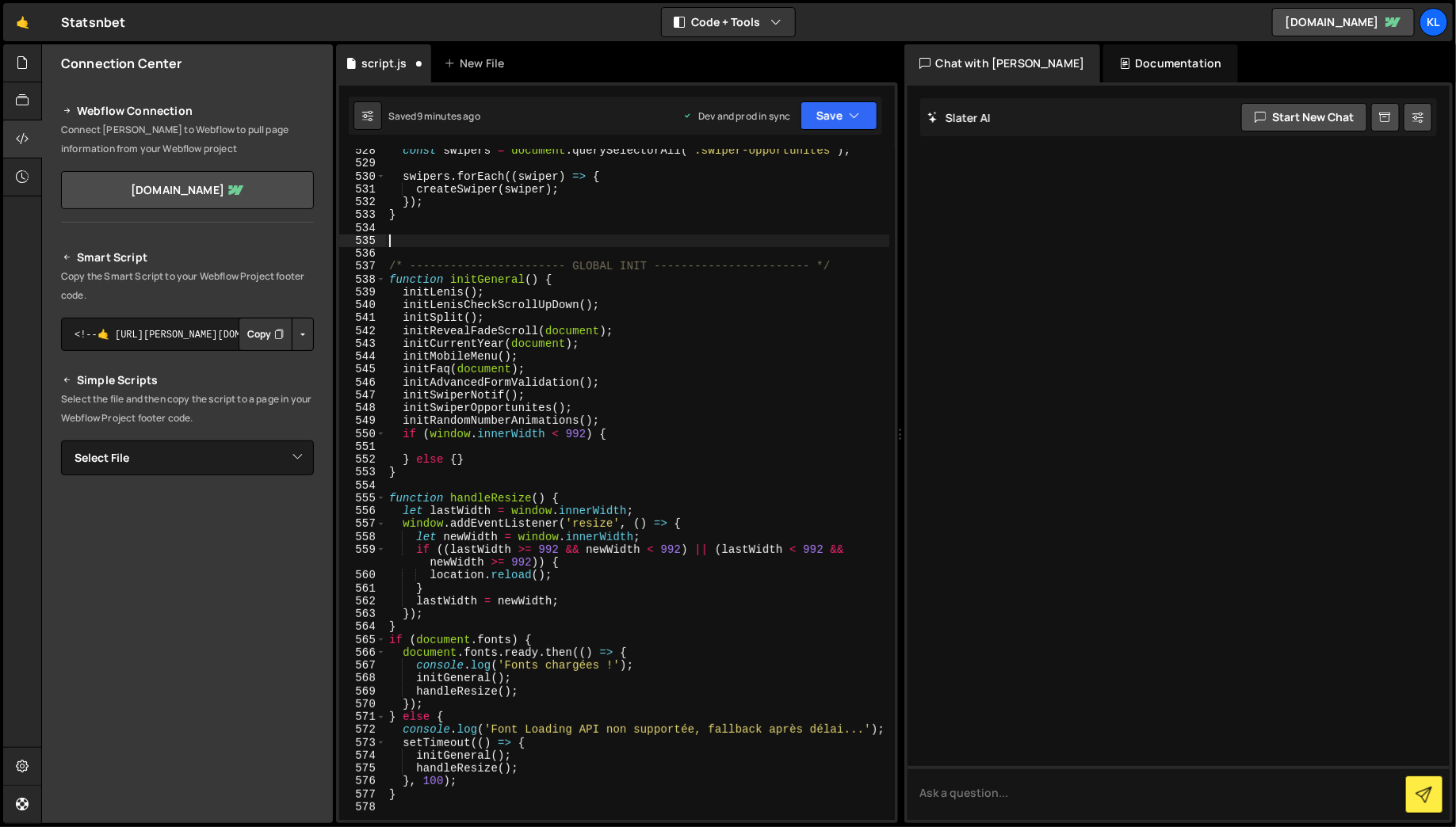
paste textarea "document.addEventListener("DOMContentLoaded", initLogisticAnimations);"
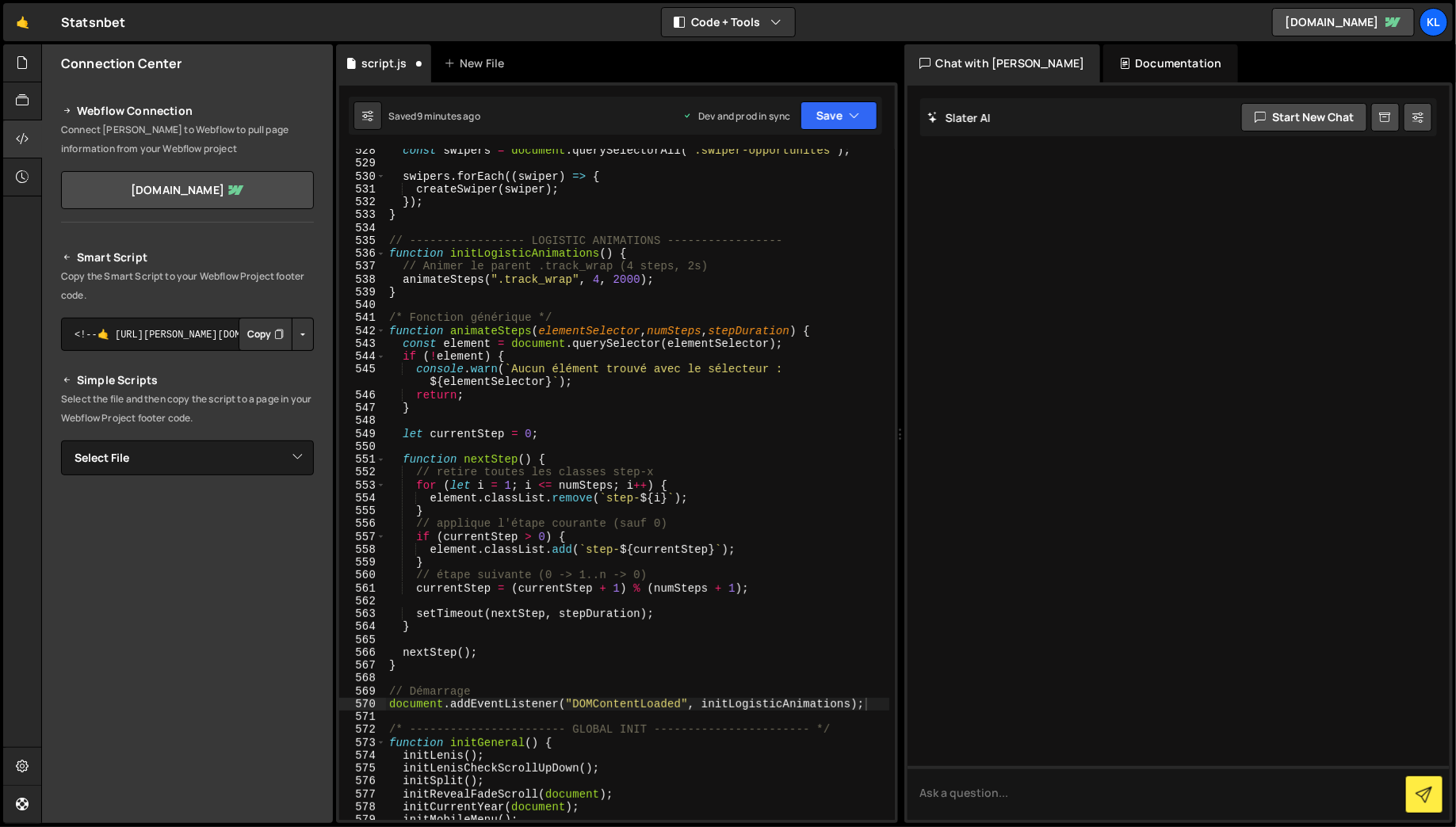
click at [861, 89] on div "document.addEventListener("DOMContentLoaded", initLogisticAnimations); 528 529 …" at bounding box center [617, 453] width 562 height 741
click at [847, 103] on button "Save" at bounding box center [839, 115] width 77 height 29
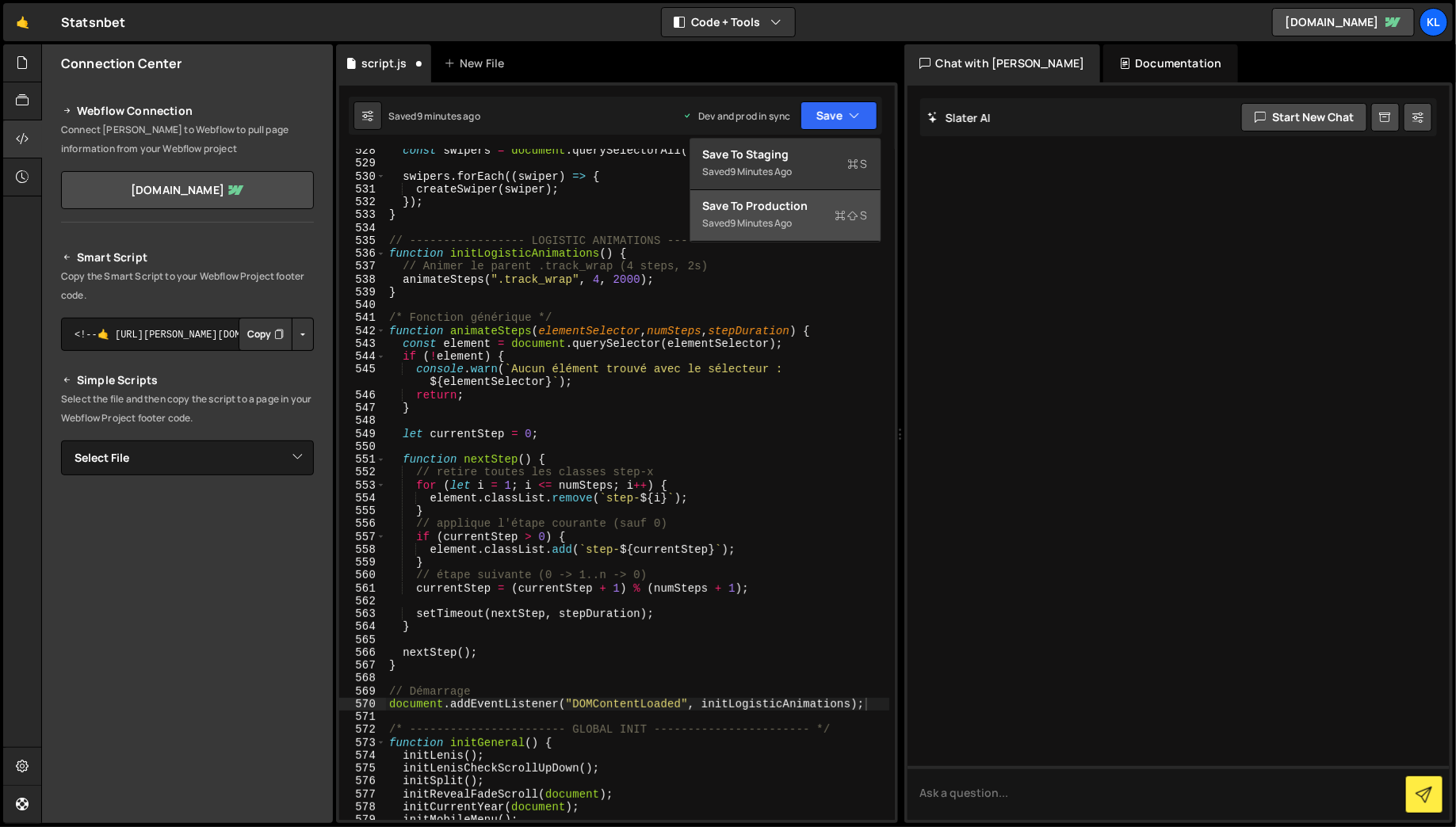
click at [790, 202] on div "Save to Production S" at bounding box center [785, 206] width 165 height 16
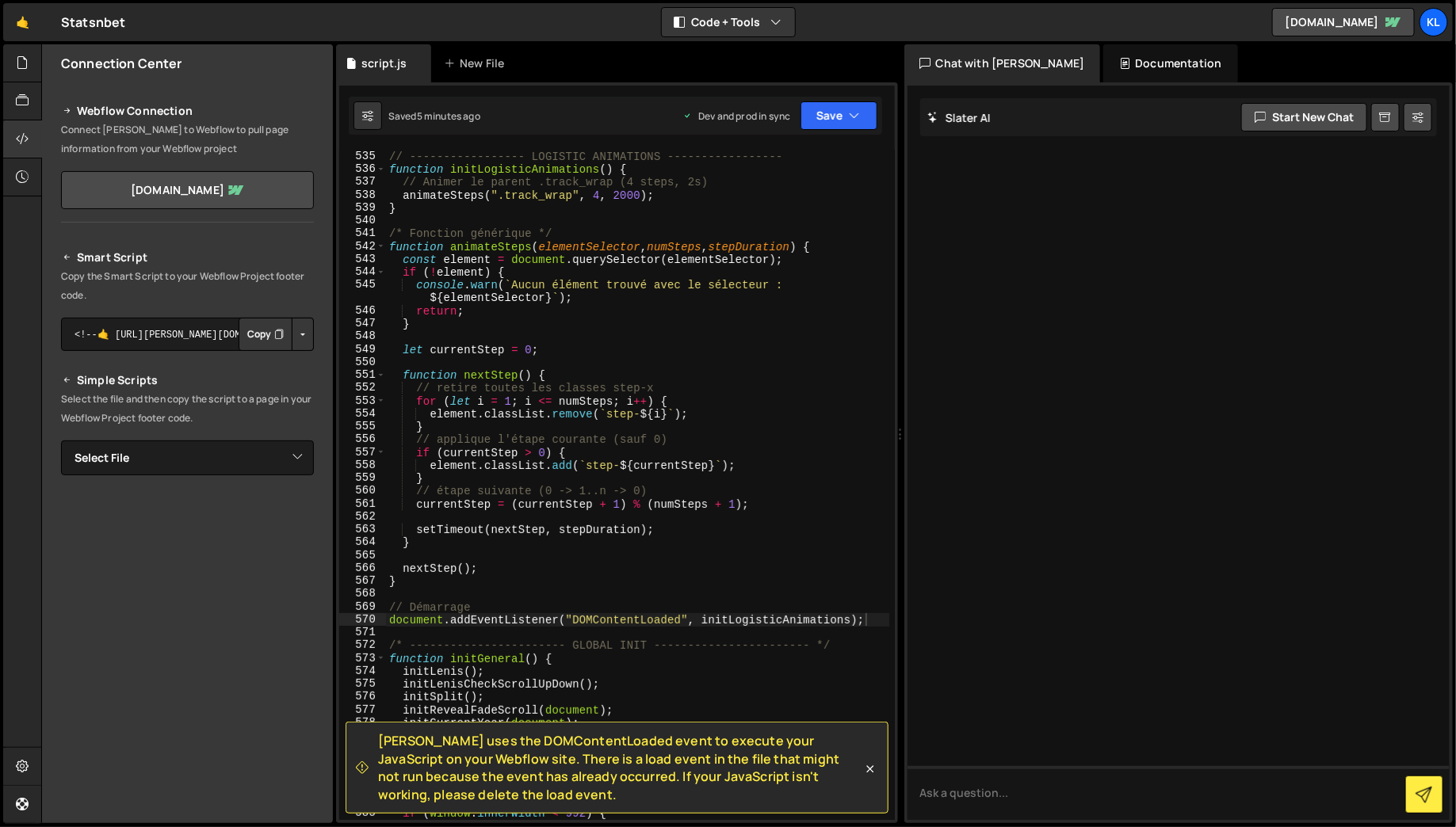
scroll to position [7199, 0]
click at [419, 623] on div "// ----------------- LOGISTIC ANIMATIONS ----------------- function initLogisti…" at bounding box center [638, 497] width 503 height 697
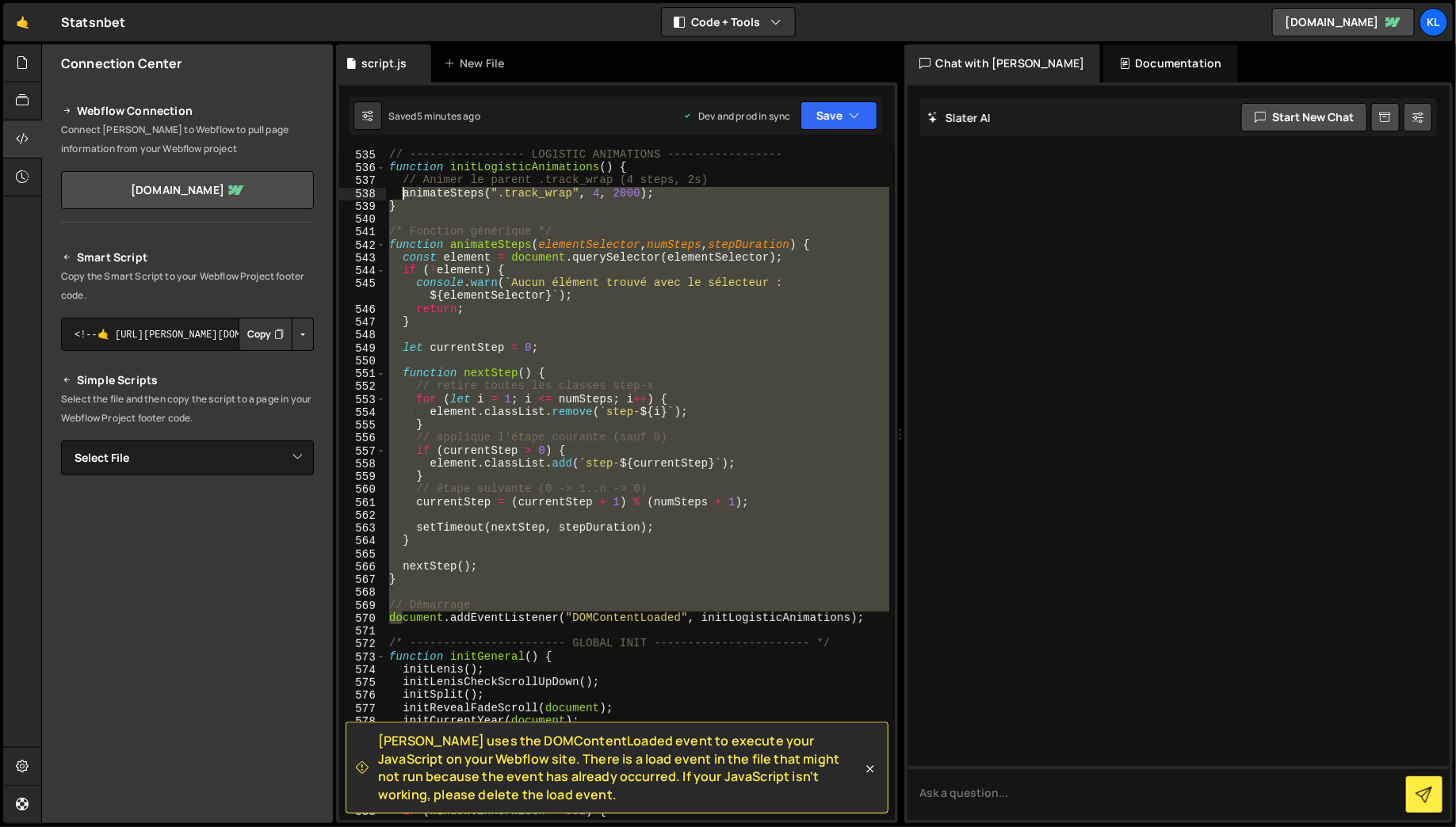
drag, startPoint x: 400, startPoint y: 625, endPoint x: 400, endPoint y: 193, distance: 432.0
click at [400, 193] on div "// ----------------- LOGISTIC ANIMATIONS ----------------- function initLogisti…" at bounding box center [638, 497] width 503 height 697
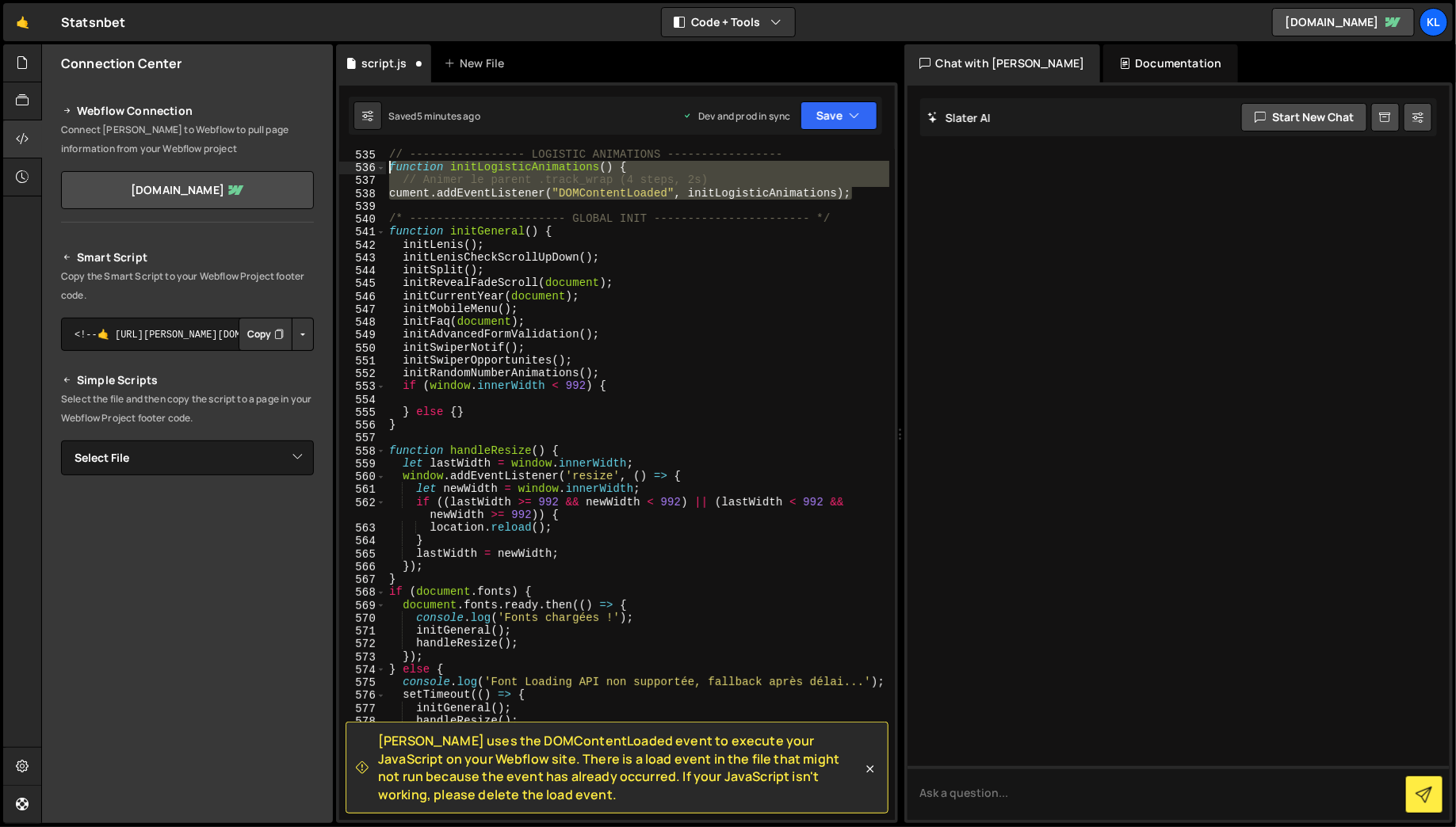
drag, startPoint x: 856, startPoint y: 189, endPoint x: 373, endPoint y: 174, distance: 483.2
click at [373, 174] on div "cument.addEventListener("DOMContentLoaded", initLogisticAnimations); 535 536 53…" at bounding box center [617, 484] width 556 height 671
type textarea "function initLogisticAnimations() { // Animer le parent .track_wrap (4 steps, 2…"
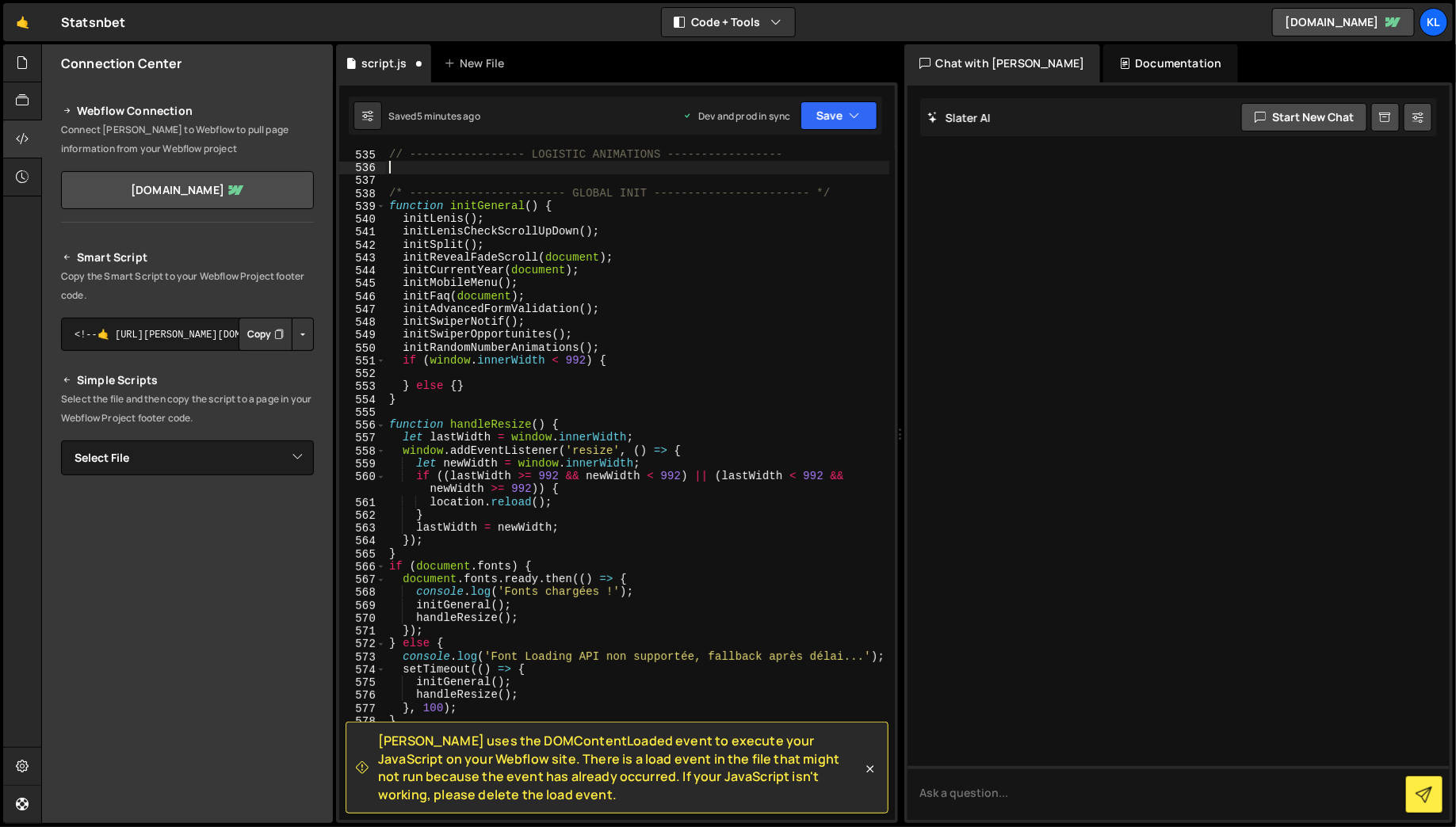
paste textarea "document.addEventListener("DOMContentLoaded", initRandomNumberAnimations);"
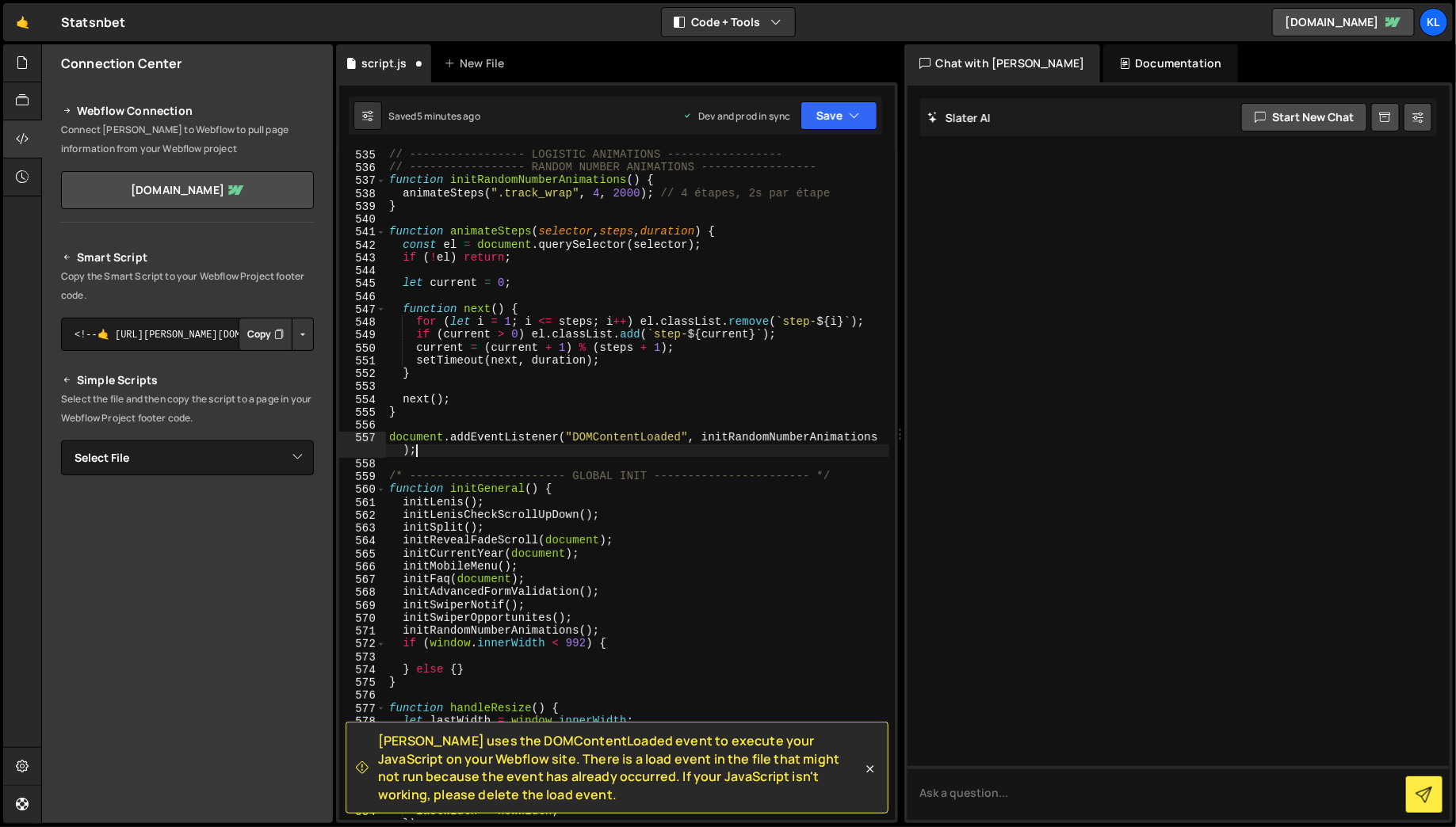
scroll to position [7198, 0]
click at [808, 154] on div "// ----------------- LOGISTIC ANIMATIONS ----------------- // -----------------…" at bounding box center [638, 497] width 503 height 697
type textarea "// ----------------- LOGISTIC ANIMATIONS -----------------"
click at [837, 111] on button "Save" at bounding box center [839, 115] width 77 height 29
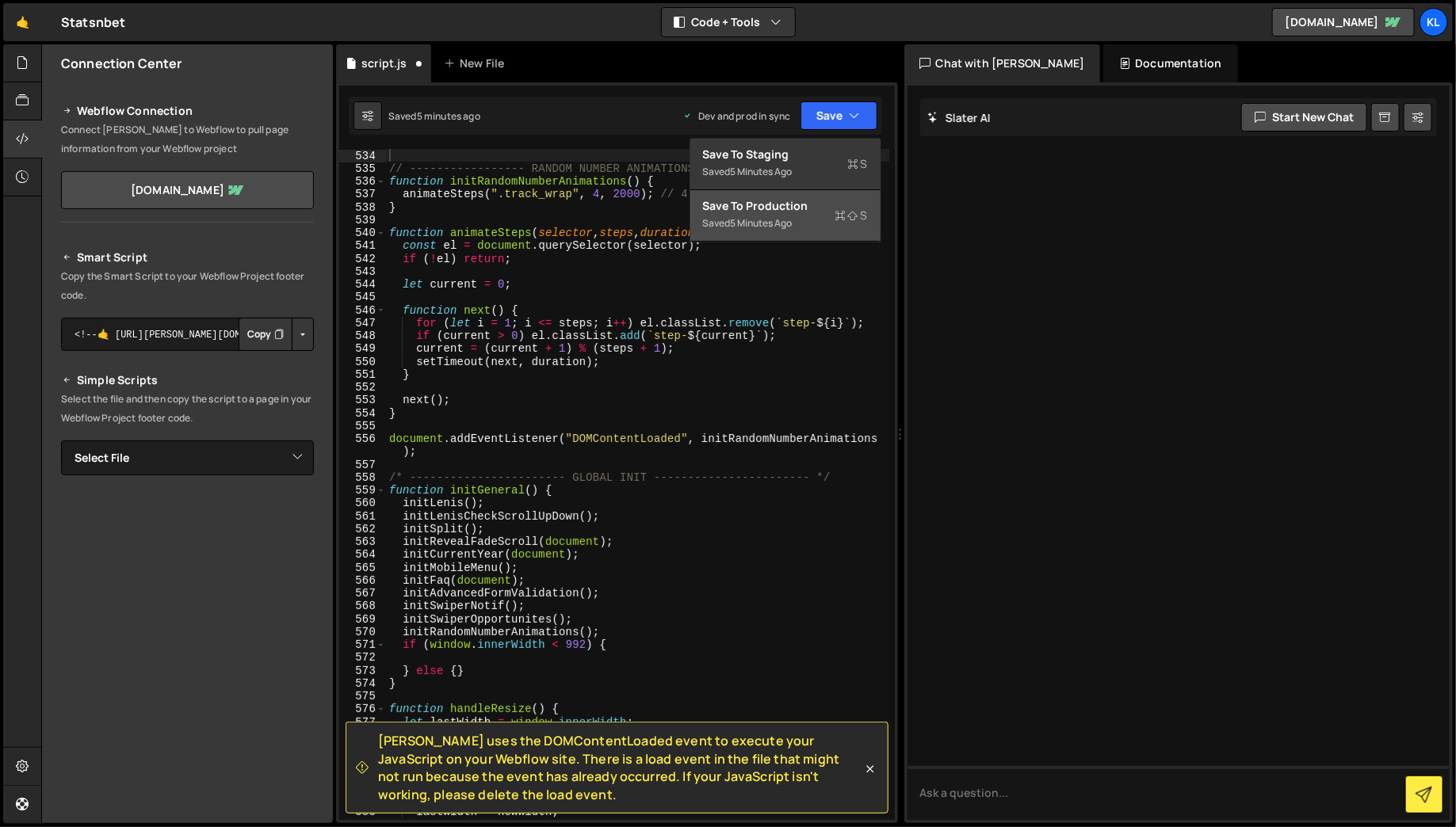
click at [800, 201] on div "Save to Production S" at bounding box center [785, 206] width 165 height 16
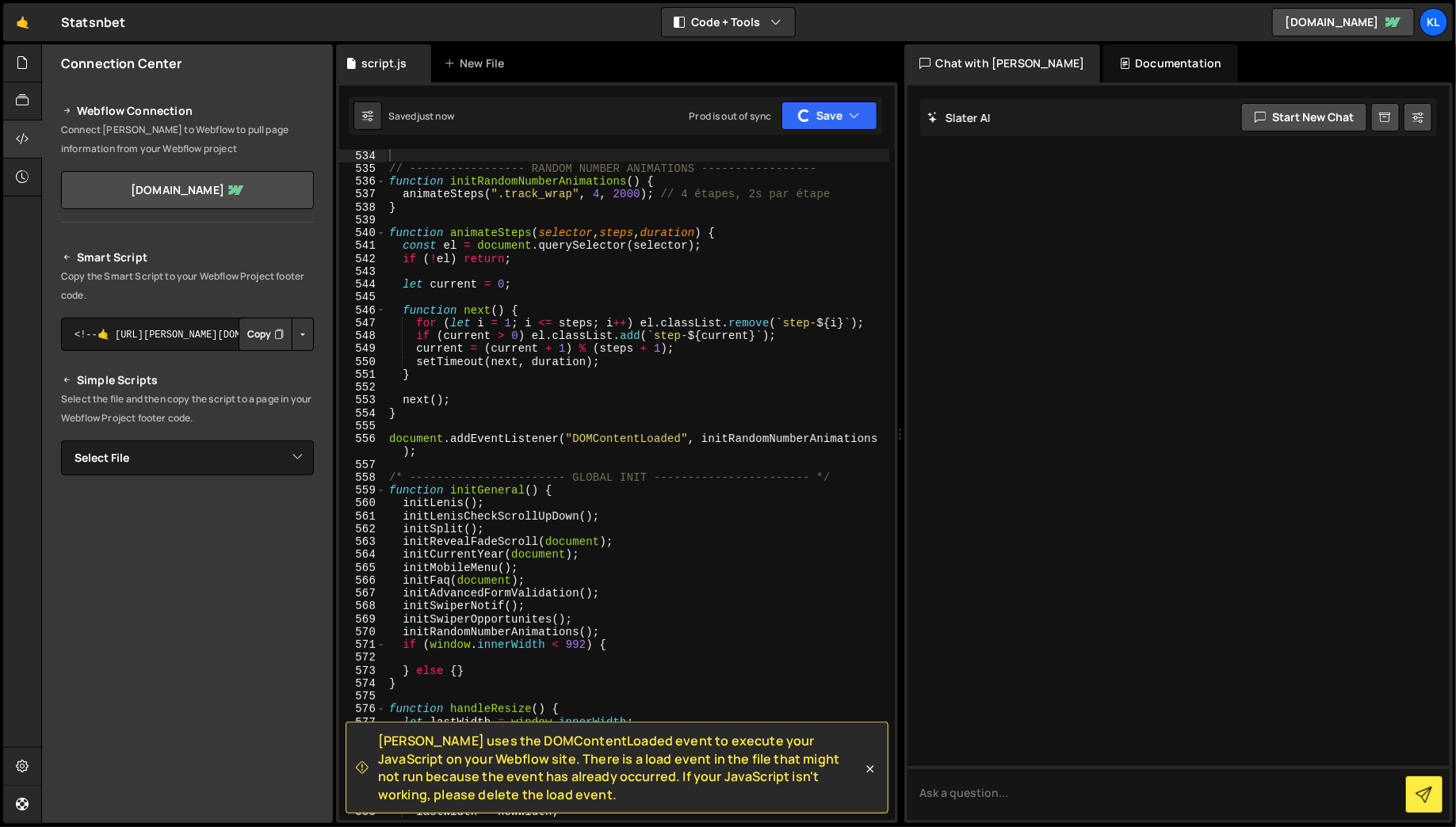
click at [868, 781] on div "[PERSON_NAME] uses the DOMContentLoaded event to execute your JavaScript on you…" at bounding box center [617, 767] width 543 height 92
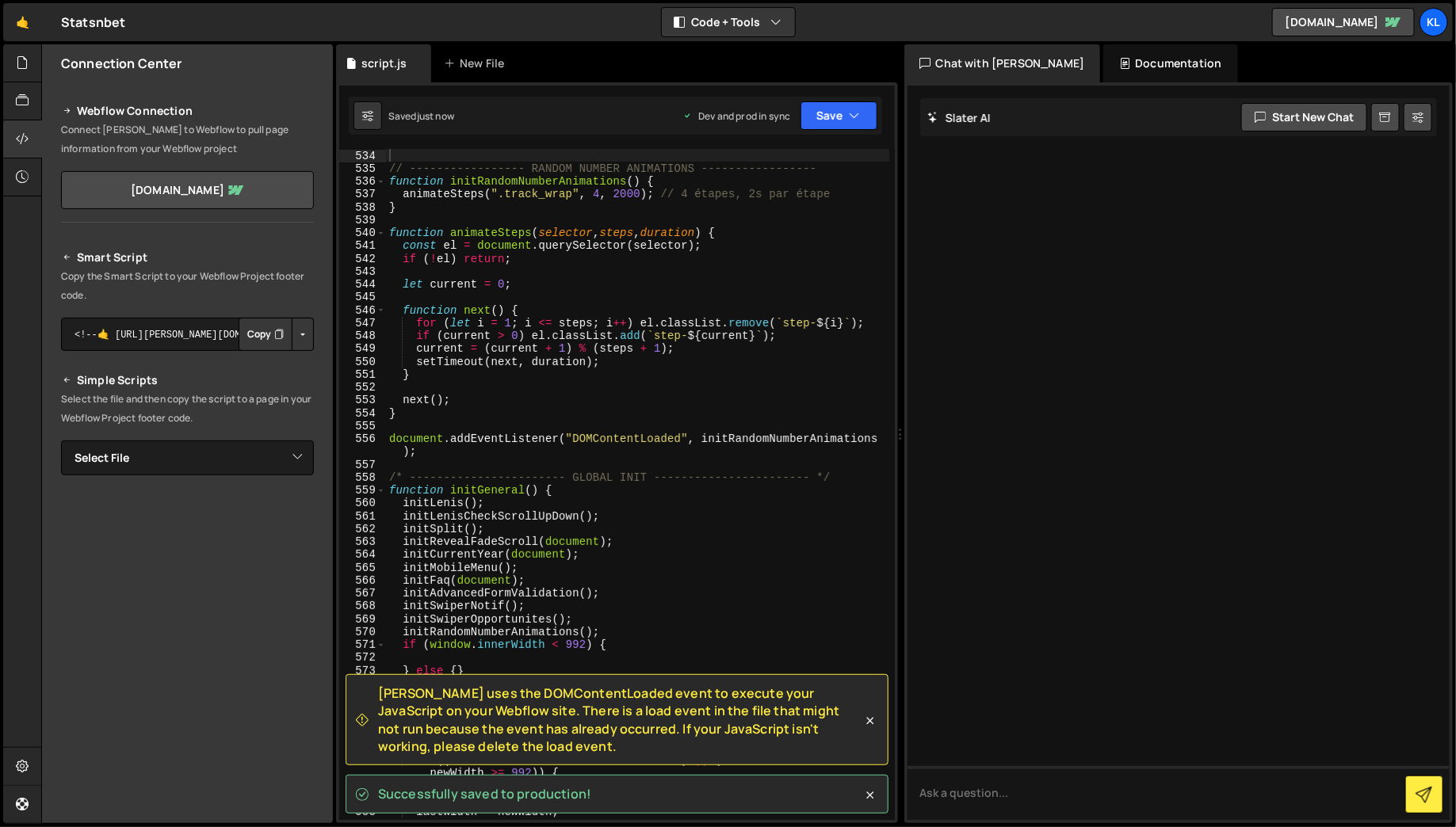
click at [536, 185] on div "// ----------------- RANDOM NUMBER ANIMATIONS ----------------- function initRa…" at bounding box center [638, 497] width 503 height 697
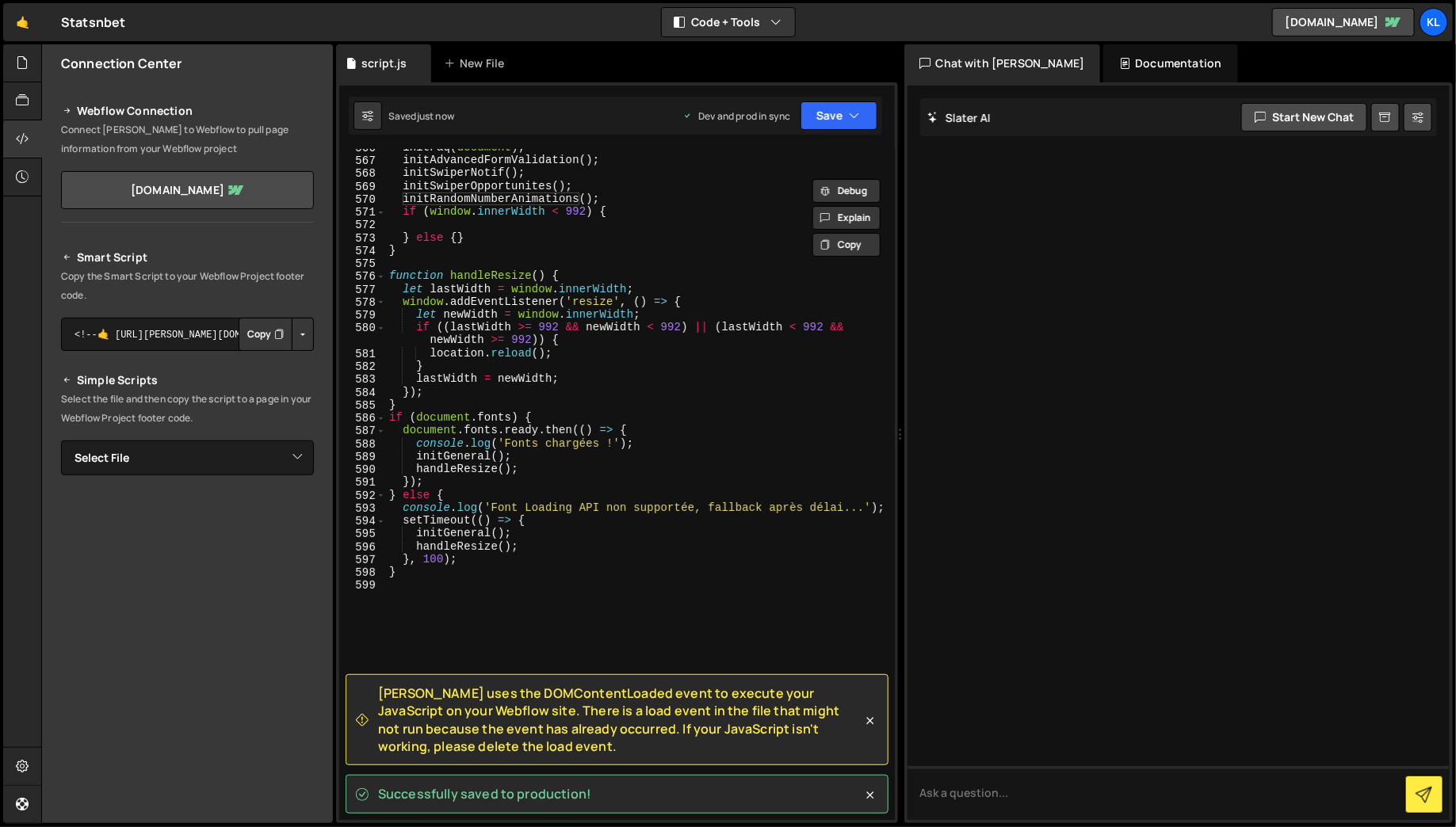
scroll to position [7602, 0]
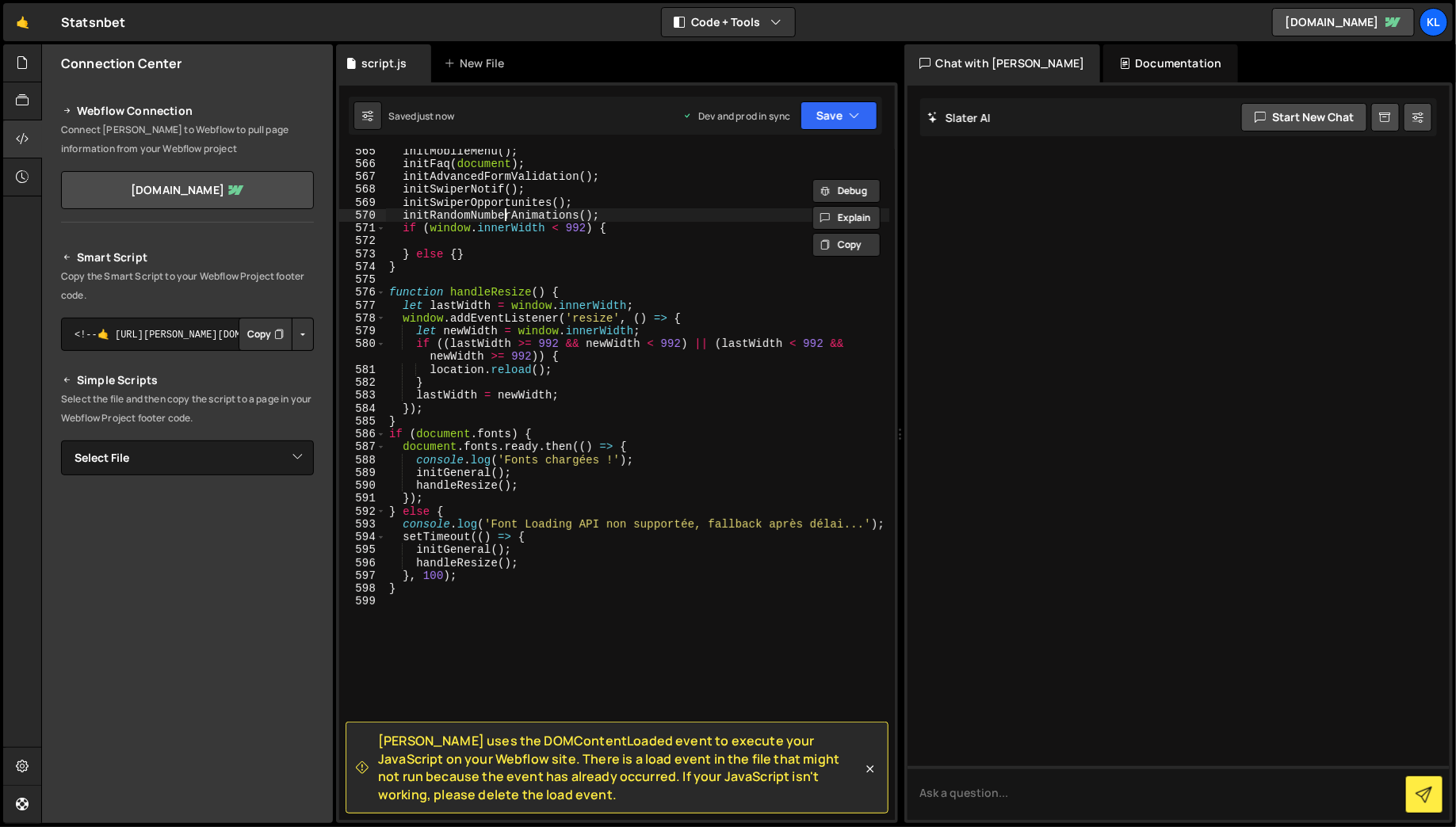
click at [506, 212] on div "initMobileMenu ( ) ; initFaq ( document ) ; initAdvancedFormValidation ( ) ; in…" at bounding box center [638, 493] width 503 height 697
click at [853, 122] on icon "button" at bounding box center [855, 115] width 11 height 16
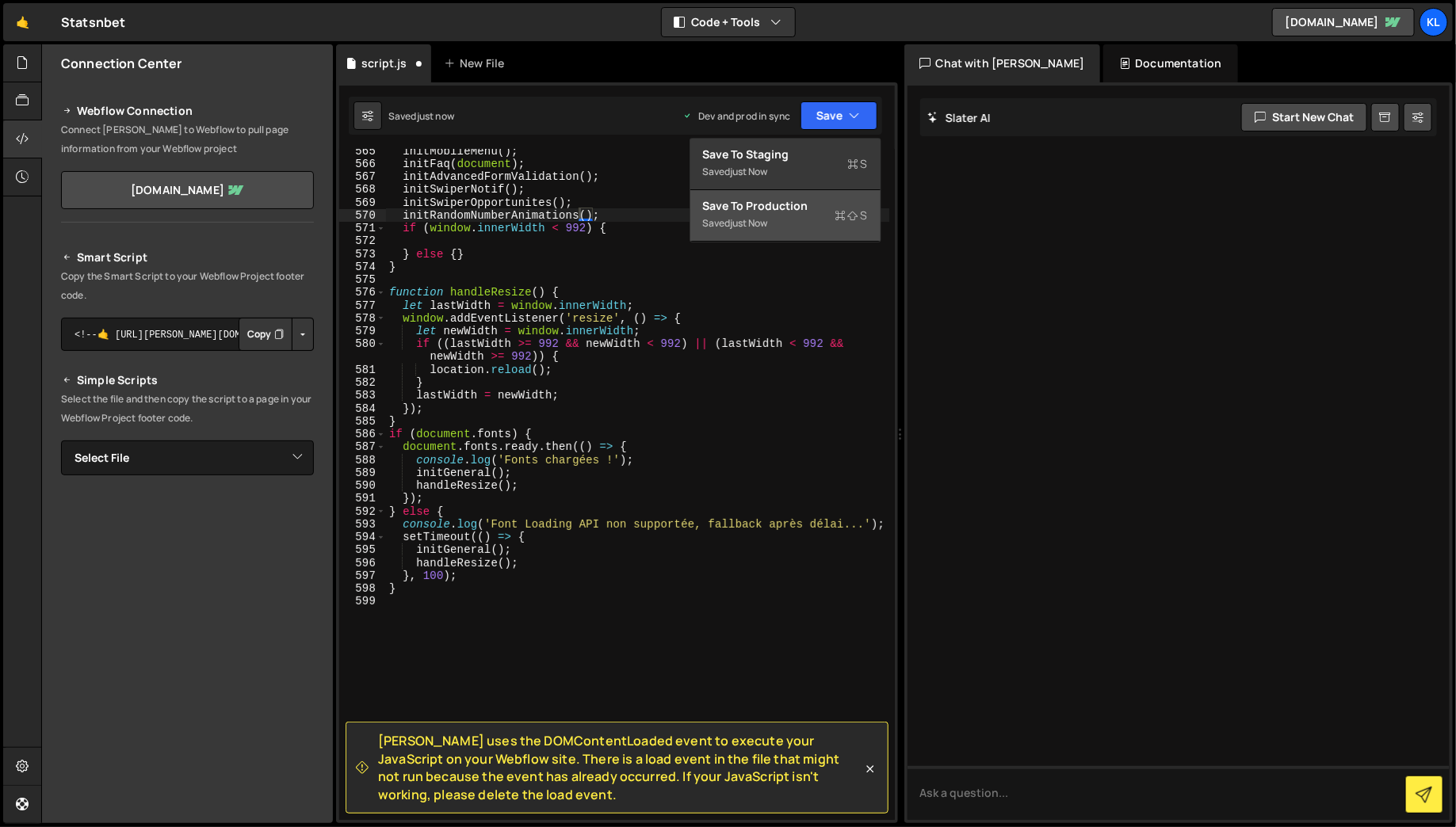
click at [815, 221] on div "Saved just now" at bounding box center [785, 224] width 165 height 19
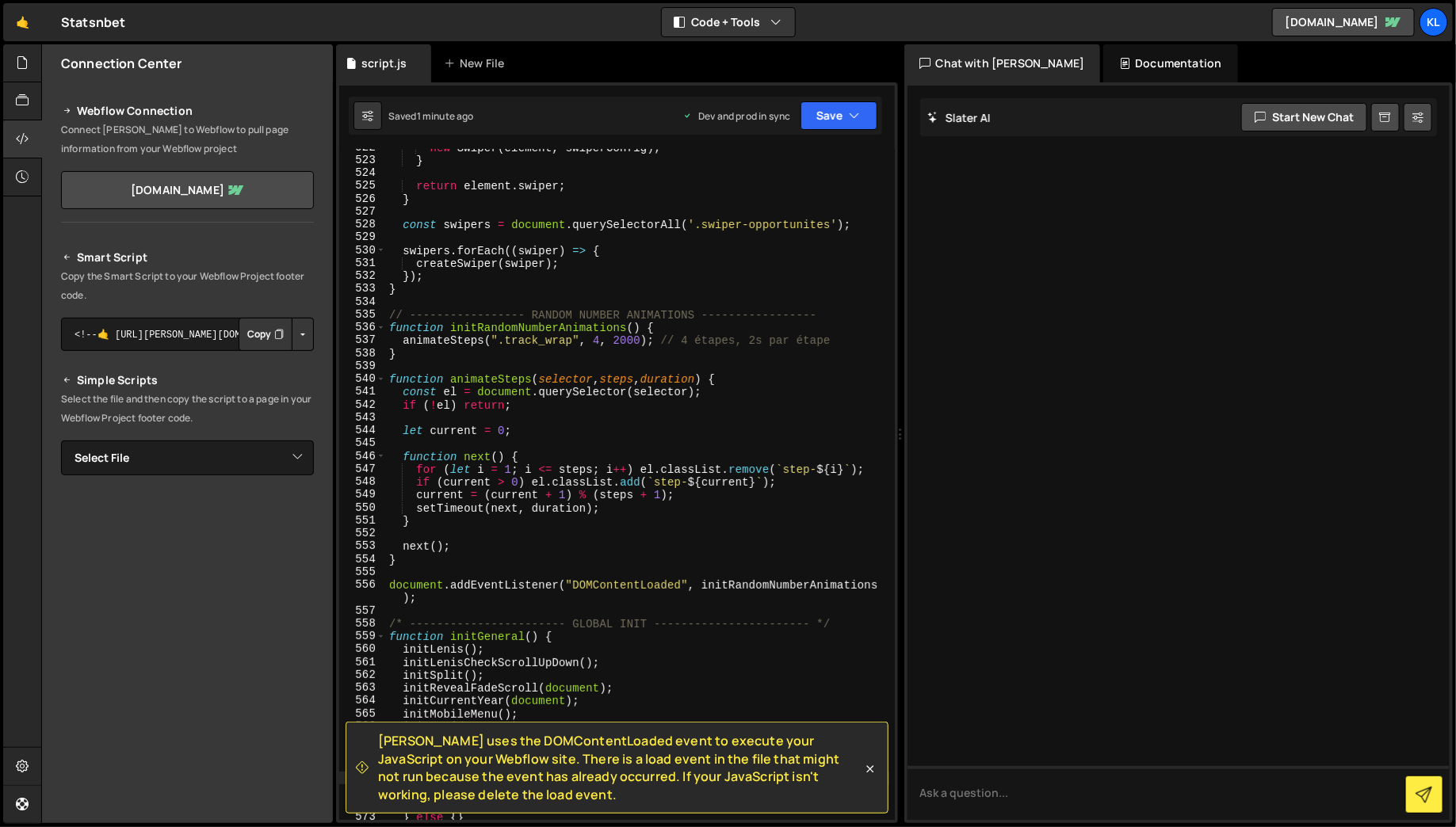
scroll to position [7039, 0]
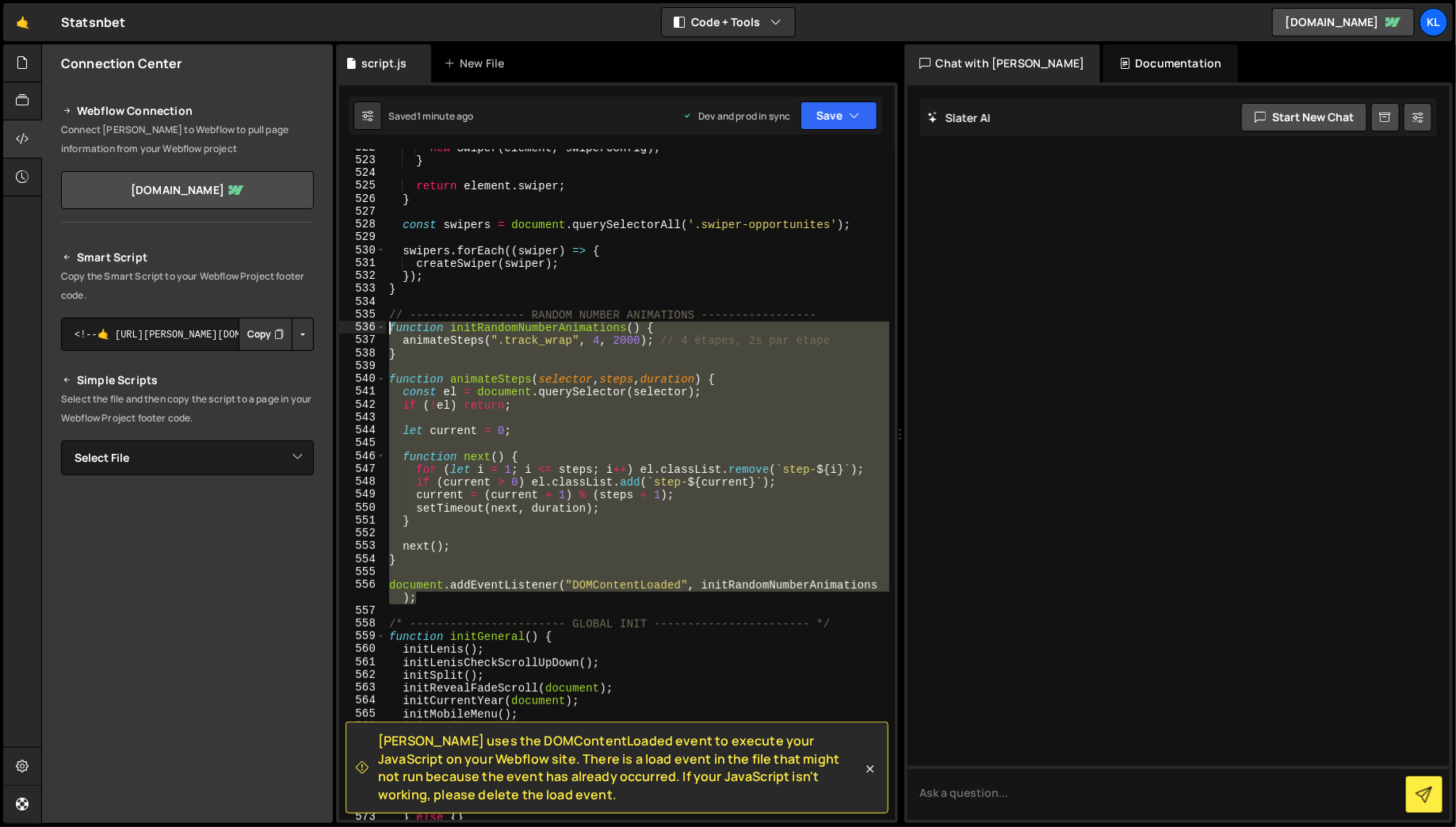
drag, startPoint x: 422, startPoint y: 600, endPoint x: 373, endPoint y: 322, distance: 282.3
click at [373, 322] on div "document.addEventListener("DOMContentLoaded", initRandomNumberAnimations); 522 …" at bounding box center [617, 484] width 556 height 671
click at [428, 597] on div "new Swiper ( element , swiperConfig ) ; } return element . swiper ; } const swi…" at bounding box center [638, 484] width 503 height 671
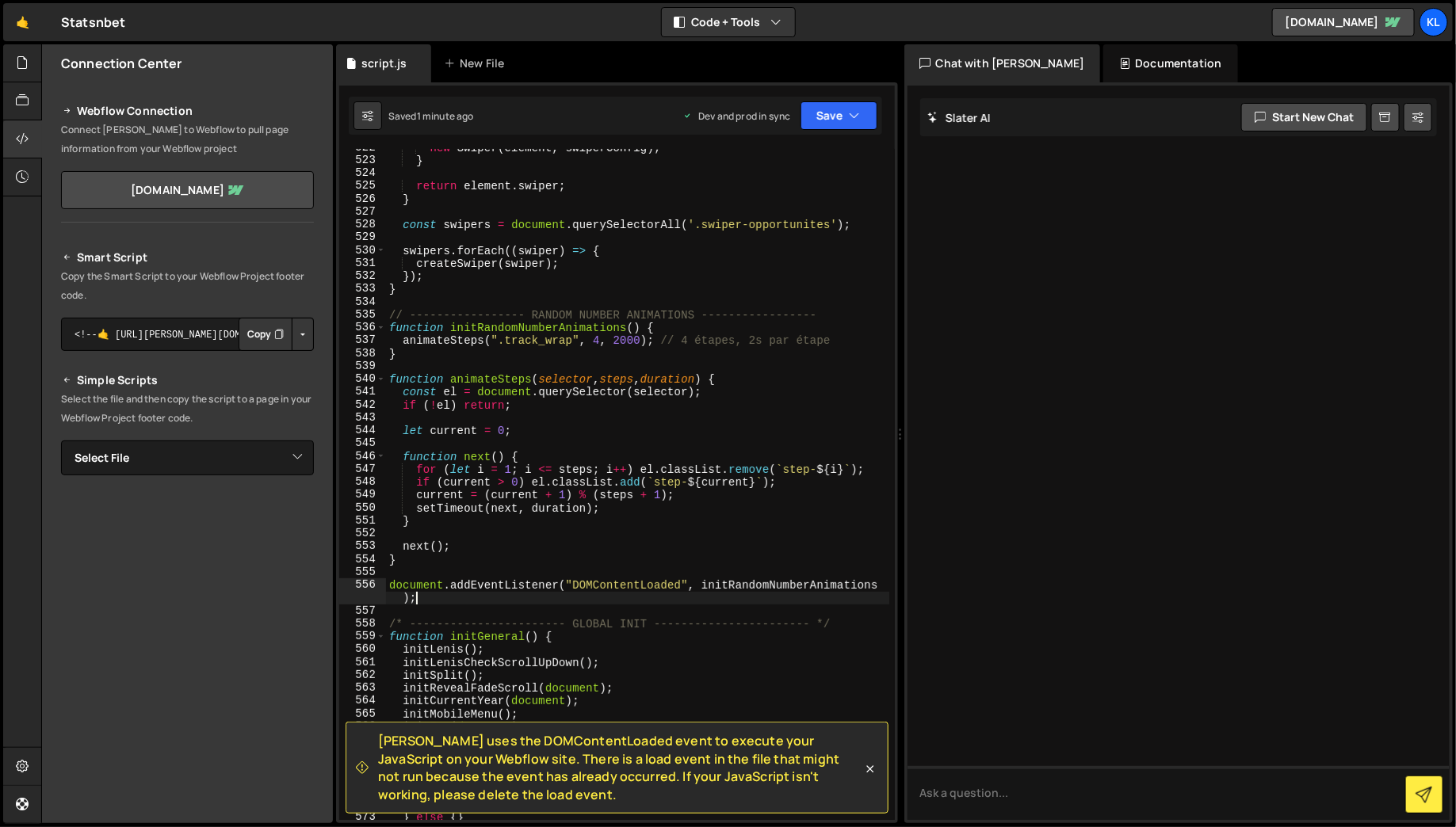
type textarea "document.addEventListener("DOMContentLoaded", initRandomNumberAnimations)"
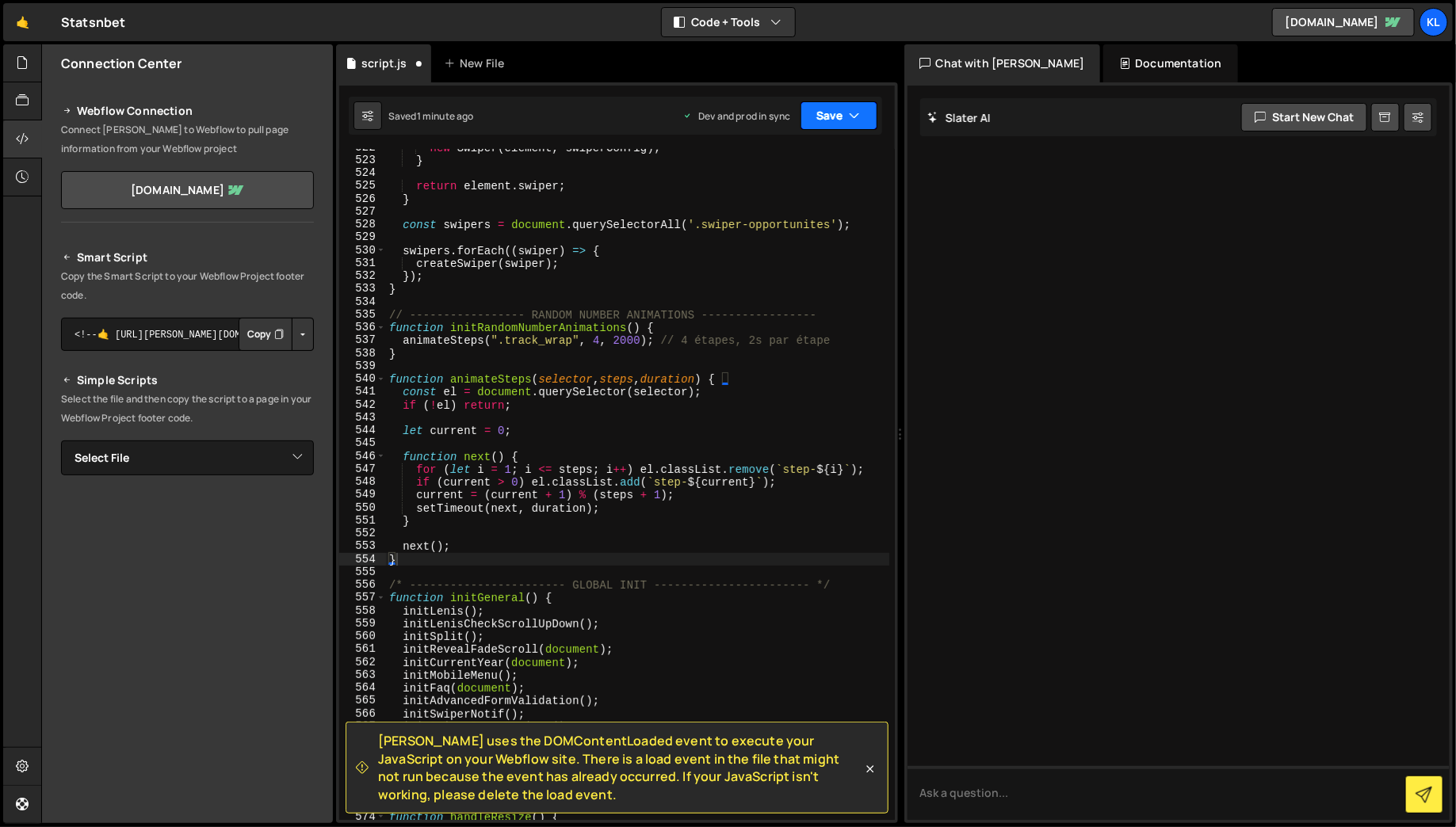
click at [829, 123] on button "Save" at bounding box center [839, 115] width 77 height 29
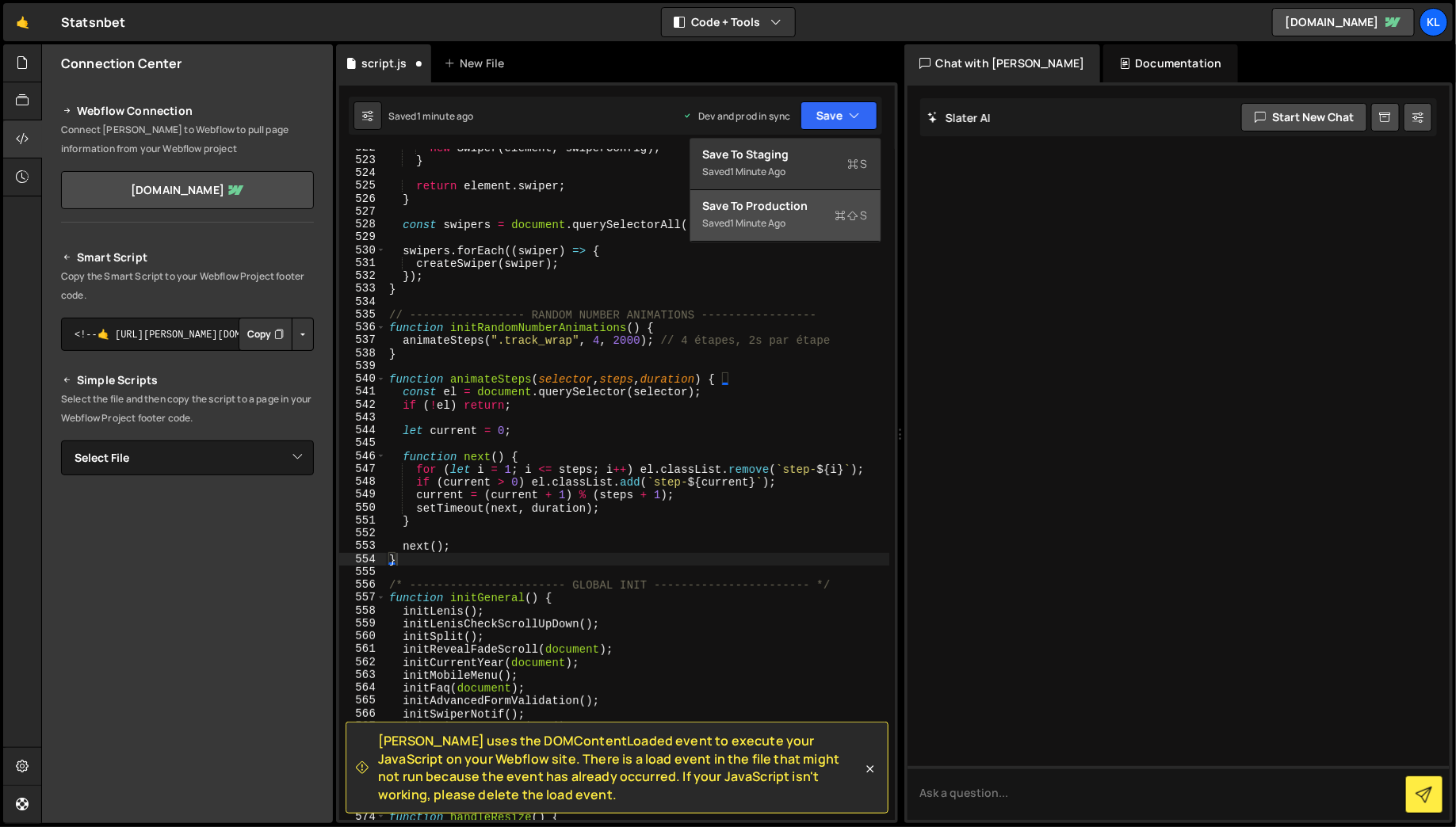
click at [792, 228] on div "Saved 1 minute ago" at bounding box center [785, 224] width 165 height 19
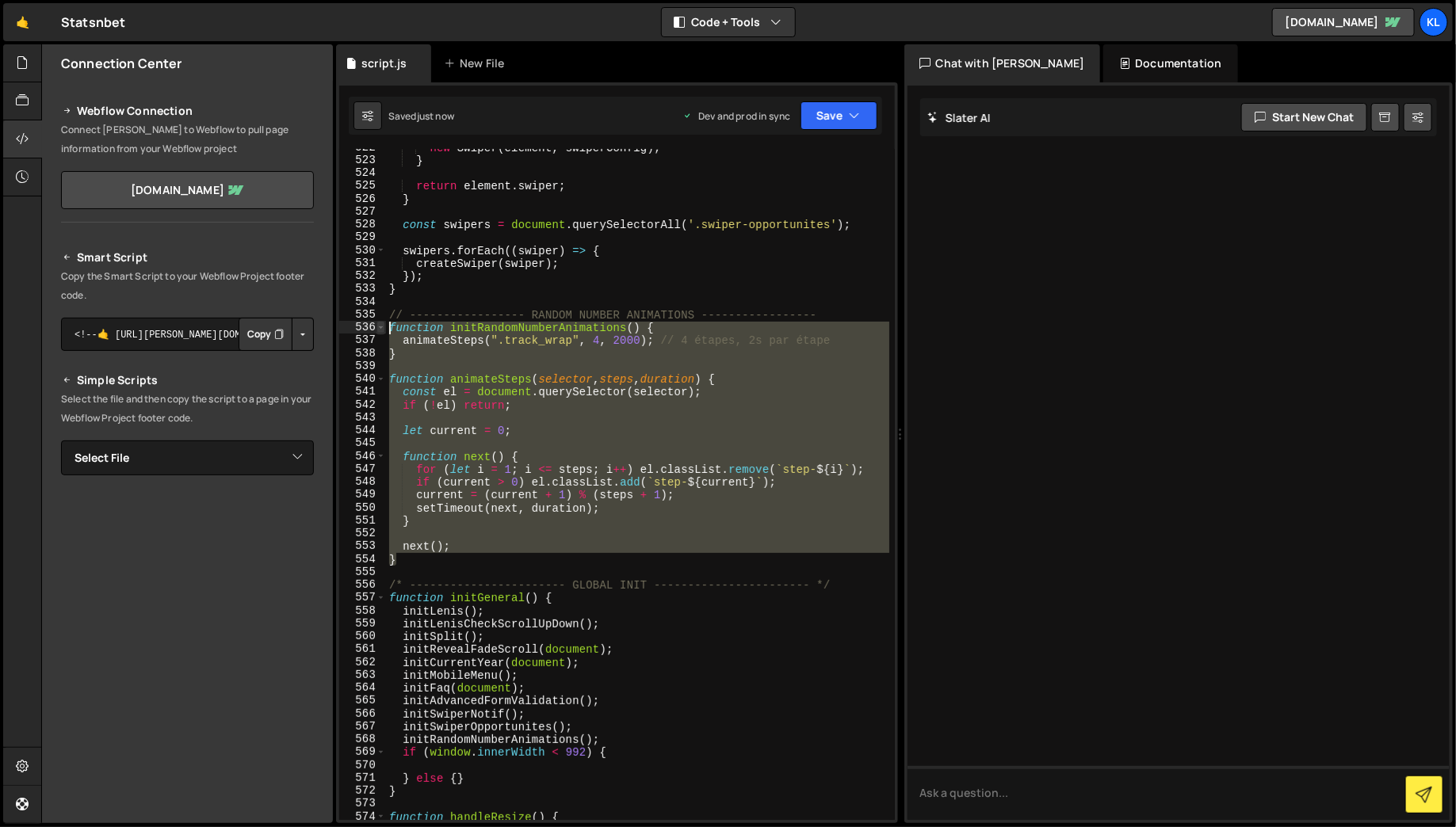
drag, startPoint x: 398, startPoint y: 564, endPoint x: 384, endPoint y: 327, distance: 237.4
click at [384, 327] on div "} 522 523 524 525 526 527 528 529 530 531 532 533 534 535 536 537 538 539 540 5…" at bounding box center [617, 484] width 556 height 671
paste textarea "}"
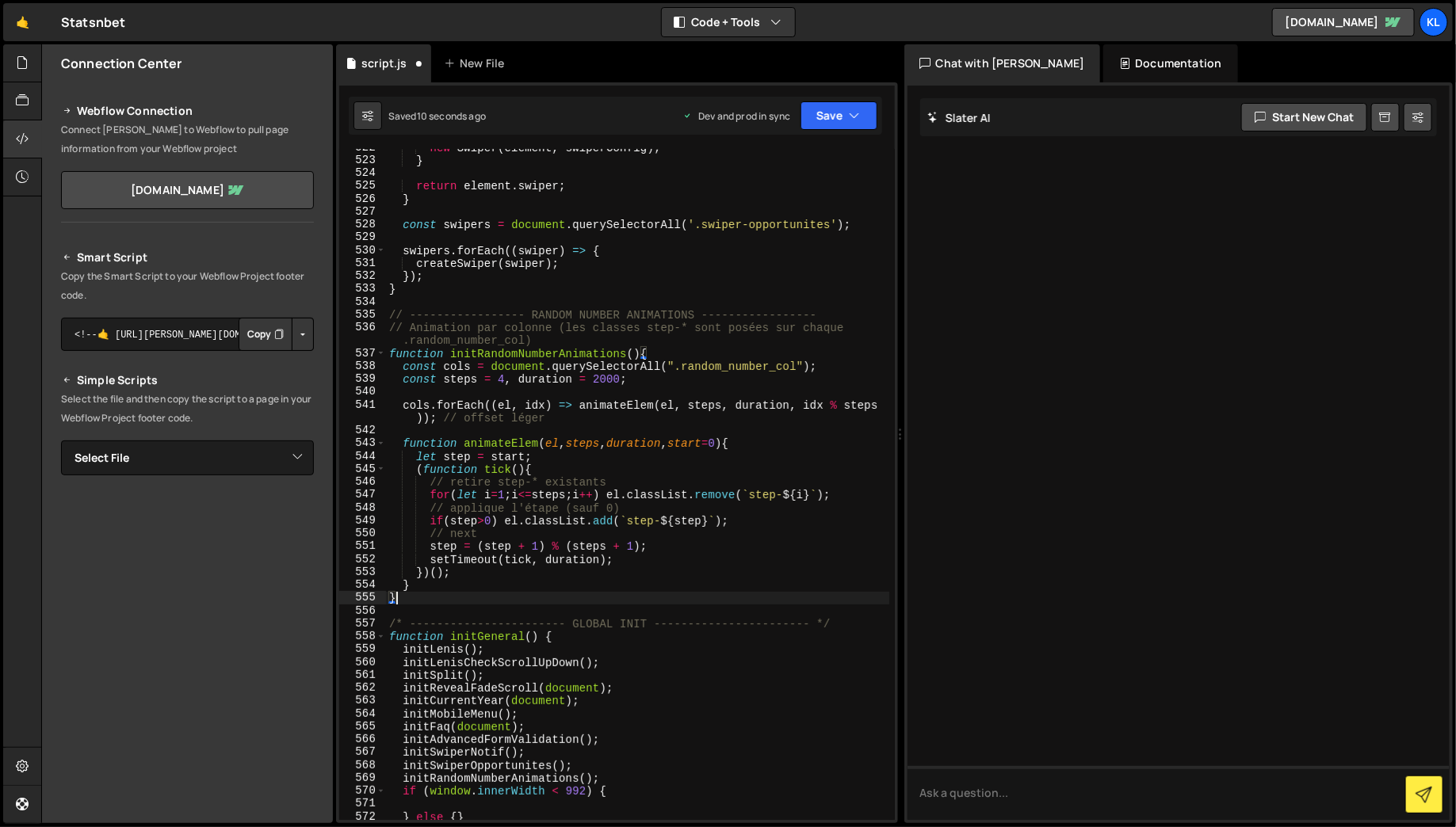
click at [562, 337] on div "new Swiper ( element , swiperConfig ) ; } return element . swiper ; } const swi…" at bounding box center [638, 490] width 503 height 697
type textarea "// Animation par colonne (les classes step-* sont posées sur chaque"
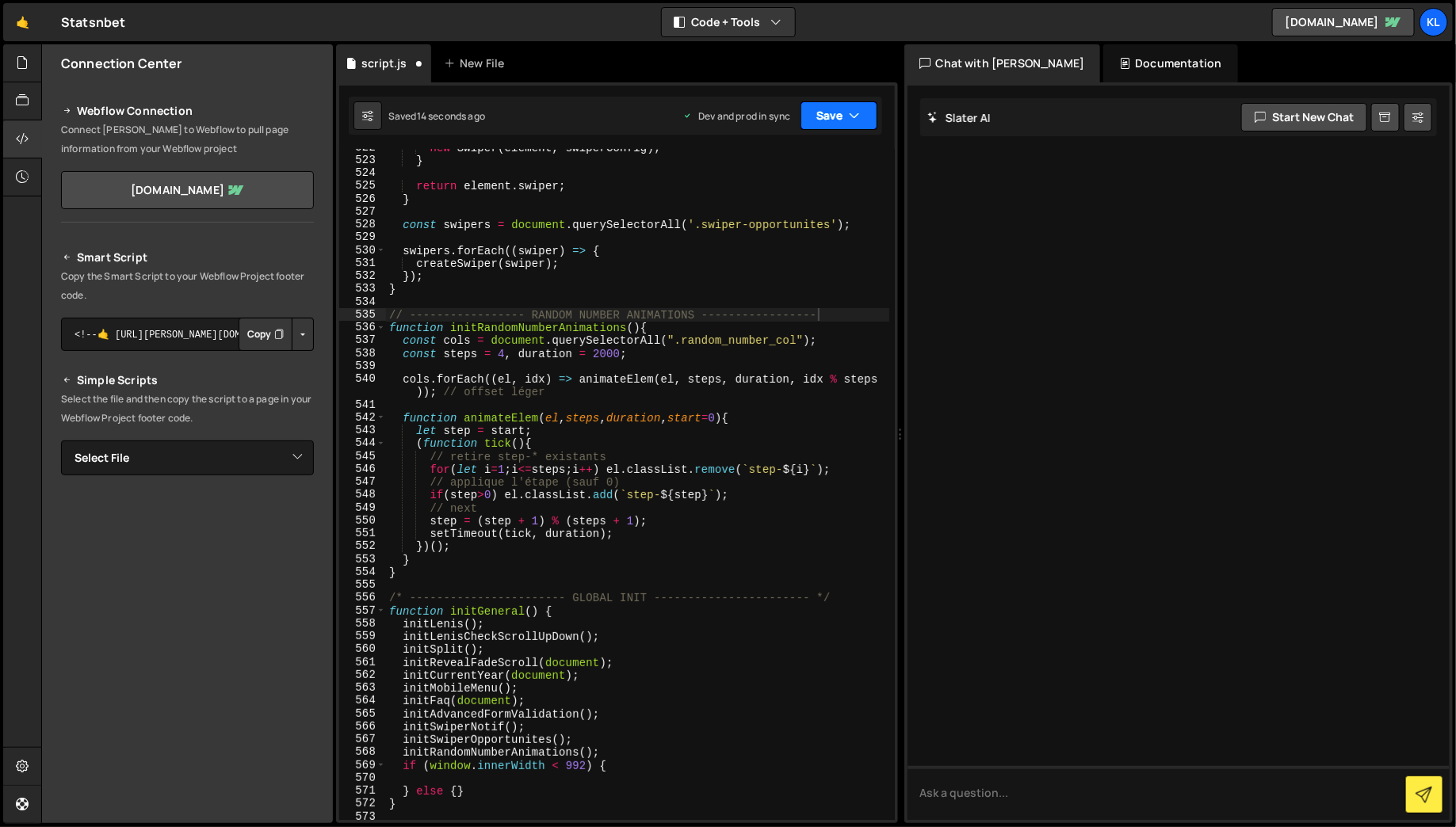
click at [833, 129] on button "Save" at bounding box center [839, 115] width 77 height 29
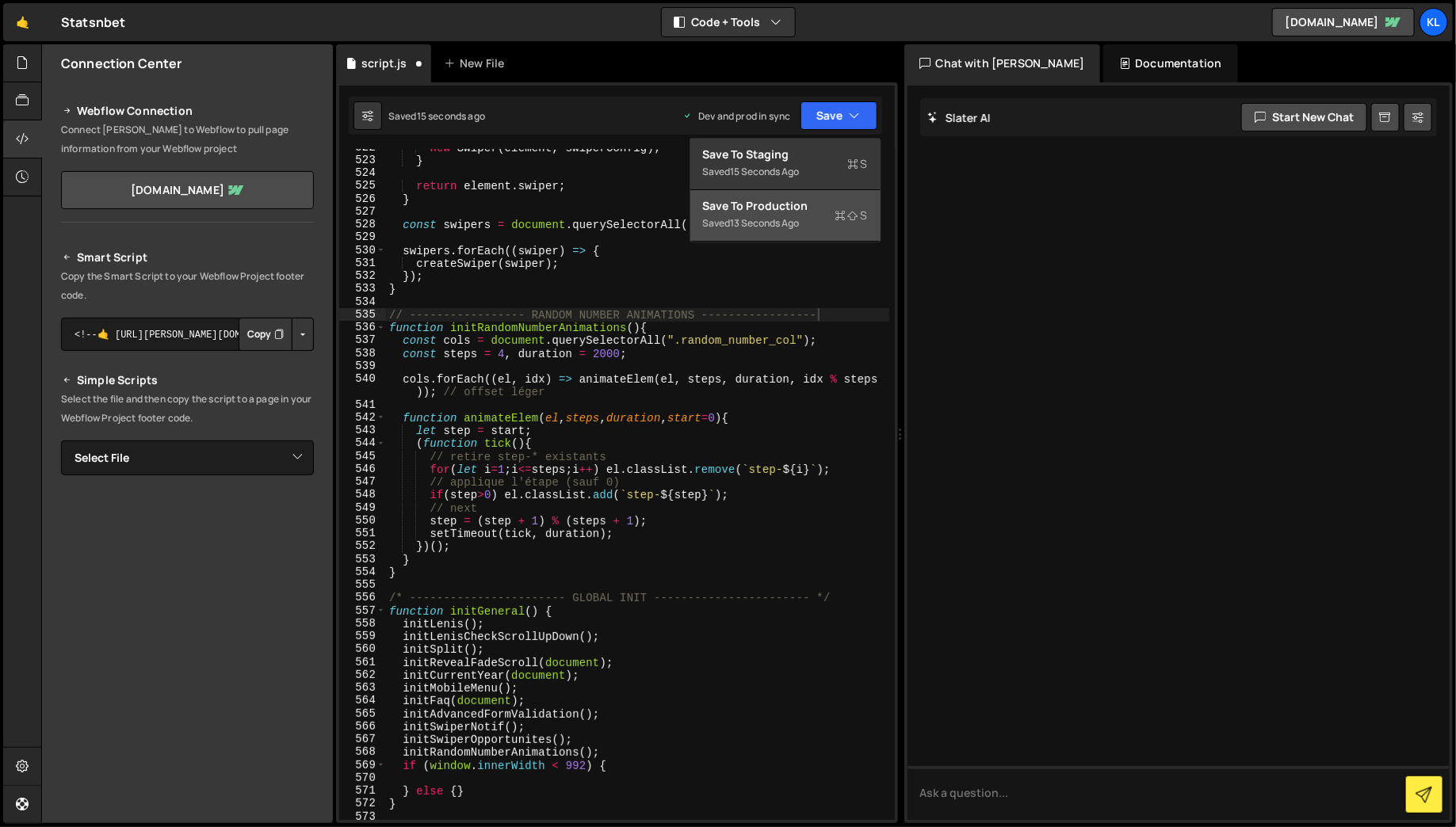
click at [764, 224] on div "13 seconds ago" at bounding box center [765, 223] width 69 height 14
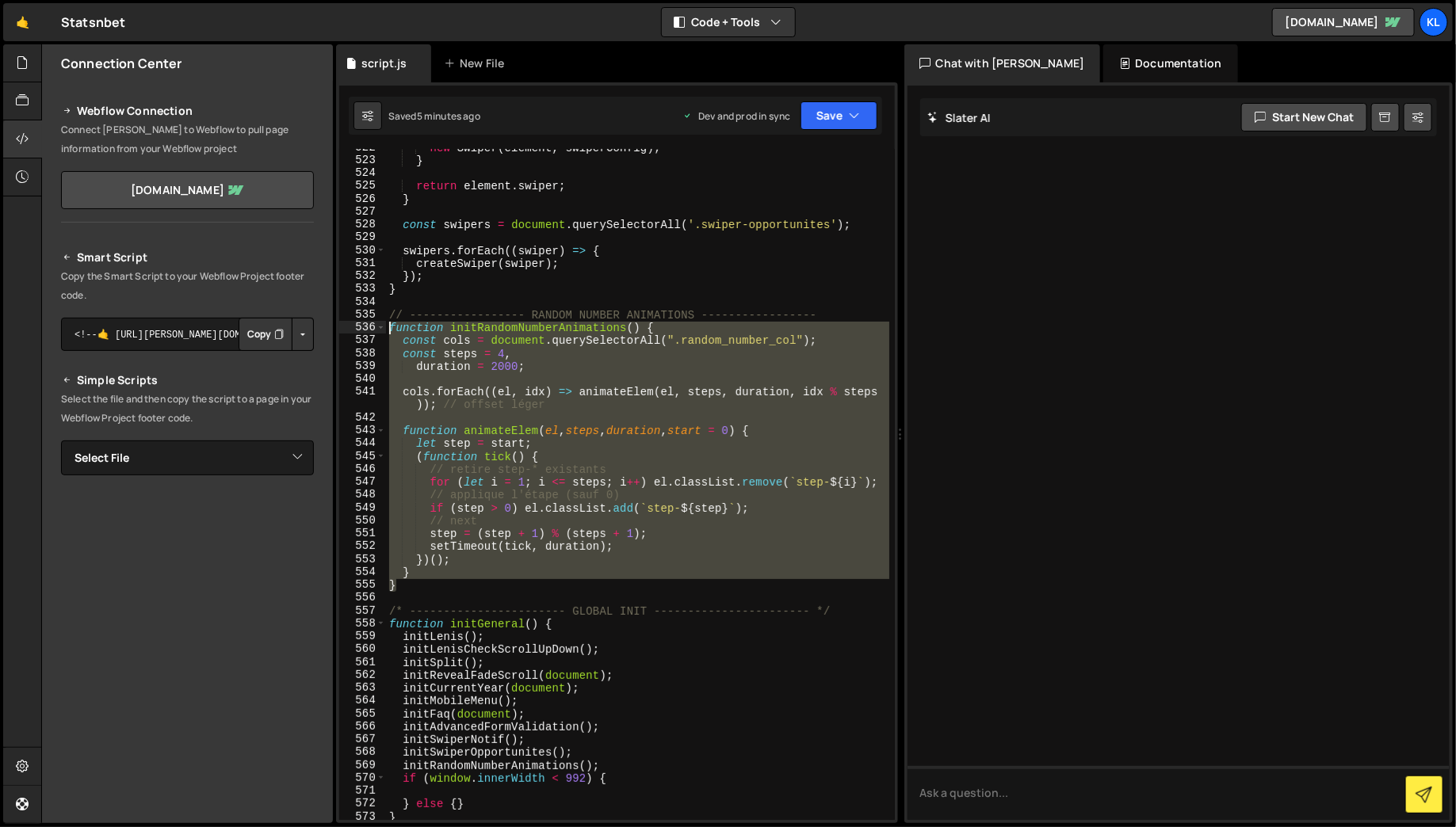
drag, startPoint x: 408, startPoint y: 581, endPoint x: 371, endPoint y: 326, distance: 257.7
click at [371, 326] on div "} 522 523 524 525 526 527 528 529 530 531 532 533 534 535 536 537 538 539 540 5…" at bounding box center [617, 484] width 556 height 671
type textarea "function initRandomNumberAnimations() { const cols = document.querySelectorAll(…"
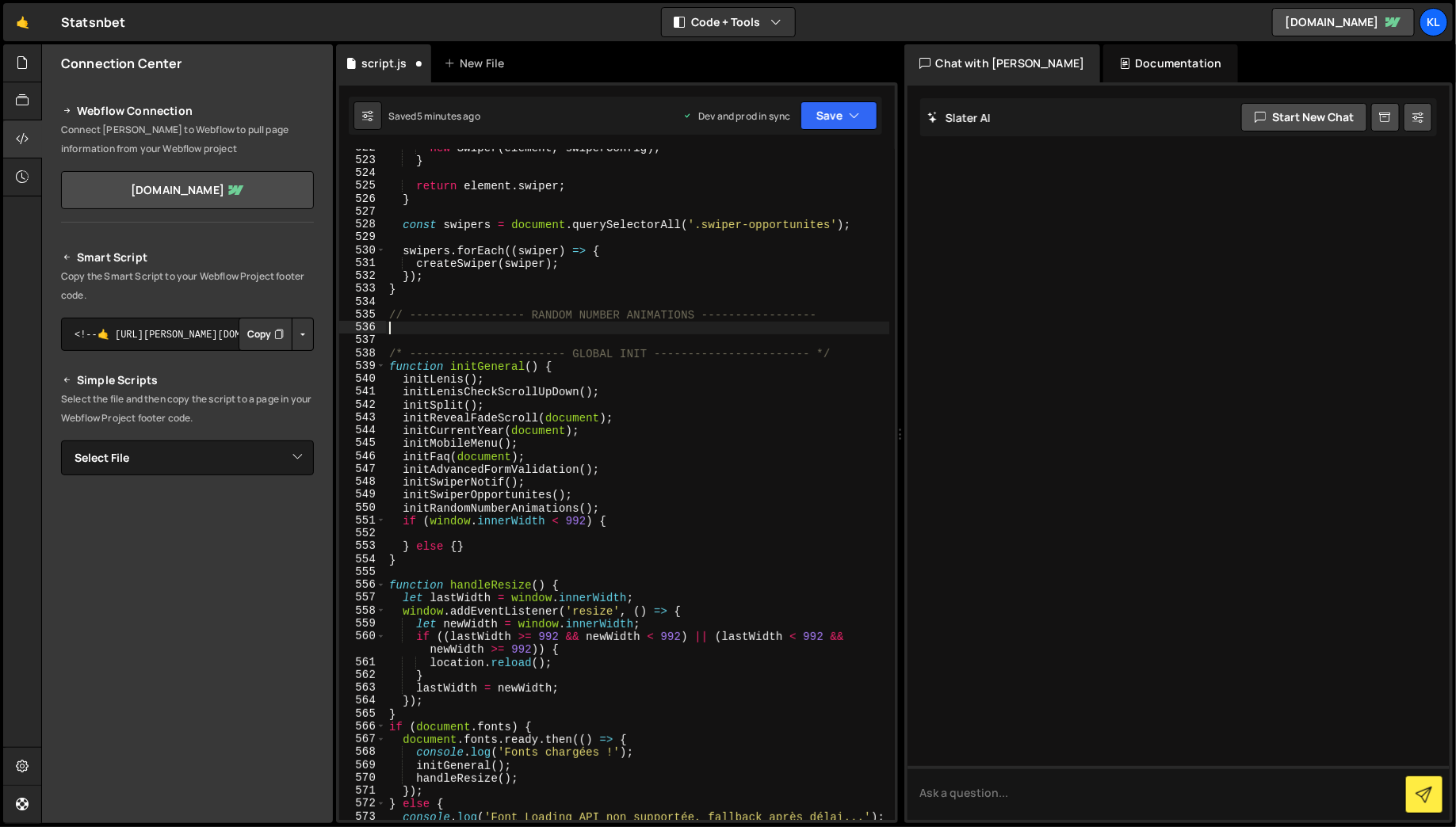
paste textarea "document.addEventListener("DOMContentLoaded", initRandomNumberAnimations);"
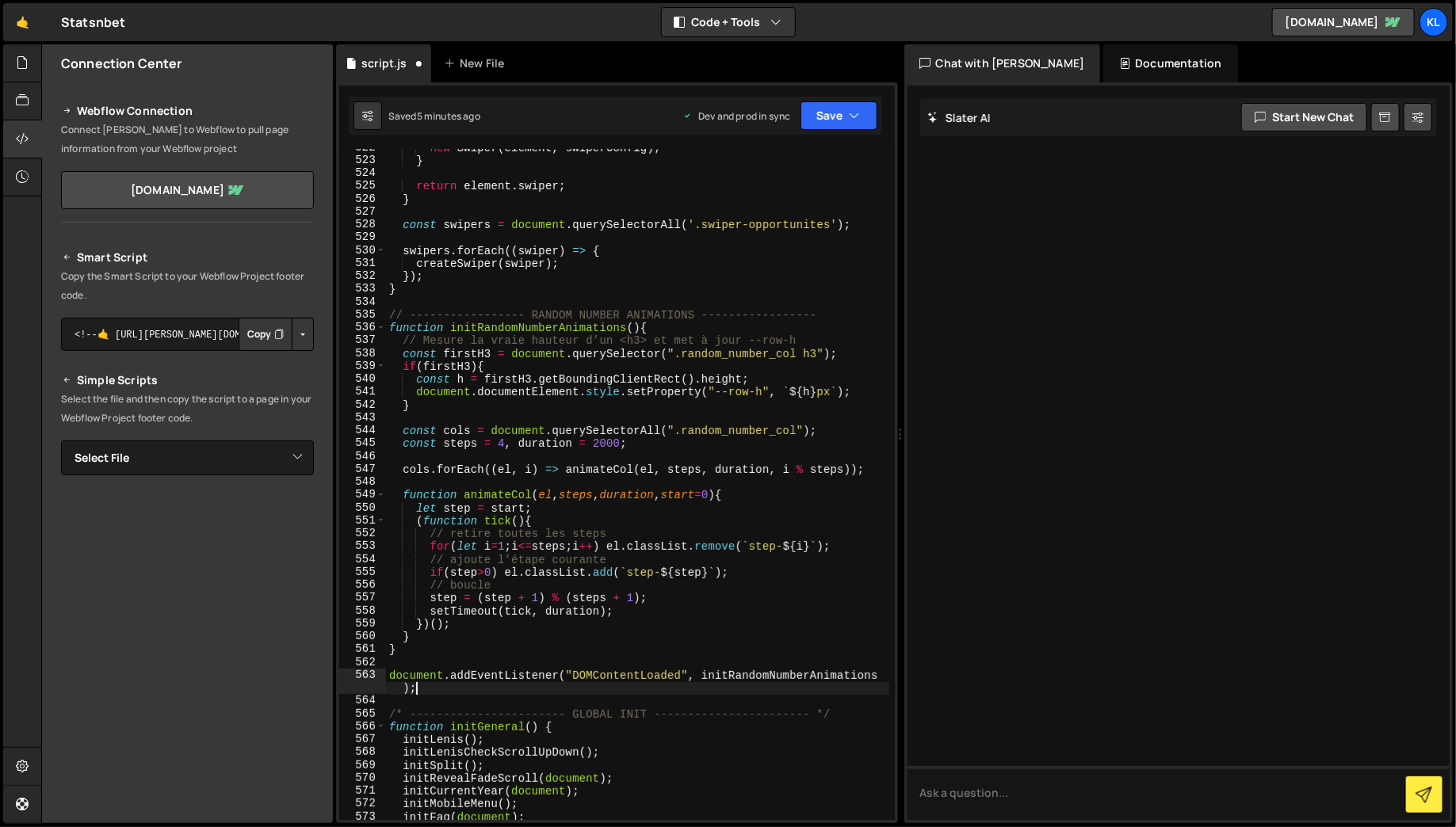
type textarea "document.addEventListener("DOMContentLoaded", initRandomNumberAnimations"
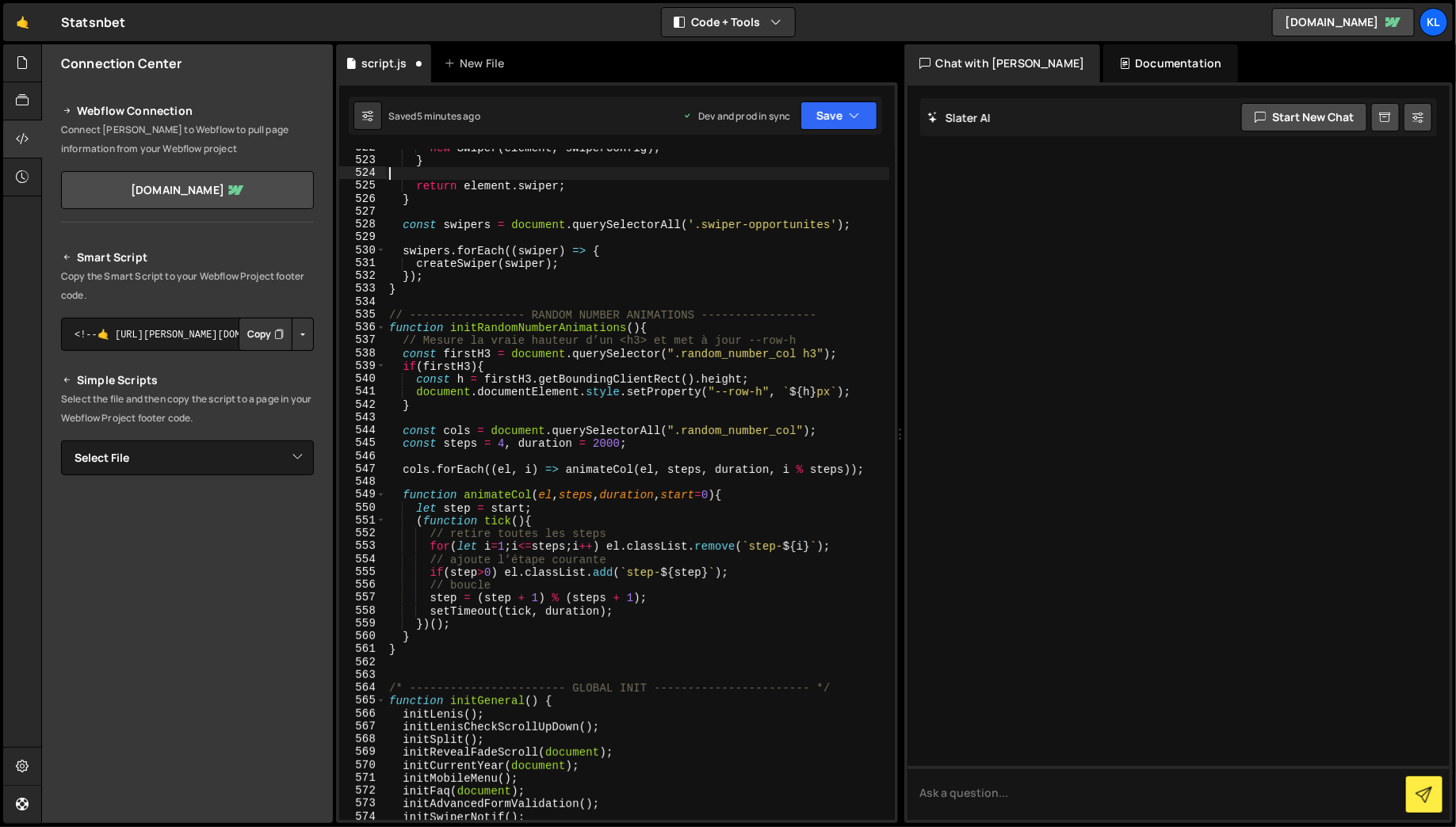
click at [883, 167] on div "new Swiper ( element , swiperConfig ) ; } return element . swiper ; } const swi…" at bounding box center [638, 490] width 503 height 697
click at [844, 113] on button "Save" at bounding box center [839, 115] width 77 height 29
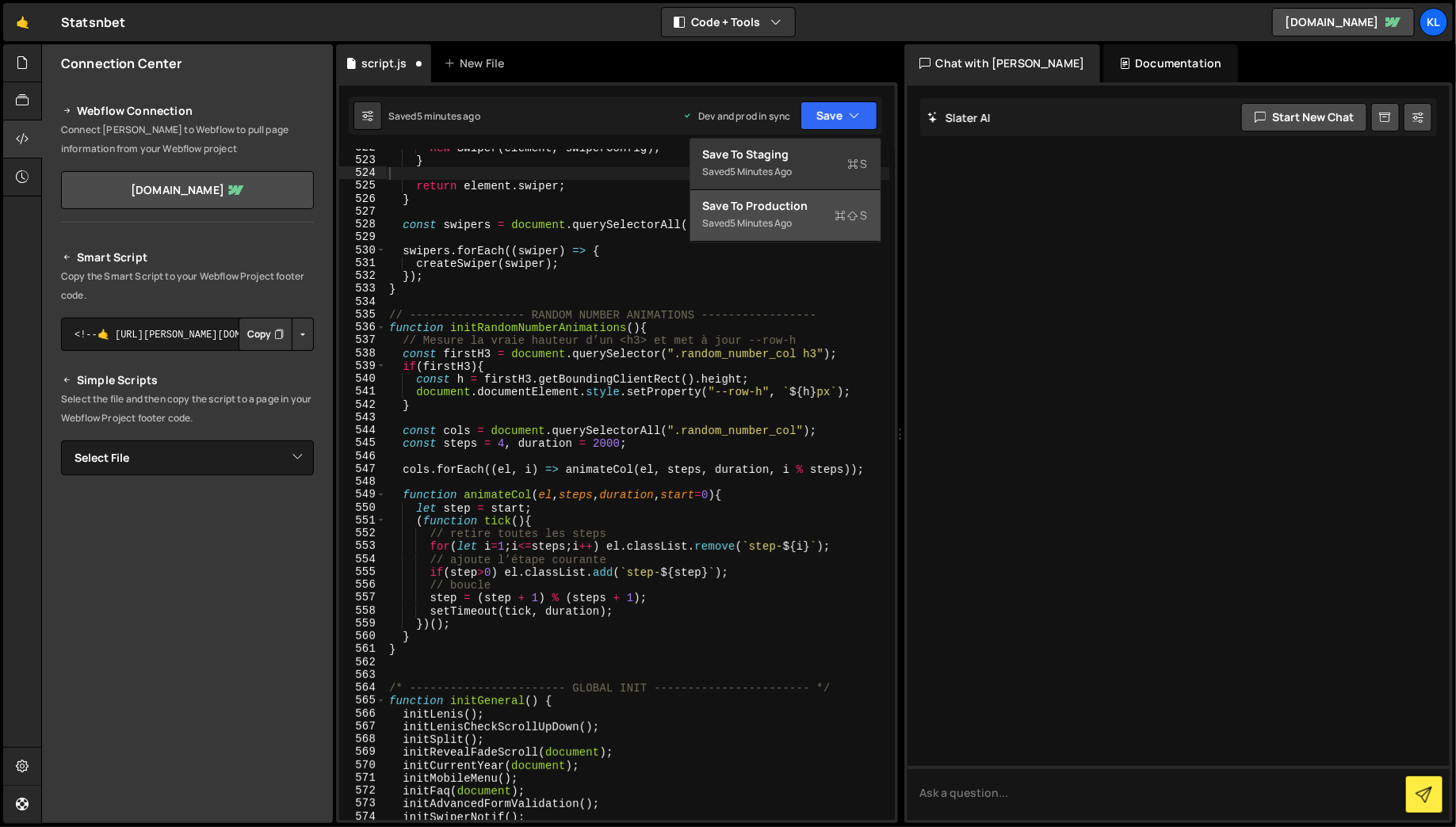
click at [823, 195] on button "Save to Production S Saved 5 minutes ago" at bounding box center [785, 216] width 190 height 52
